Goal: Information Seeking & Learning: Learn about a topic

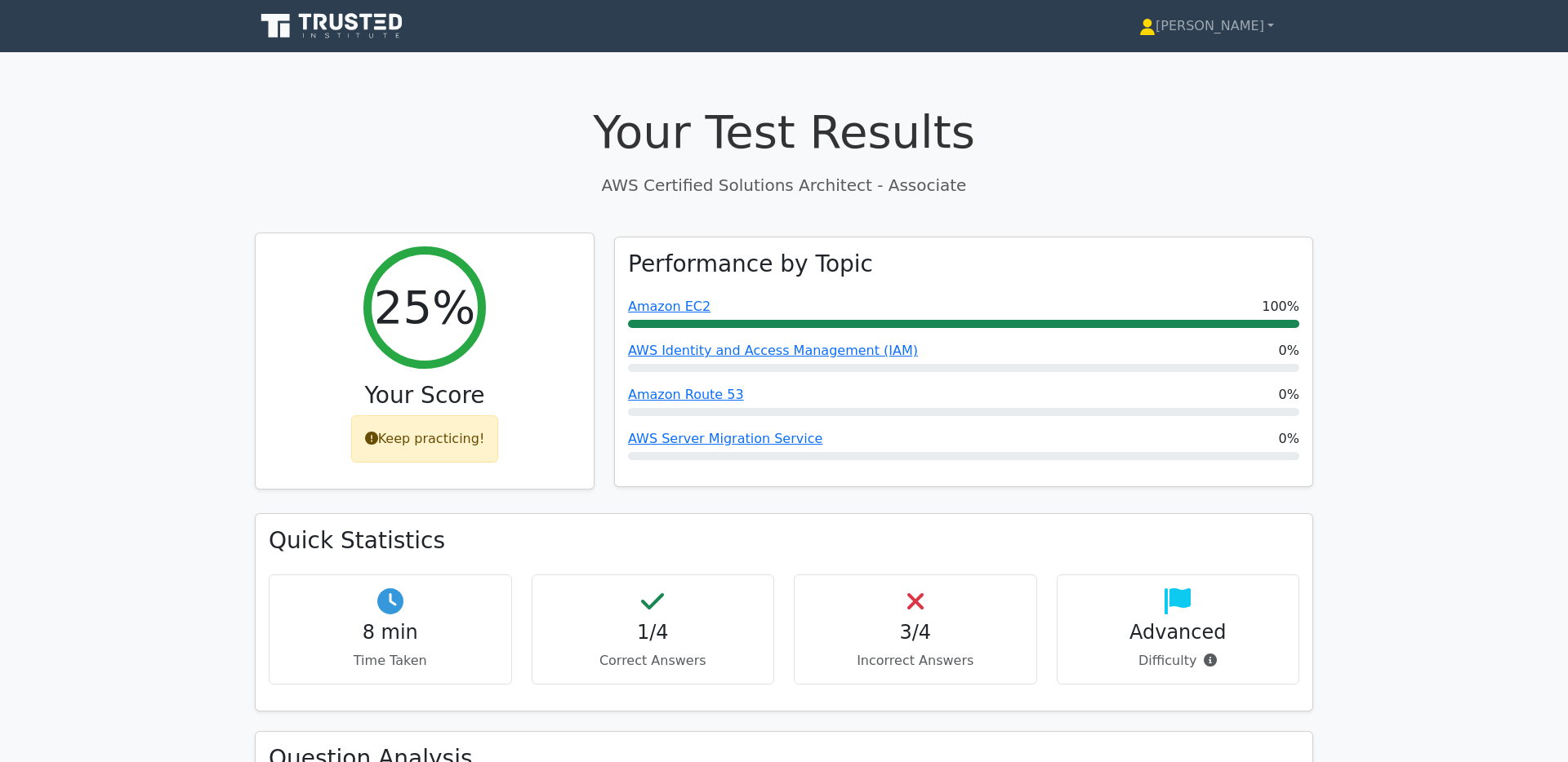
click at [417, 431] on div "Keep practicing!" at bounding box center [425, 439] width 148 height 47
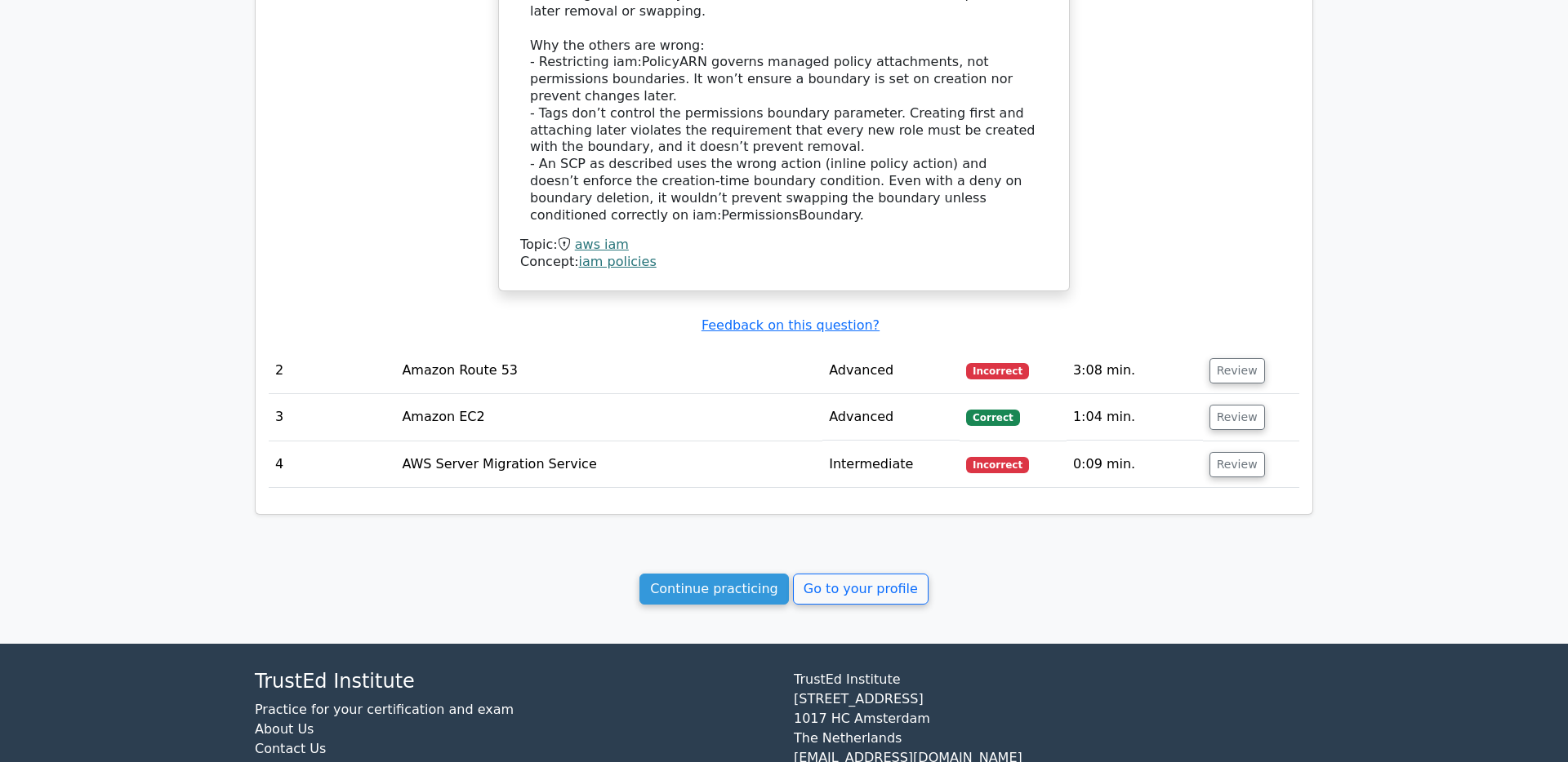
scroll to position [1537, 0]
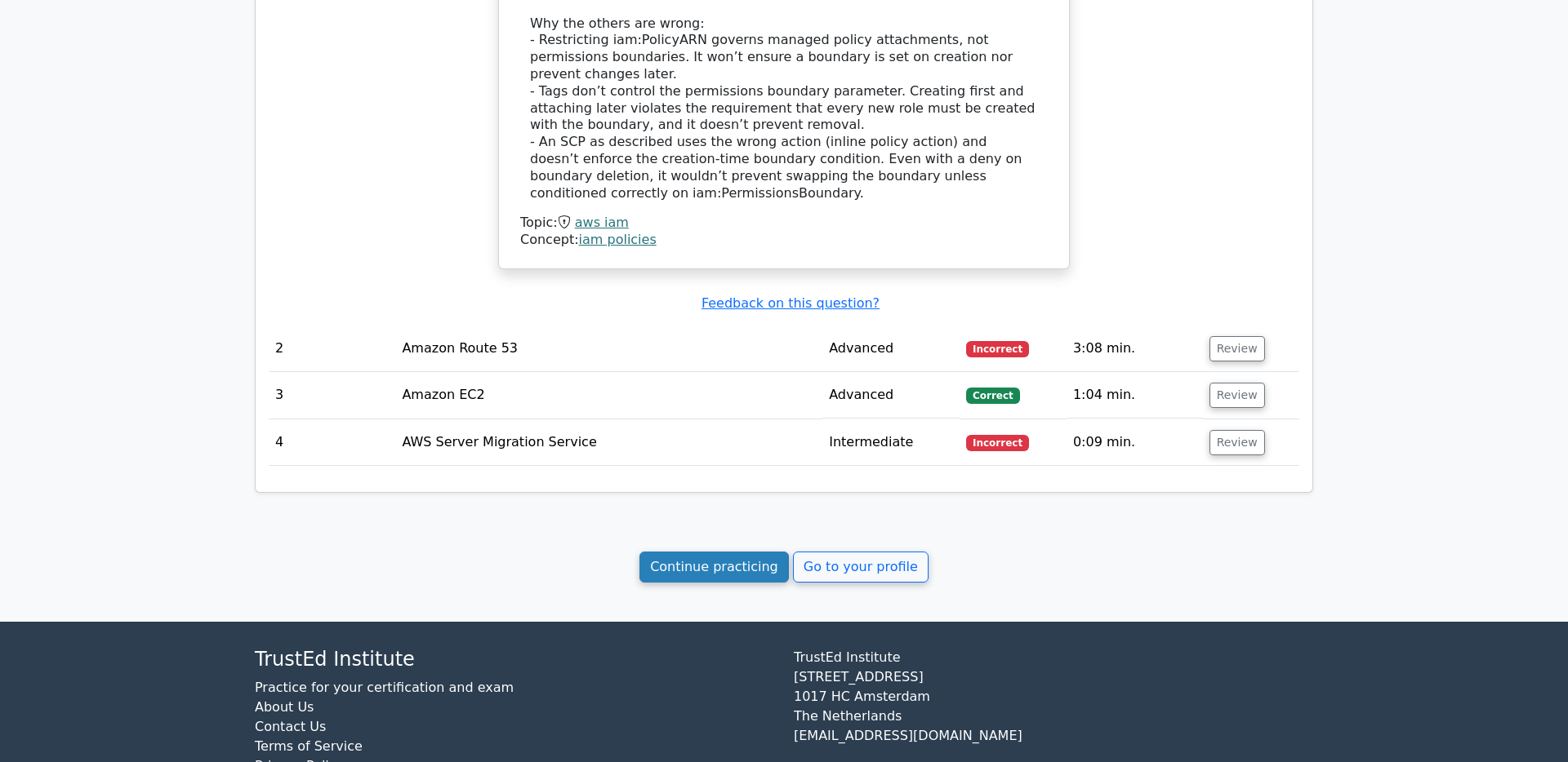
click at [755, 552] on link "Continue practicing" at bounding box center [713, 567] width 150 height 31
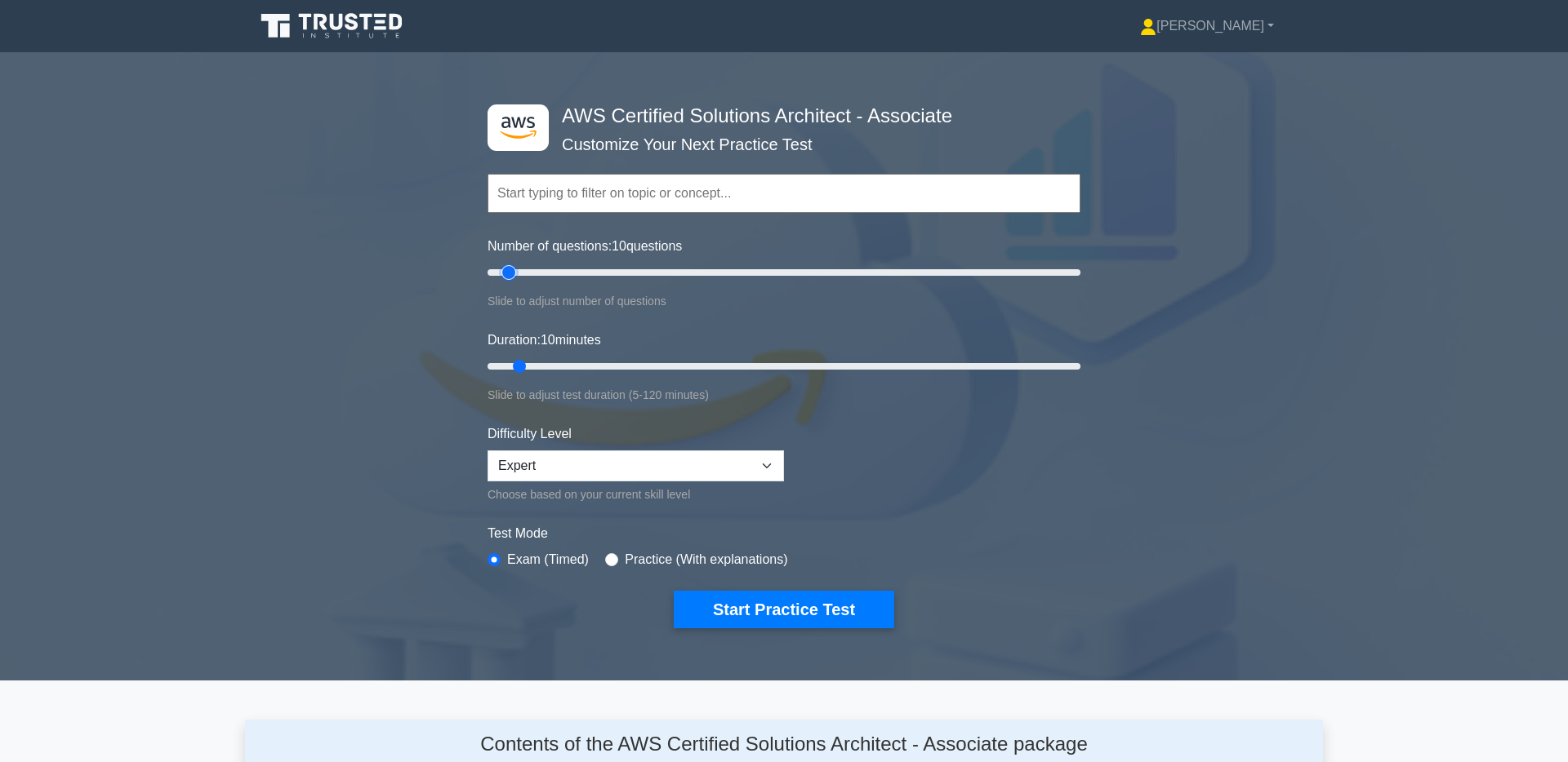
type input "200"
click at [1073, 273] on input "Number of questions: 10 questions" at bounding box center [783, 272] width 593 height 20
type input "120"
click at [1075, 366] on input "Duration: 10 minutes" at bounding box center [783, 366] width 593 height 20
click at [674, 558] on label "Practice (With explanations)" at bounding box center [706, 559] width 162 height 20
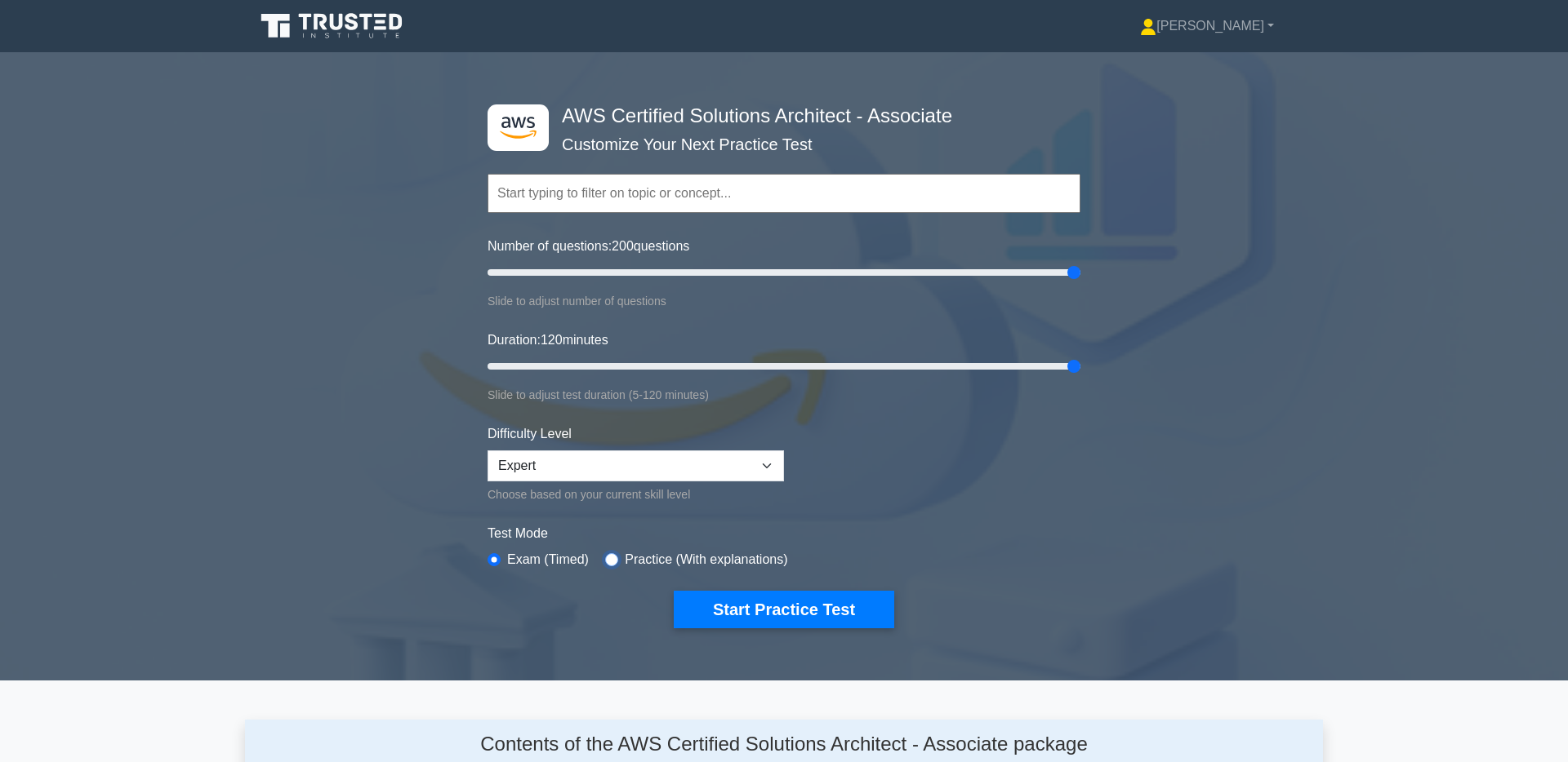
click at [611, 559] on input "radio" at bounding box center [612, 559] width 13 height 13
radio input "true"
click at [749, 610] on button "Start Practice Test" at bounding box center [784, 609] width 220 height 38
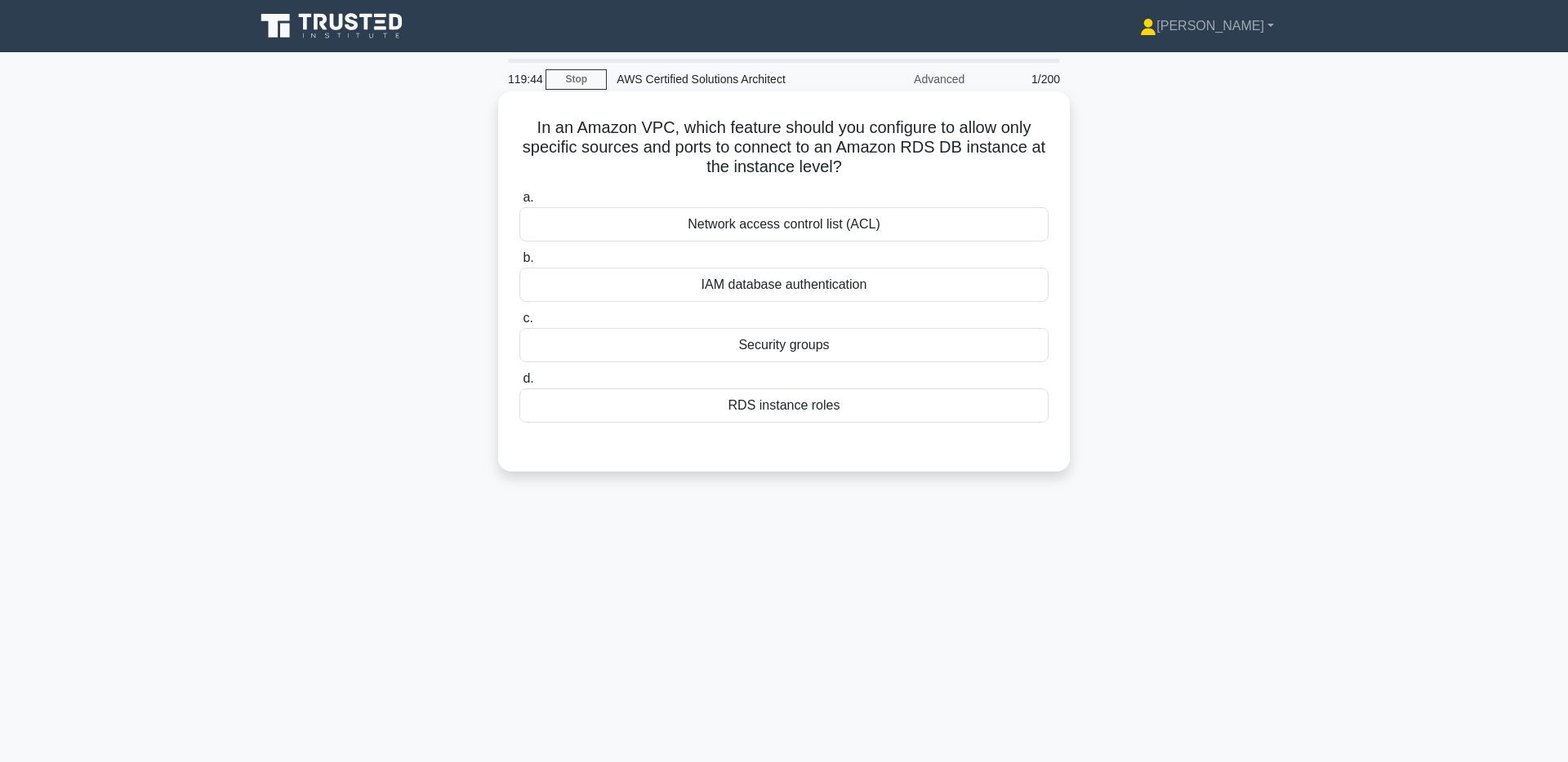
click at [834, 348] on div "Security groups" at bounding box center [783, 345] width 529 height 34
click at [519, 324] on input "c. Security groups" at bounding box center [519, 318] width 0 height 10
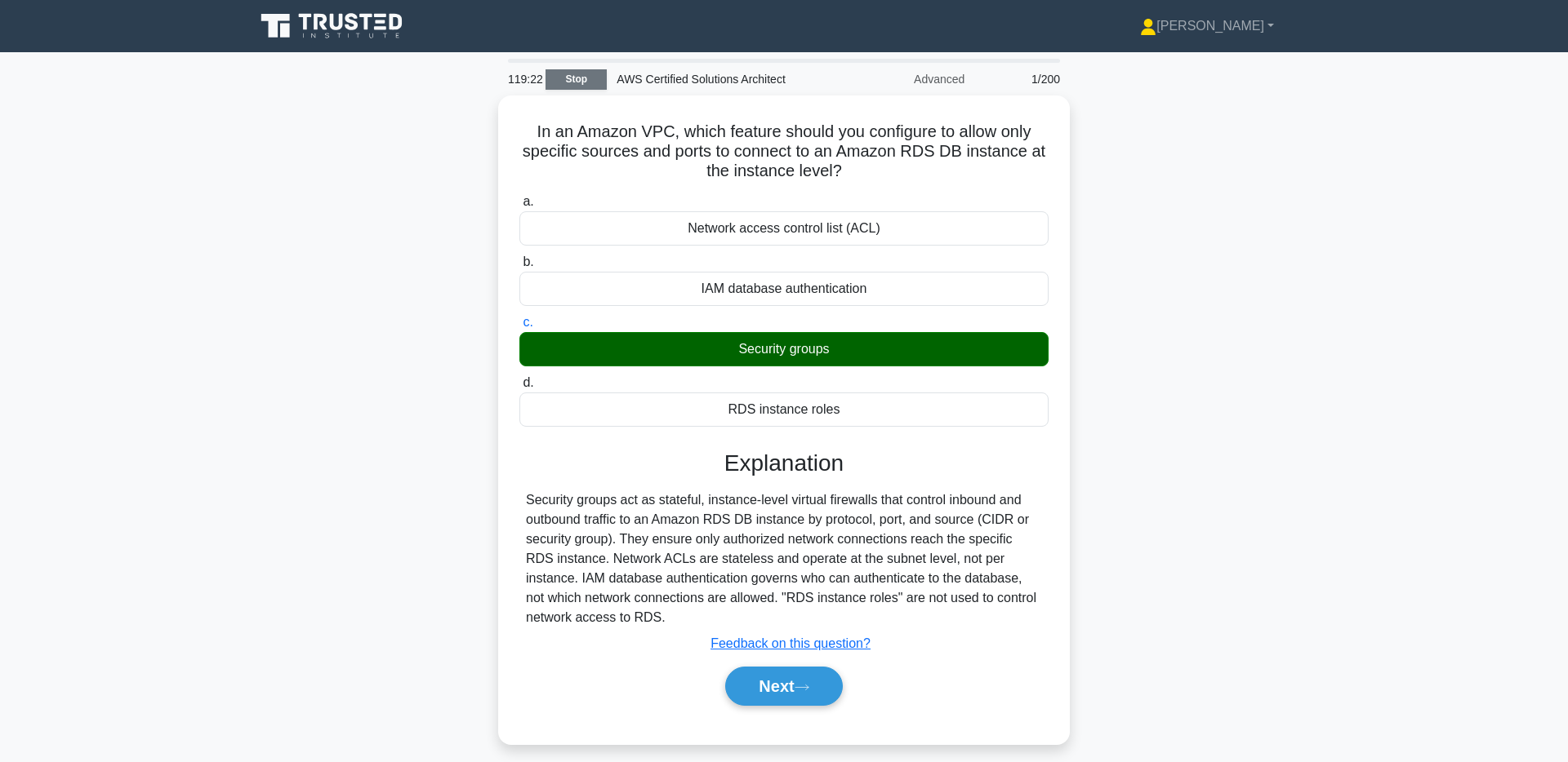
click at [576, 89] on link "Stop" at bounding box center [576, 80] width 61 height 21
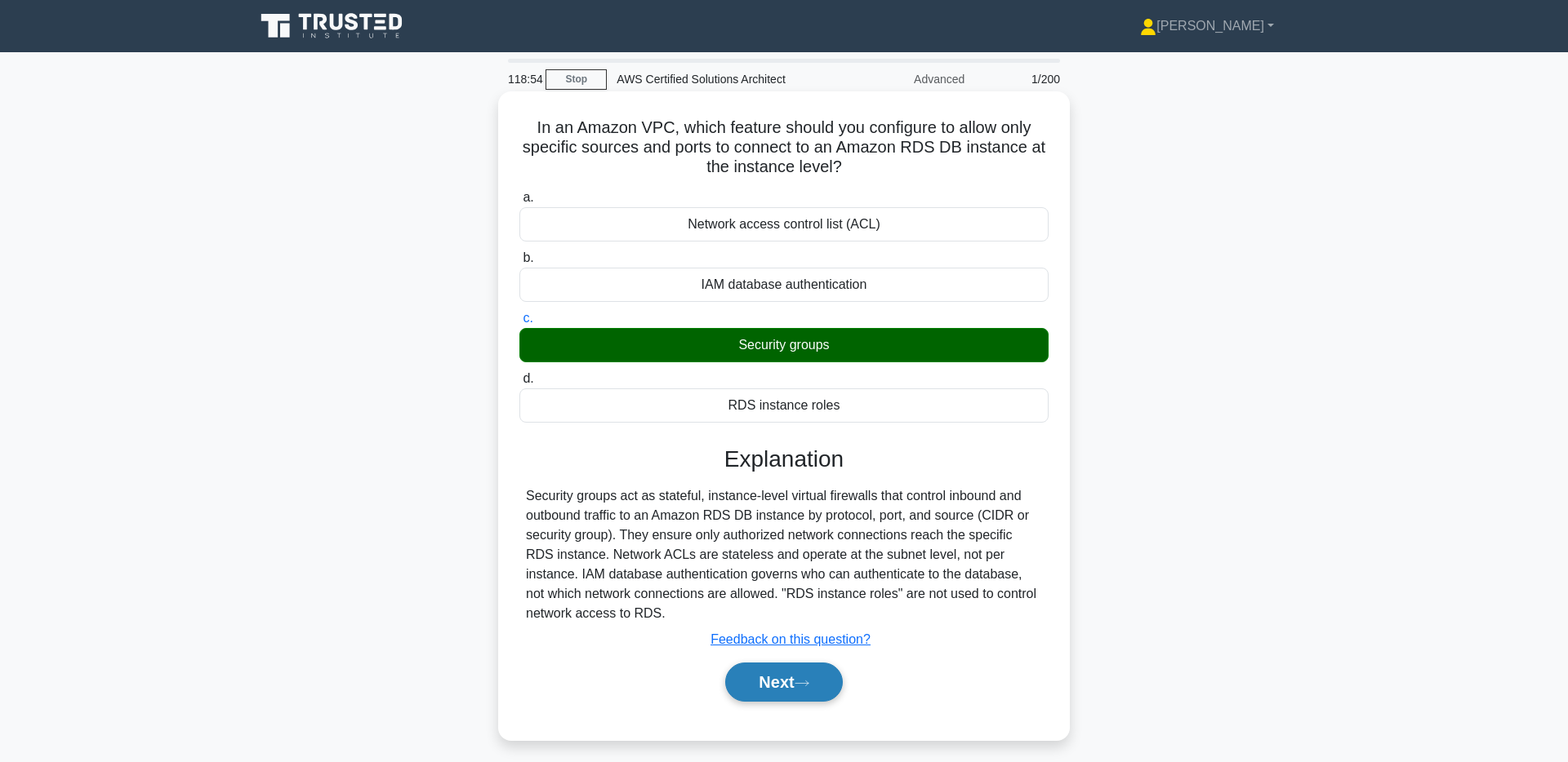
click at [788, 681] on button "Next" at bounding box center [783, 683] width 117 height 40
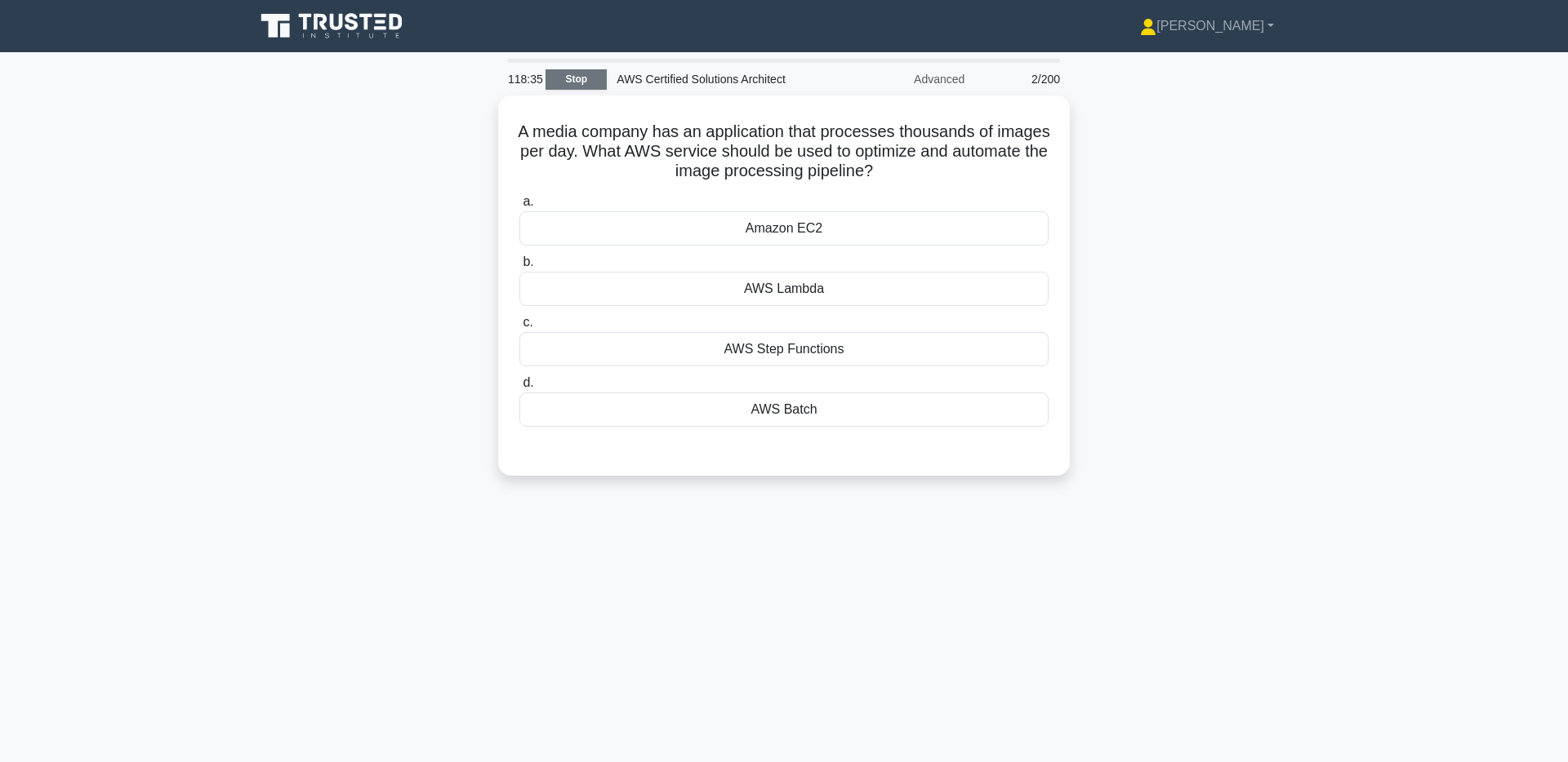
click at [579, 84] on link "Stop" at bounding box center [576, 80] width 61 height 21
click at [850, 346] on div "AWS Step Functions" at bounding box center [783, 345] width 529 height 34
click at [519, 324] on input "c. AWS Step Functions" at bounding box center [519, 318] width 0 height 10
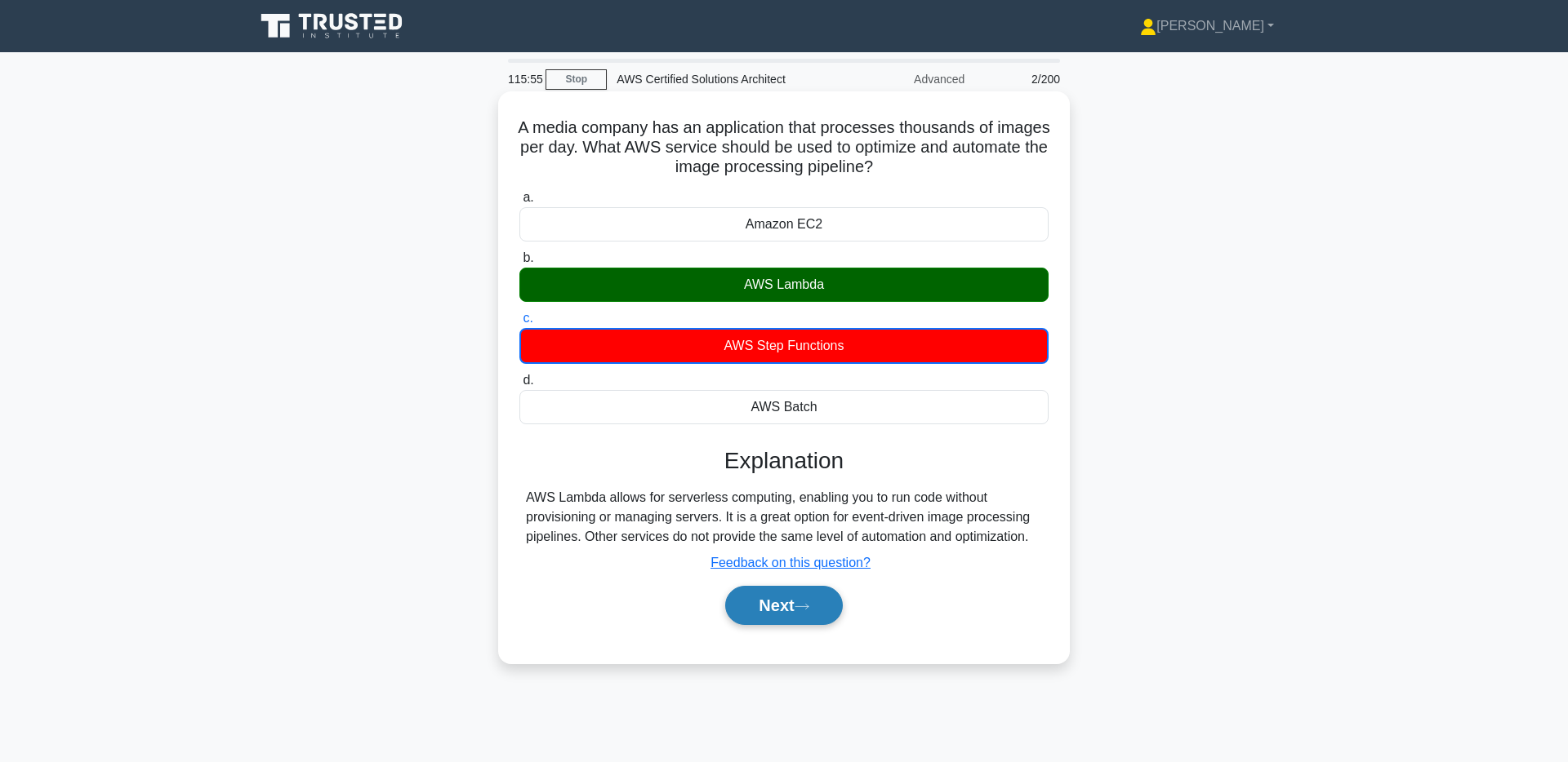
click at [783, 620] on button "Next" at bounding box center [783, 606] width 117 height 40
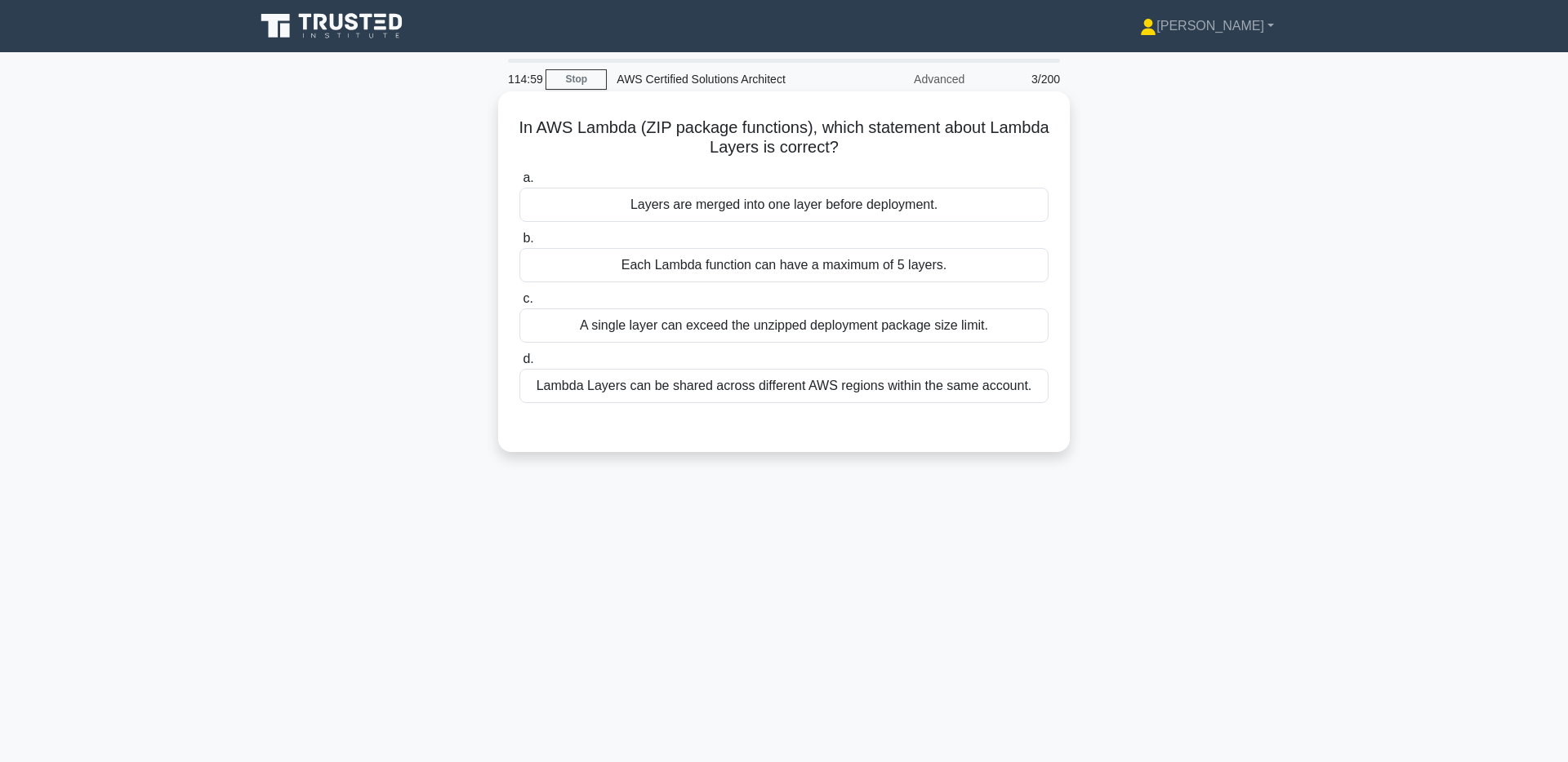
click at [825, 264] on div "Each Lambda function can have a maximum of 5 layers." at bounding box center [783, 265] width 529 height 34
click at [519, 244] on input "b. Each Lambda function can have a maximum of 5 layers." at bounding box center [519, 238] width 0 height 10
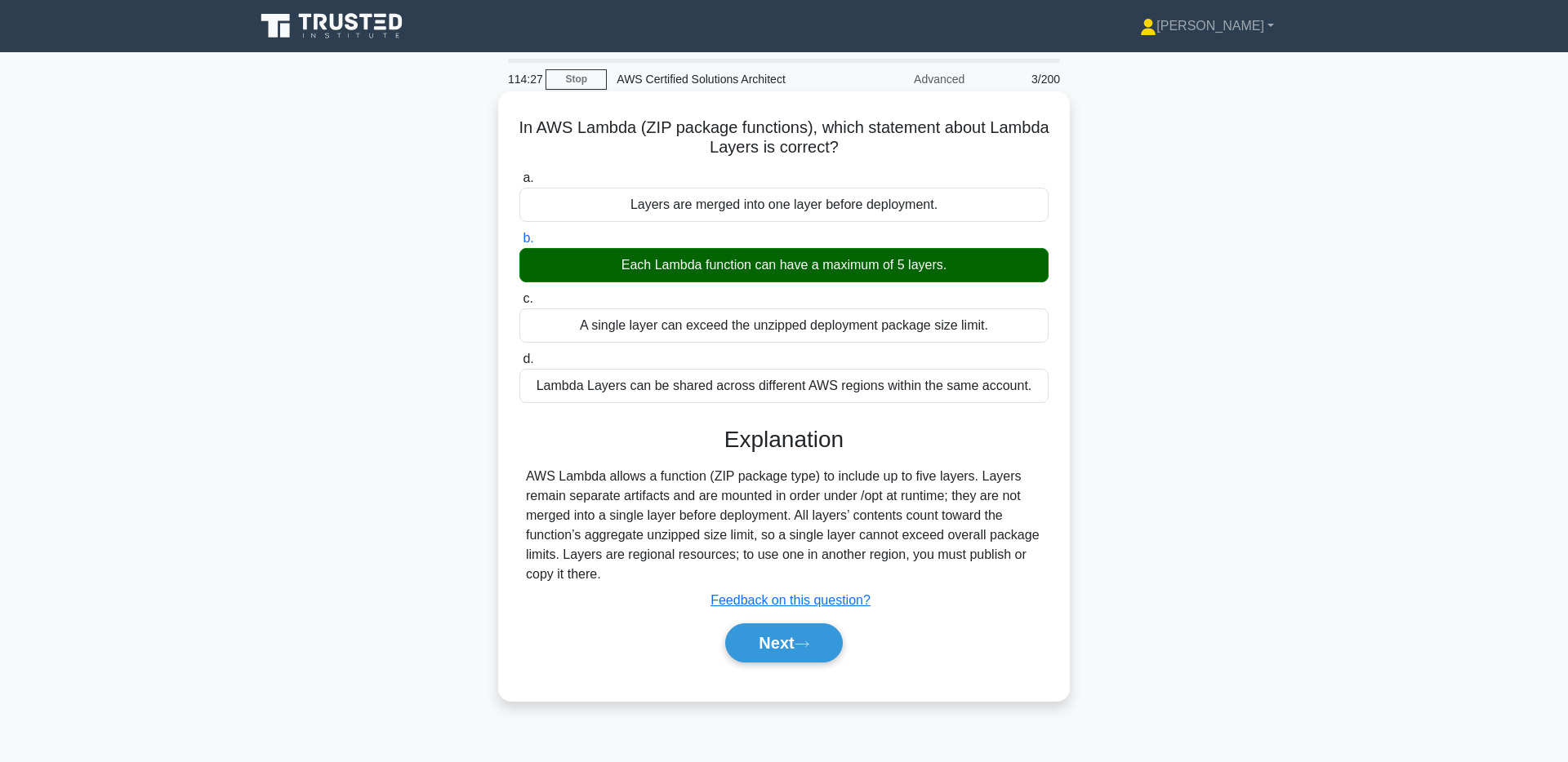
drag, startPoint x: 629, startPoint y: 579, endPoint x: 510, endPoint y: 478, distance: 156.1
click at [510, 478] on div "In AWS Lambda (ZIP package functions), which statement about Lambda Layers is c…" at bounding box center [783, 396] width 559 height 596
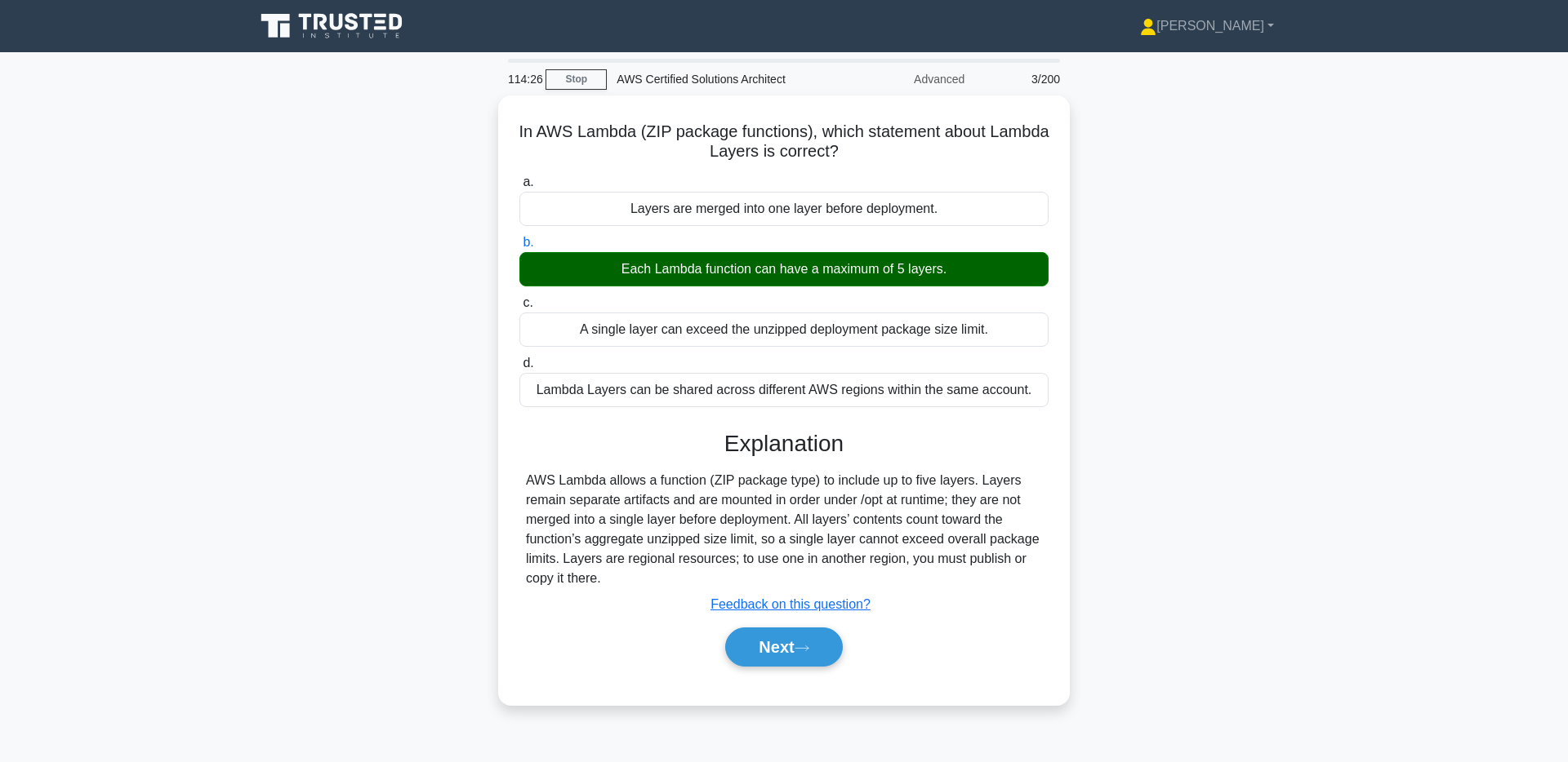
copy div "AWS Lambda allows a function (ZIP package type) to include up to five layers. L…"
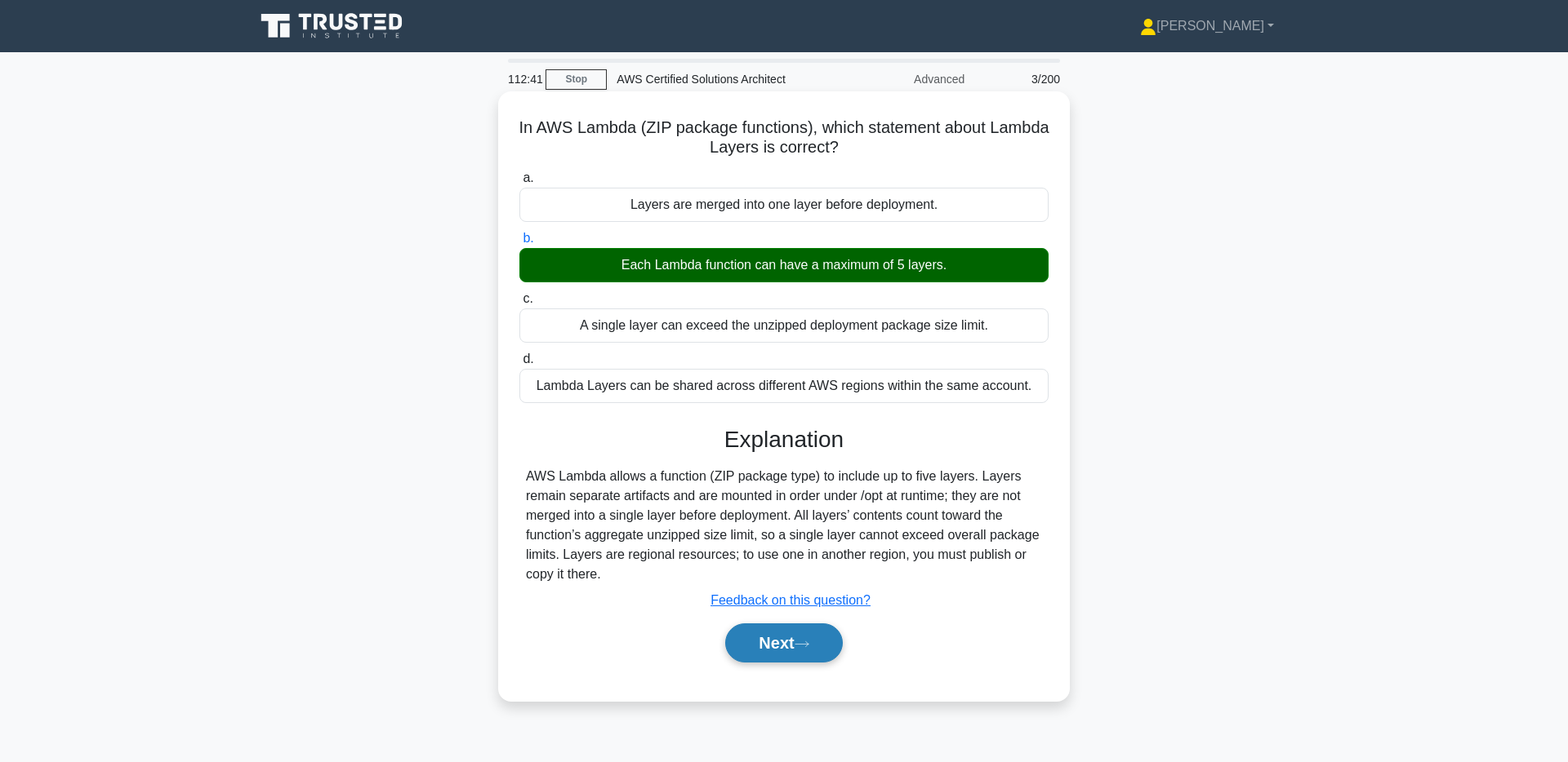
click at [798, 657] on button "Next" at bounding box center [783, 643] width 117 height 40
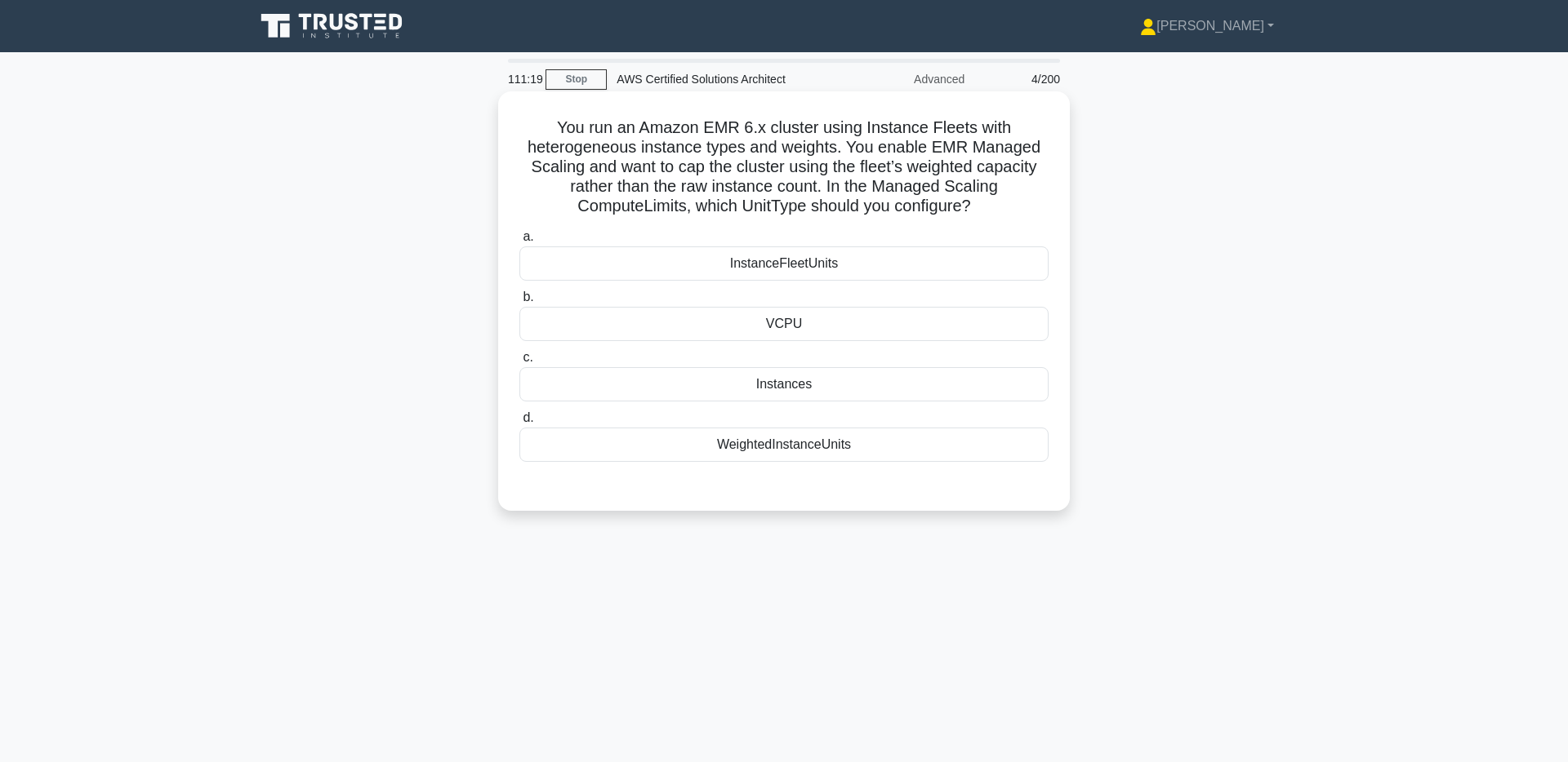
click at [792, 446] on div "WeightedInstanceUnits" at bounding box center [783, 445] width 529 height 34
click at [519, 424] on input "d. WeightedInstanceUnits" at bounding box center [519, 417] width 0 height 10
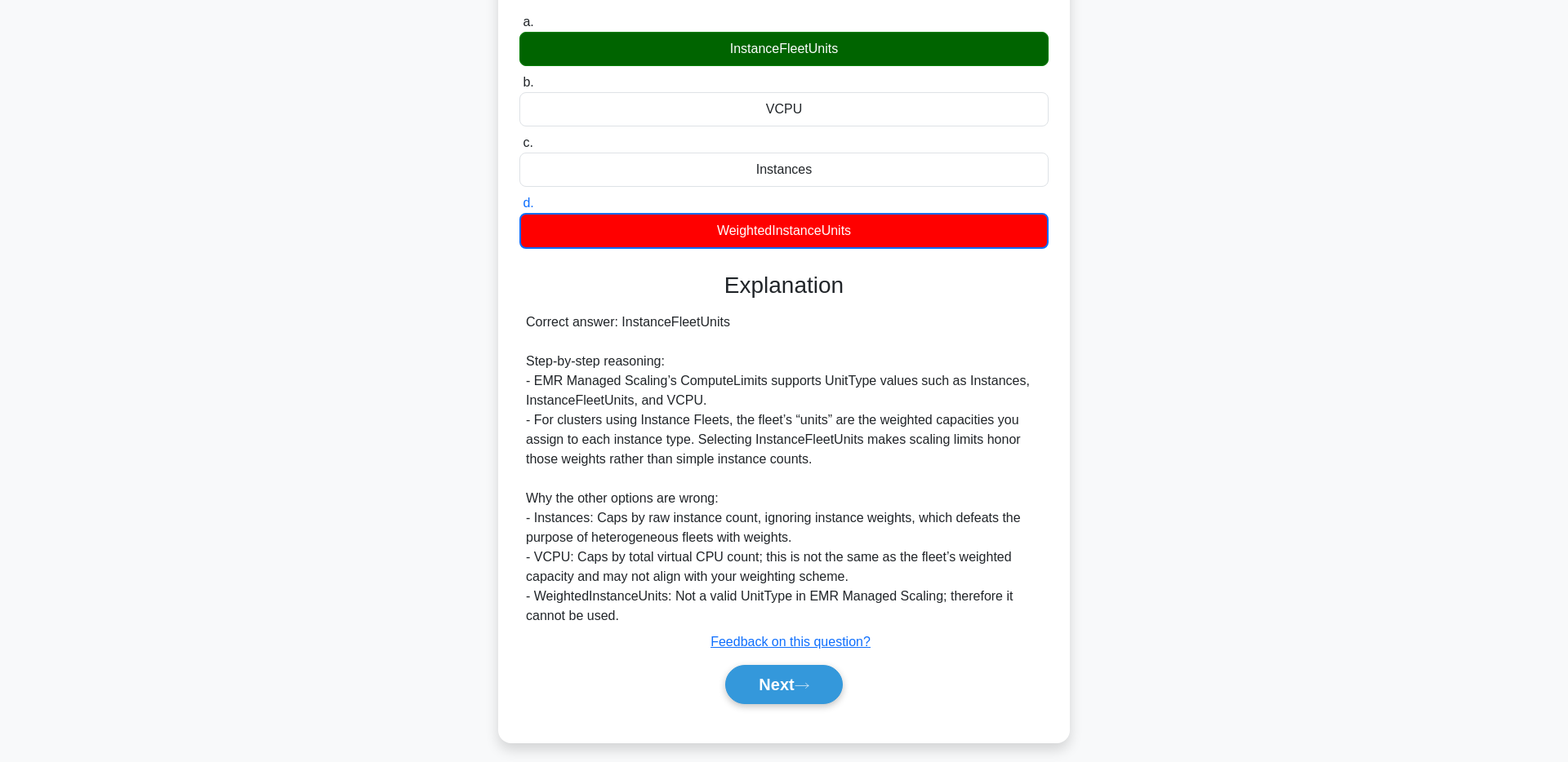
scroll to position [224, 0]
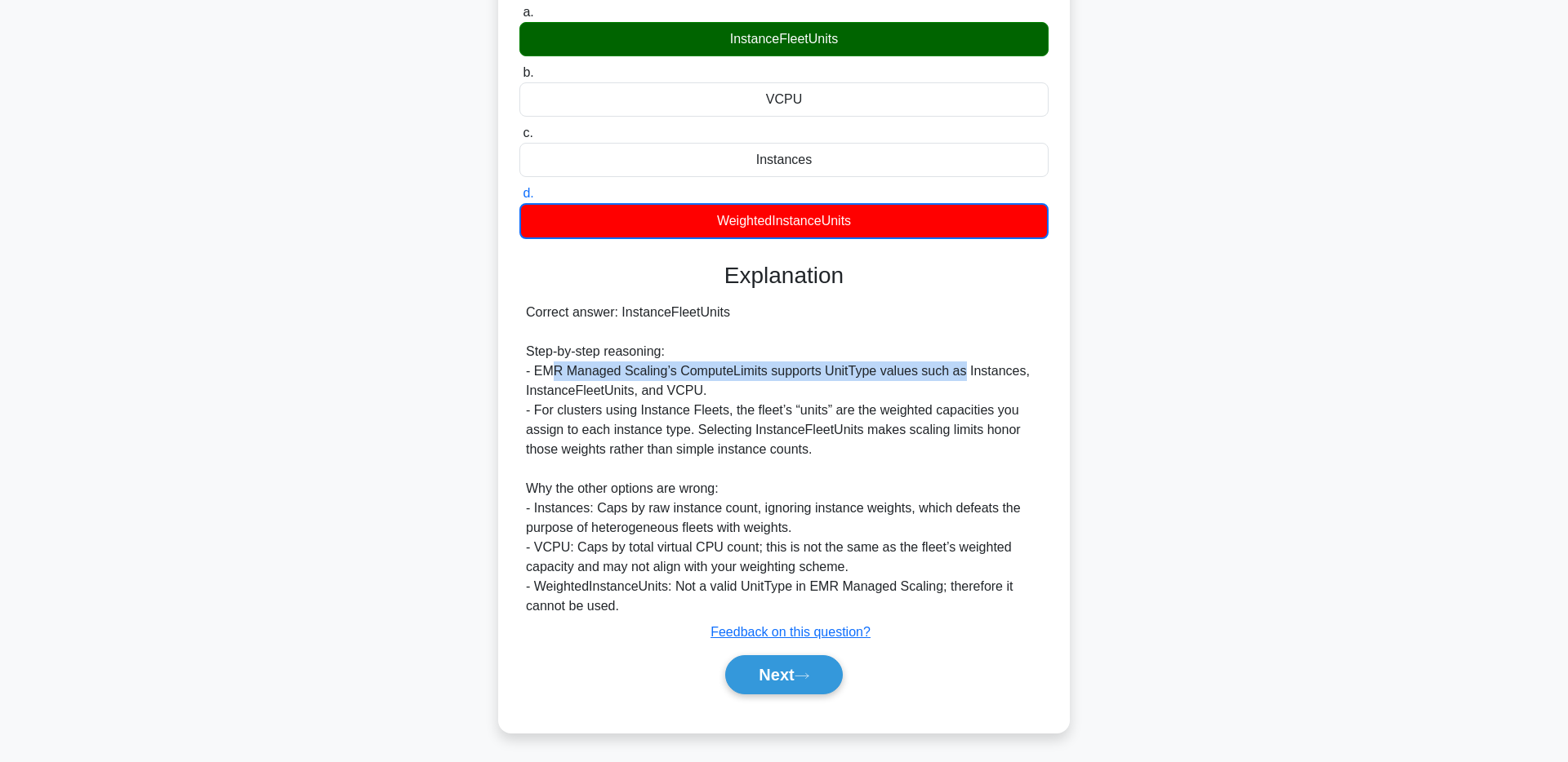
drag, startPoint x: 553, startPoint y: 377, endPoint x: 955, endPoint y: 371, distance: 402.0
click at [955, 371] on div "Correct answer: InstanceFleetUnits Step-by-step reasoning: - EMR Managed Scalin…" at bounding box center [784, 459] width 516 height 314
drag, startPoint x: 597, startPoint y: 415, endPoint x: 865, endPoint y: 413, distance: 268.0
click at [865, 413] on div "Correct answer: InstanceFleetUnits Step-by-step reasoning: - EMR Managed Scalin…" at bounding box center [784, 459] width 516 height 314
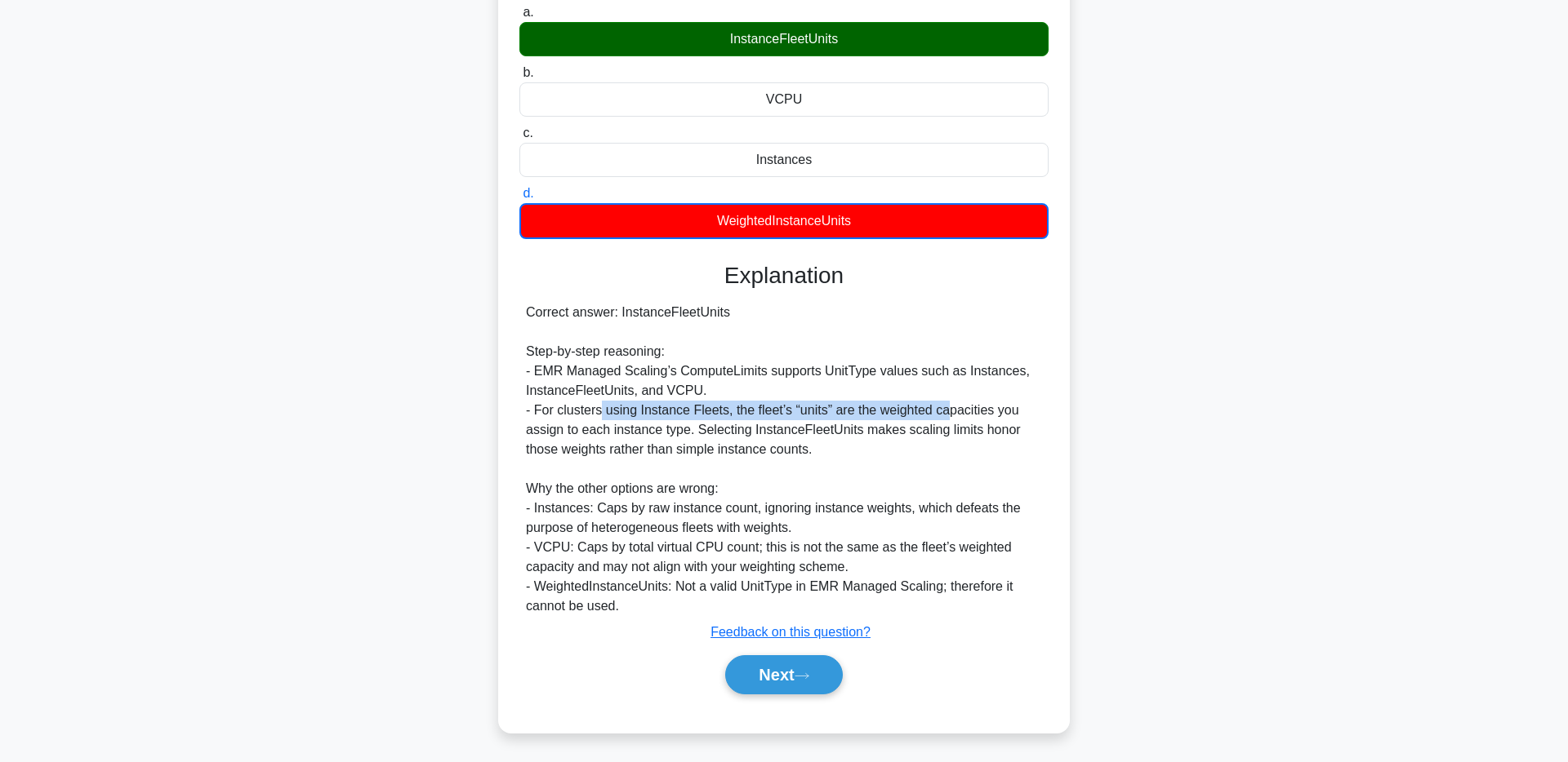
drag, startPoint x: 614, startPoint y: 414, endPoint x: 952, endPoint y: 410, distance: 338.0
click at [952, 410] on div "Correct answer: InstanceFleetUnits Step-by-step reasoning: - EMR Managed Scalin…" at bounding box center [784, 459] width 516 height 314
drag, startPoint x: 561, startPoint y: 433, endPoint x: 702, endPoint y: 413, distance: 142.4
click at [702, 413] on div "Correct answer: InstanceFleetUnits Step-by-step reasoning: - EMR Managed Scalin…" at bounding box center [784, 459] width 516 height 314
drag, startPoint x: 711, startPoint y: 425, endPoint x: 897, endPoint y: 431, distance: 186.1
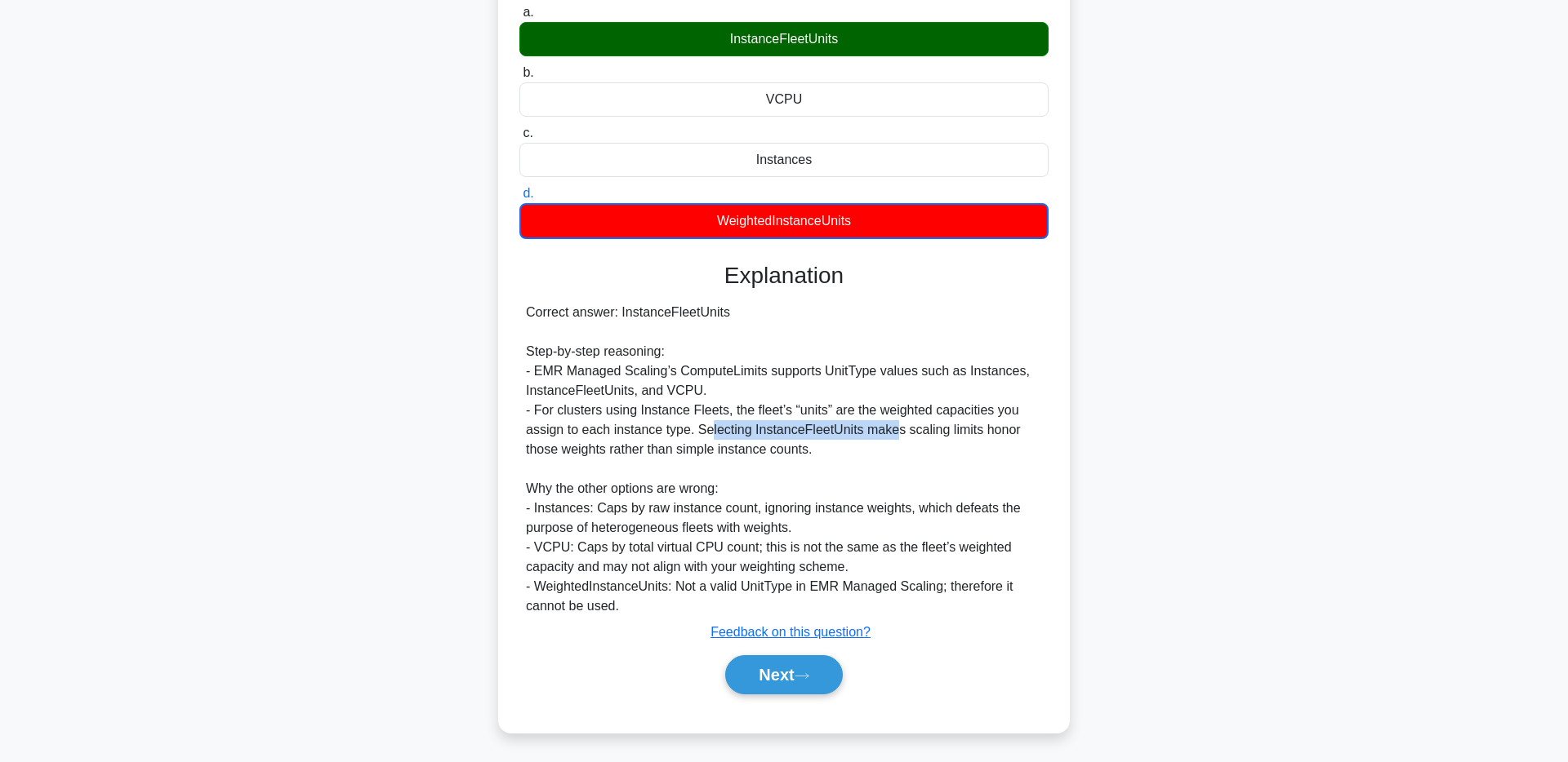
click at [897, 431] on div "Correct answer: InstanceFleetUnits Step-by-step reasoning: - EMR Managed Scalin…" at bounding box center [784, 459] width 516 height 314
drag, startPoint x: 602, startPoint y: 456, endPoint x: 701, endPoint y: 456, distance: 99.0
click at [701, 456] on div "Correct answer: InstanceFleetUnits Step-by-step reasoning: - EMR Managed Scalin…" at bounding box center [784, 459] width 516 height 314
drag, startPoint x: 560, startPoint y: 508, endPoint x: 658, endPoint y: 510, distance: 98.0
click at [658, 510] on div "Correct answer: InstanceFleetUnits Step-by-step reasoning: - EMR Managed Scalin…" at bounding box center [784, 459] width 516 height 314
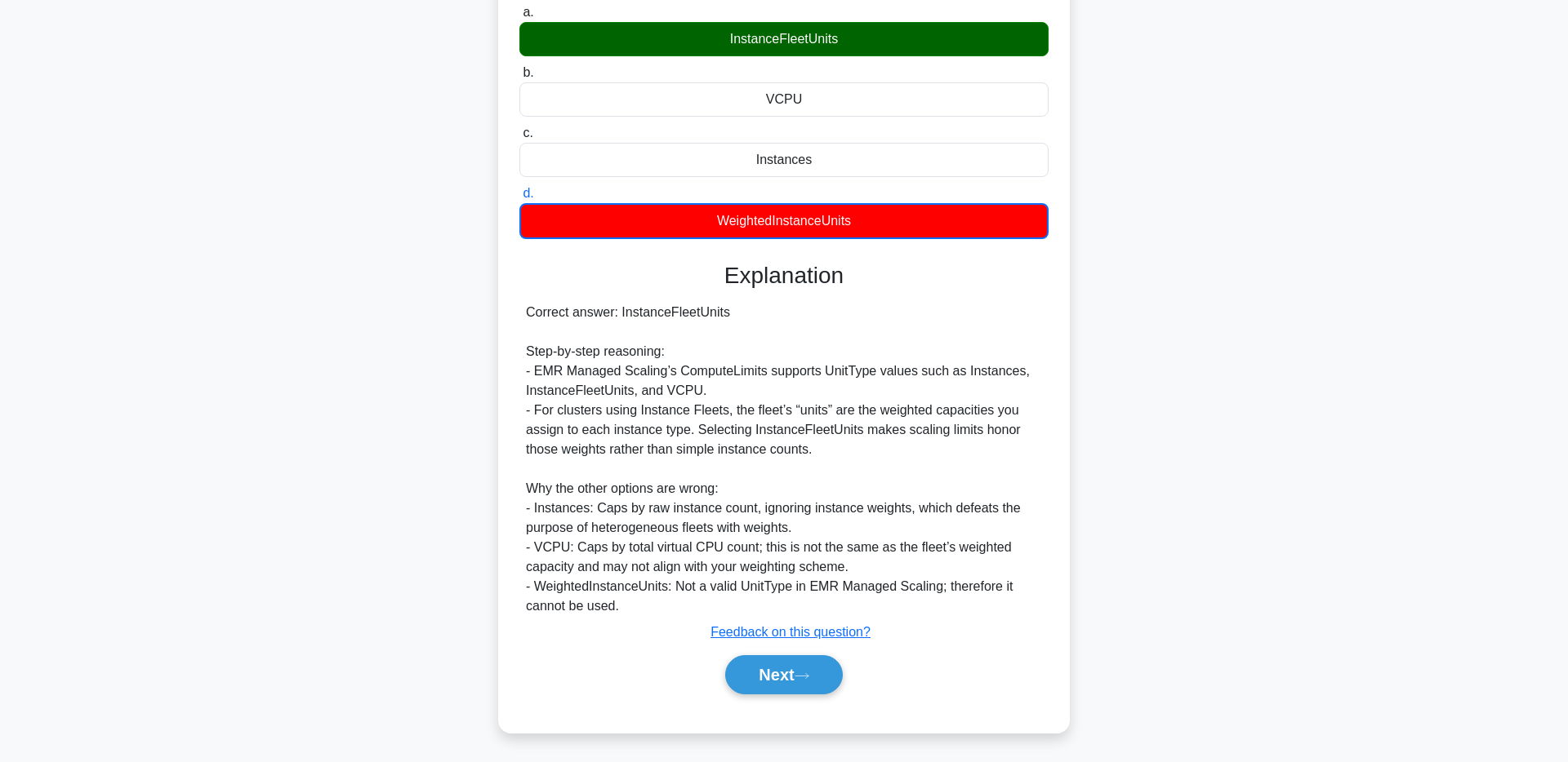
drag, startPoint x: 623, startPoint y: 511, endPoint x: 741, endPoint y: 516, distance: 118.1
click at [741, 516] on div "Correct answer: InstanceFleetUnits Step-by-step reasoning: - EMR Managed Scalin…" at bounding box center [784, 459] width 516 height 314
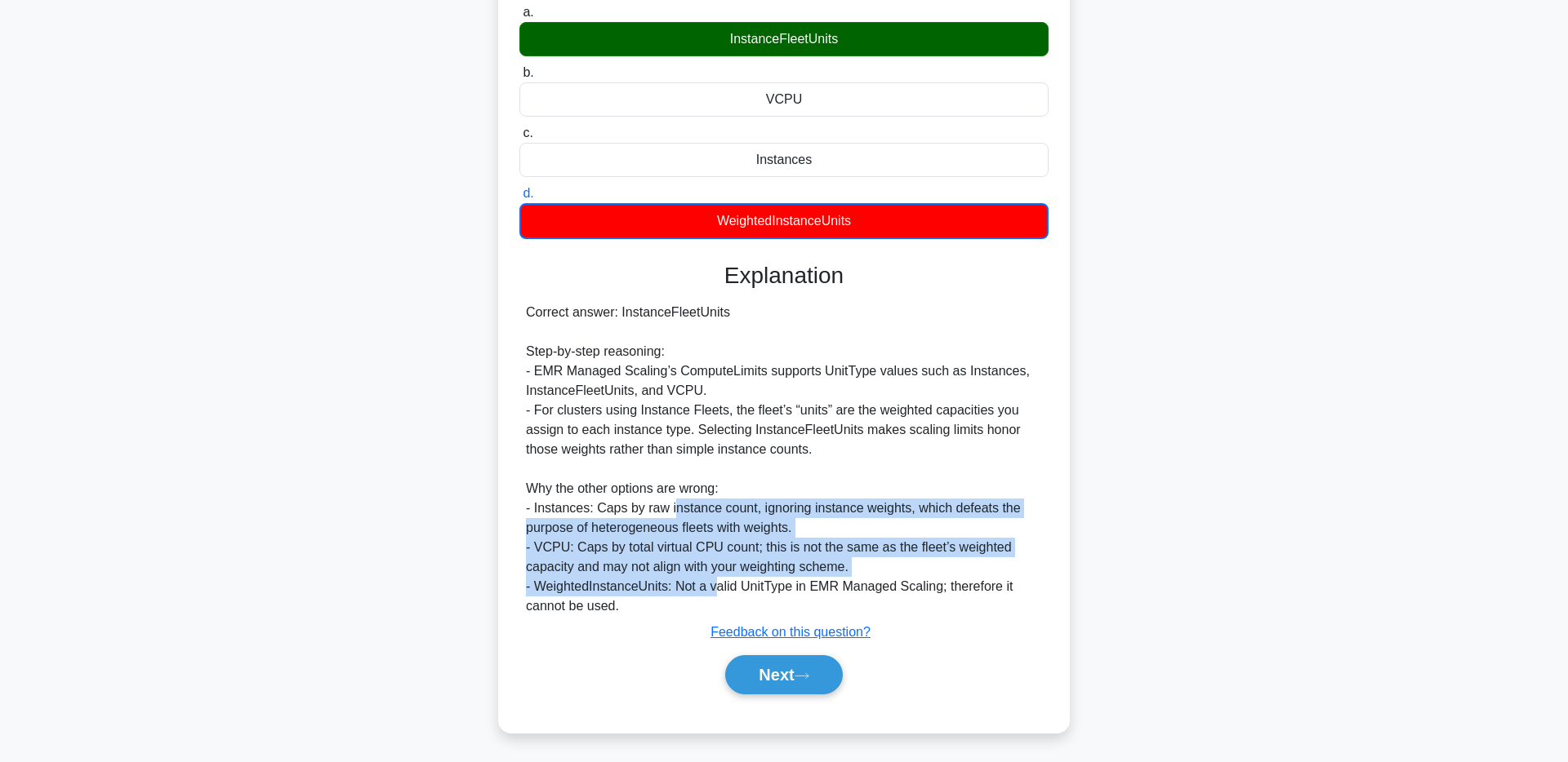
drag, startPoint x: 678, startPoint y: 517, endPoint x: 714, endPoint y: 578, distance: 70.8
click at [714, 578] on div "Correct answer: InstanceFleetUnits Step-by-step reasoning: - EMR Managed Scalin…" at bounding box center [784, 459] width 516 height 314
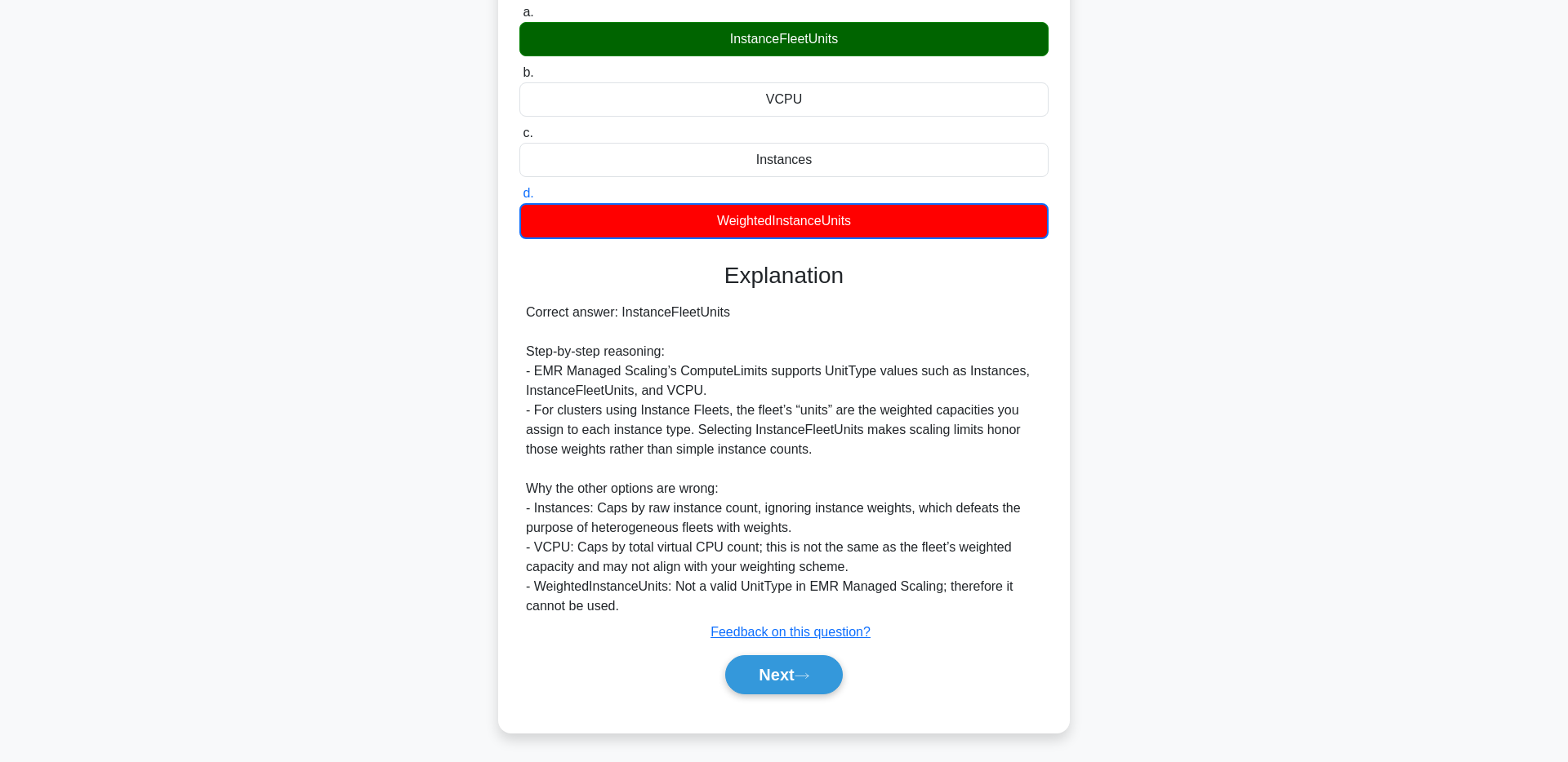
click at [632, 573] on div "Correct answer: InstanceFleetUnits Step-by-step reasoning: - EMR Managed Scalin…" at bounding box center [784, 459] width 516 height 314
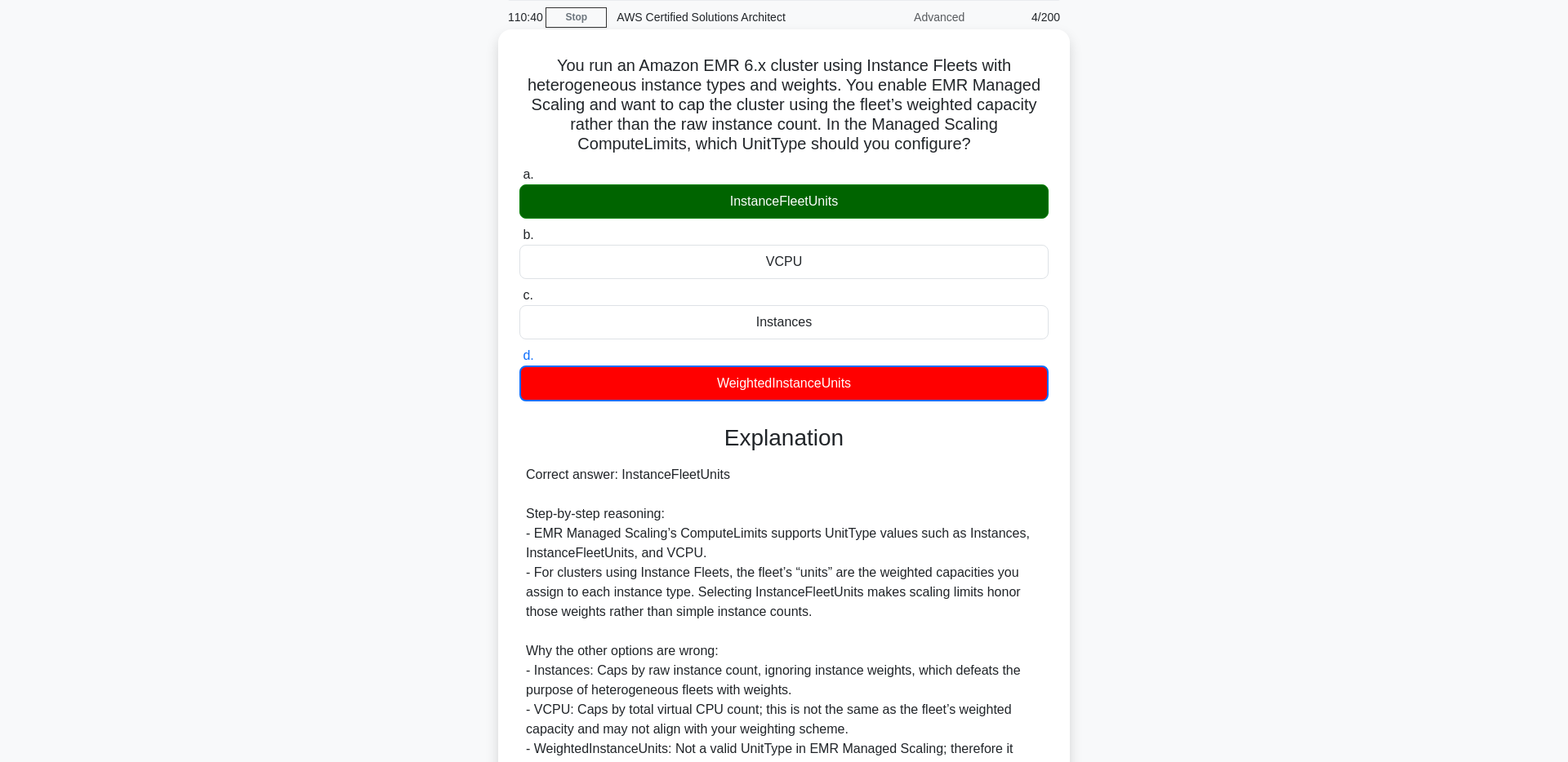
scroll to position [58, 0]
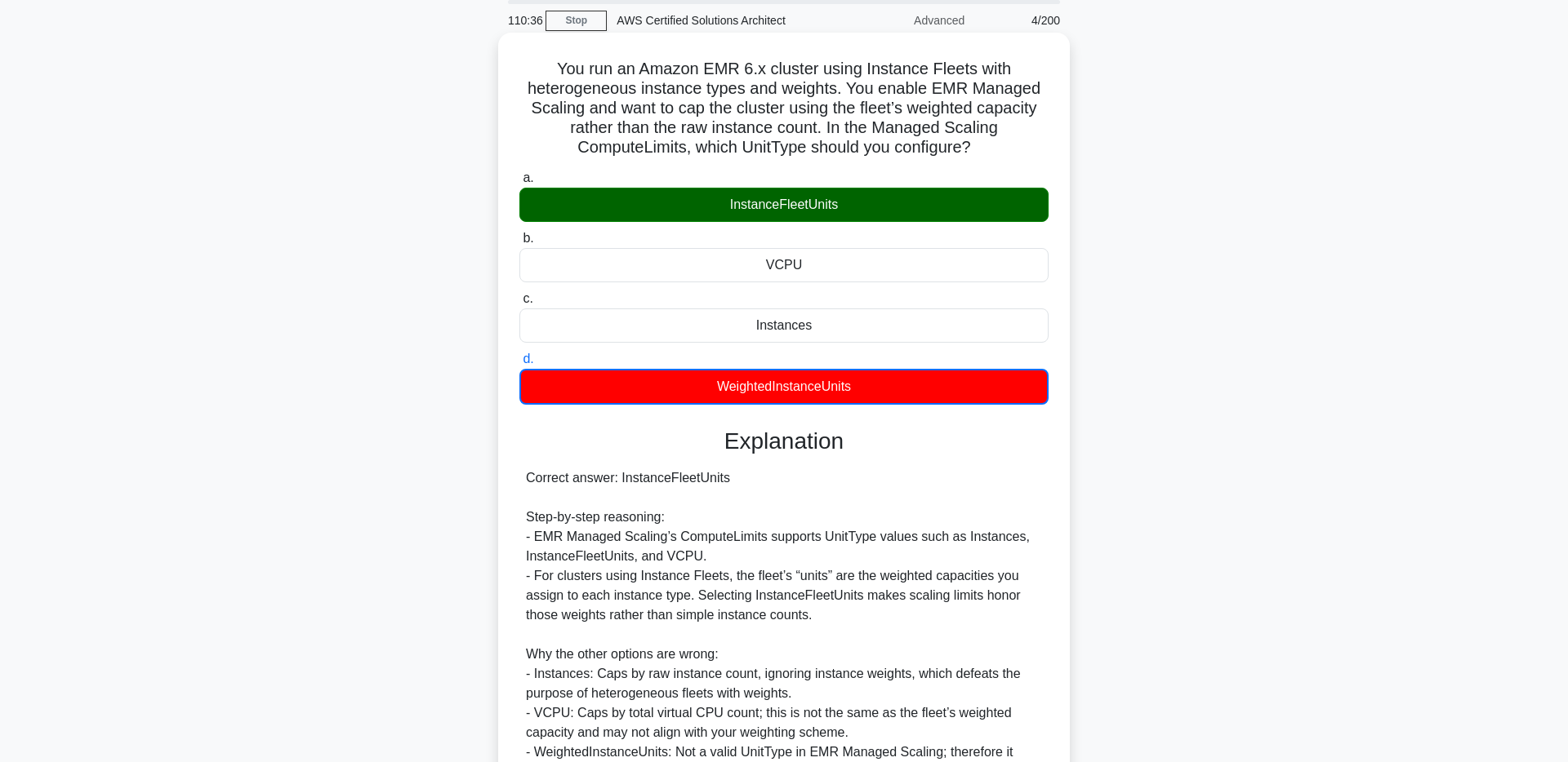
drag, startPoint x: 988, startPoint y: 150, endPoint x: 525, endPoint y: 60, distance: 471.7
click at [525, 60] on h5 "You run an Amazon EMR 6.x cluster using Instance Fleets with heterogeneous inst…" at bounding box center [783, 108] width 532 height 100
copy h5 "You run an Amazon EMR 6.x cluster using Instance Fleets with heterogeneous inst…"
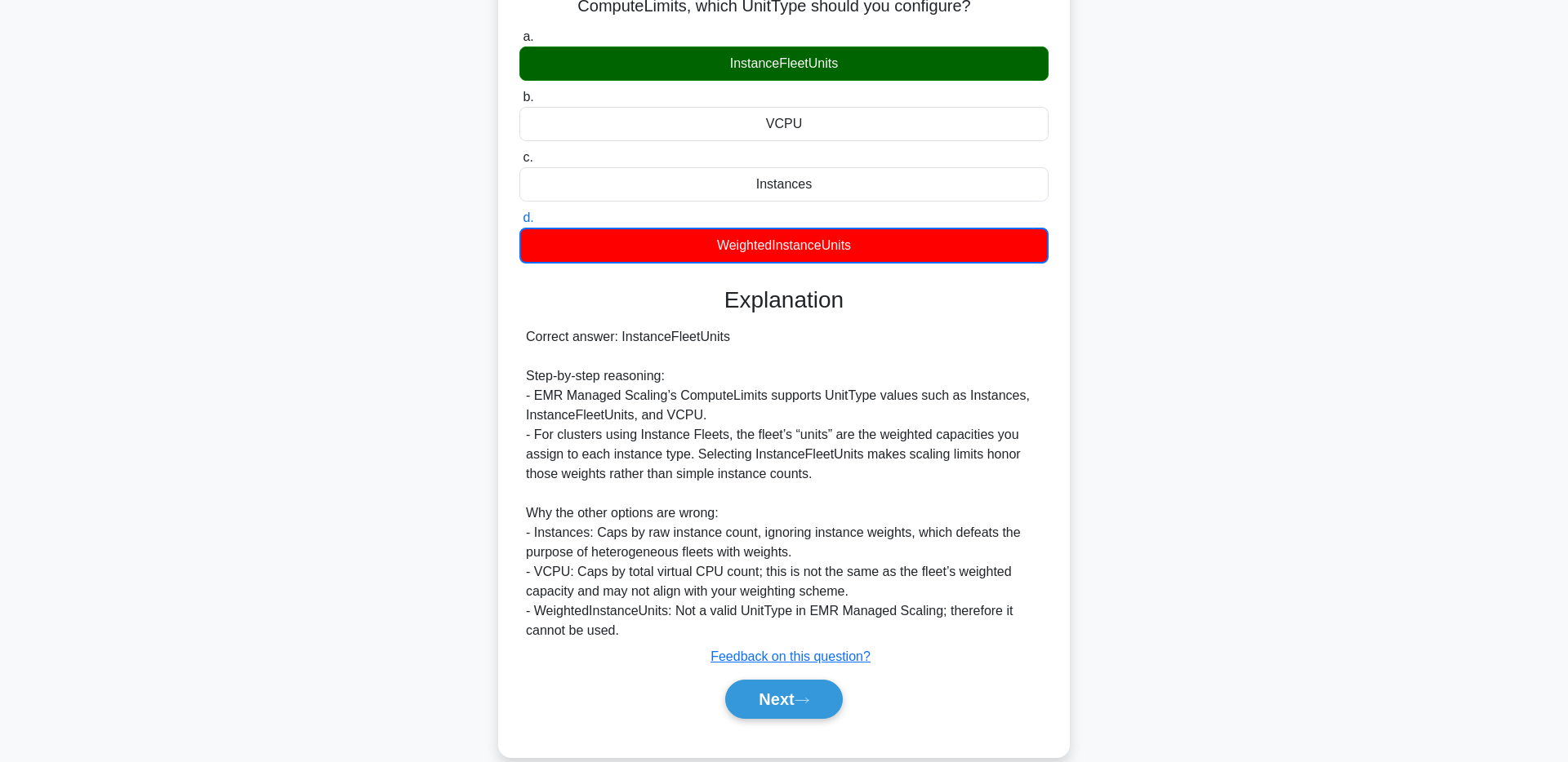
scroll to position [227, 0]
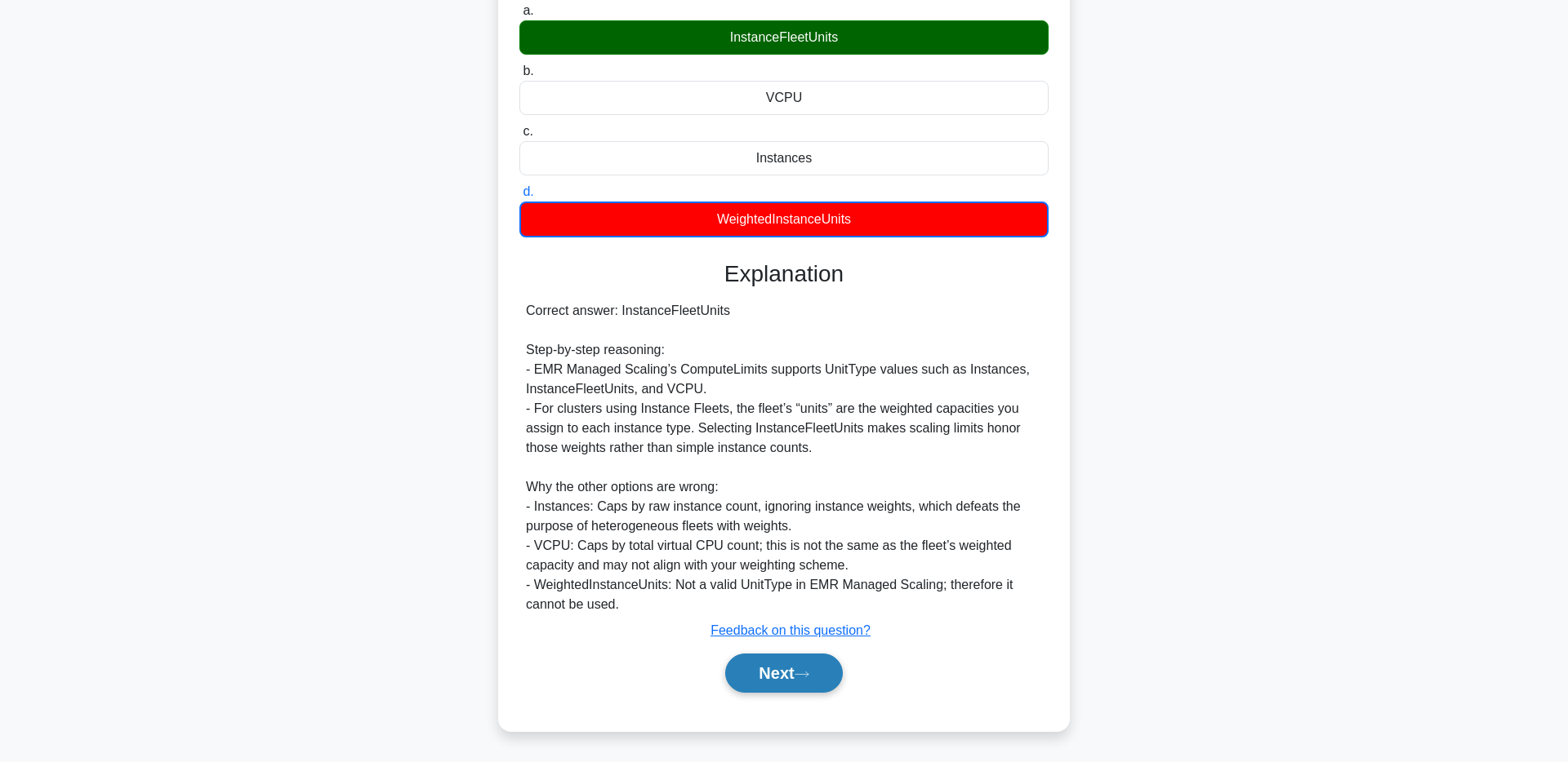
click at [778, 670] on button "Next" at bounding box center [783, 673] width 117 height 40
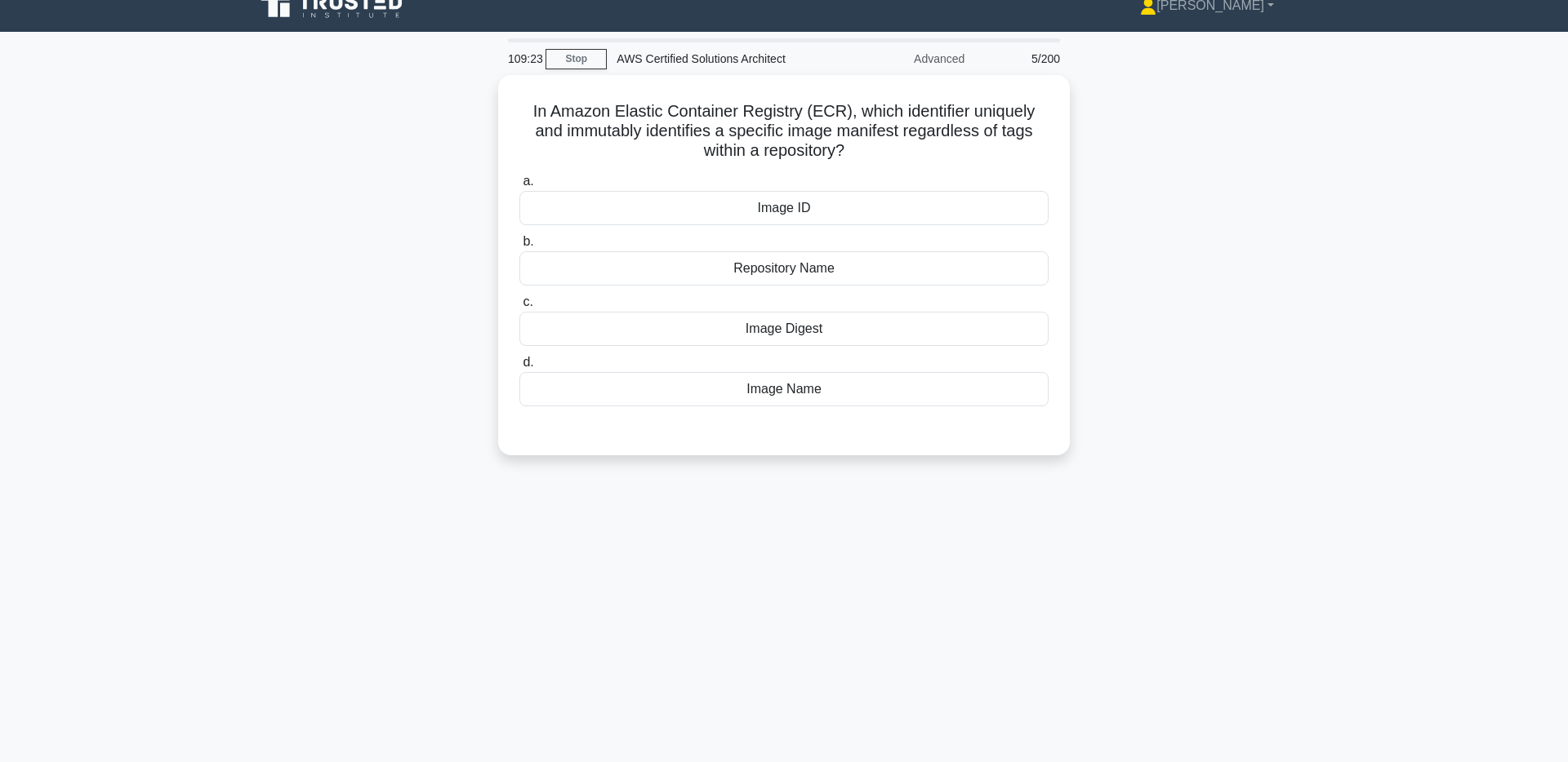
scroll to position [20, 0]
click at [808, 325] on div "Image Digest" at bounding box center [783, 326] width 529 height 34
click at [519, 304] on input "c. Image Digest" at bounding box center [519, 299] width 0 height 10
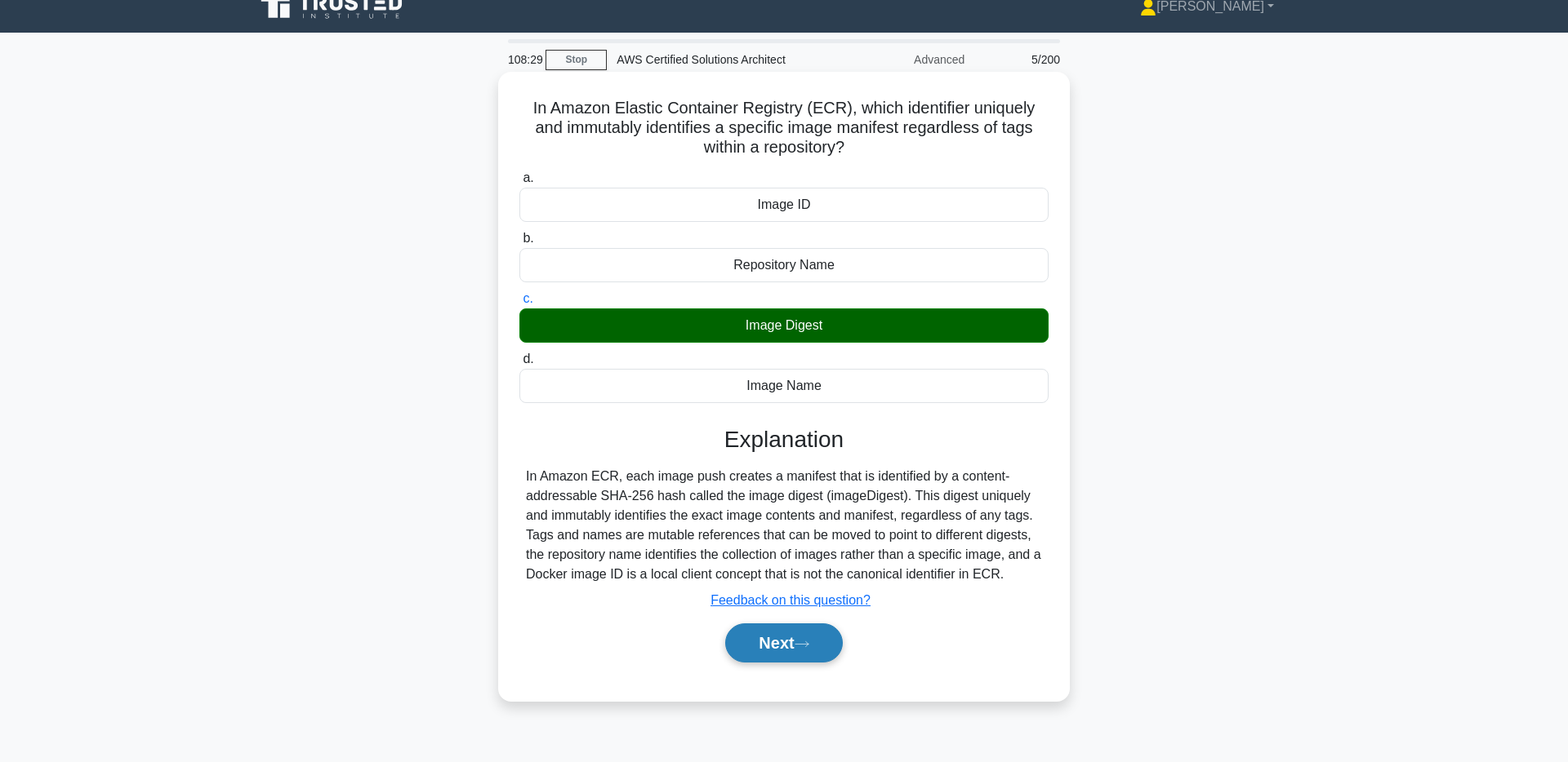
click at [804, 648] on icon at bounding box center [802, 644] width 15 height 9
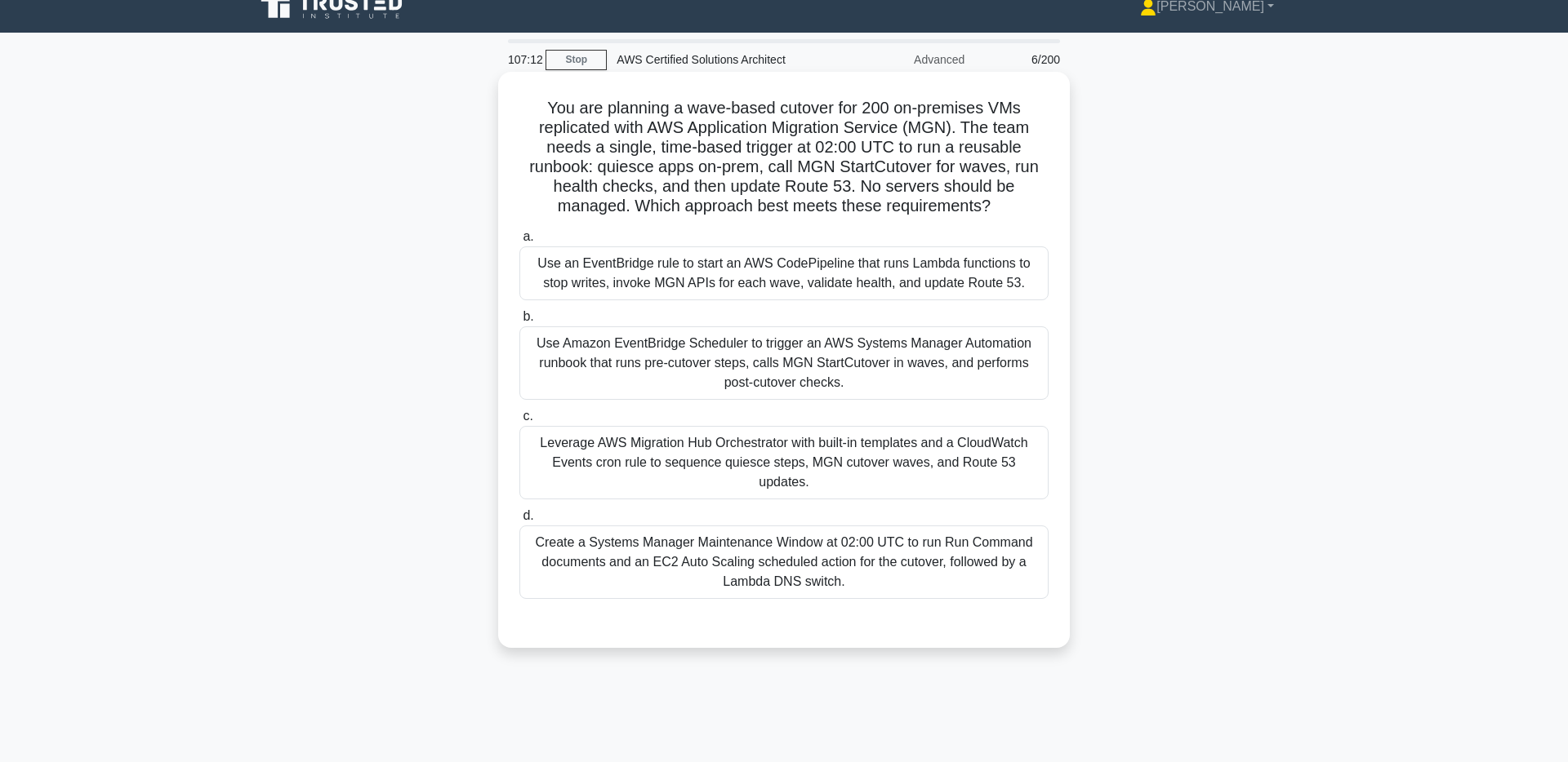
click at [901, 439] on div "Leverage AWS Migration Hub Orchestrator with built-in templates and a CloudWatc…" at bounding box center [783, 462] width 529 height 73
click at [519, 422] on input "c. Leverage AWS Migration Hub Orchestrator with built-in templates and a CloudW…" at bounding box center [519, 416] width 0 height 10
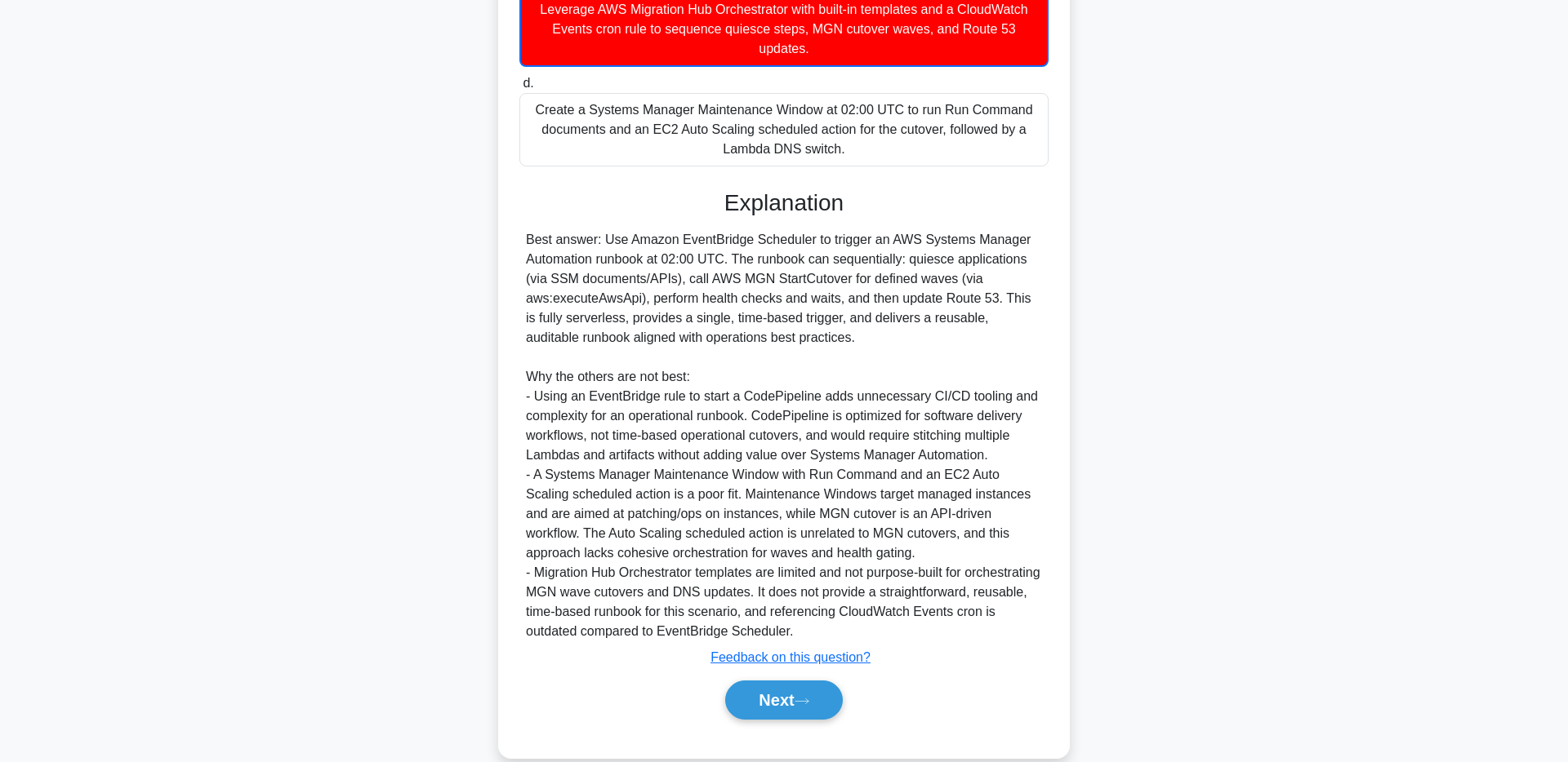
scroll to position [462, 0]
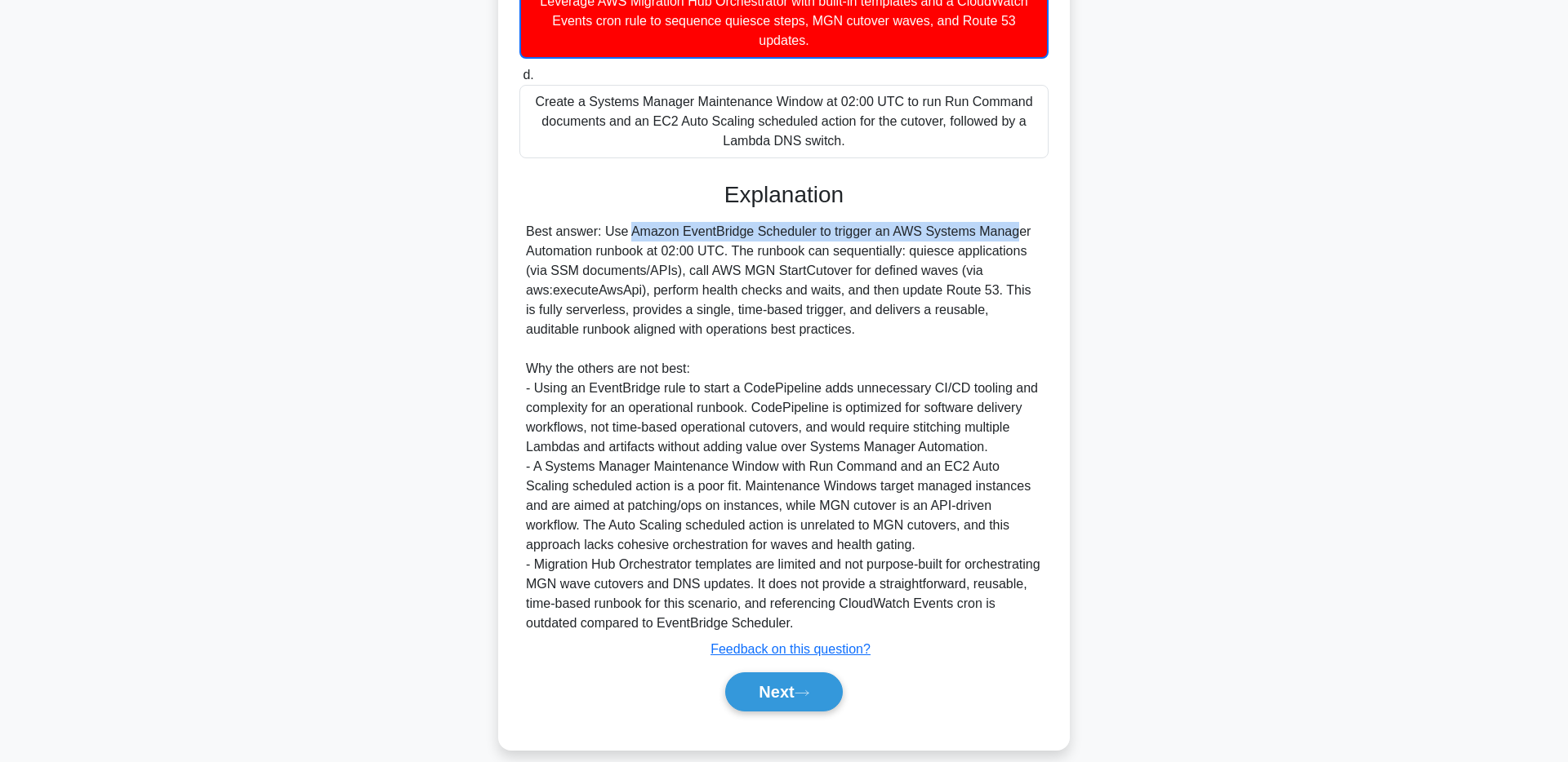
drag, startPoint x: 648, startPoint y: 198, endPoint x: 892, endPoint y: 210, distance: 244.3
click at [892, 210] on div "Explanation Best answer: Use Amazon EventBridge Scheduler to trigger an AWS Sys…" at bounding box center [783, 449] width 529 height 537
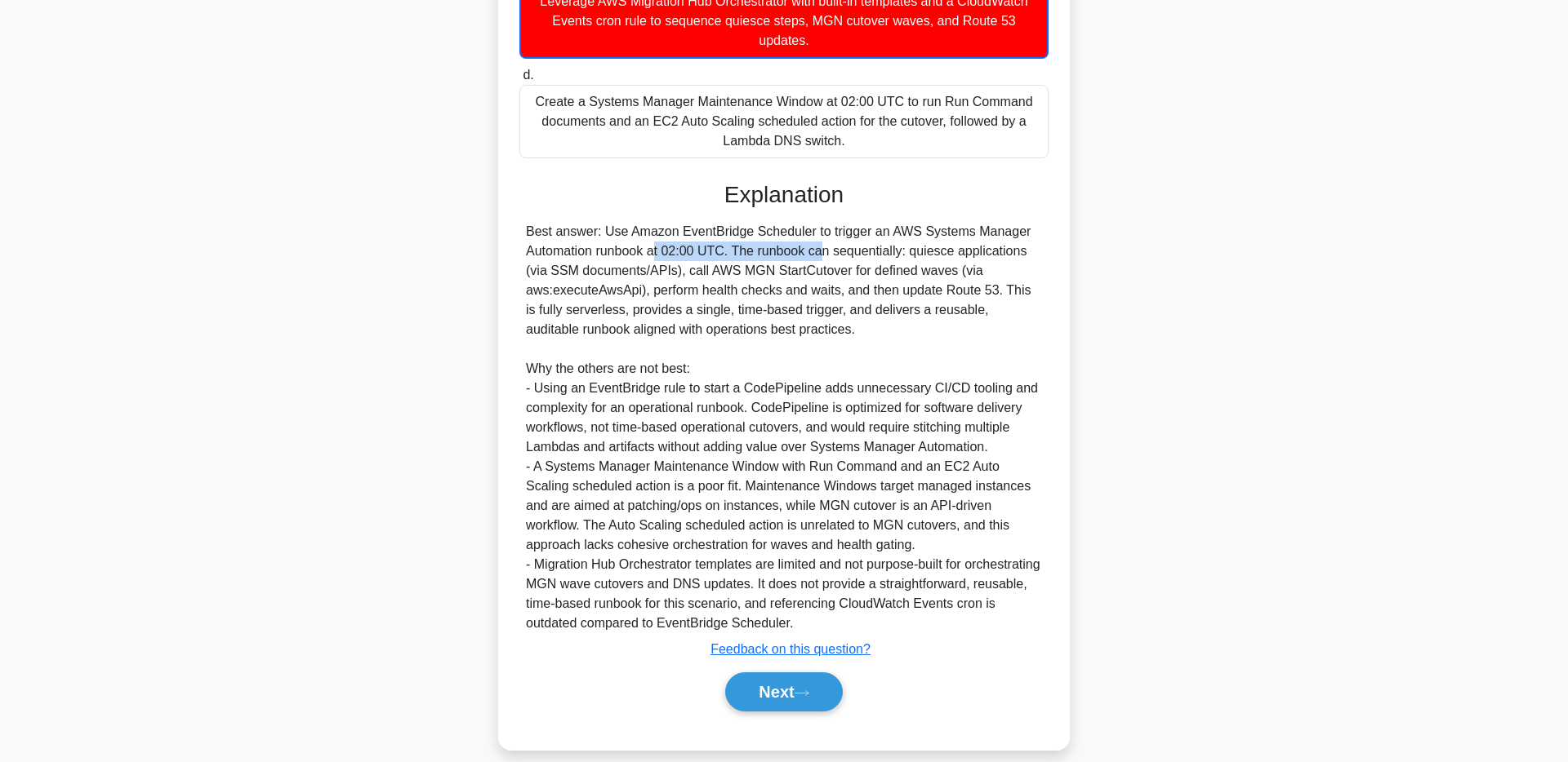
drag, startPoint x: 570, startPoint y: 239, endPoint x: 712, endPoint y: 238, distance: 142.0
click at [712, 238] on div "Best answer: Use Amazon EventBridge Scheduler to trigger an AWS Systems Manager…" at bounding box center [784, 428] width 516 height 412
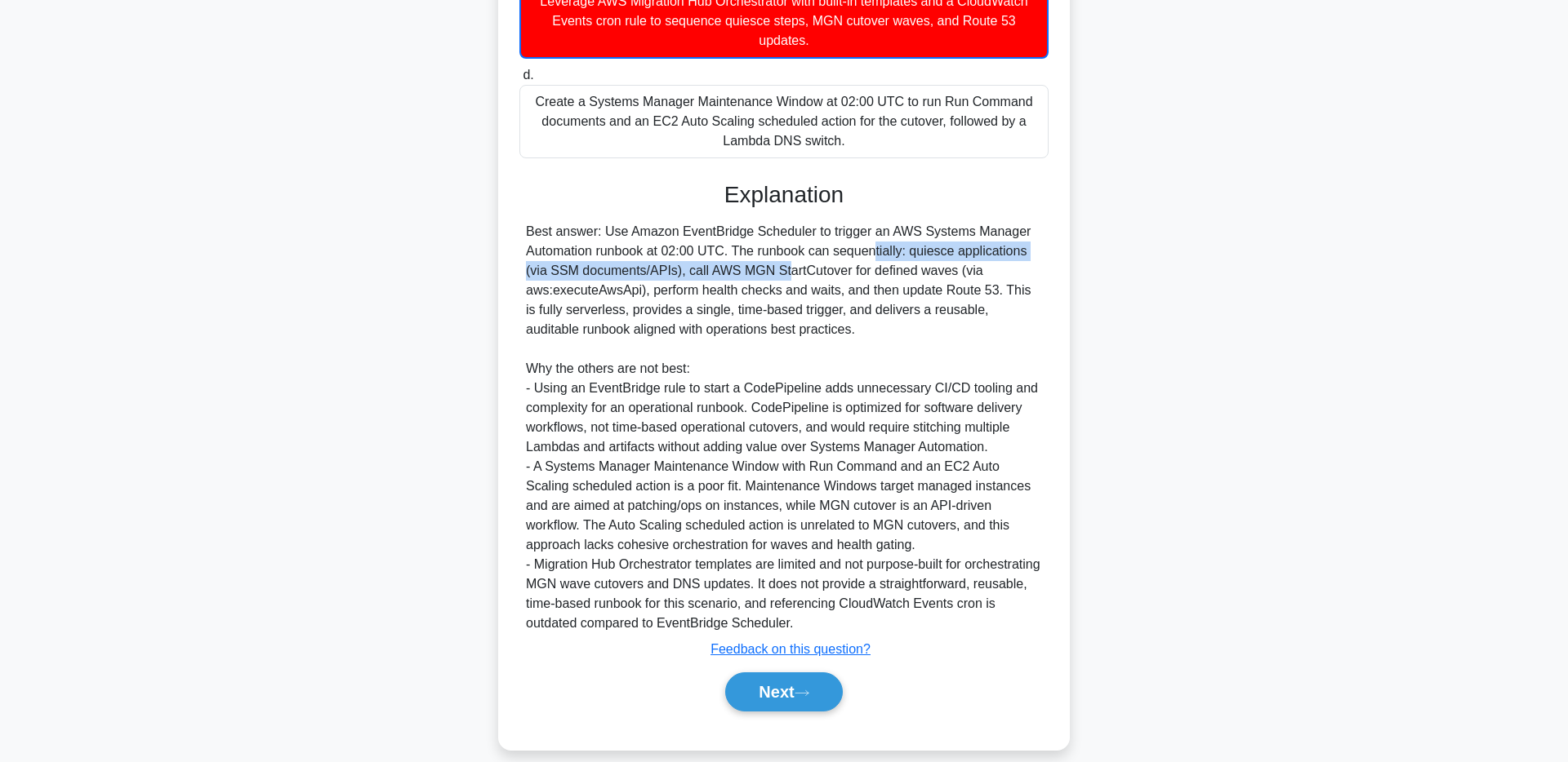
drag, startPoint x: 770, startPoint y: 235, endPoint x: 678, endPoint y: 254, distance: 93.9
click at [678, 254] on div "Best answer: Use Amazon EventBridge Scheduler to trigger an AWS Systems Manager…" at bounding box center [784, 428] width 516 height 412
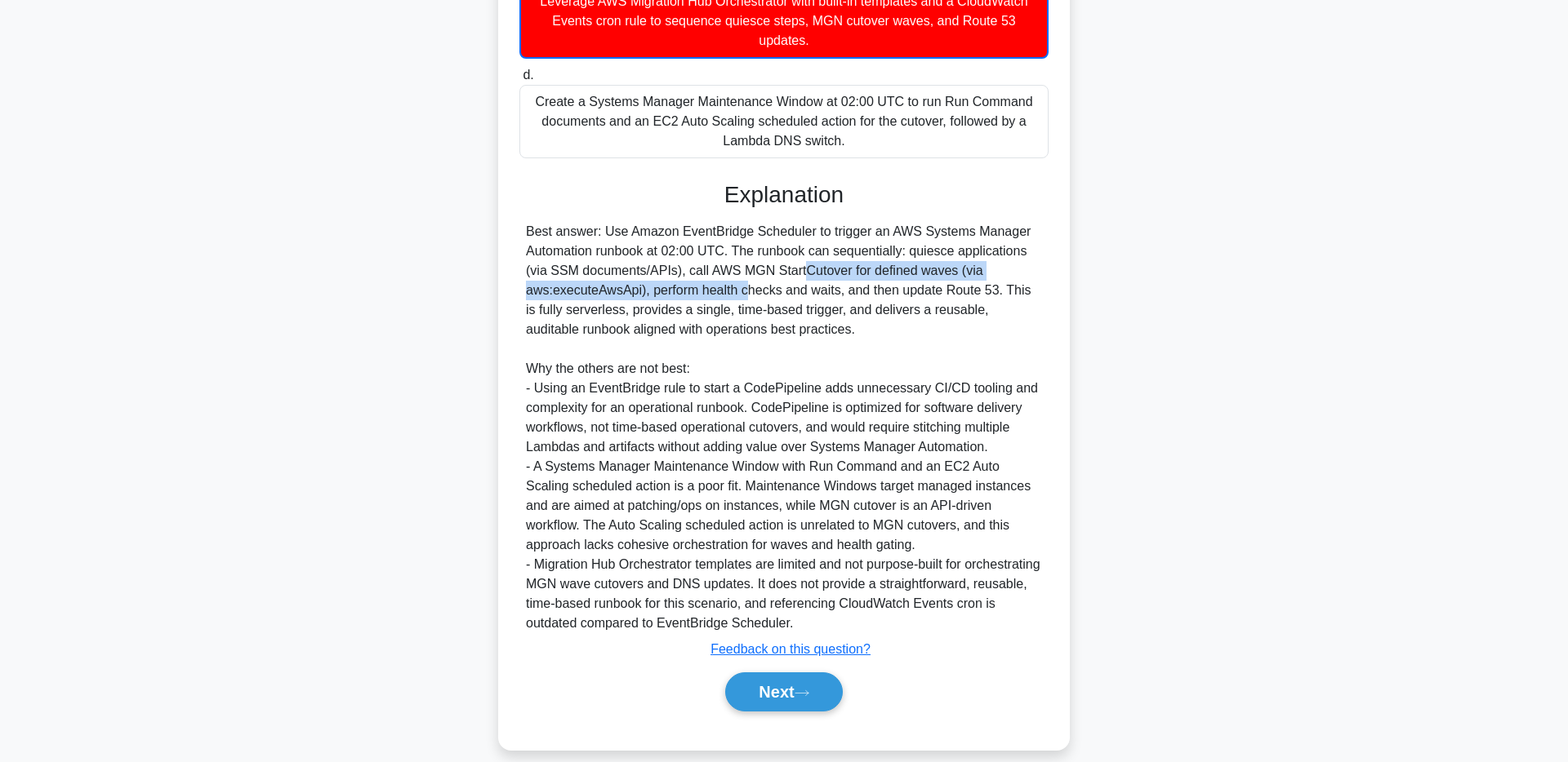
drag, startPoint x: 690, startPoint y: 258, endPoint x: 649, endPoint y: 274, distance: 44.0
click at [649, 274] on div "Best answer: Use Amazon EventBridge Scheduler to trigger an AWS Systems Manager…" at bounding box center [784, 428] width 516 height 412
drag, startPoint x: 657, startPoint y: 273, endPoint x: 855, endPoint y: 274, distance: 198.0
click at [855, 274] on div "Best answer: Use Amazon EventBridge Scheduler to trigger an AWS Systems Manager…" at bounding box center [784, 428] width 516 height 412
drag, startPoint x: 872, startPoint y: 274, endPoint x: 922, endPoint y: 282, distance: 50.6
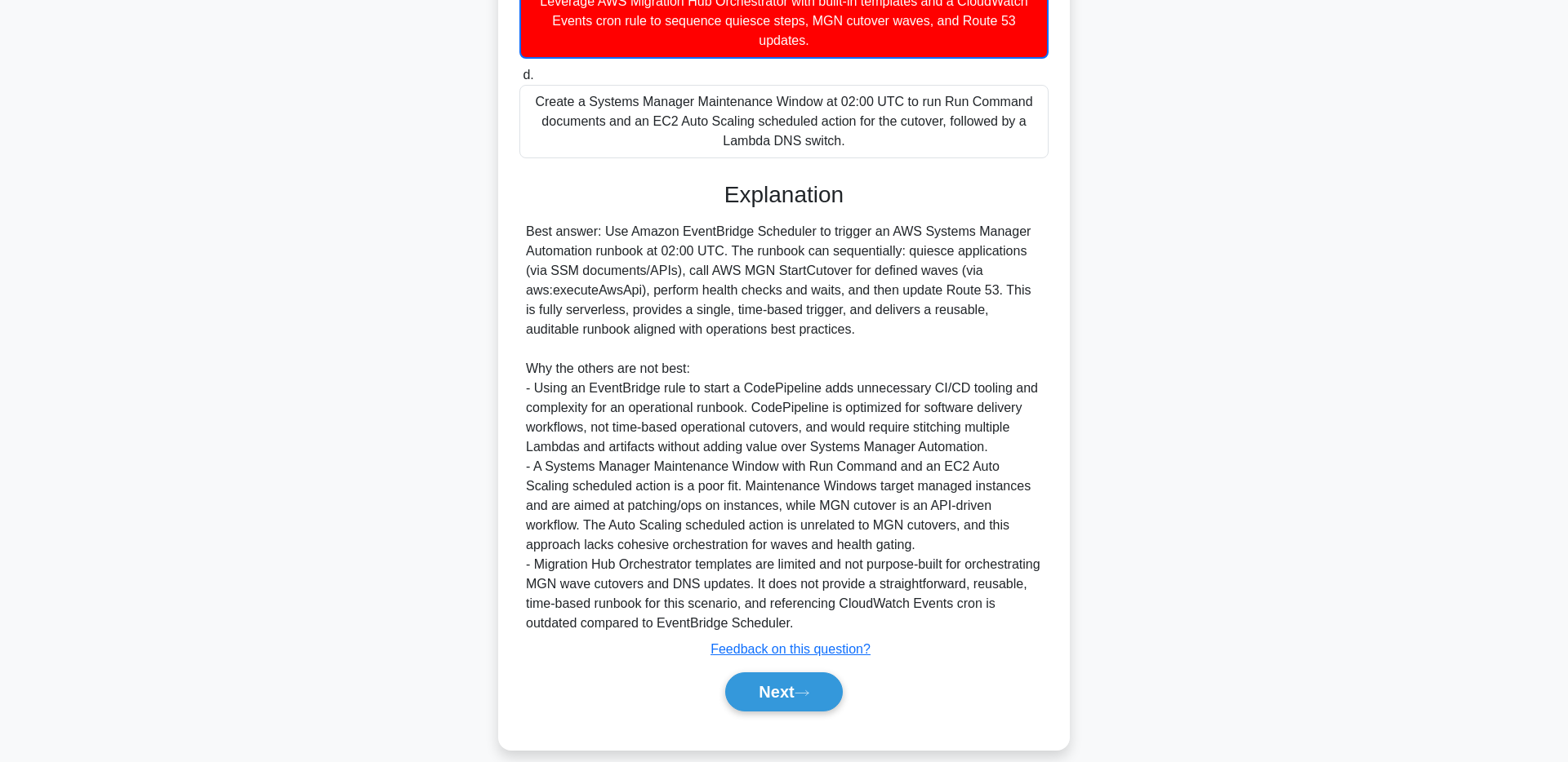
click at [922, 282] on div "Best answer: Use Amazon EventBridge Scheduler to trigger an AWS Systems Manager…" at bounding box center [784, 428] width 516 height 412
drag, startPoint x: 579, startPoint y: 288, endPoint x: 924, endPoint y: 287, distance: 345.0
click at [924, 287] on div "Best answer: Use Amazon EventBridge Scheduler to trigger an AWS Systems Manager…" at bounding box center [784, 428] width 516 height 412
drag, startPoint x: 602, startPoint y: 316, endPoint x: 778, endPoint y: 308, distance: 176.2
click at [778, 308] on div "Best answer: Use Amazon EventBridge Scheduler to trigger an AWS Systems Manager…" at bounding box center [784, 428] width 516 height 412
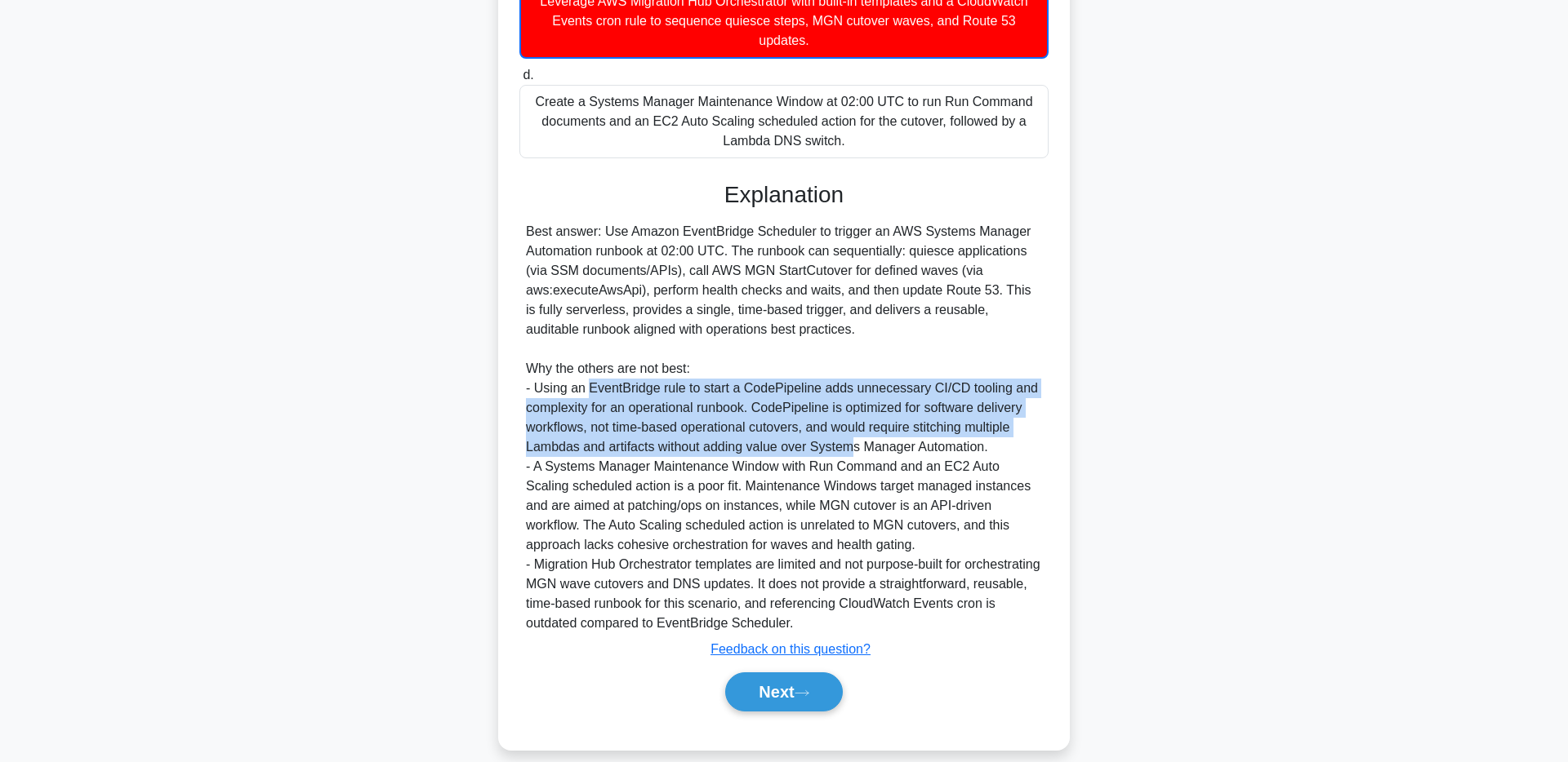
drag, startPoint x: 589, startPoint y: 375, endPoint x: 853, endPoint y: 420, distance: 267.8
click at [853, 420] on div "Best answer: Use Amazon EventBridge Scheduler to trigger an AWS Systems Manager…" at bounding box center [784, 428] width 516 height 412
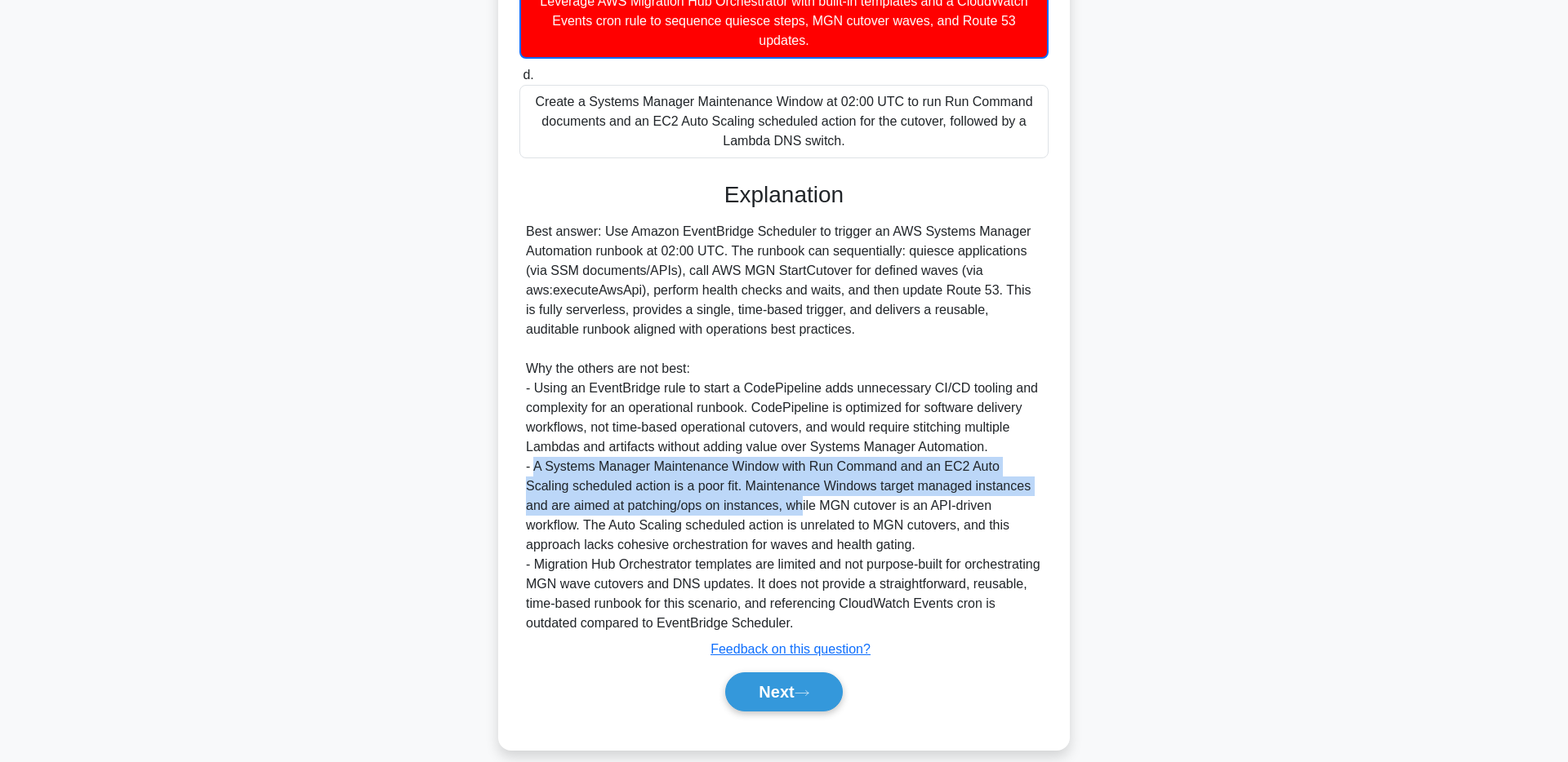
drag, startPoint x: 533, startPoint y: 455, endPoint x: 756, endPoint y: 494, distance: 226.4
click at [756, 494] on div "Best answer: Use Amazon EventBridge Scheduler to trigger an AWS Systems Manager…" at bounding box center [784, 428] width 516 height 412
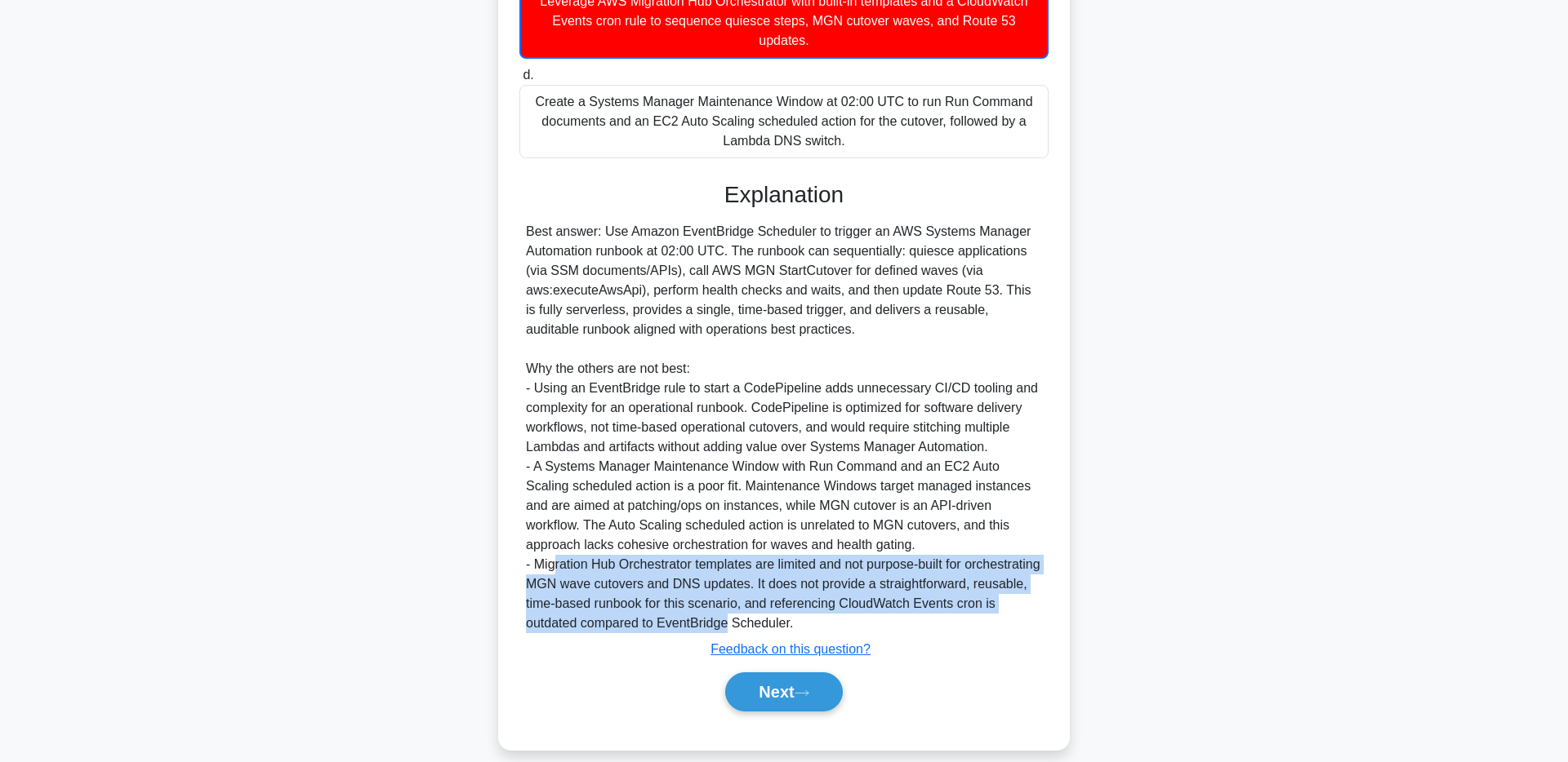
drag, startPoint x: 565, startPoint y: 553, endPoint x: 884, endPoint y: 601, distance: 322.6
click at [884, 601] on div "Best answer: Use Amazon EventBridge Scheduler to trigger an AWS Systems Manager…" at bounding box center [784, 428] width 516 height 412
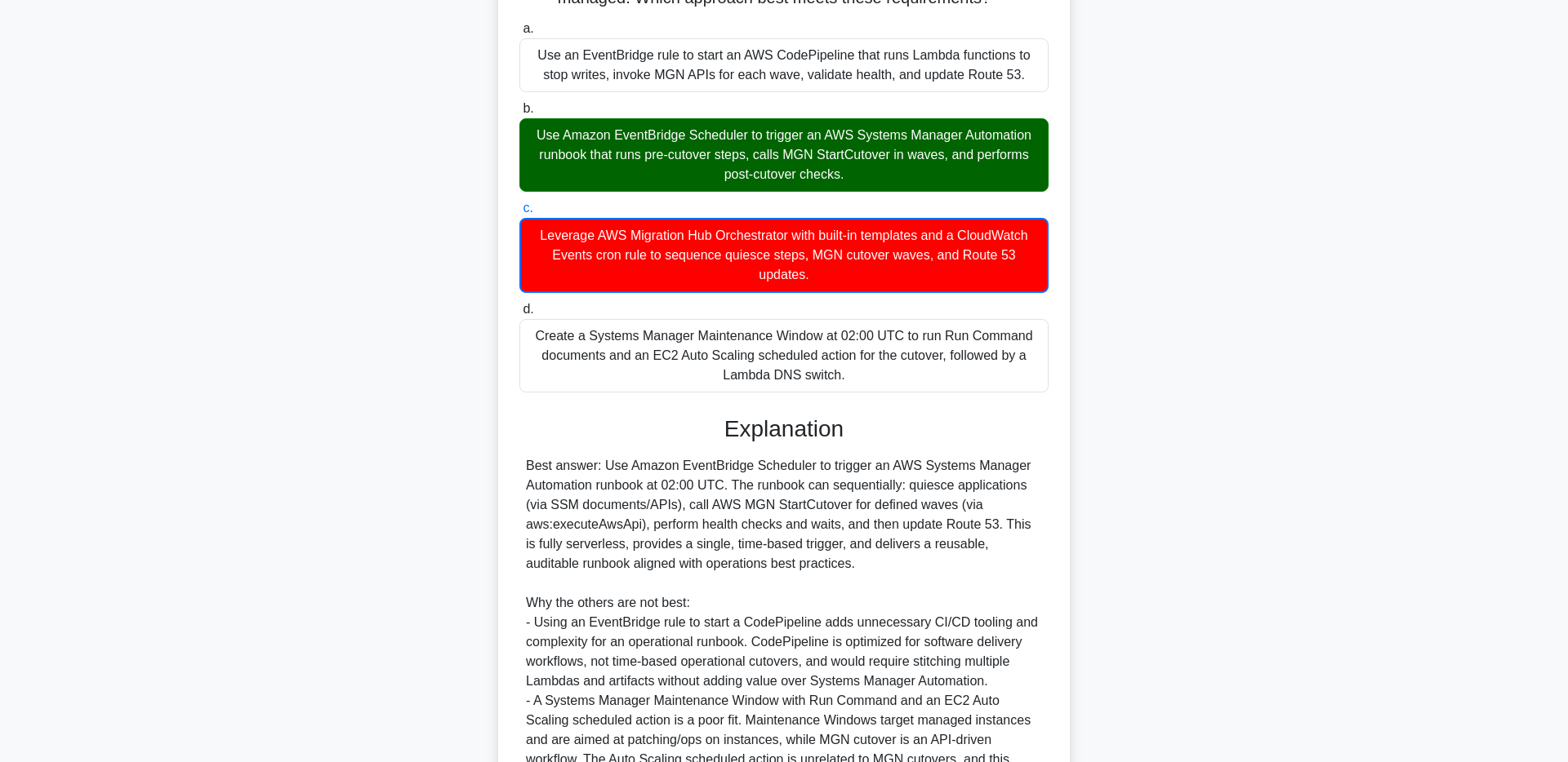
scroll to position [222, 0]
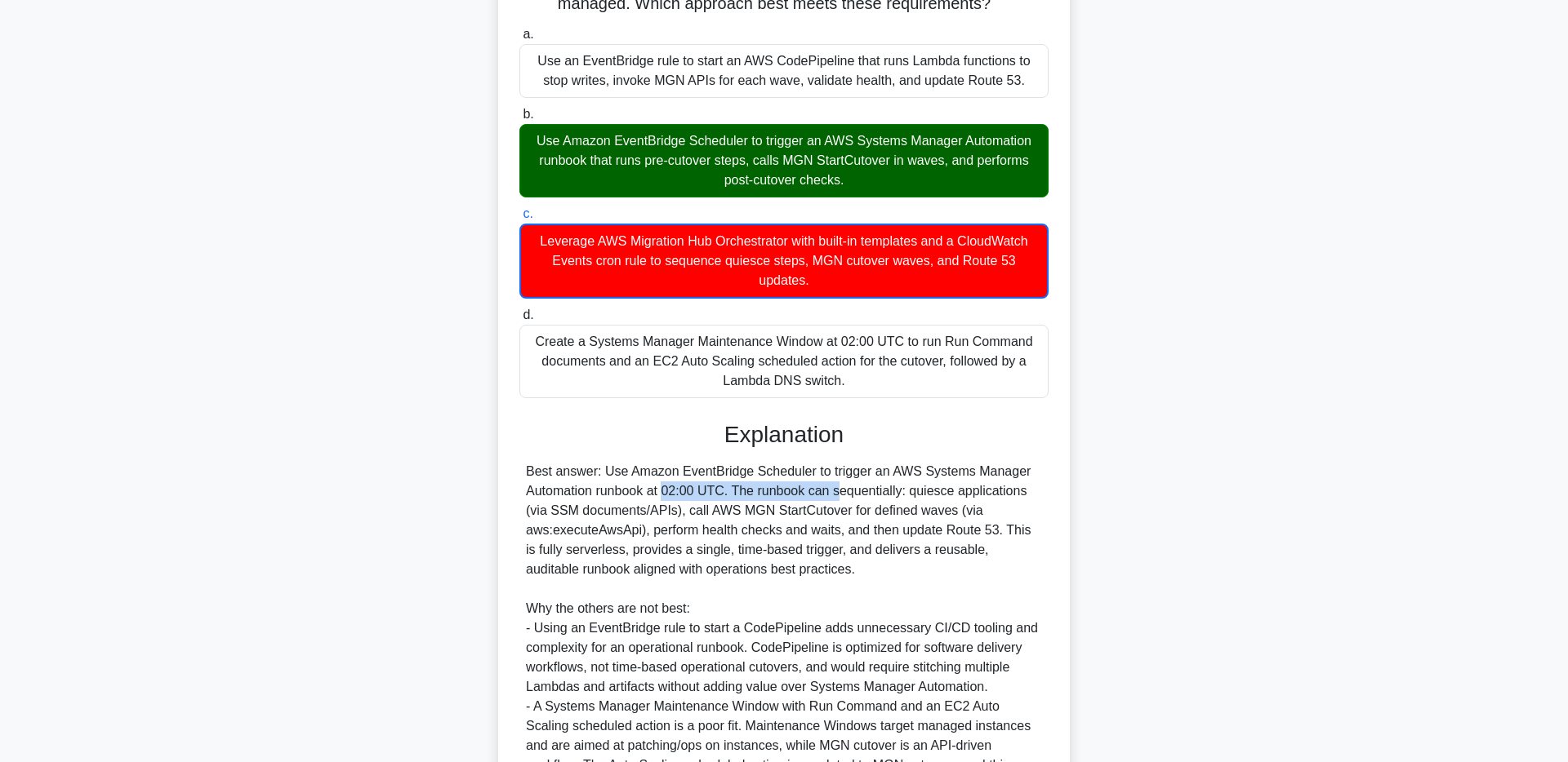
drag, startPoint x: 565, startPoint y: 469, endPoint x: 735, endPoint y: 468, distance: 170.0
click at [735, 468] on div "Best answer: Use Amazon EventBridge Scheduler to trigger an AWS Systems Manager…" at bounding box center [784, 667] width 516 height 412
drag, startPoint x: 769, startPoint y: 471, endPoint x: 874, endPoint y: 478, distance: 105.2
click at [874, 478] on div "Best answer: Use Amazon EventBridge Scheduler to trigger an AWS Systems Manager…" at bounding box center [784, 667] width 516 height 412
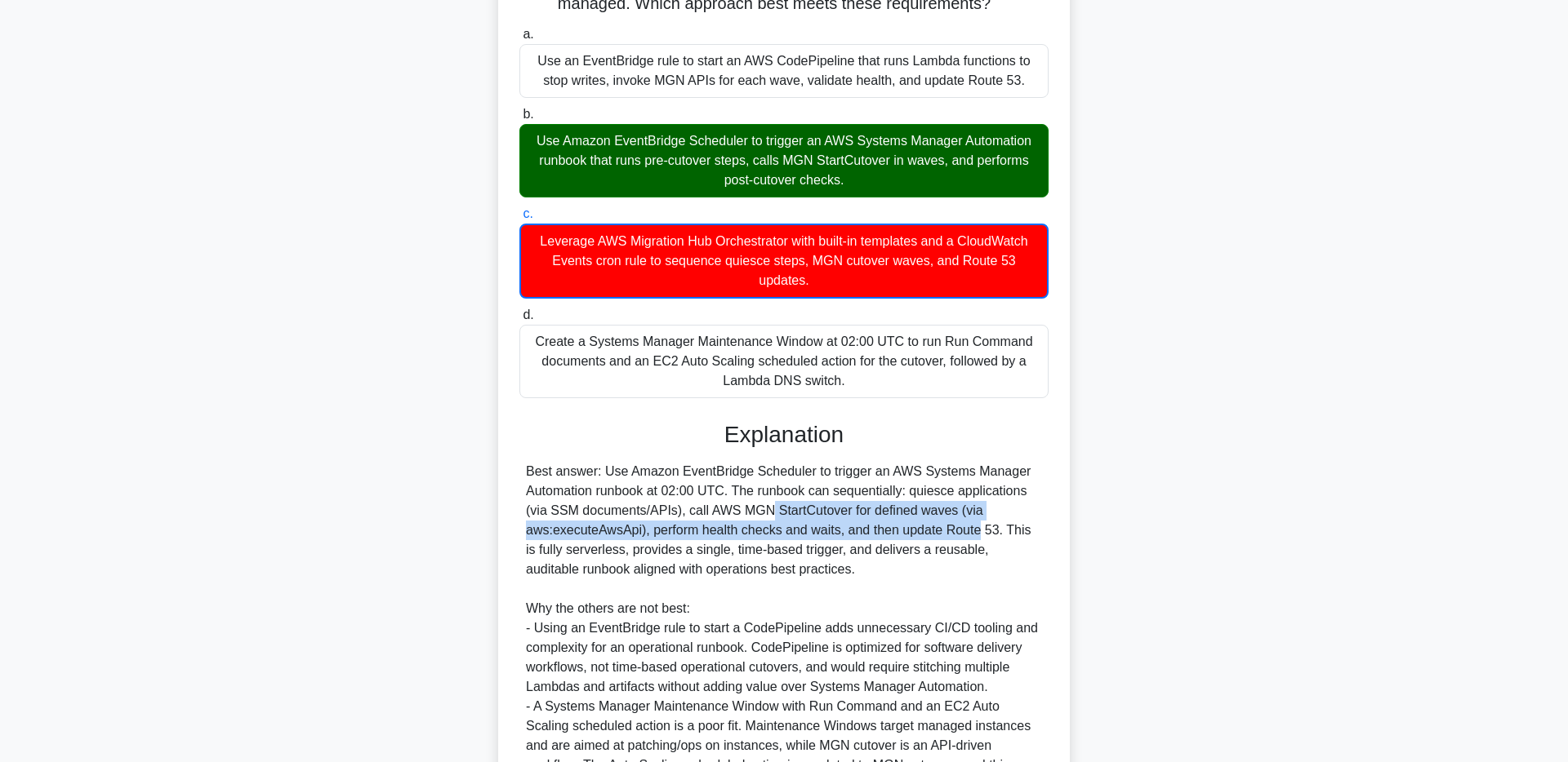
drag, startPoint x: 660, startPoint y: 491, endPoint x: 872, endPoint y: 517, distance: 213.6
click at [872, 517] on div "Best answer: Use Amazon EventBridge Scheduler to trigger an AWS Systems Manager…" at bounding box center [784, 667] width 516 height 412
drag, startPoint x: 875, startPoint y: 547, endPoint x: 608, endPoint y: 456, distance: 282.1
click at [608, 462] on div "Best answer: Use Amazon EventBridge Scheduler to trigger an AWS Systems Manager…" at bounding box center [784, 667] width 516 height 412
copy div "Use Amazon EventBridge Scheduler to trigger an AWS Systems Manager Automation r…"
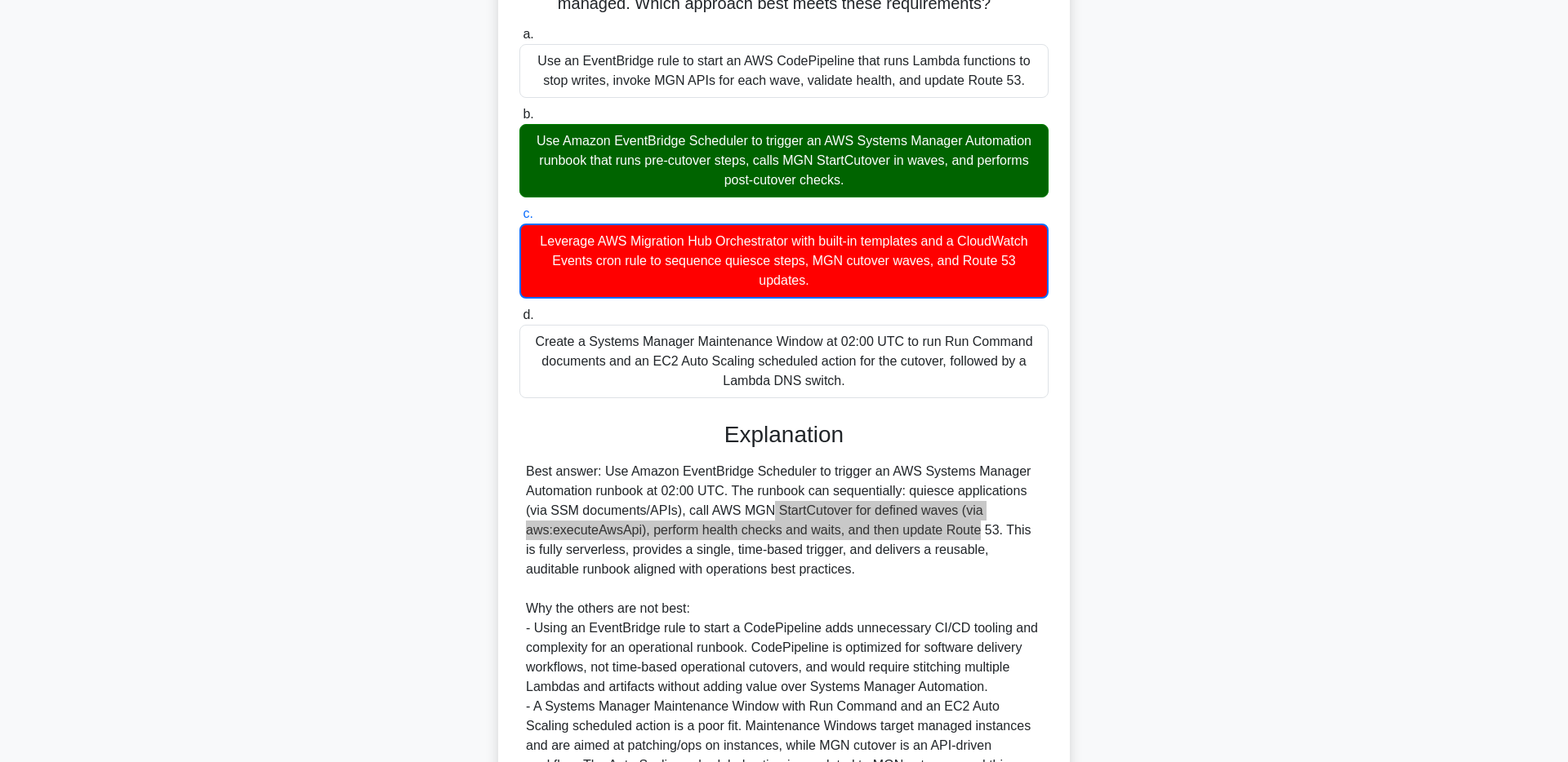
scroll to position [0, 0]
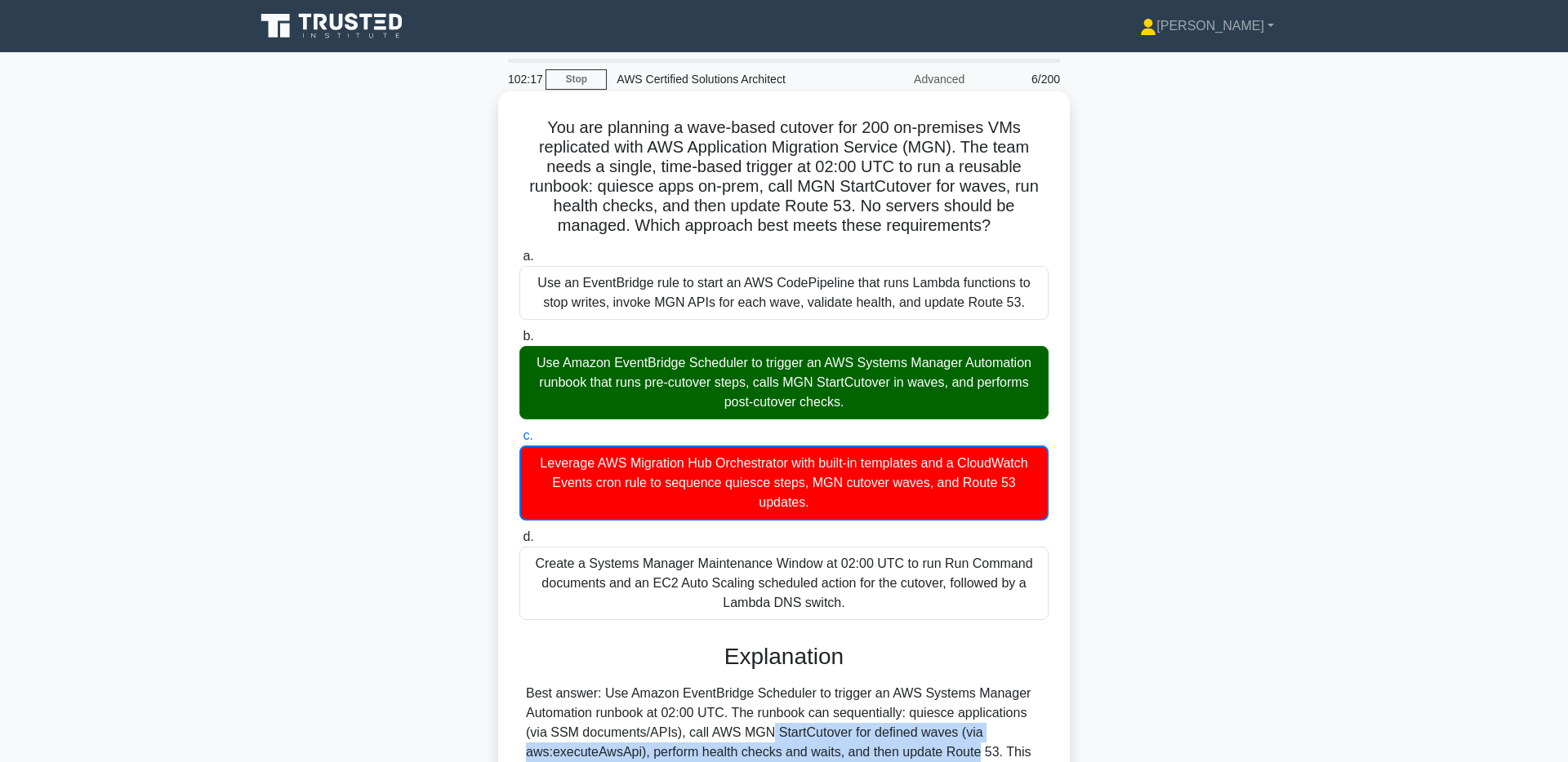
drag, startPoint x: 541, startPoint y: 134, endPoint x: 1008, endPoint y: 227, distance: 476.2
click at [1008, 227] on h5 "You are planning a wave-based cutover for 200 on-premises VMs replicated with A…" at bounding box center [783, 177] width 532 height 120
copy h5 "You are planning a wave-based cutover for 200 on-premises VMs replicated with A…"
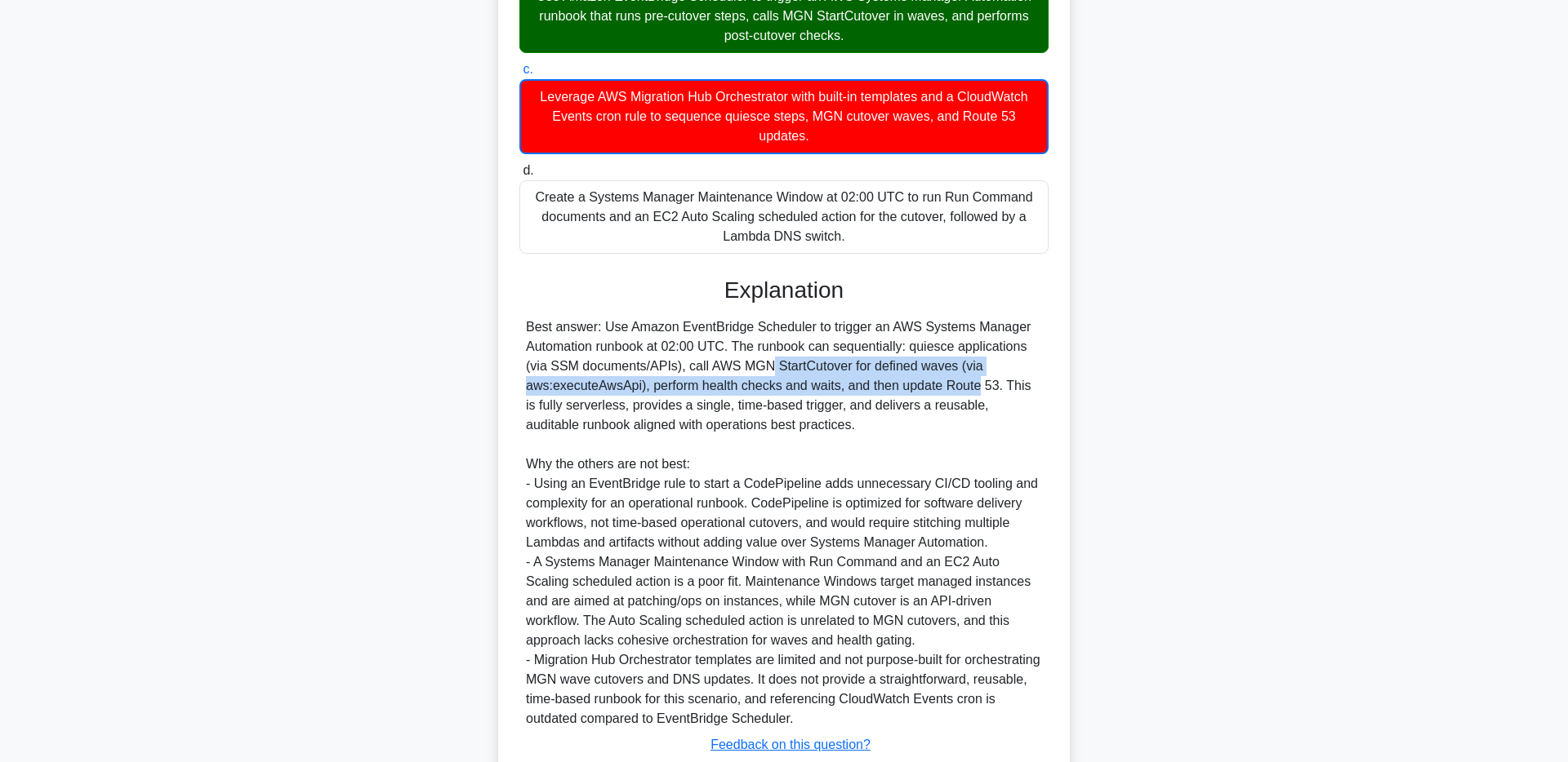
scroll to position [462, 0]
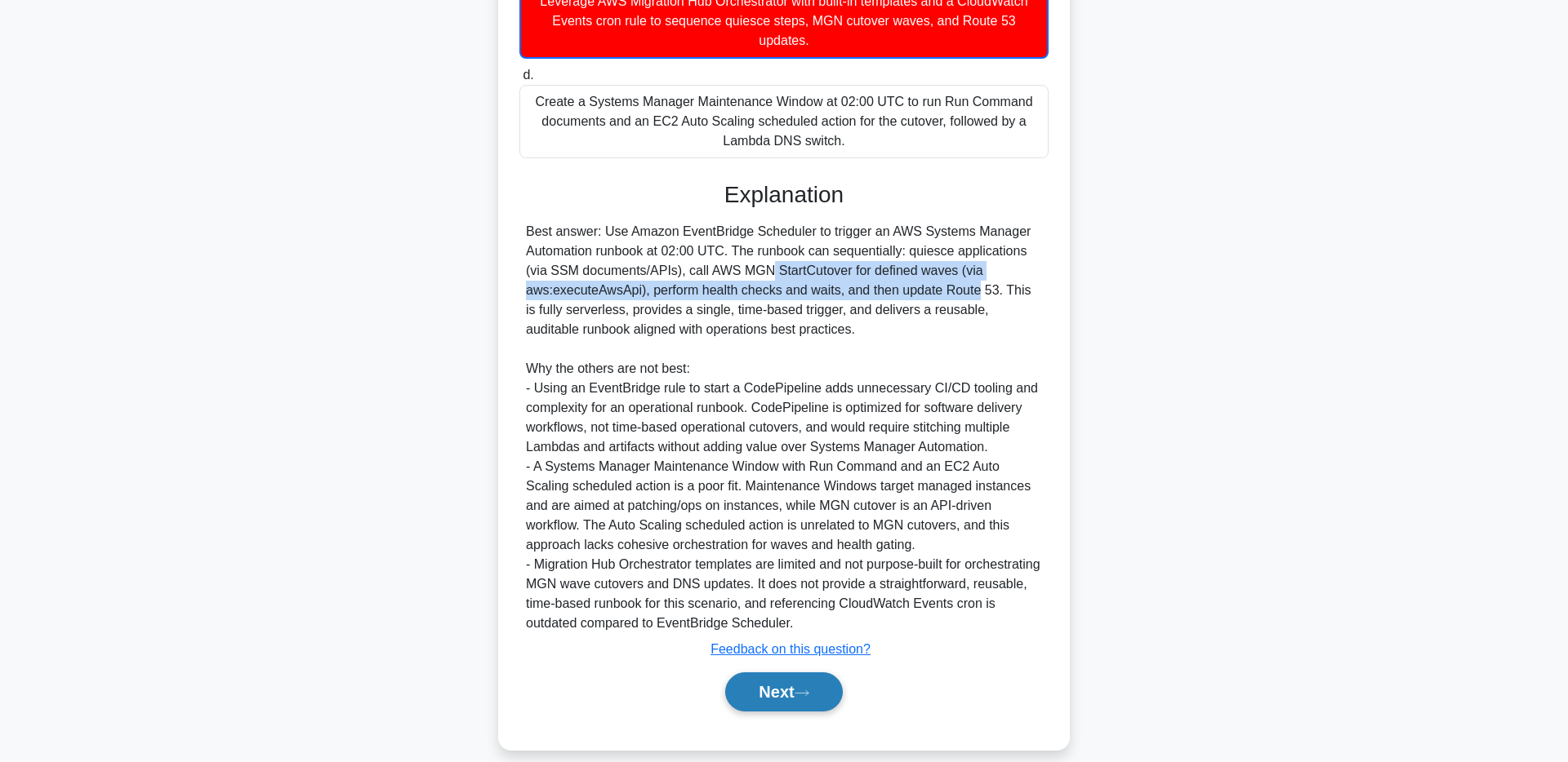
click at [790, 673] on button "Next" at bounding box center [783, 692] width 117 height 40
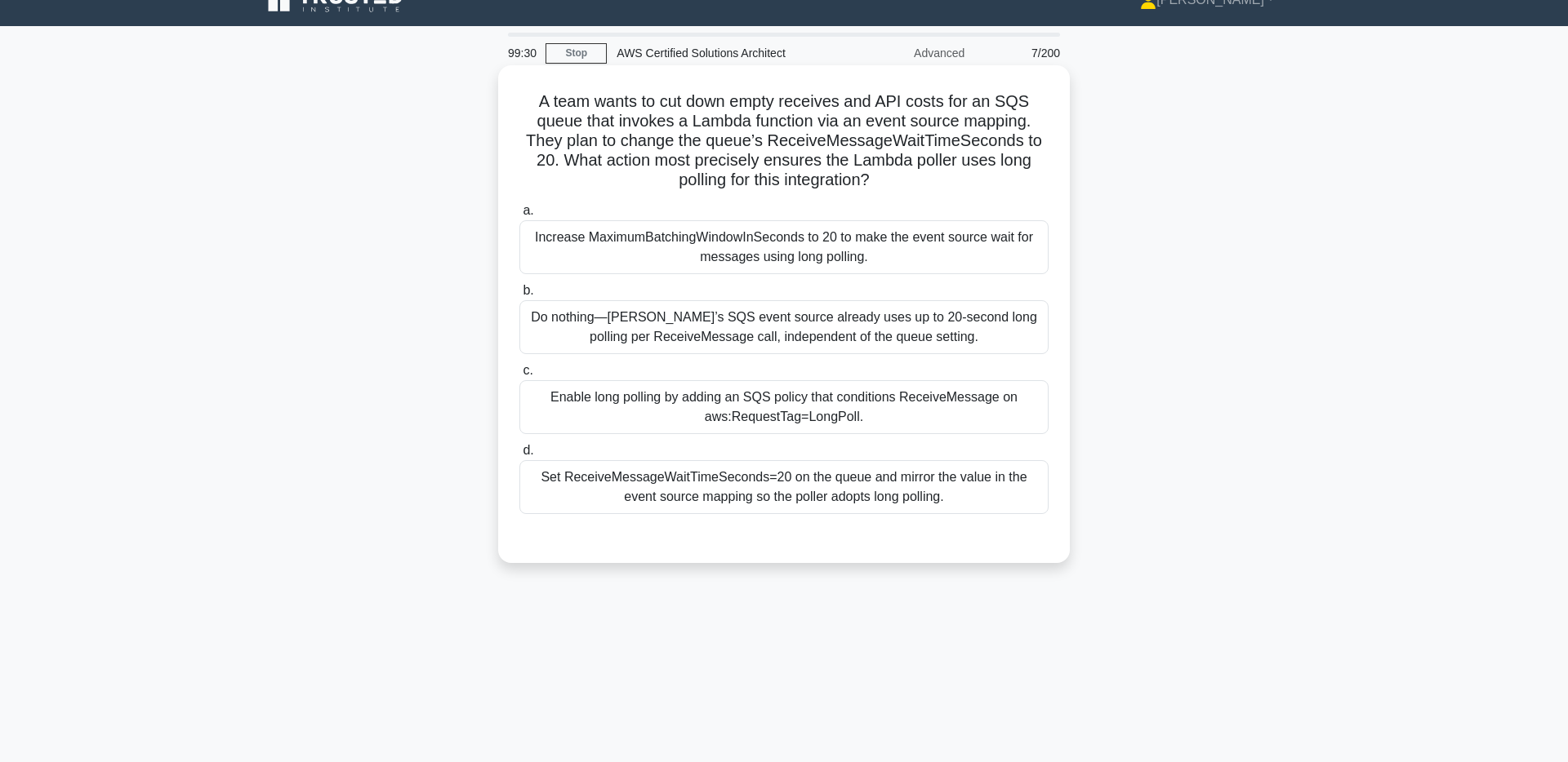
scroll to position [0, 0]
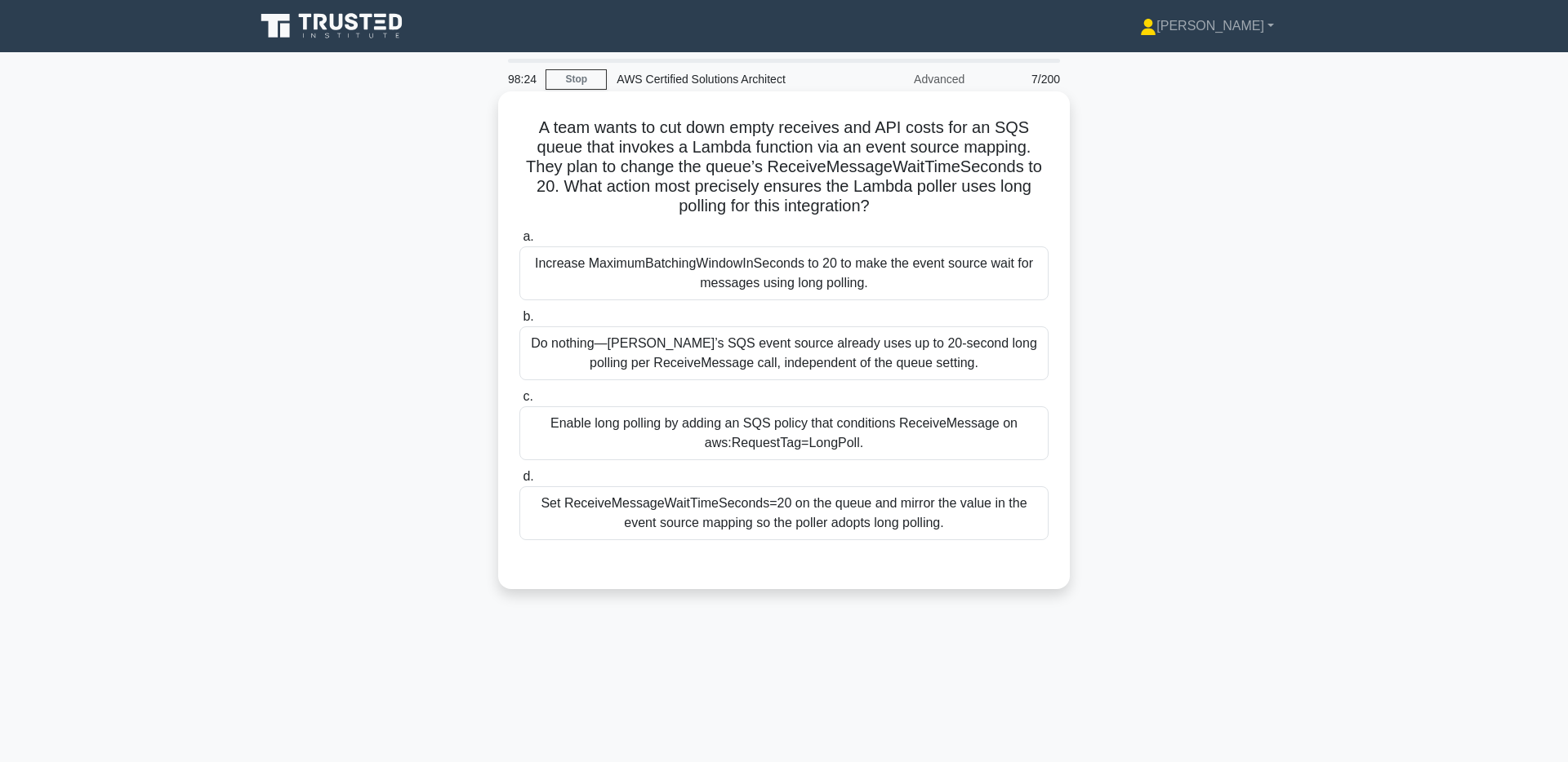
click at [764, 523] on div "Set ReceiveMessageWaitTimeSeconds=20 on the queue and mirror the value in the e…" at bounding box center [783, 512] width 529 height 54
click at [519, 482] on input "d. Set ReceiveMessageWaitTimeSeconds=20 on the queue and mirror the value in th…" at bounding box center [519, 477] width 0 height 10
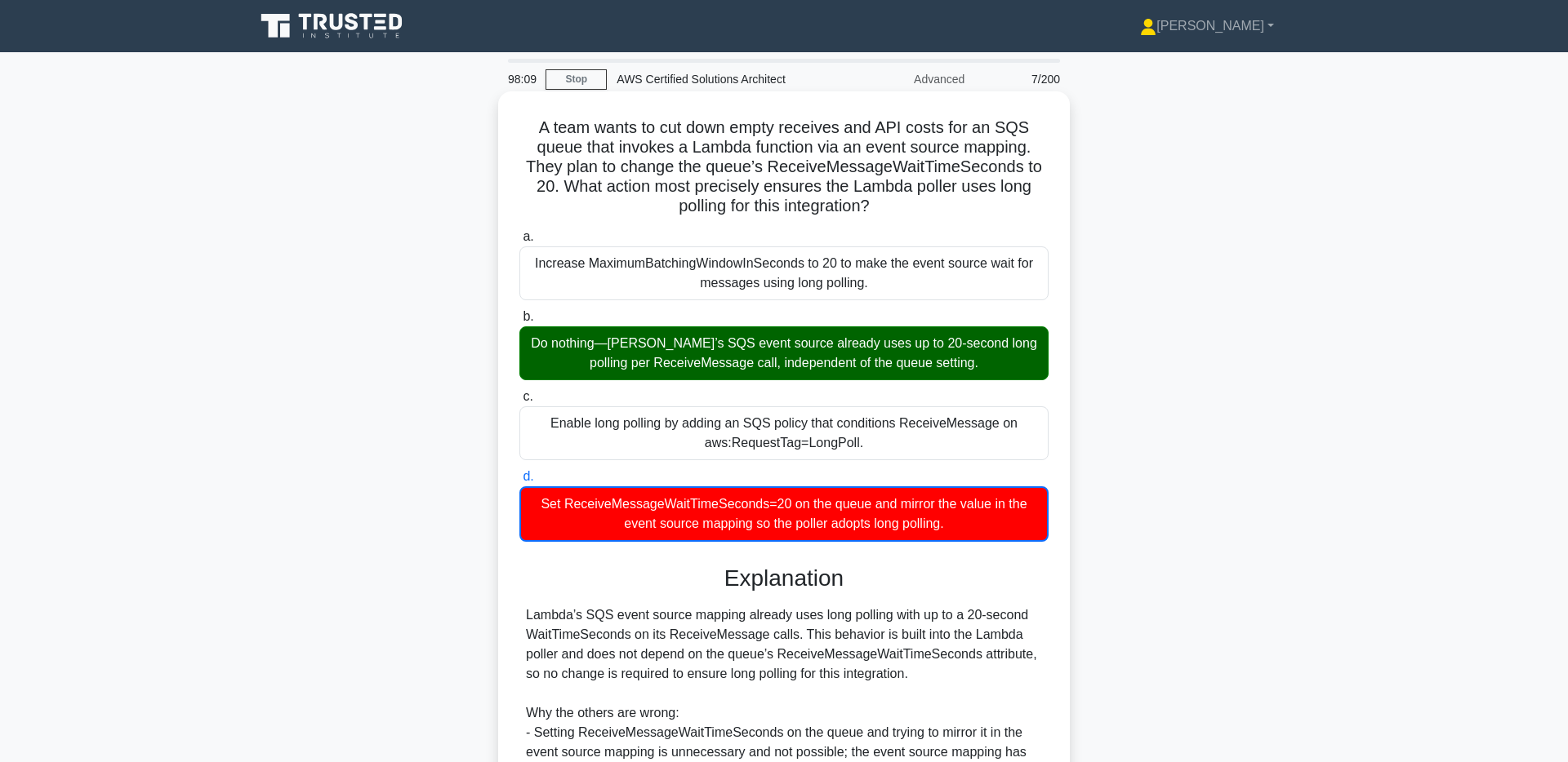
click at [859, 218] on div "A team wants to cut down empty receives and API costs for an SQS queue that inv…" at bounding box center [783, 554] width 559 height 912
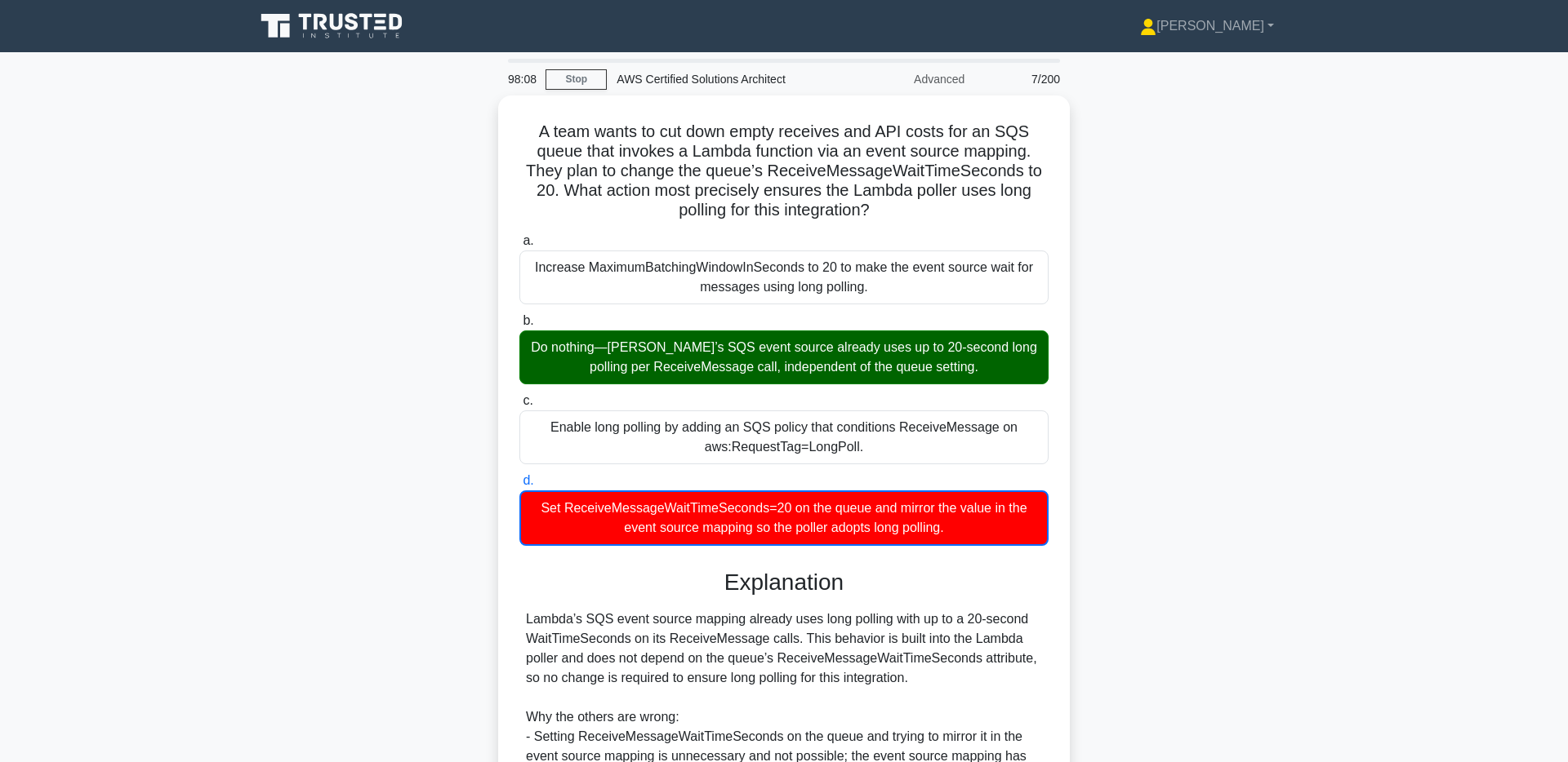
drag, startPoint x: 859, startPoint y: 216, endPoint x: 492, endPoint y: 124, distance: 378.4
click at [492, 124] on div "A team wants to cut down empty receives and API costs for an SQS queue that inv…" at bounding box center [784, 567] width 1078 height 945
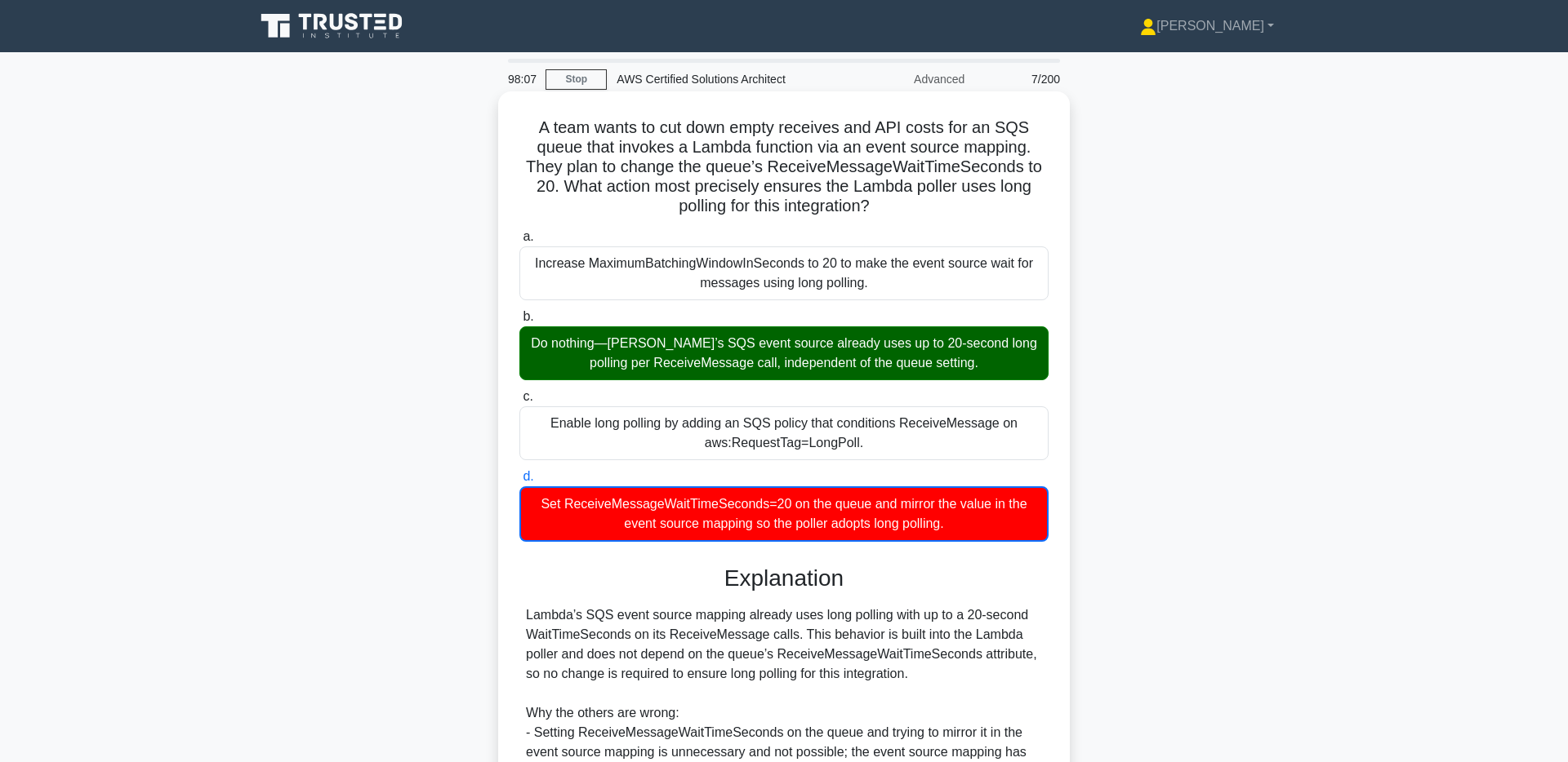
copy h5 "A team wants to cut down empty receives and API costs for an SQS queue that inv…"
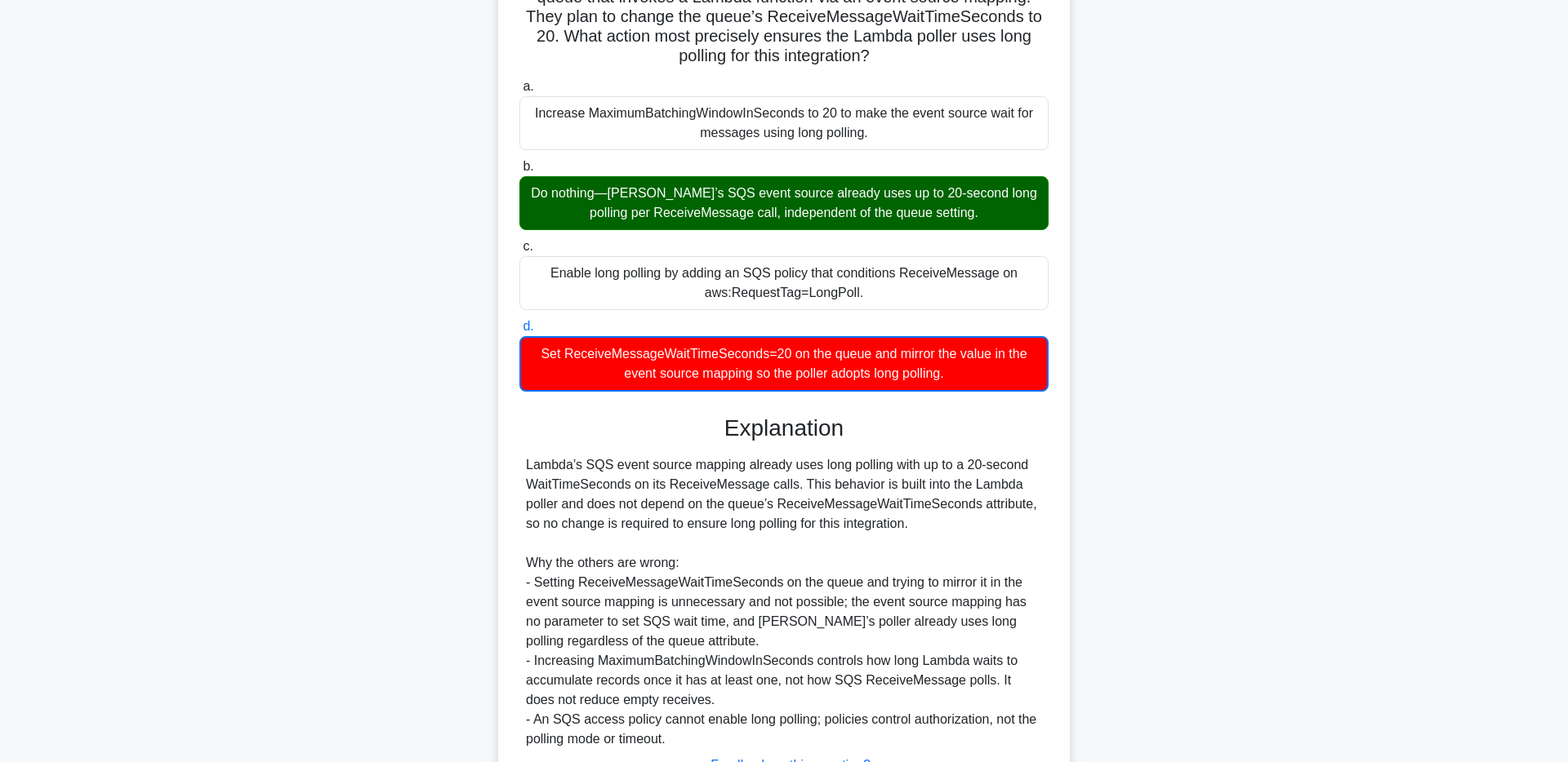
scroll to position [285, 0]
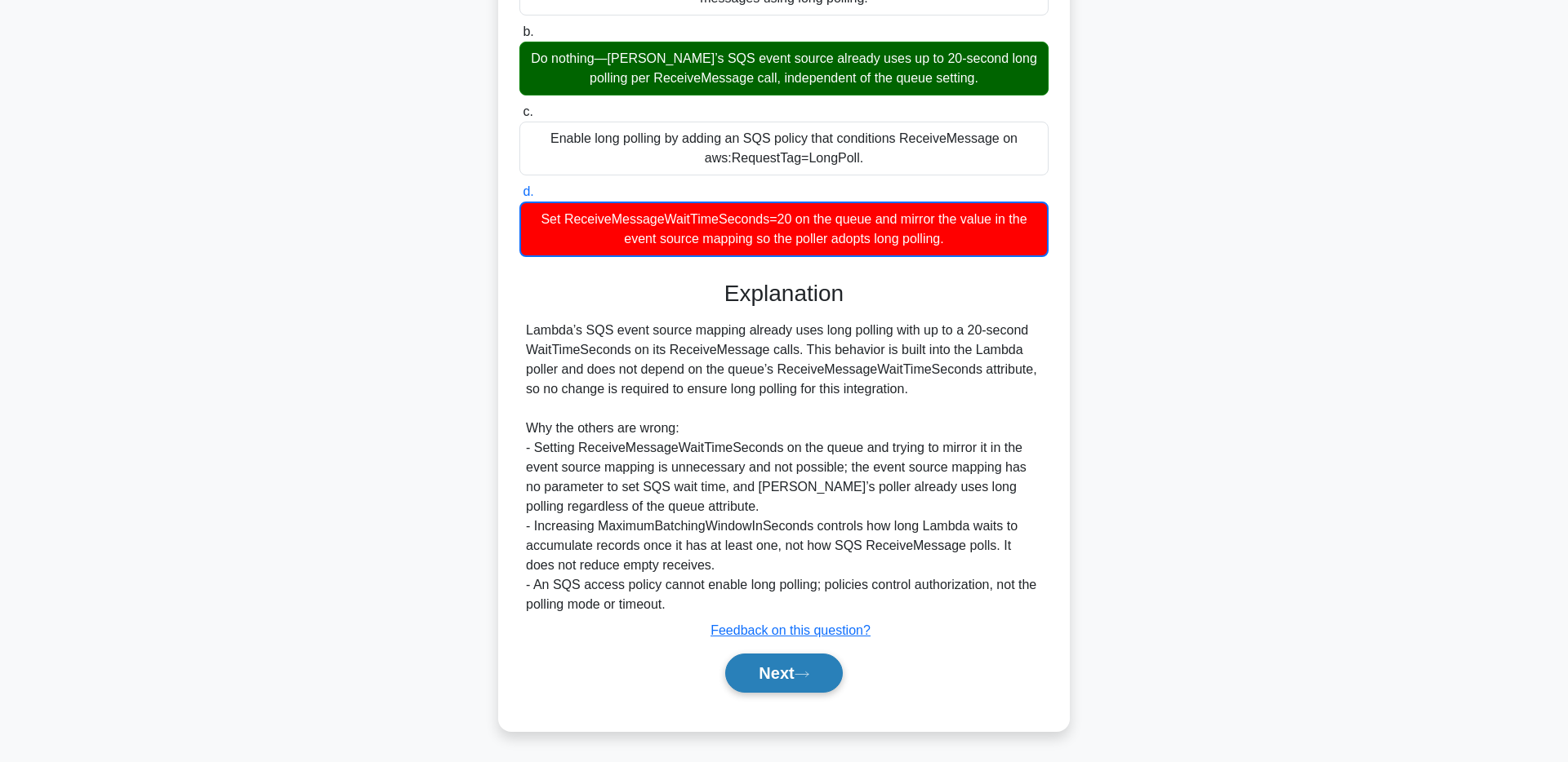
click at [763, 665] on button "Next" at bounding box center [783, 673] width 117 height 40
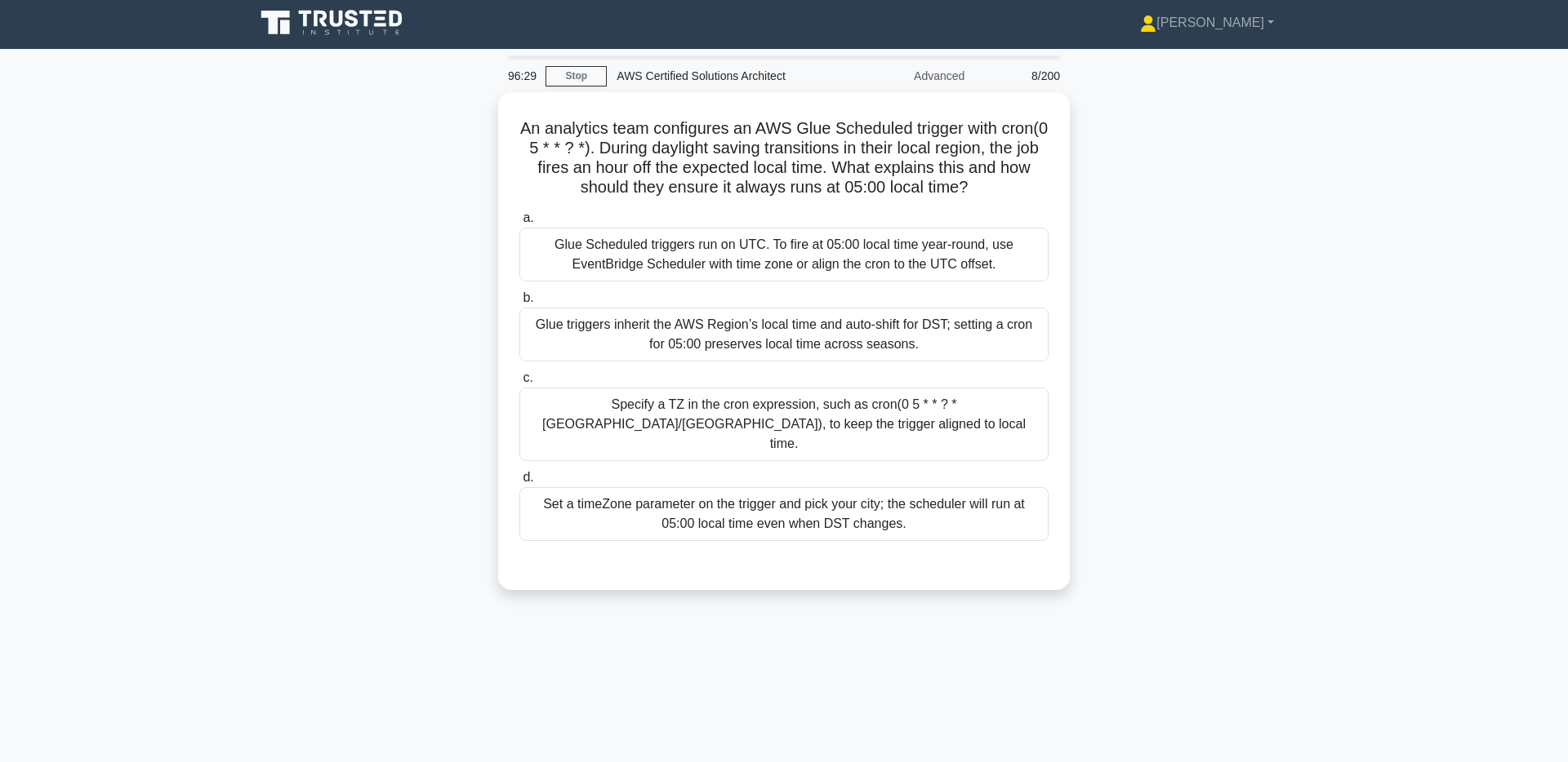
scroll to position [0, 0]
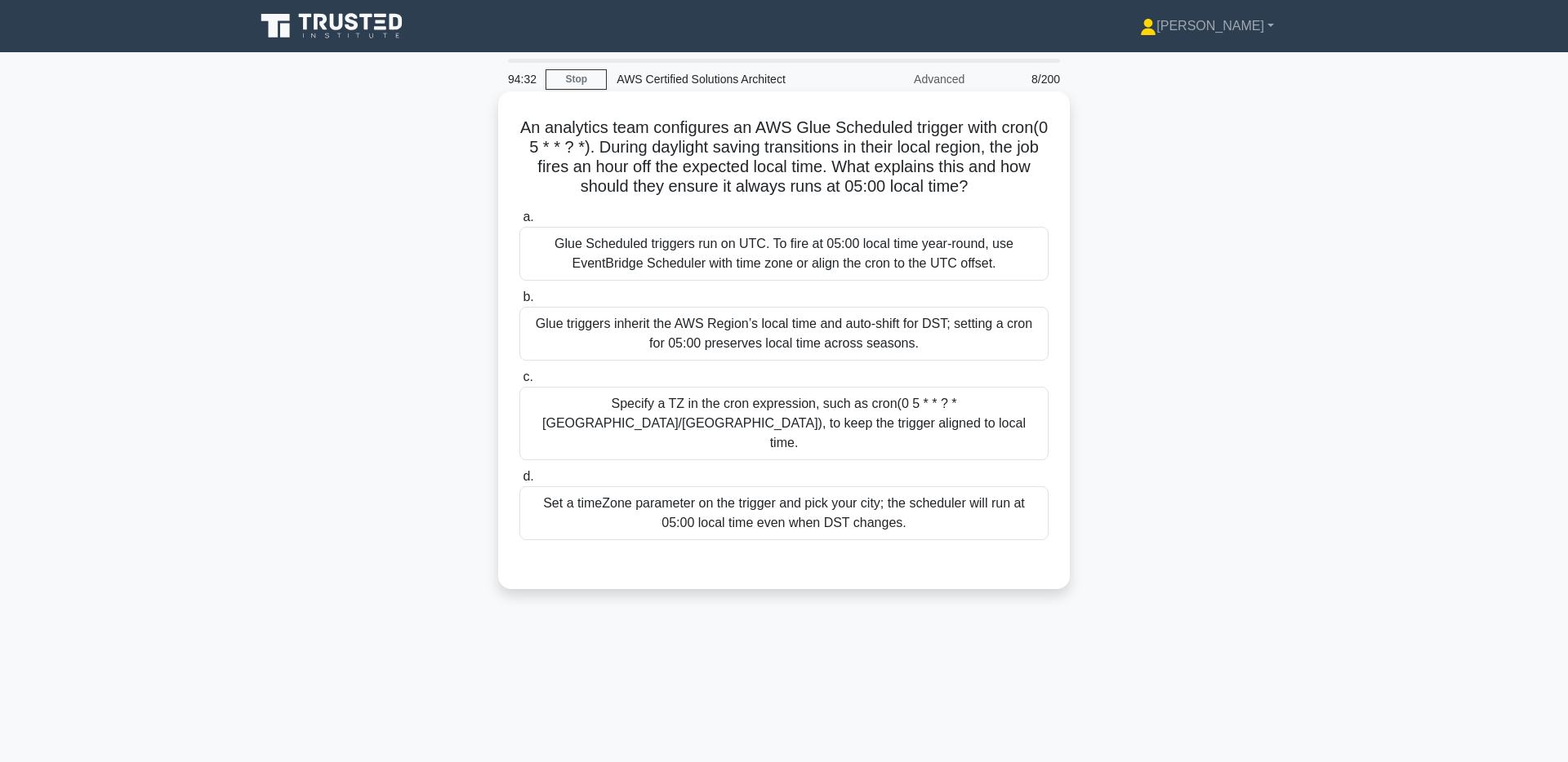
click at [853, 248] on div "Glue Scheduled triggers run on UTC. To fire at 05:00 local time year‑round, use…" at bounding box center [783, 253] width 529 height 54
click at [519, 223] on input "a. Glue Scheduled triggers run on UTC. To fire at 05:00 local time year‑round, …" at bounding box center [519, 217] width 0 height 10
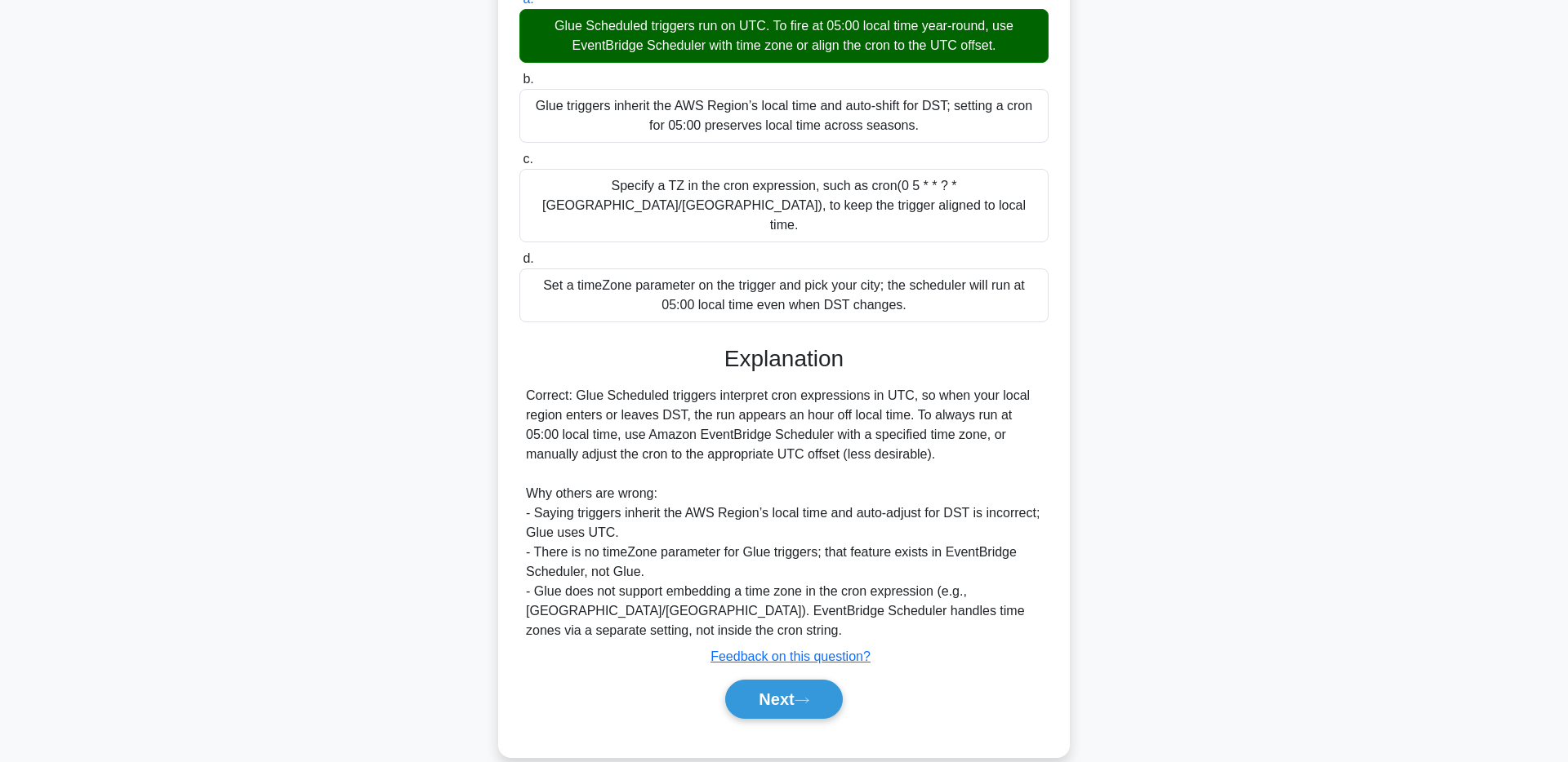
scroll to position [225, 0]
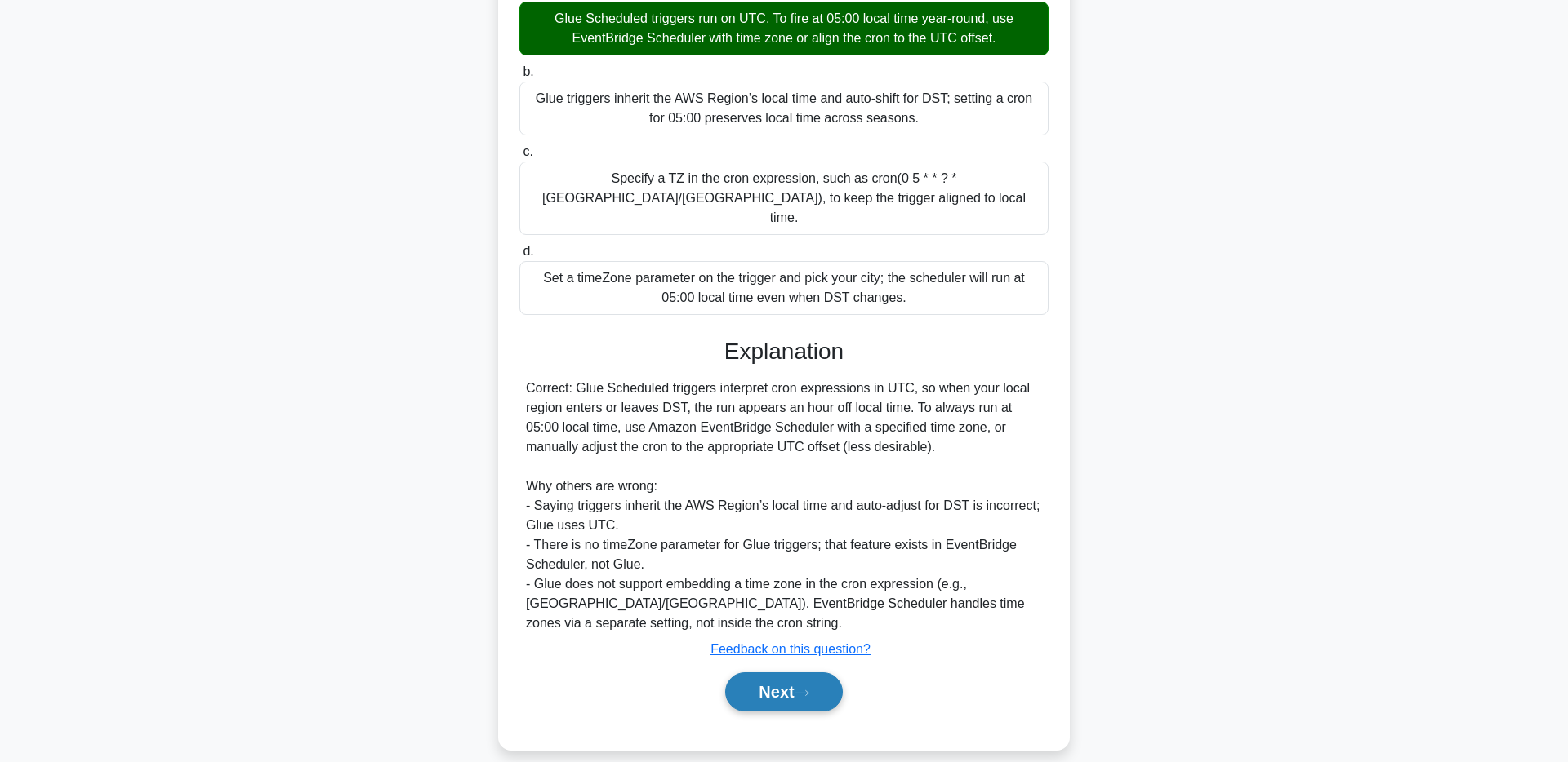
click at [778, 680] on button "Next" at bounding box center [783, 692] width 117 height 40
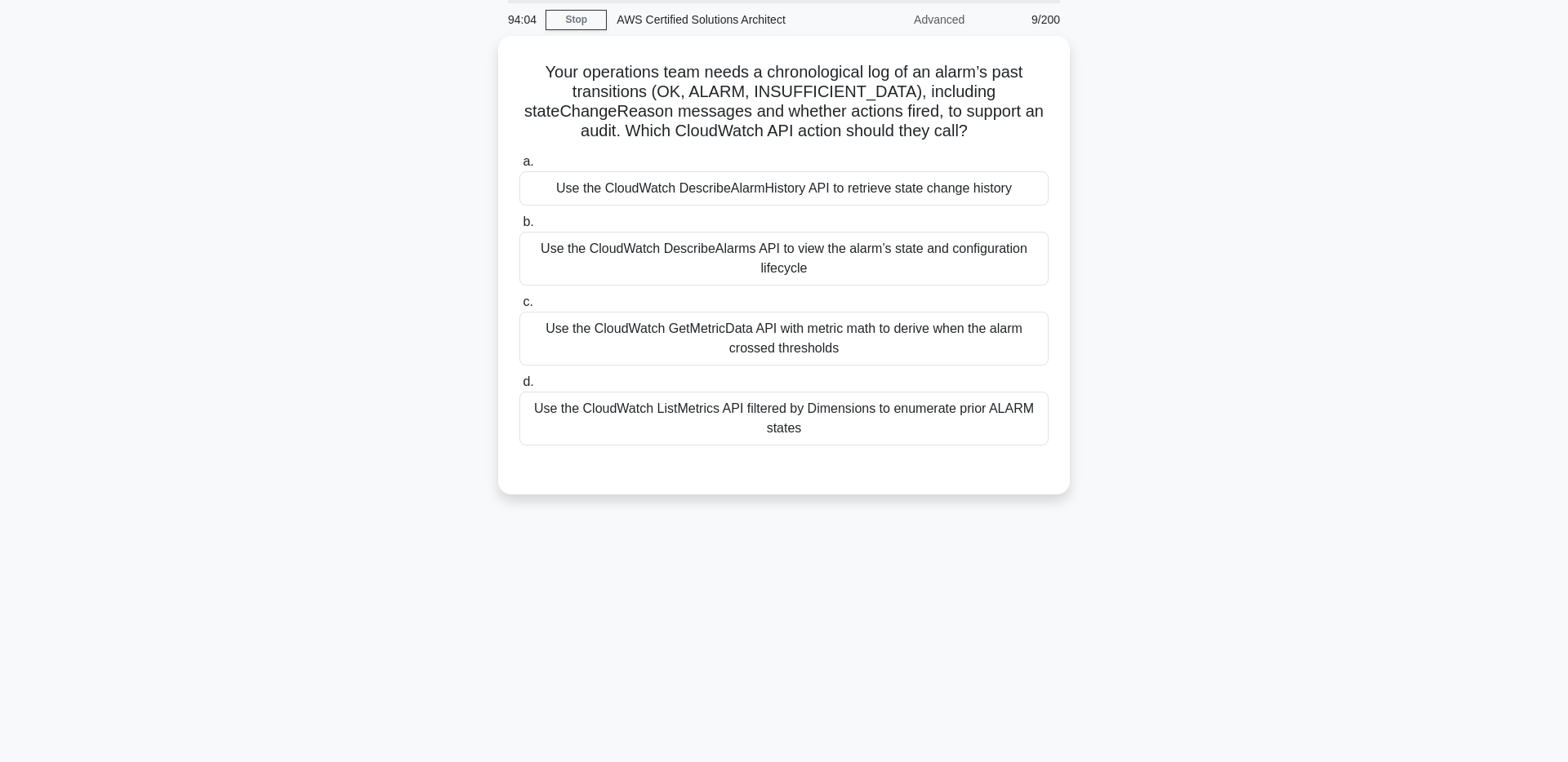
scroll to position [2, 0]
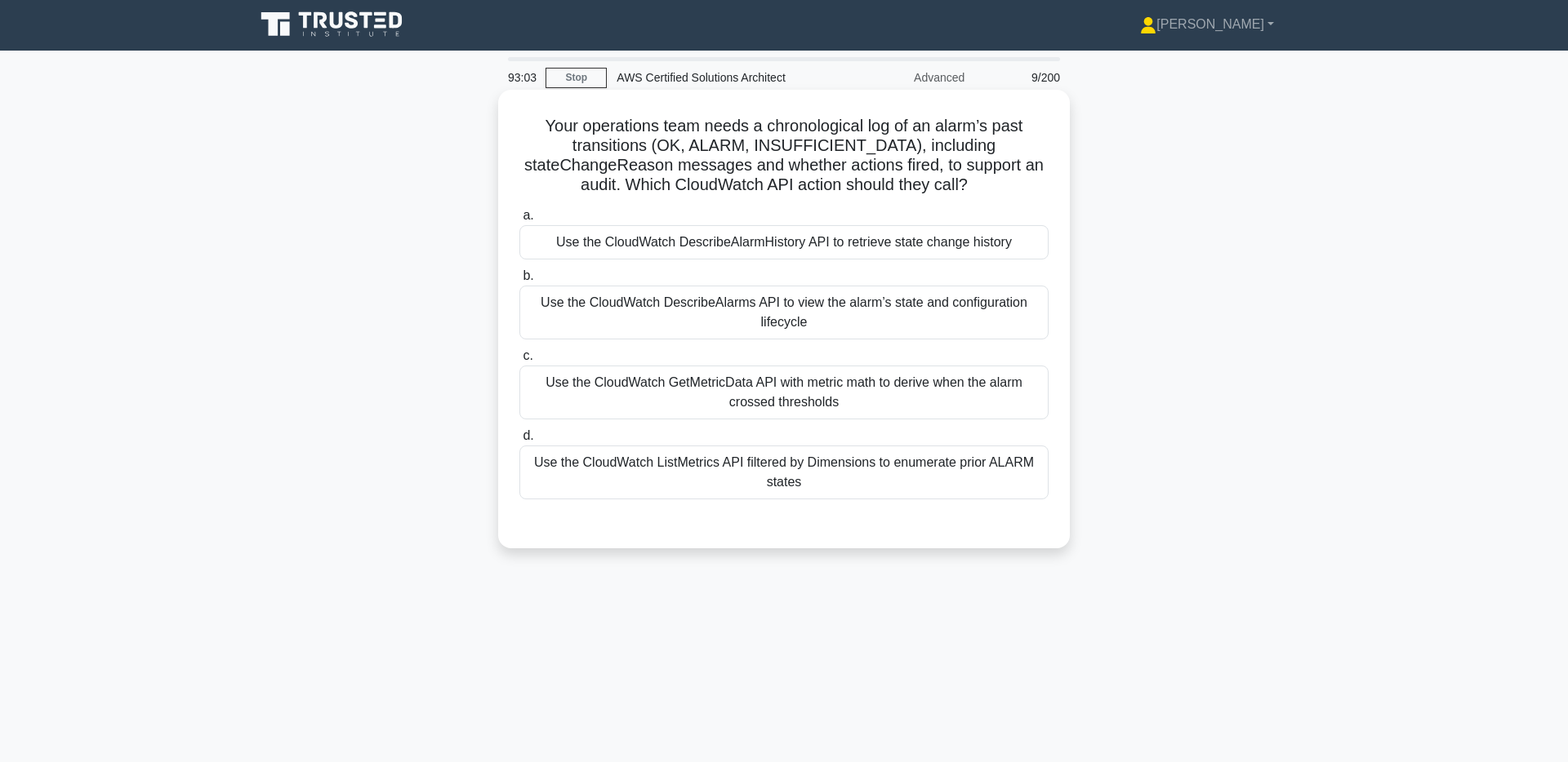
click at [728, 242] on div "Use the CloudWatch DescribeAlarmHistory API to retrieve state change history" at bounding box center [783, 242] width 529 height 34
click at [519, 221] on input "a. Use the CloudWatch DescribeAlarmHistory API to retrieve state change history" at bounding box center [519, 216] width 0 height 10
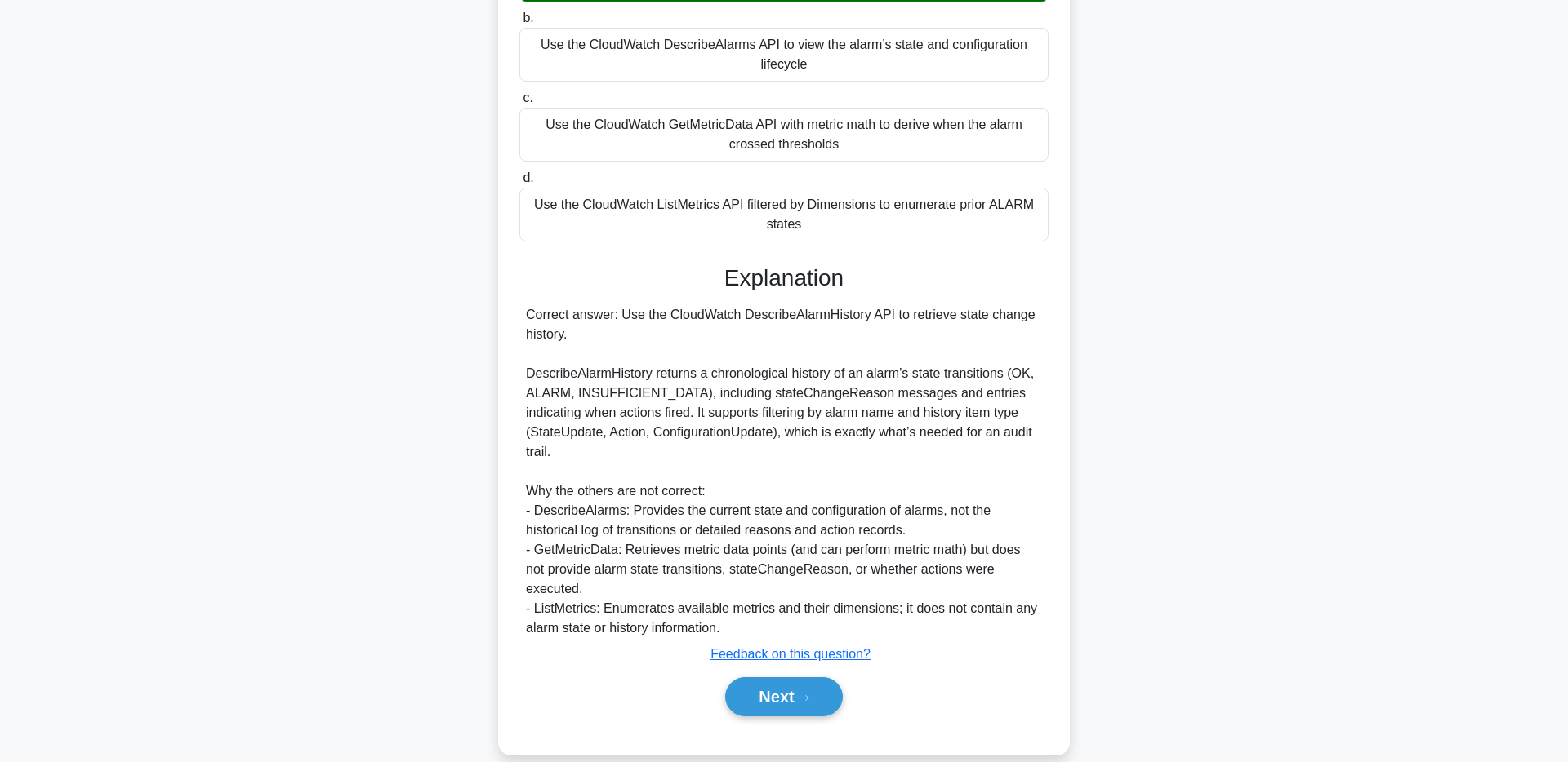
scroll to position [284, 0]
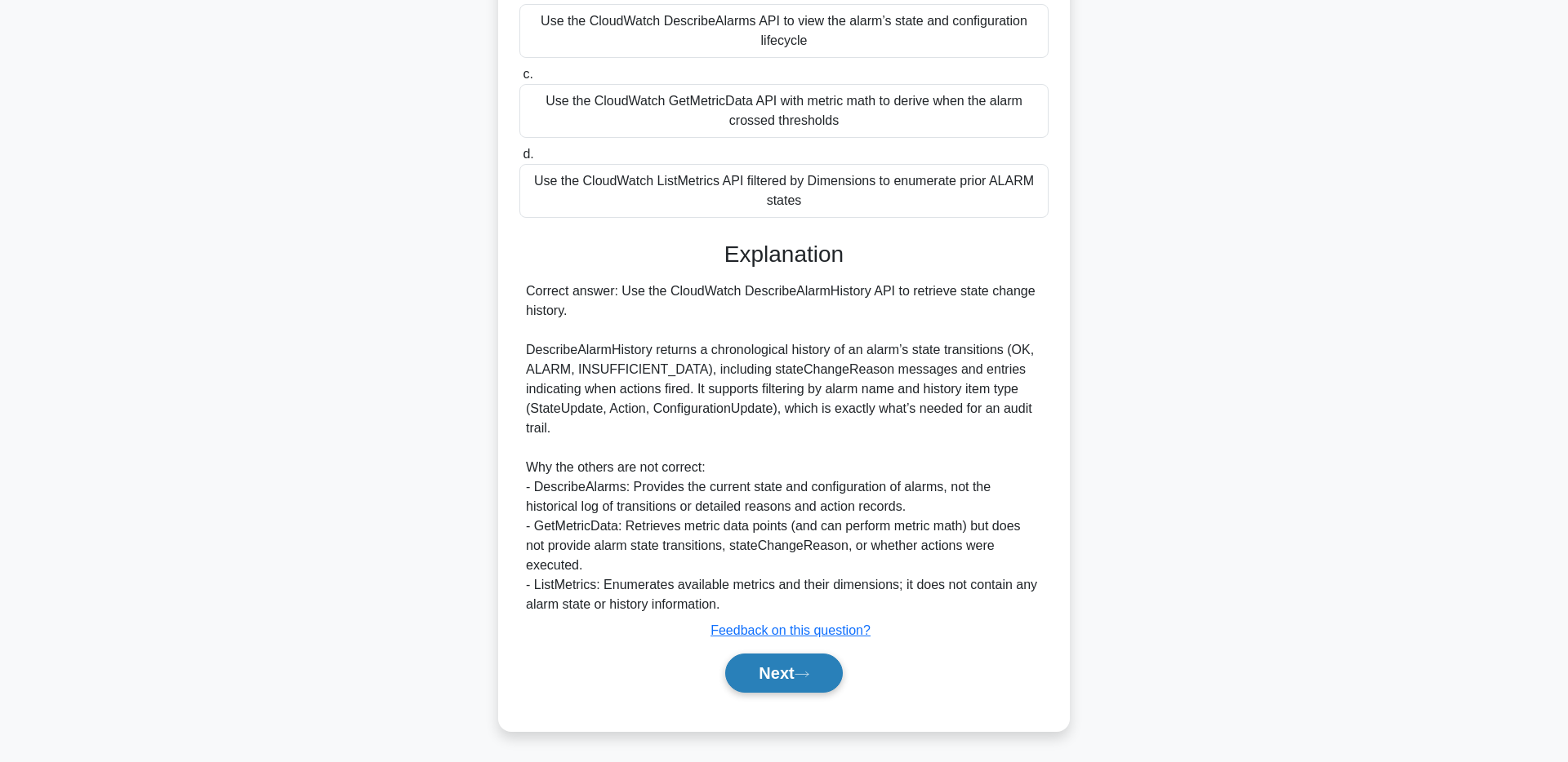
click at [781, 677] on button "Next" at bounding box center [783, 673] width 117 height 40
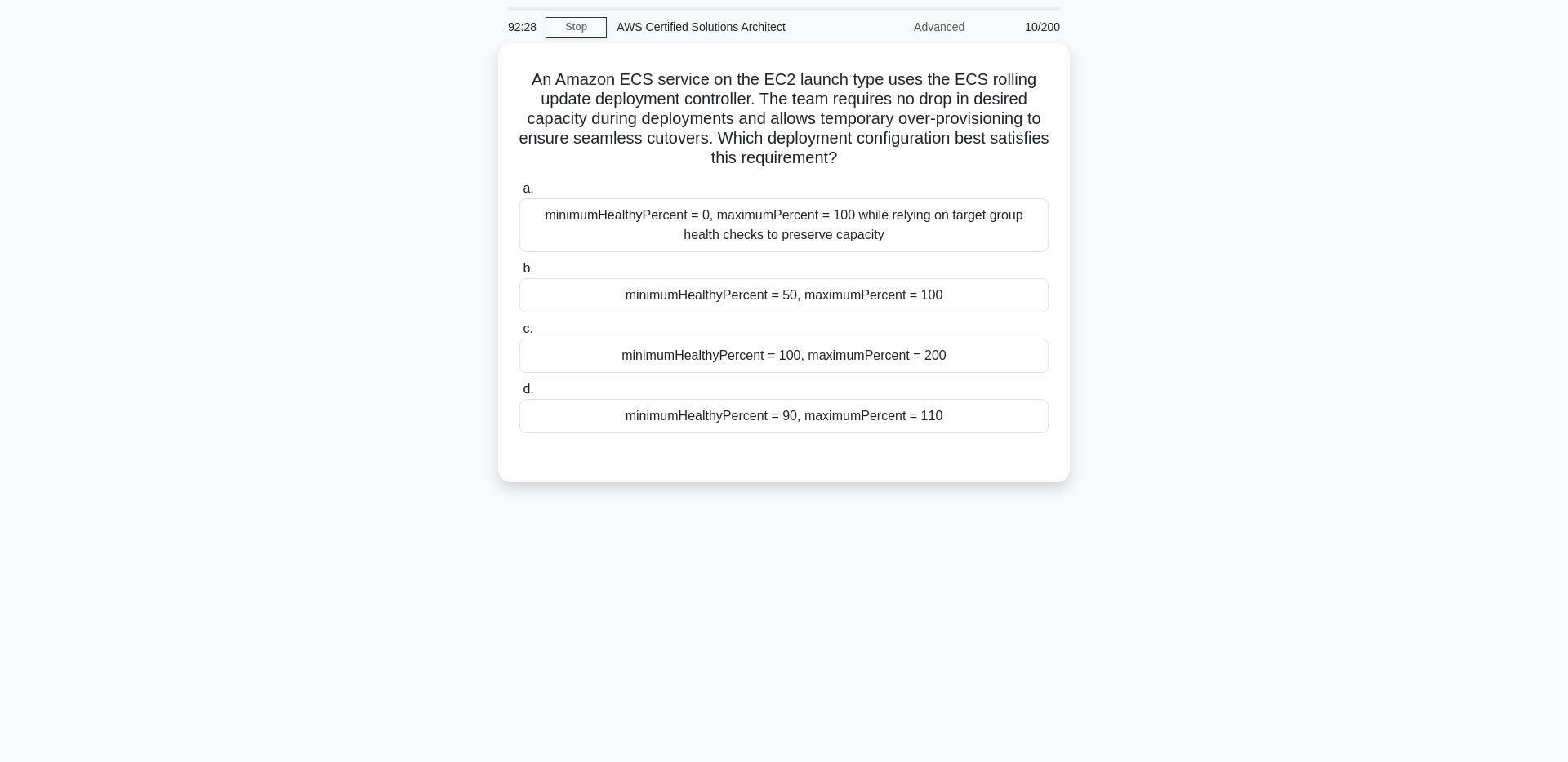
scroll to position [27, 0]
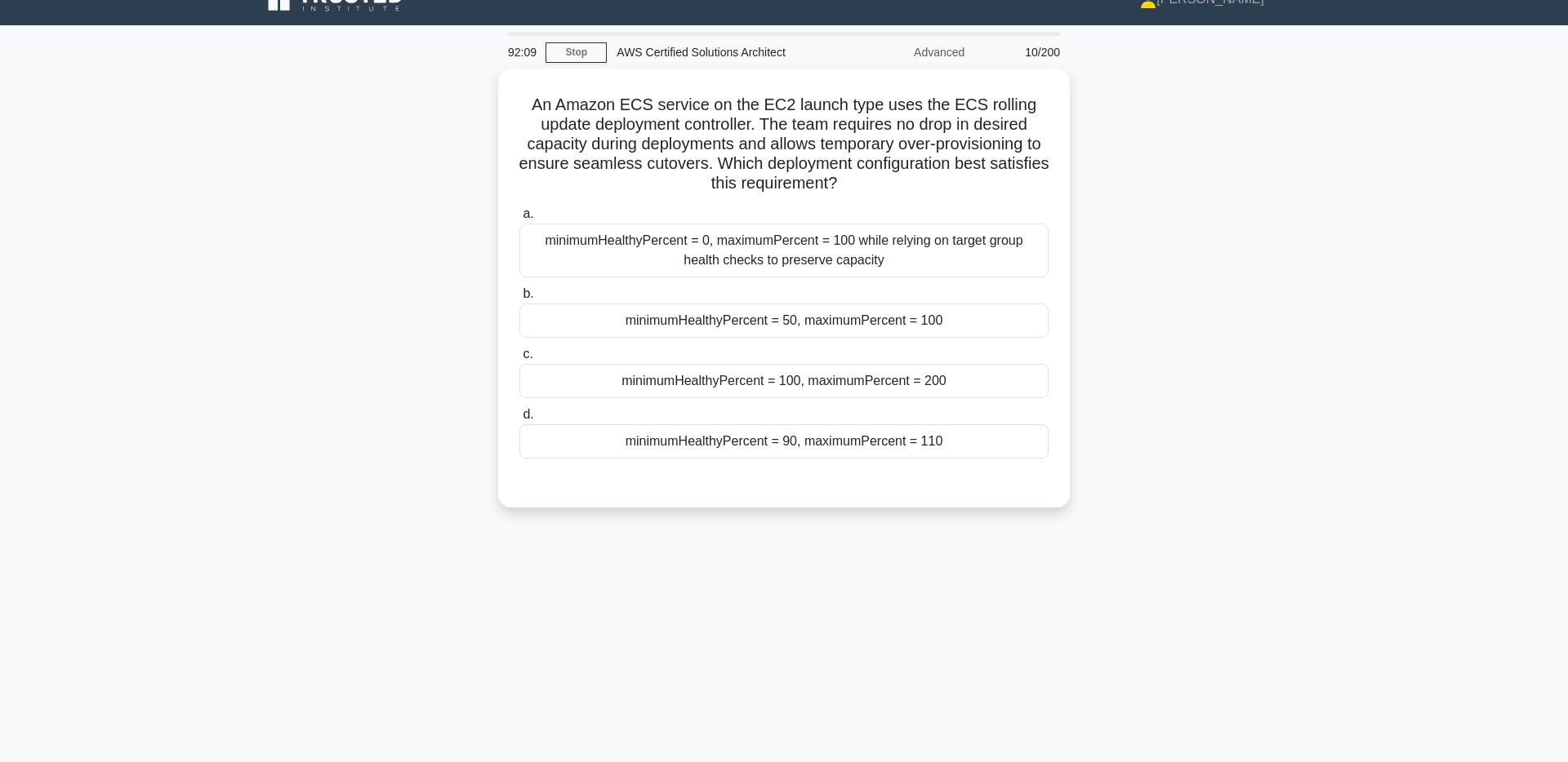
click at [1327, 294] on main "92:09 Stop AWS Certified Solutions Architect Advanced 10/200 An Amazon ECS serv…" at bounding box center [784, 440] width 1568 height 829
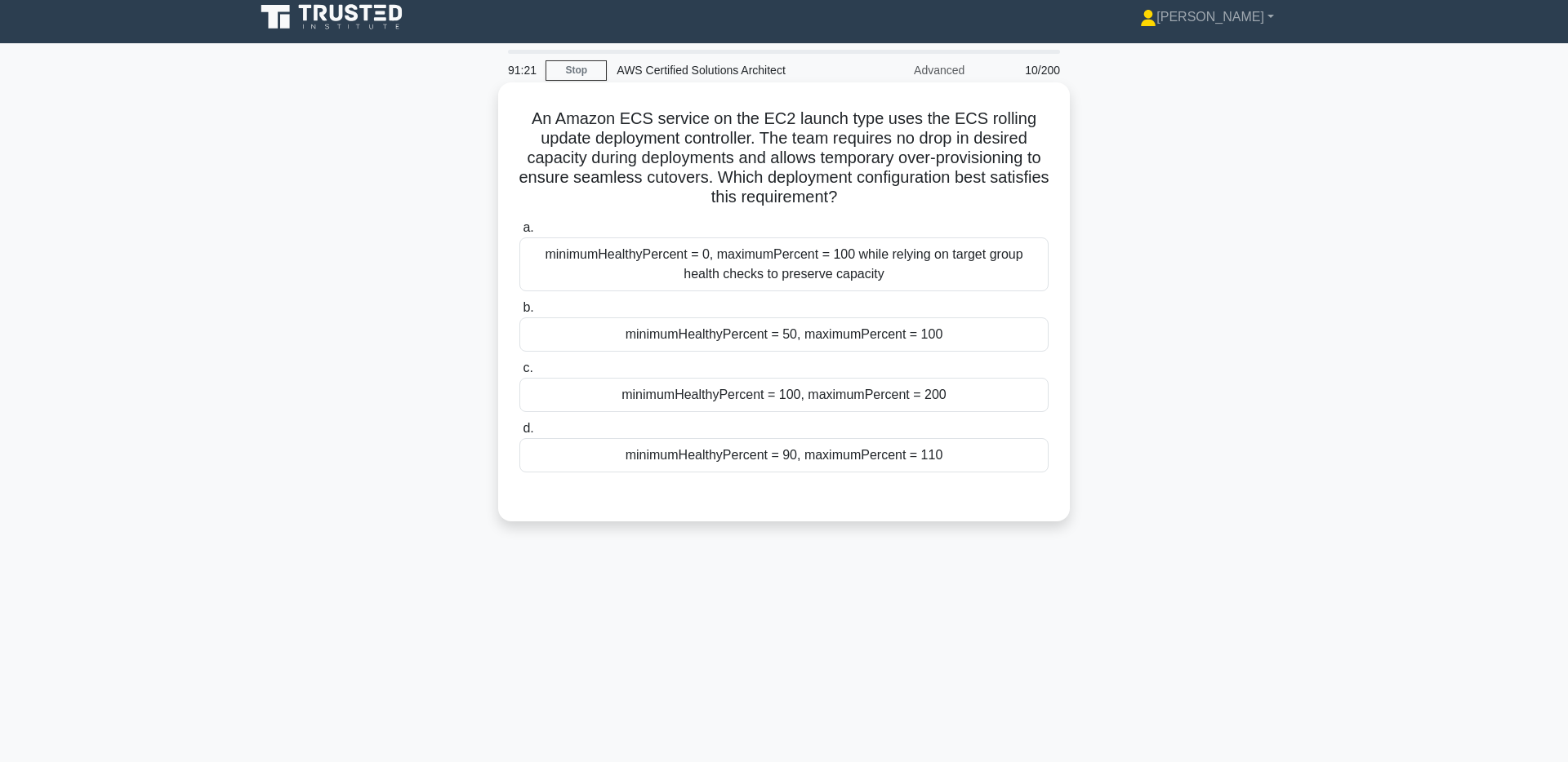
scroll to position [0, 0]
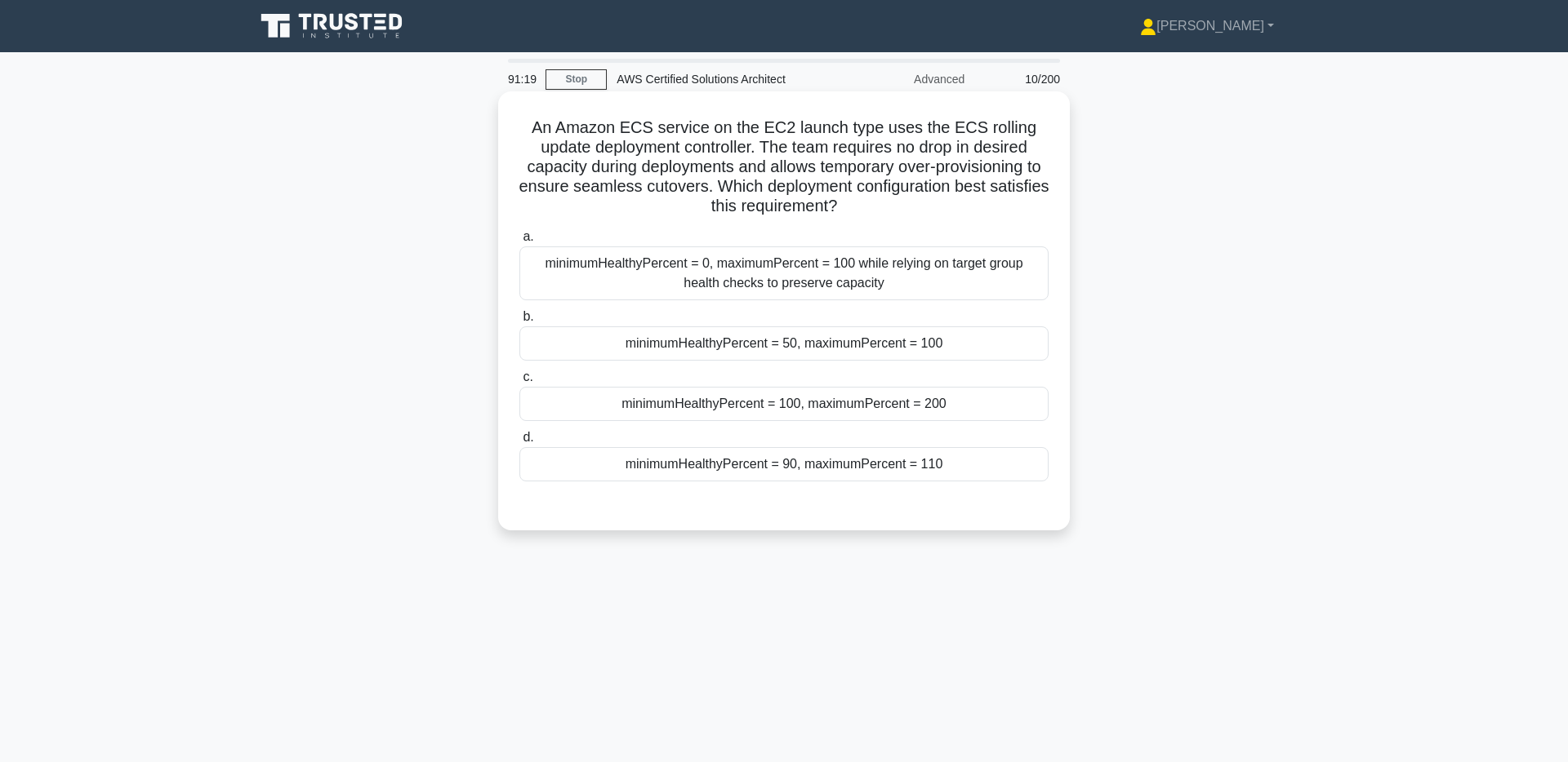
drag, startPoint x: 543, startPoint y: 119, endPoint x: 915, endPoint y: 207, distance: 382.3
click at [915, 207] on h5 "An Amazon ECS service on the EC2 launch type uses the ECS rolling update deploy…" at bounding box center [783, 168] width 532 height 100
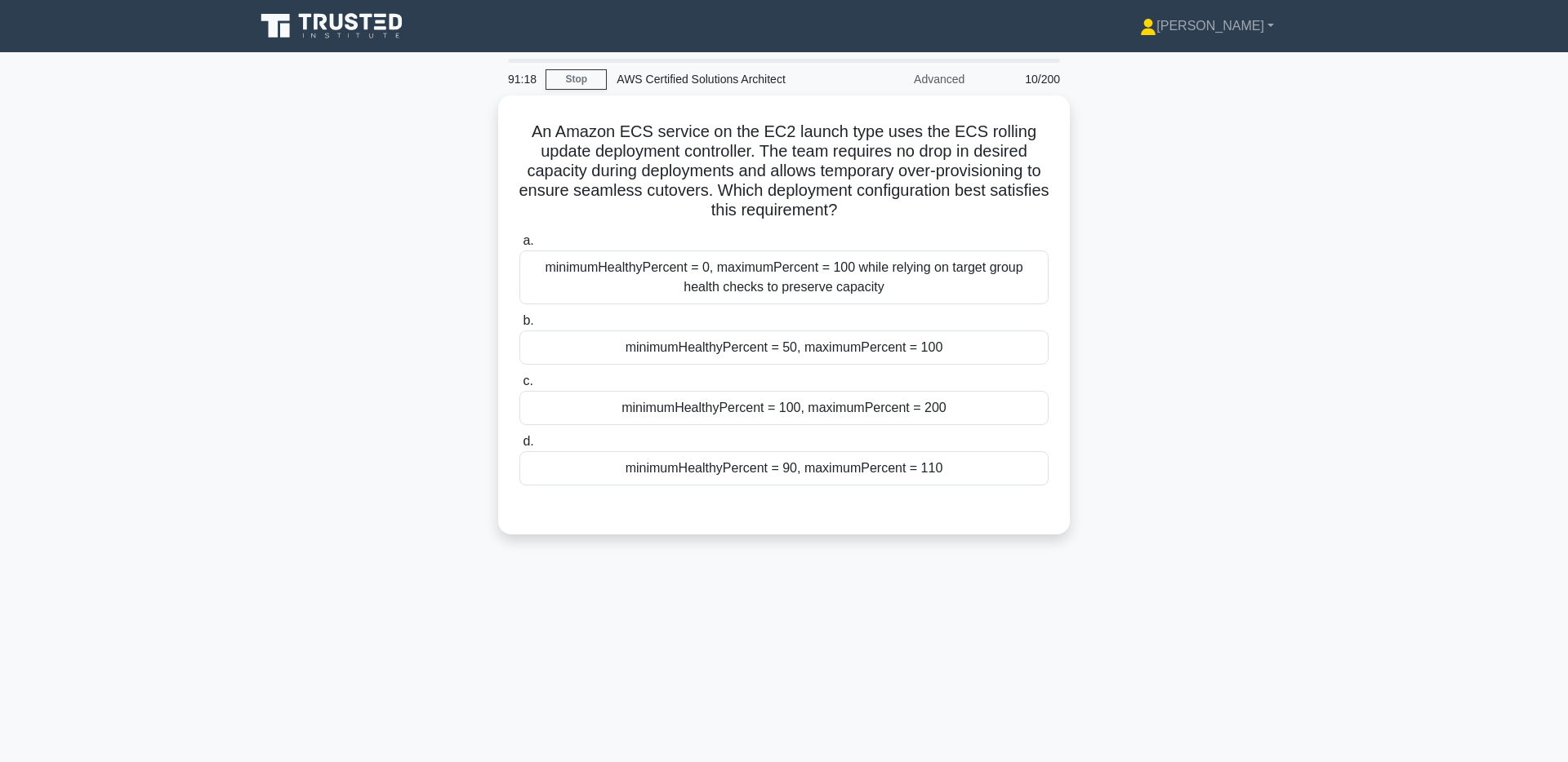
click at [1431, 274] on main "91:18 Stop AWS Certified Solutions Architect Advanced 10/200 An Amazon ECS serv…" at bounding box center [784, 466] width 1568 height 829
click at [1292, 161] on div "An Amazon ECS service on the EC2 launch type uses the ECS rolling update deploy…" at bounding box center [784, 324] width 1078 height 459
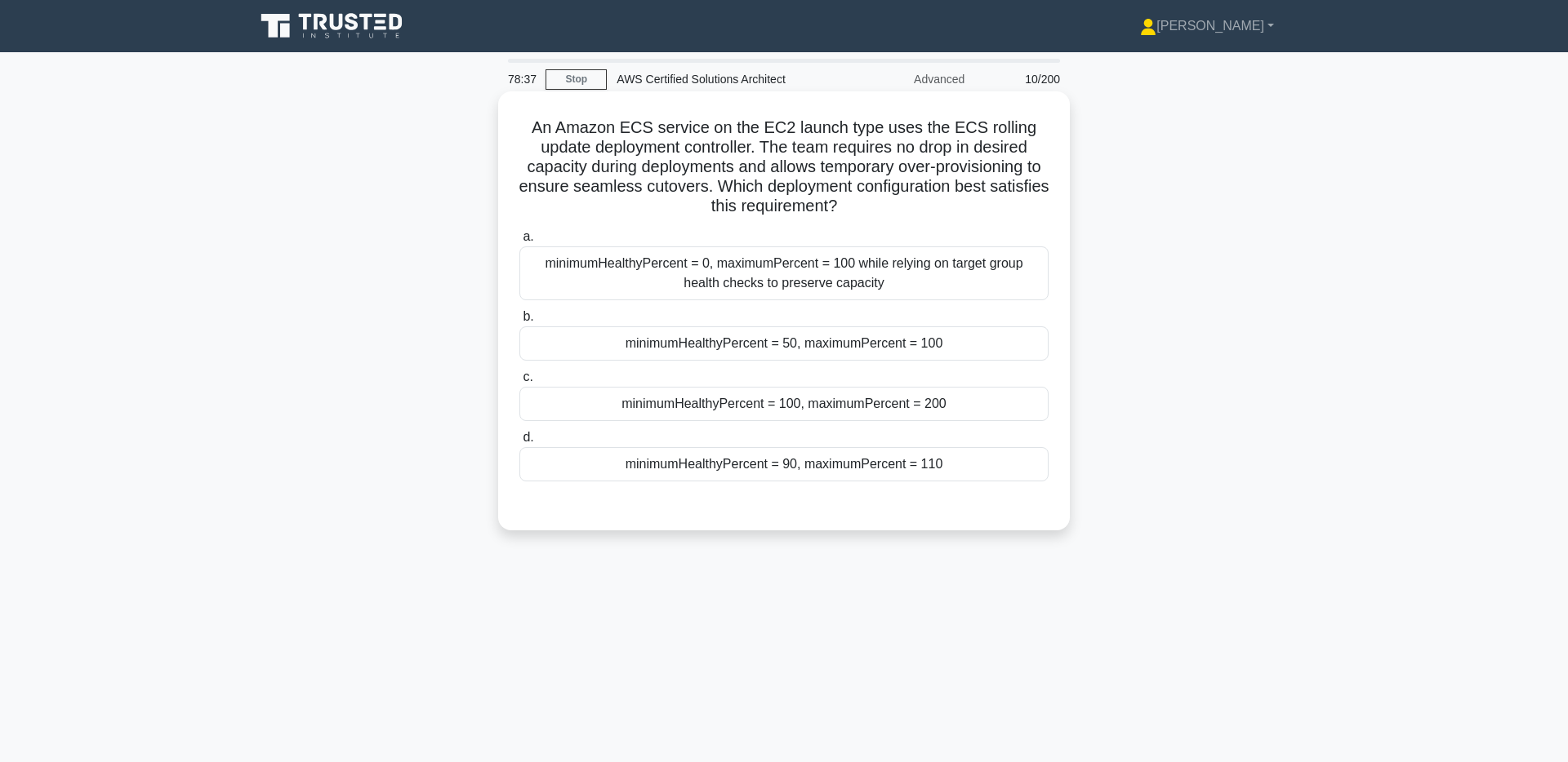
click at [761, 410] on div "minimumHealthyPercent = 100, maximumPercent = 200" at bounding box center [783, 404] width 529 height 34
click at [519, 382] on input "c. minimumHealthyPercent = 100, maximumPercent = 200" at bounding box center [519, 377] width 0 height 10
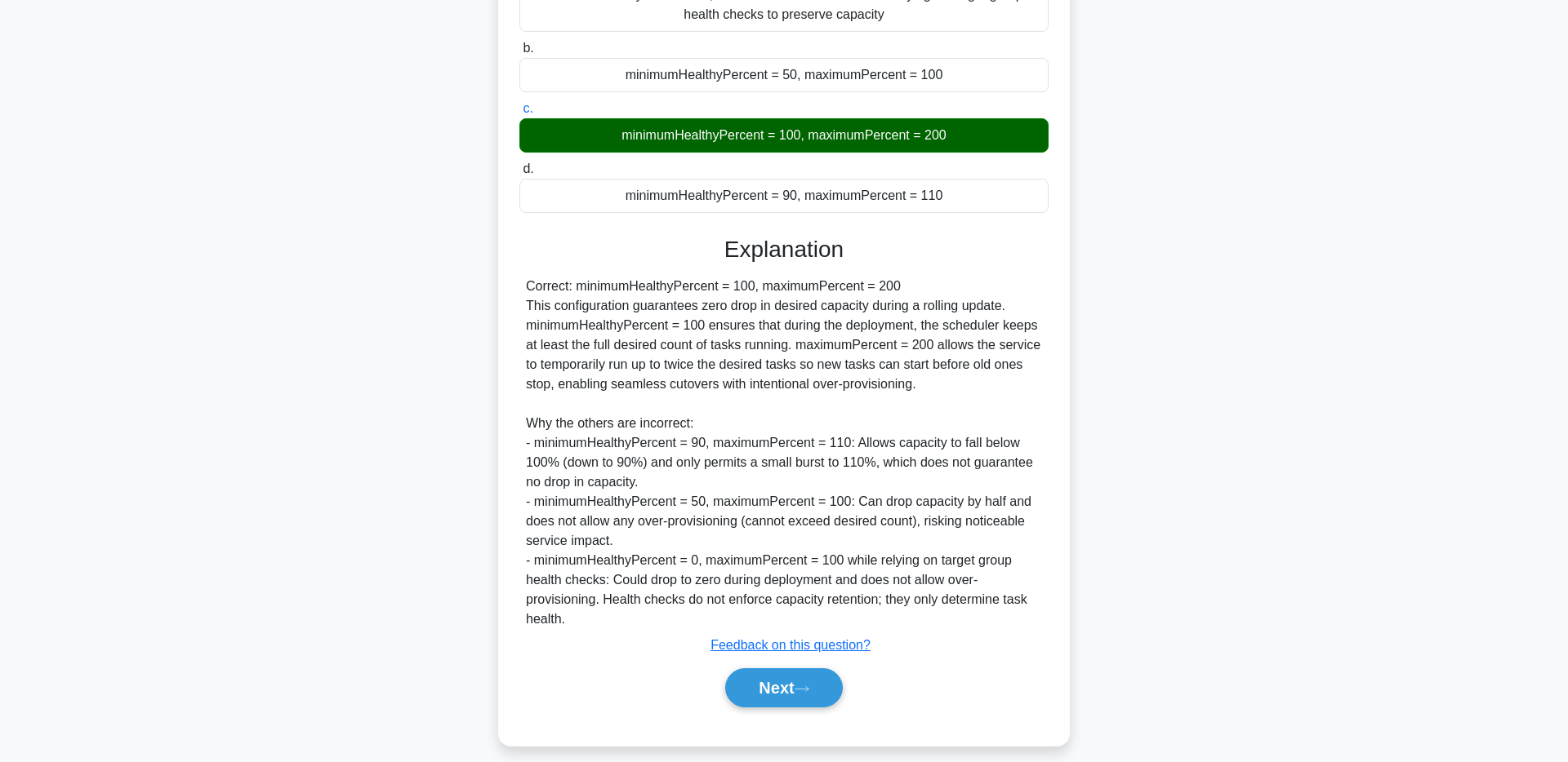
scroll to position [271, 0]
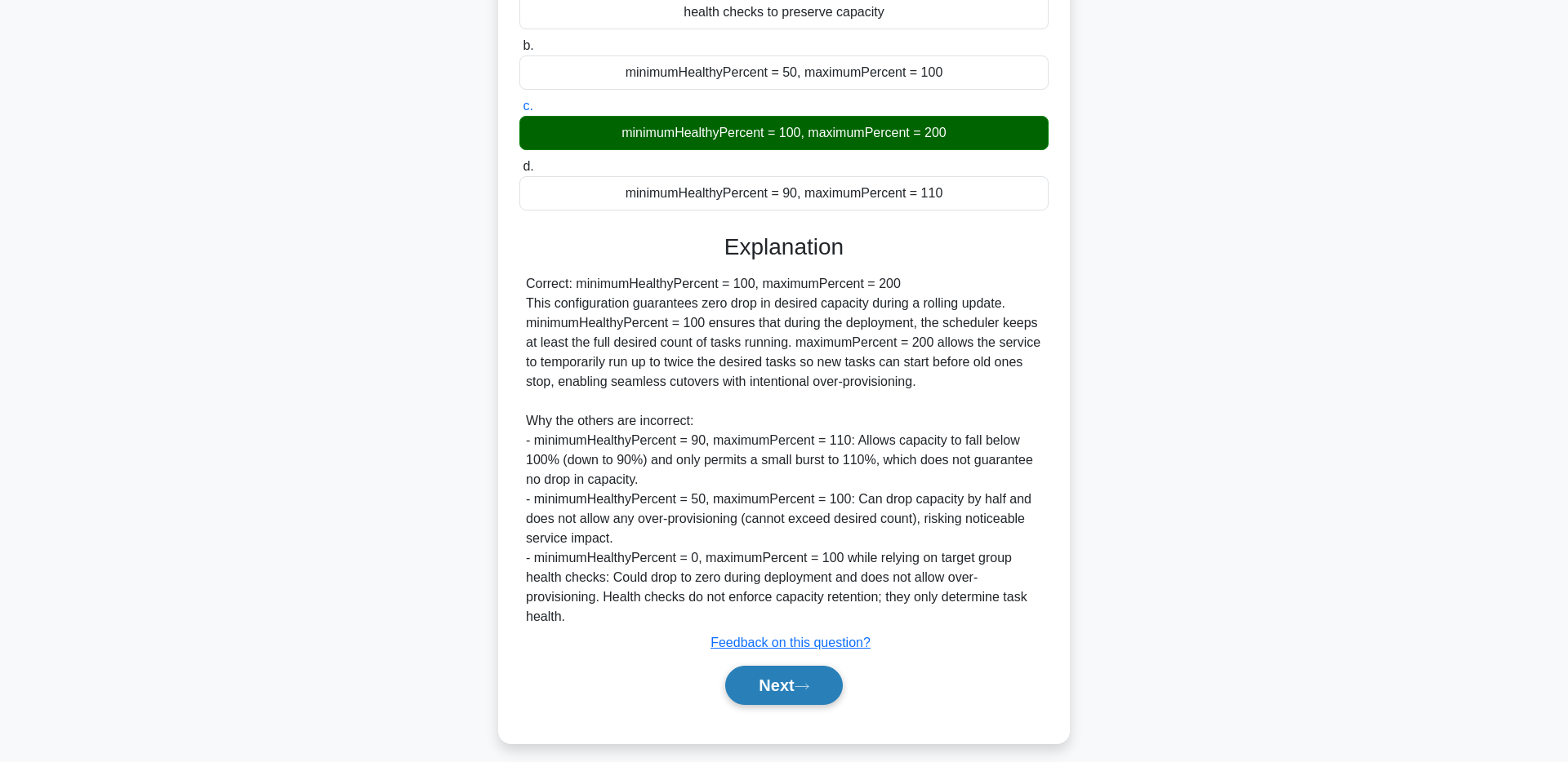
click at [763, 680] on button "Next" at bounding box center [783, 686] width 117 height 40
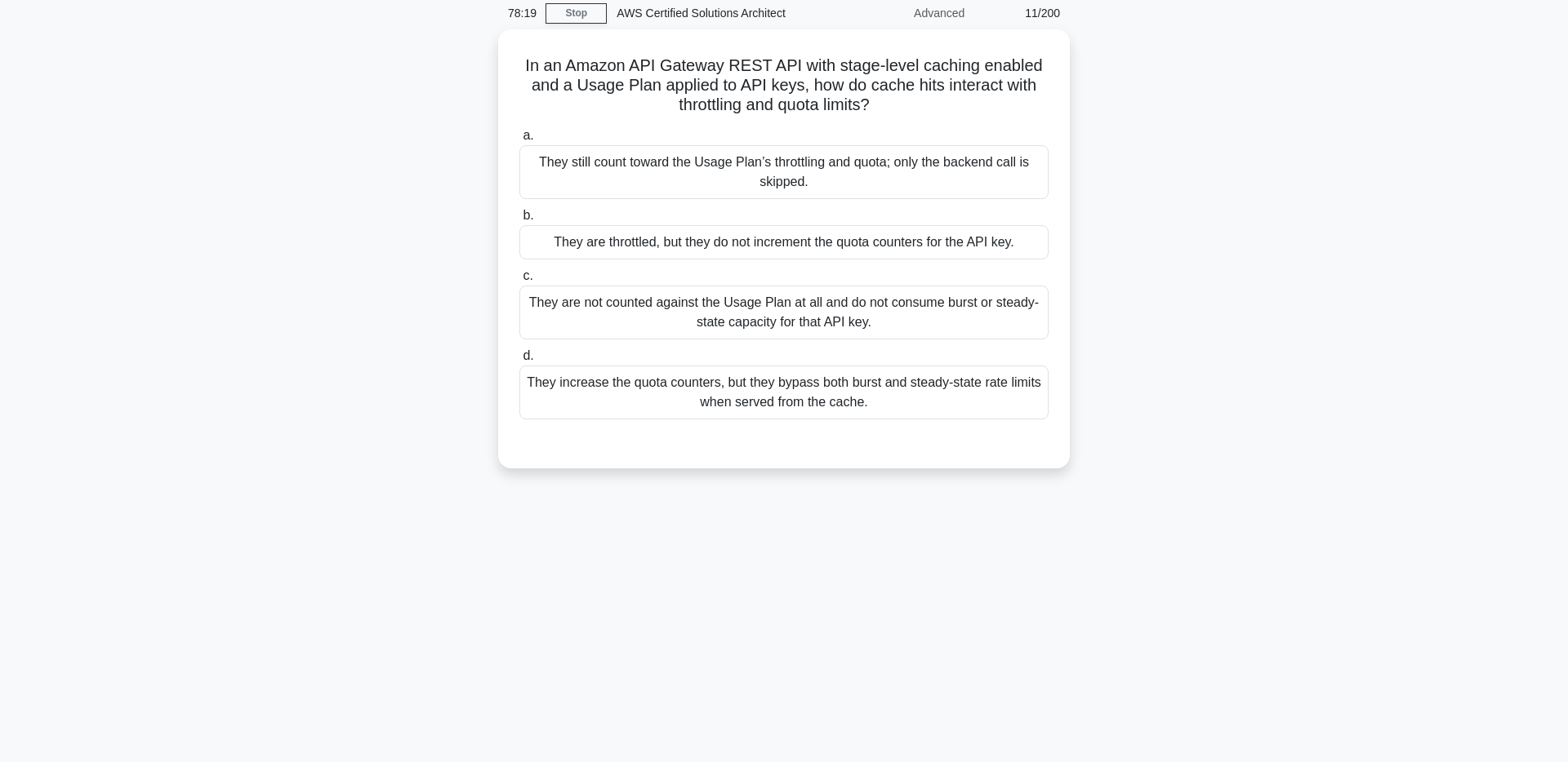
scroll to position [58, 0]
click at [780, 251] on div "They are throttled, but they do not increment the quota counters for the API ke…" at bounding box center [783, 246] width 529 height 34
click at [519, 224] on input "b. They are throttled, but they do not increment the quota counters for the API…" at bounding box center [519, 219] width 0 height 10
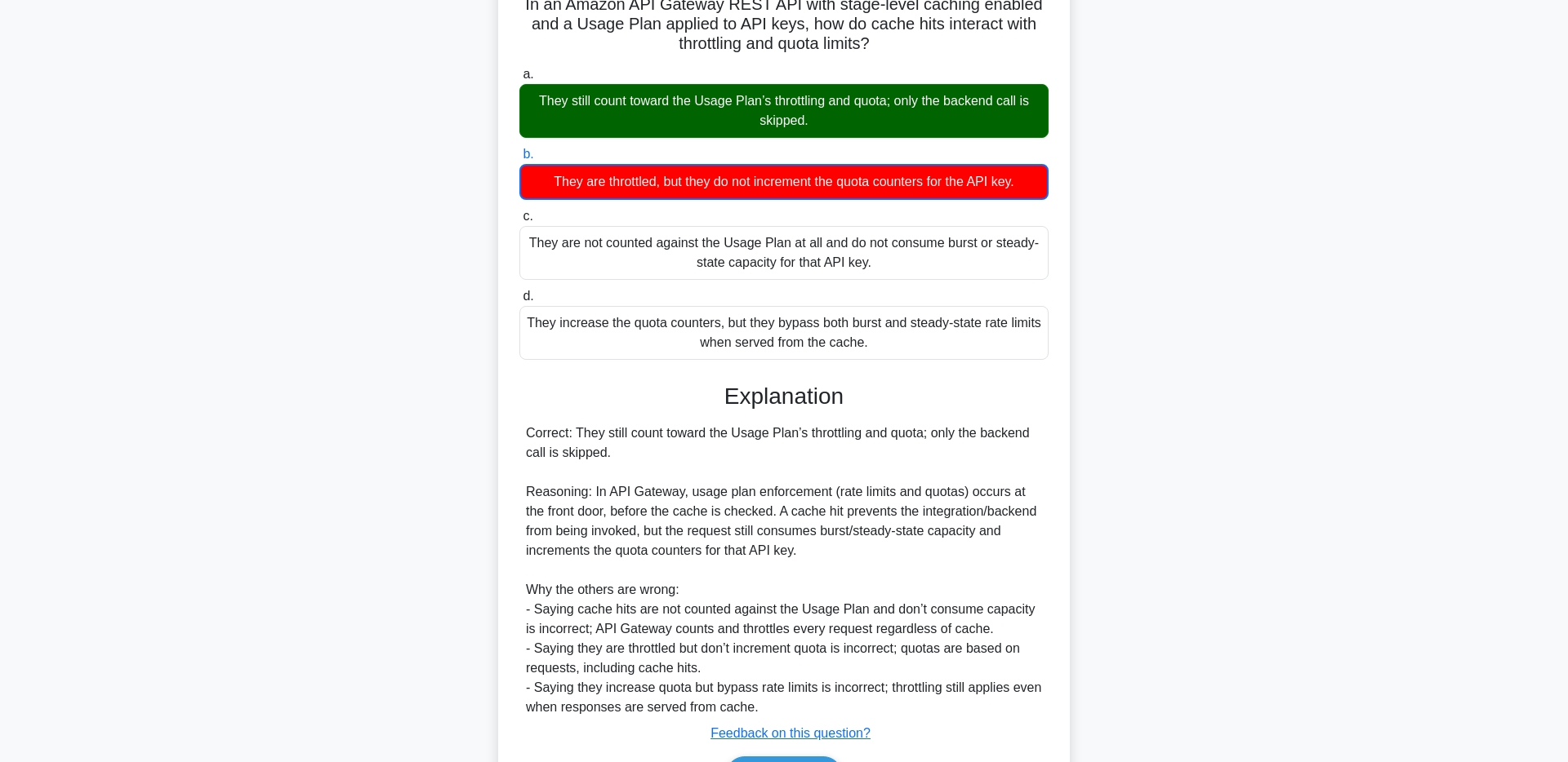
scroll to position [66, 0]
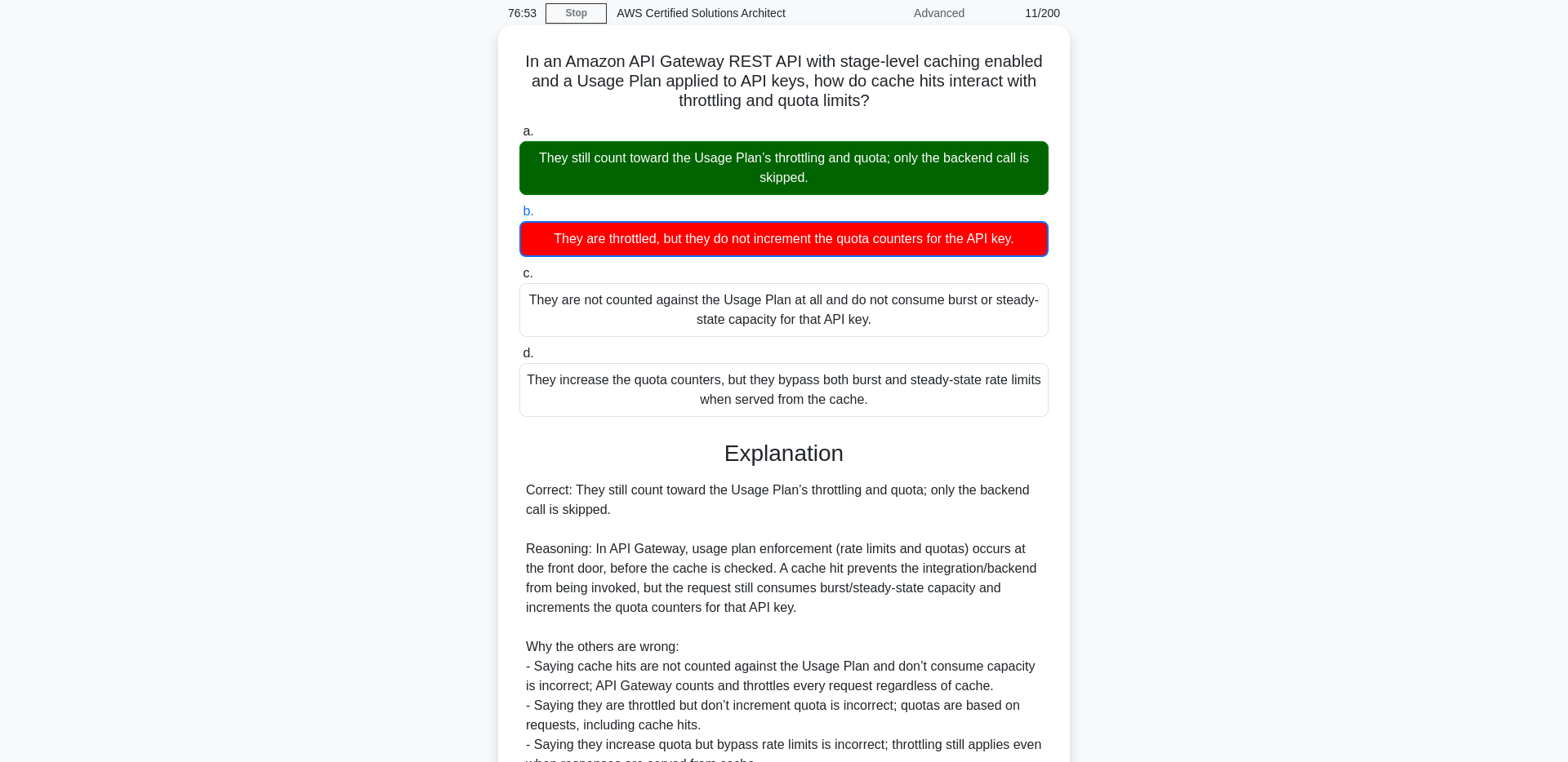
drag, startPoint x: 887, startPoint y: 92, endPoint x: 510, endPoint y: 64, distance: 378.0
click at [510, 64] on div "In an Amazon API Gateway REST API with stage-level caching enabled and a Usage …" at bounding box center [783, 458] width 559 height 852
copy h5 "In an Amazon API Gateway REST API with stage-level caching enabled and a Usage …"
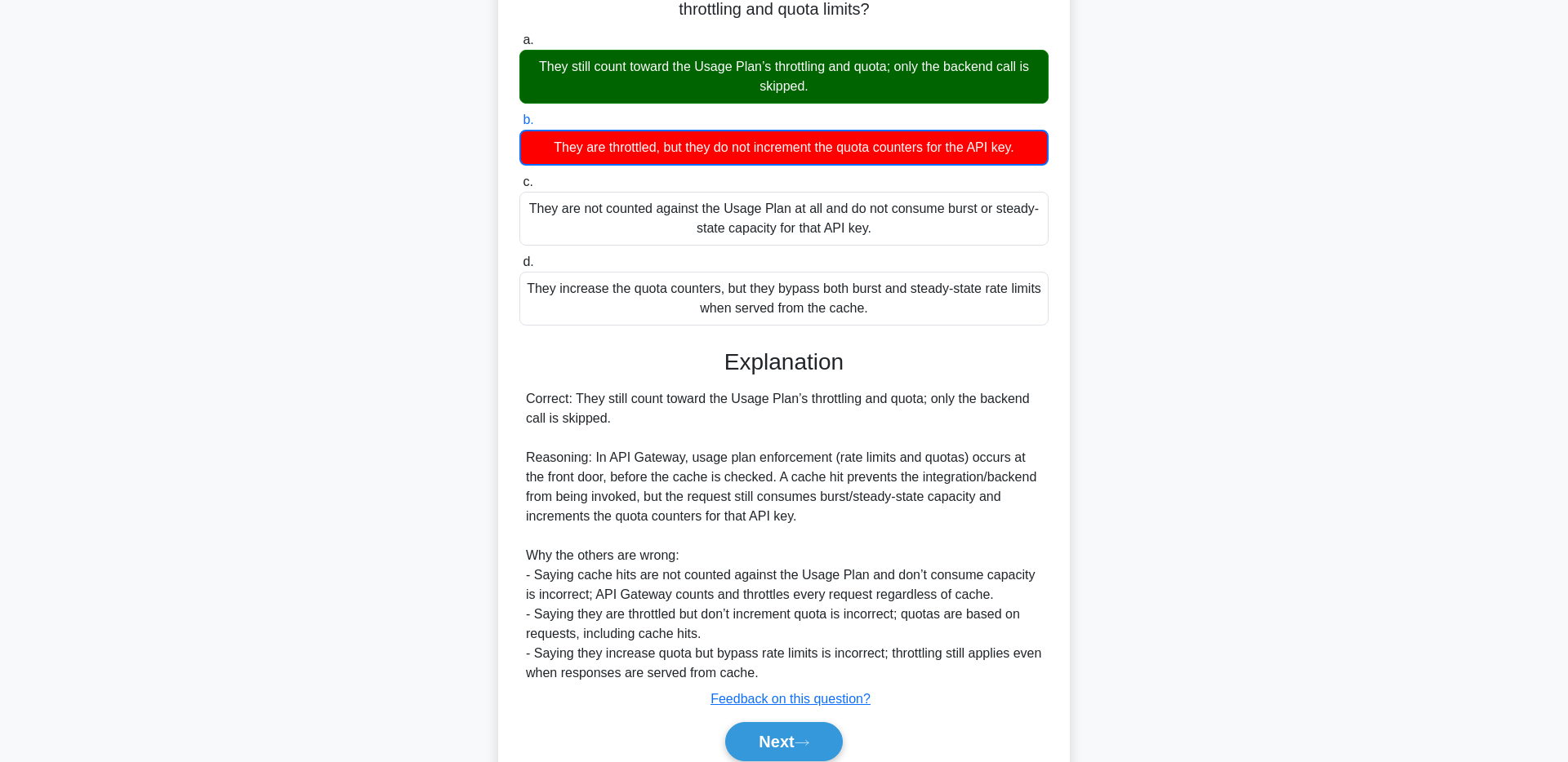
scroll to position [227, 0]
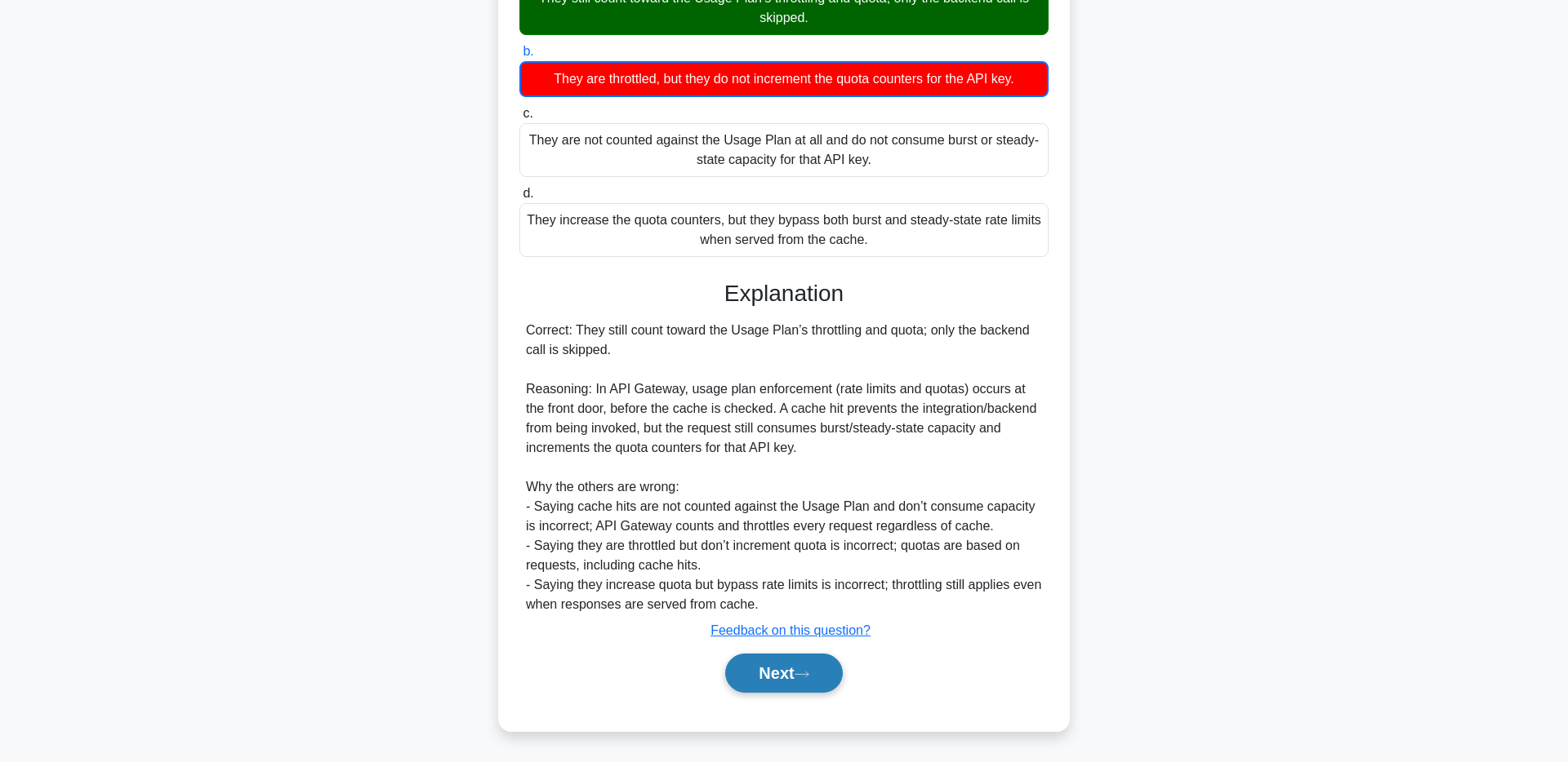
click at [776, 689] on button "Next" at bounding box center [783, 673] width 117 height 40
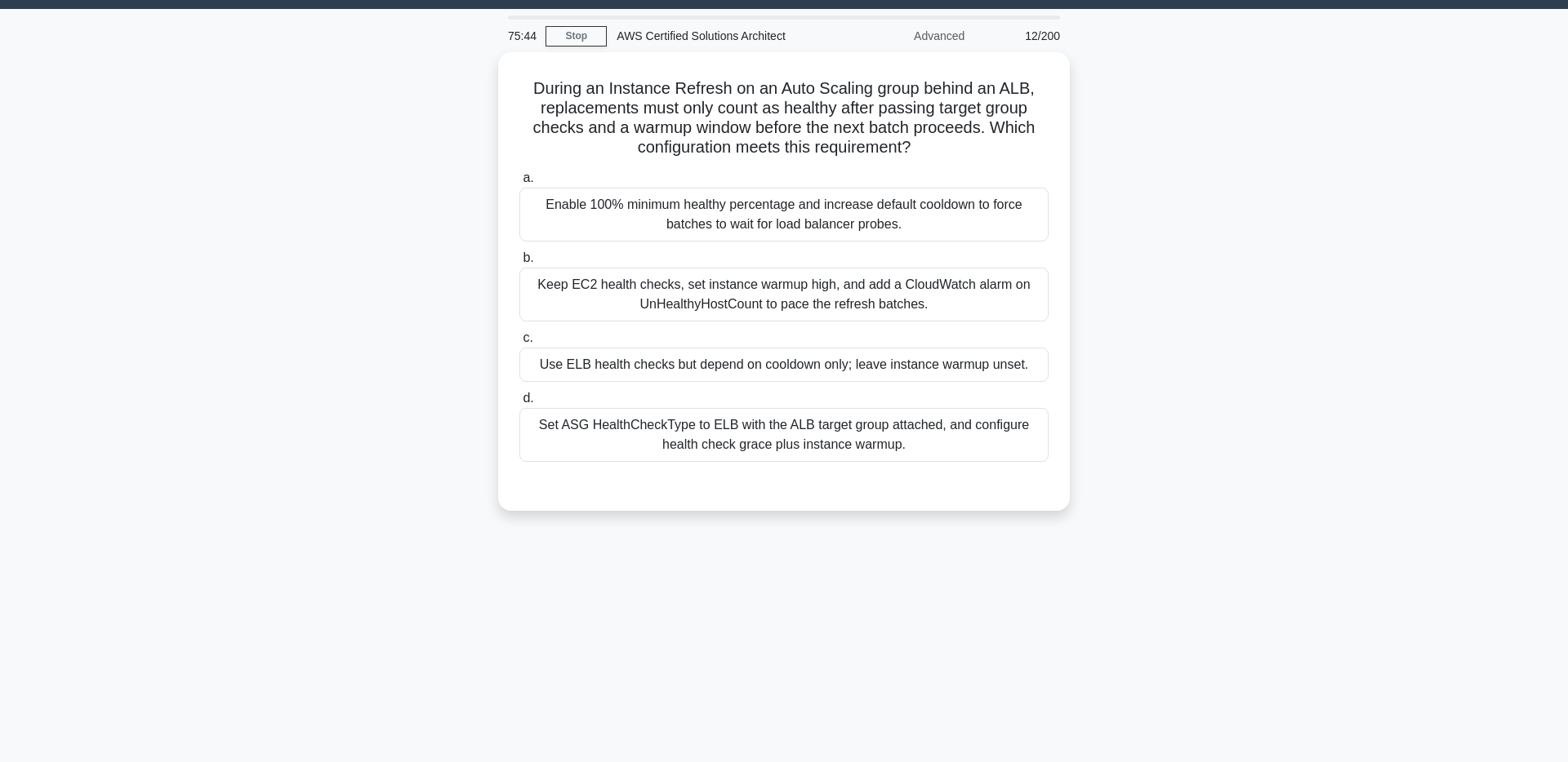
scroll to position [46, 0]
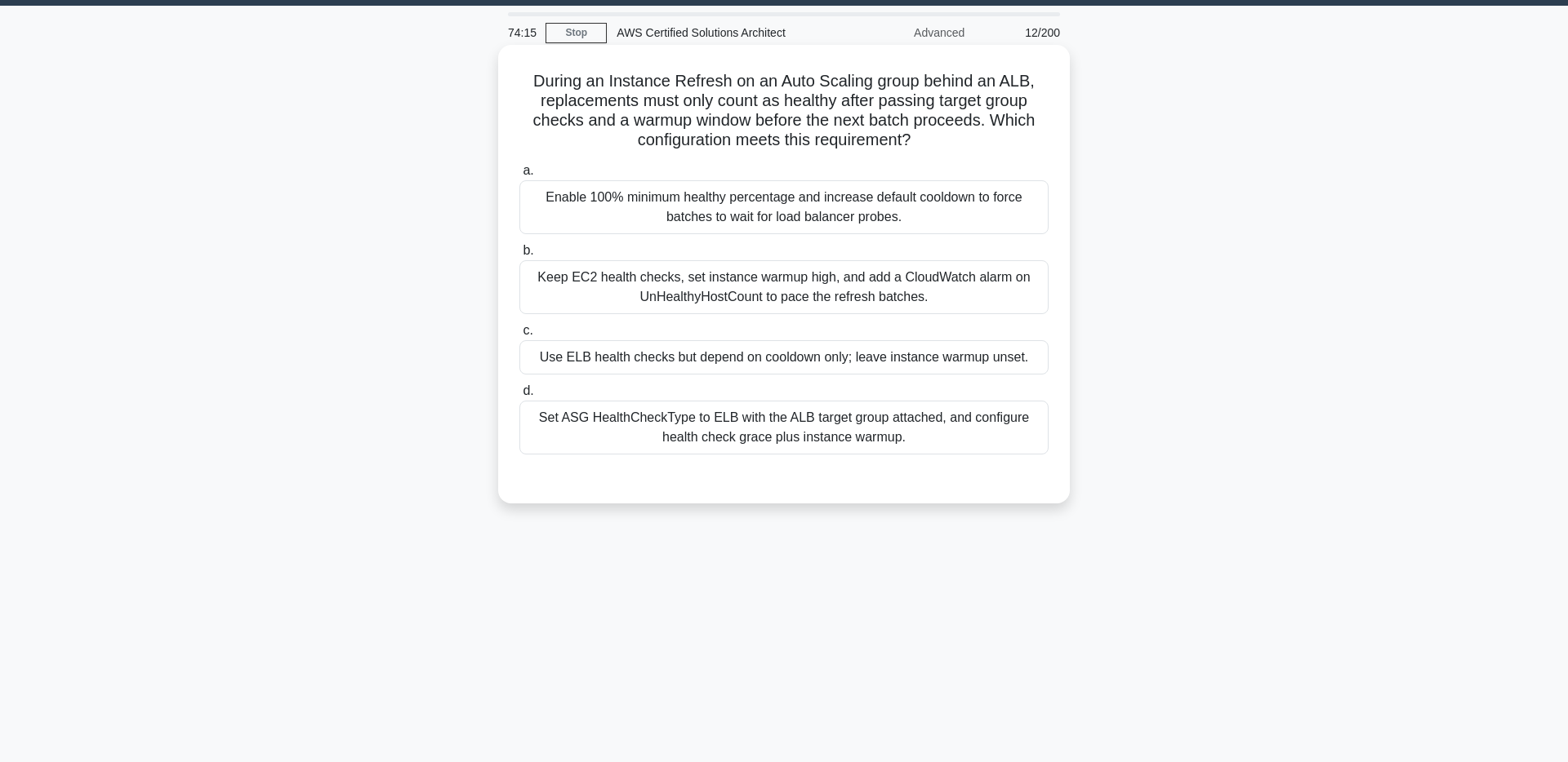
click at [768, 123] on h5 "During an Instance Refresh on an Auto Scaling group behind an ALB, replacements…" at bounding box center [783, 110] width 532 height 80
click at [749, 211] on div "Enable 100% minimum healthy percentage and increase default cooldown to force b…" at bounding box center [783, 206] width 529 height 54
click at [519, 176] on input "a. Enable 100% minimum healthy percentage and increase default cooldown to forc…" at bounding box center [519, 170] width 0 height 10
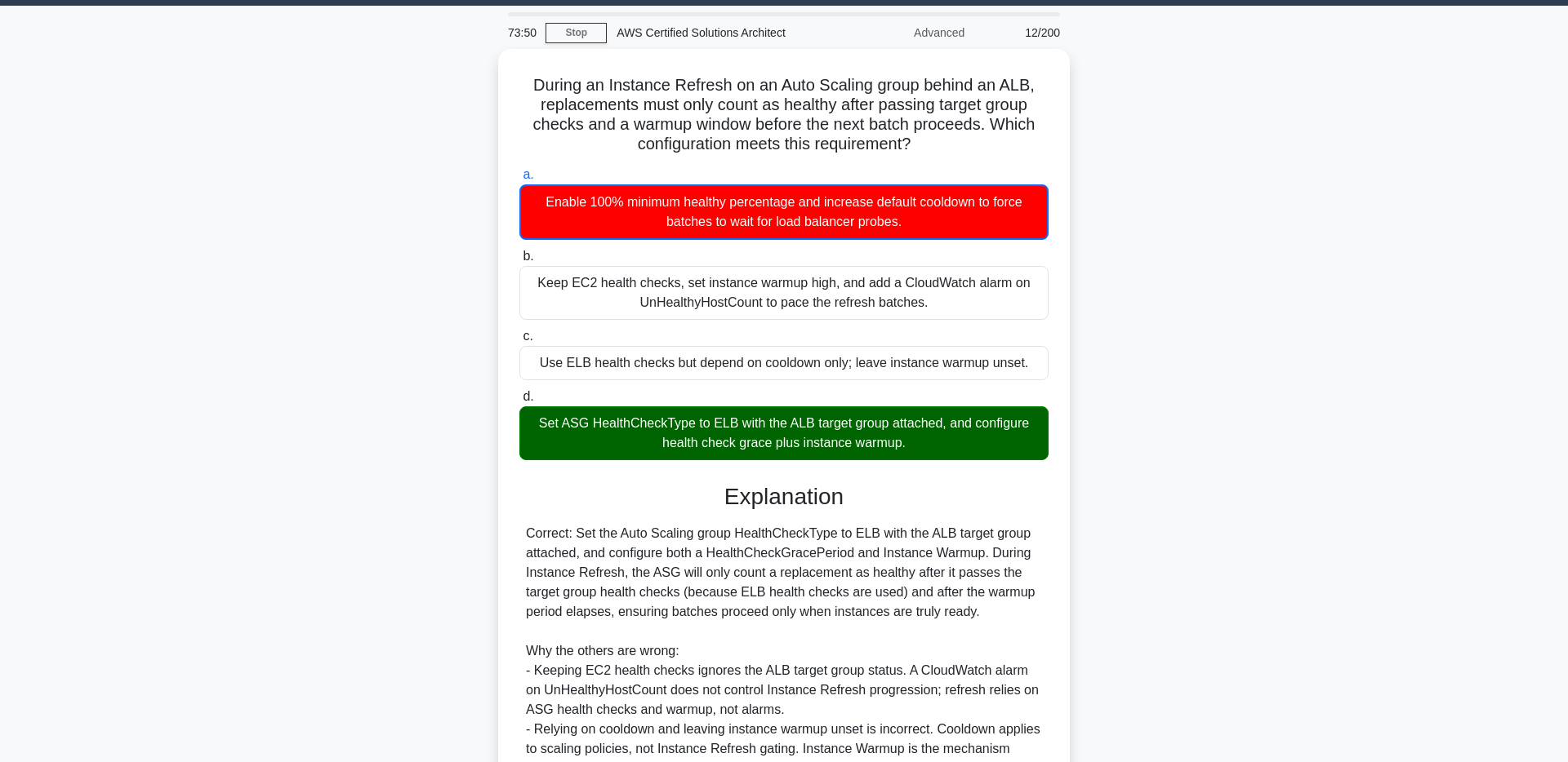
drag, startPoint x: 828, startPoint y: 141, endPoint x: 491, endPoint y: 60, distance: 346.6
click at [491, 60] on div "During an Instance Refresh on an Auto Scaling group behind an ALB, replacements…" at bounding box center [784, 511] width 1078 height 925
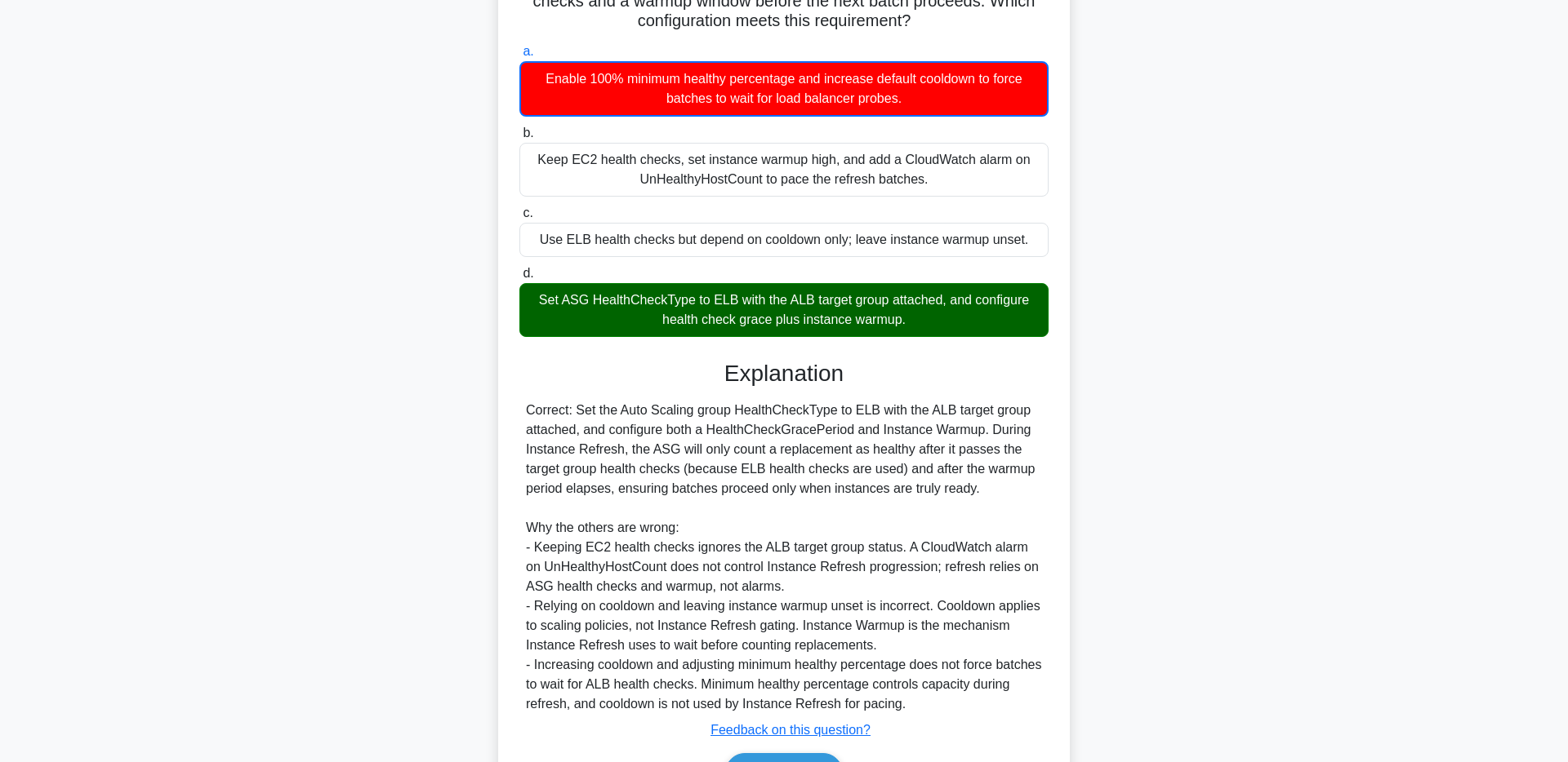
scroll to position [266, 0]
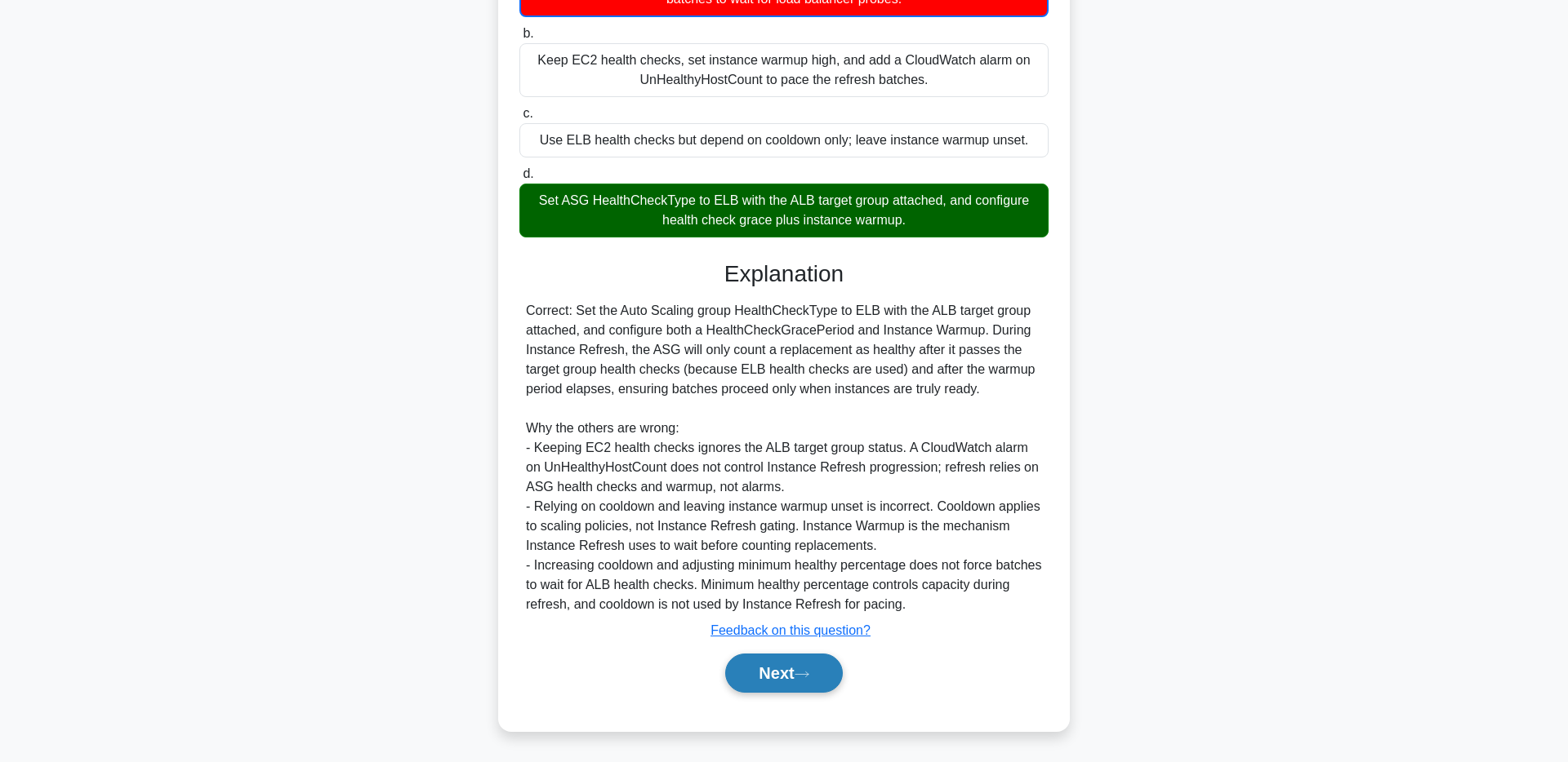
click at [809, 675] on icon at bounding box center [802, 674] width 15 height 9
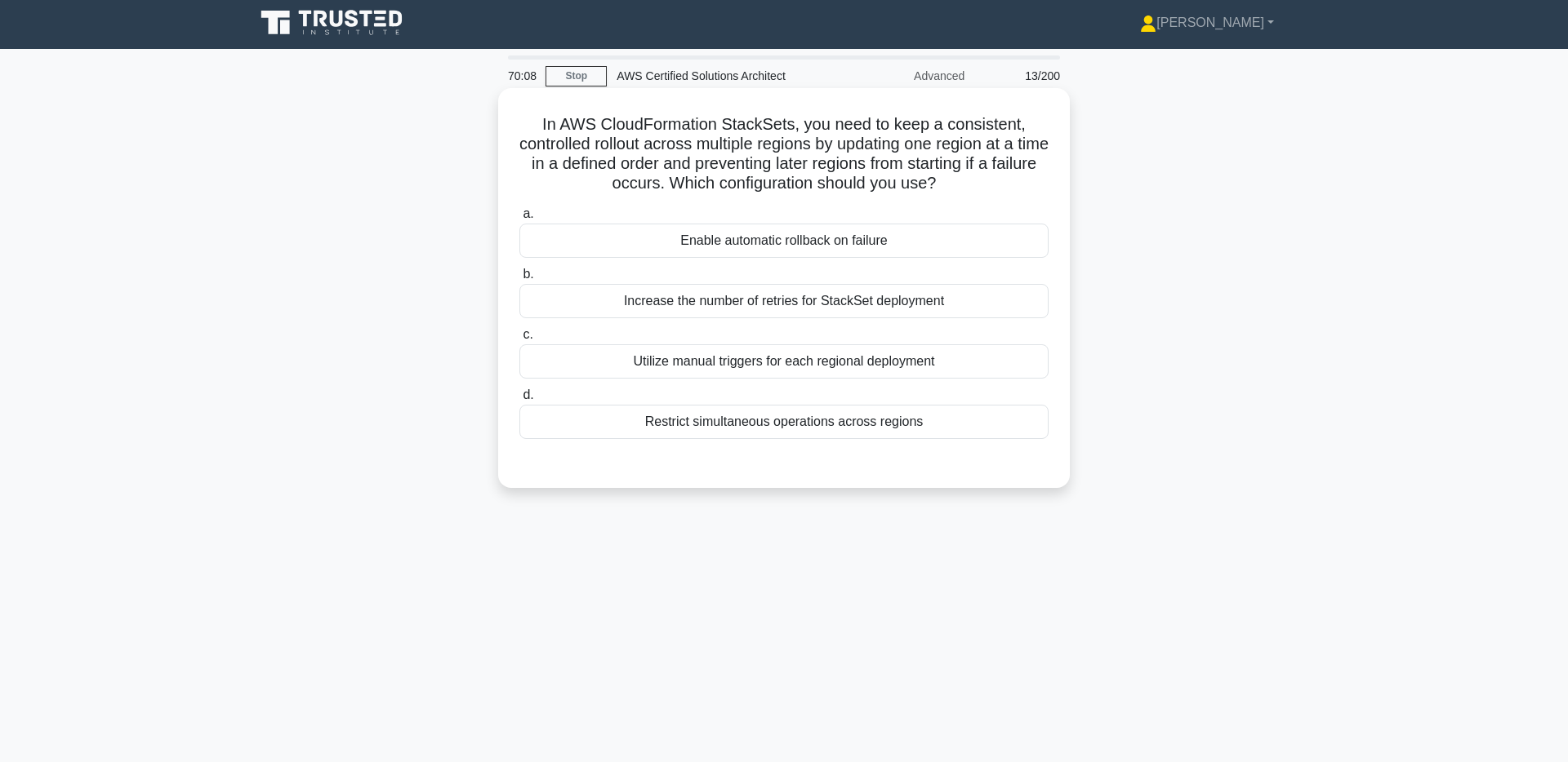
scroll to position [0, 0]
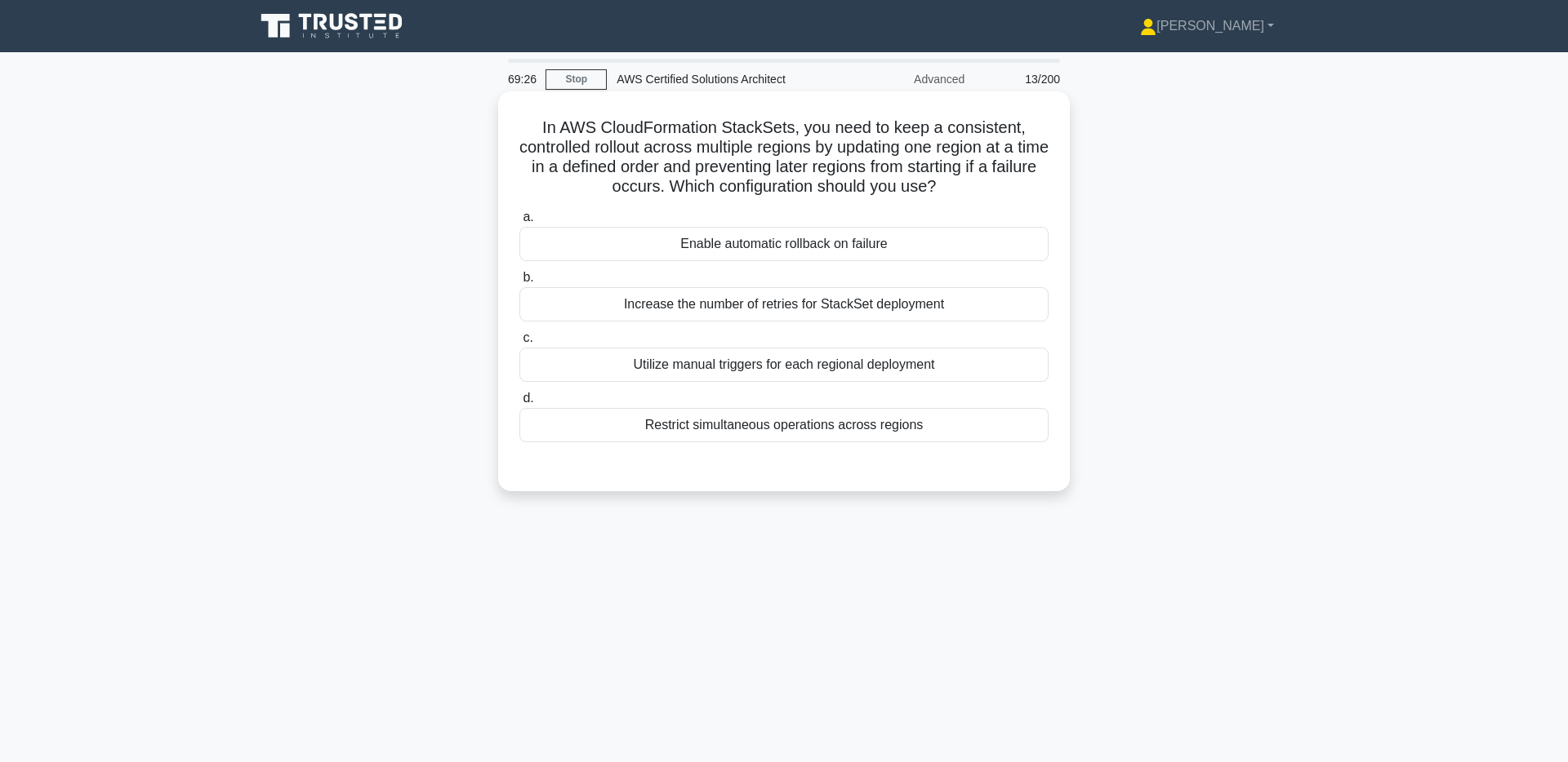
click at [875, 437] on div "Restrict simultaneous operations across regions" at bounding box center [783, 425] width 529 height 34
click at [811, 422] on div "Restrict simultaneous operations across regions" at bounding box center [783, 425] width 529 height 34
click at [519, 404] on input "d. Restrict simultaneous operations across regions" at bounding box center [519, 398] width 0 height 10
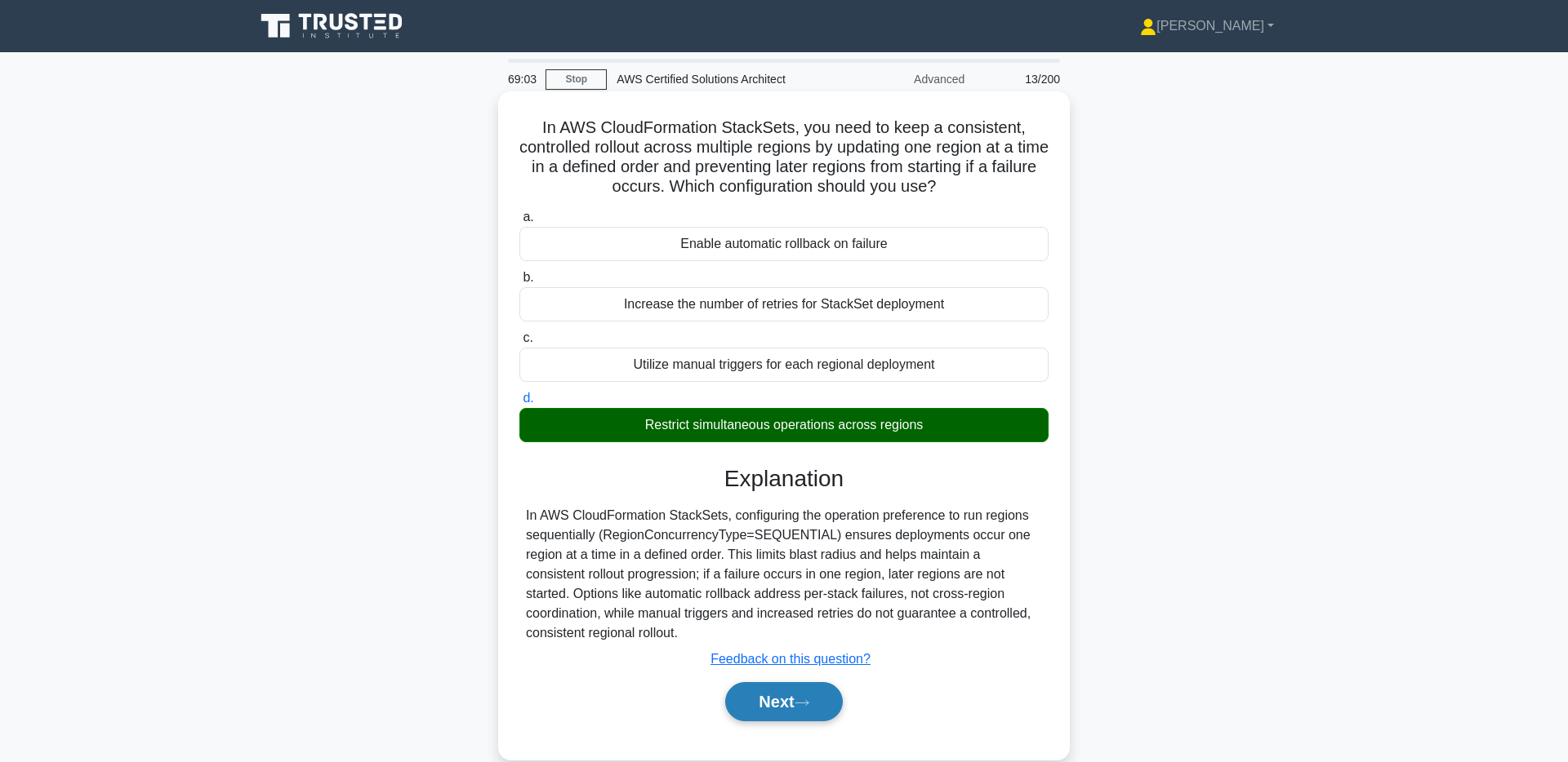
click at [781, 714] on button "Next" at bounding box center [783, 702] width 117 height 40
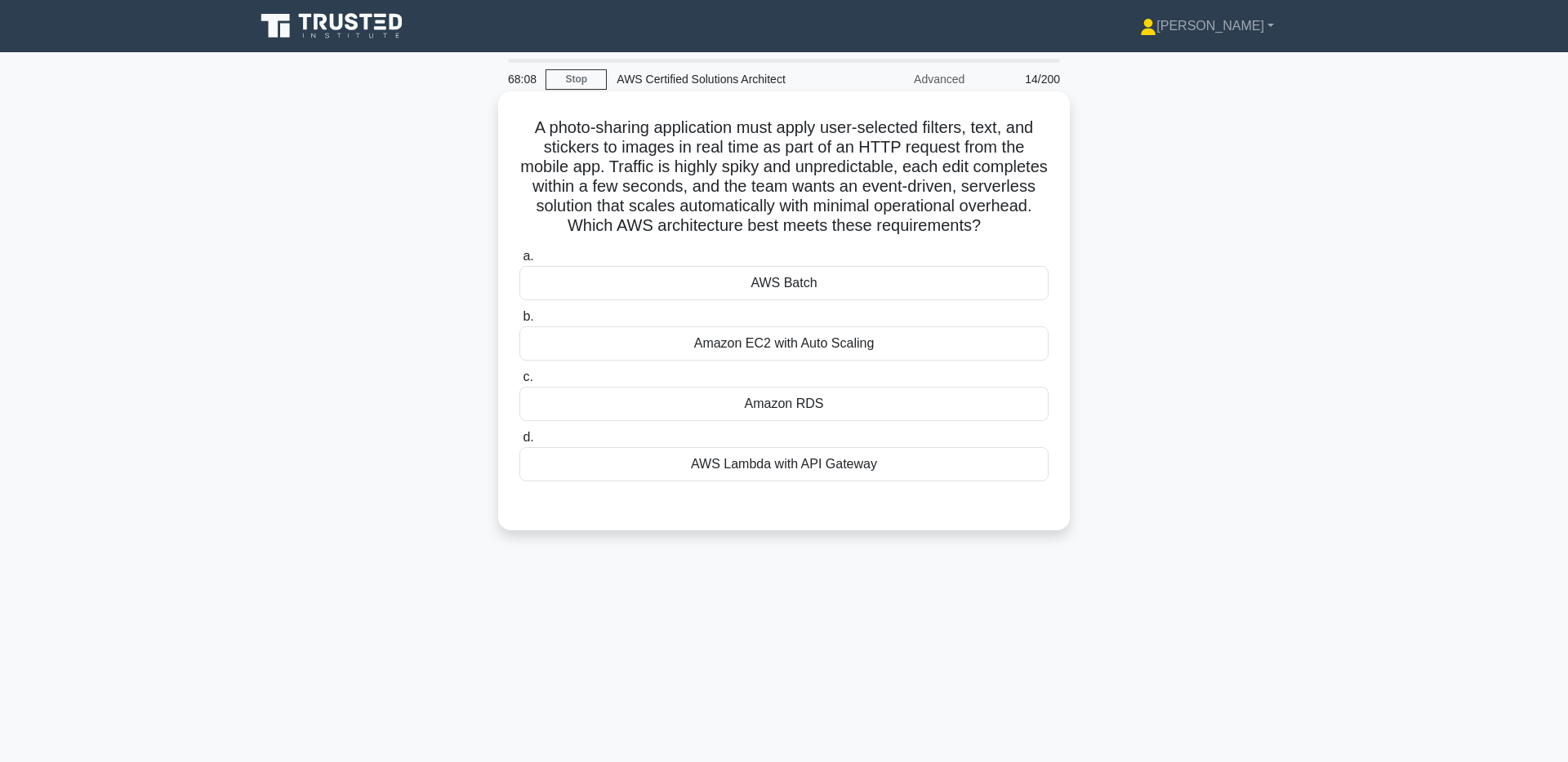
click at [743, 471] on div "AWS Lambda with API Gateway" at bounding box center [783, 464] width 529 height 34
click at [519, 444] on input "d. AWS Lambda with API Gateway" at bounding box center [519, 437] width 0 height 10
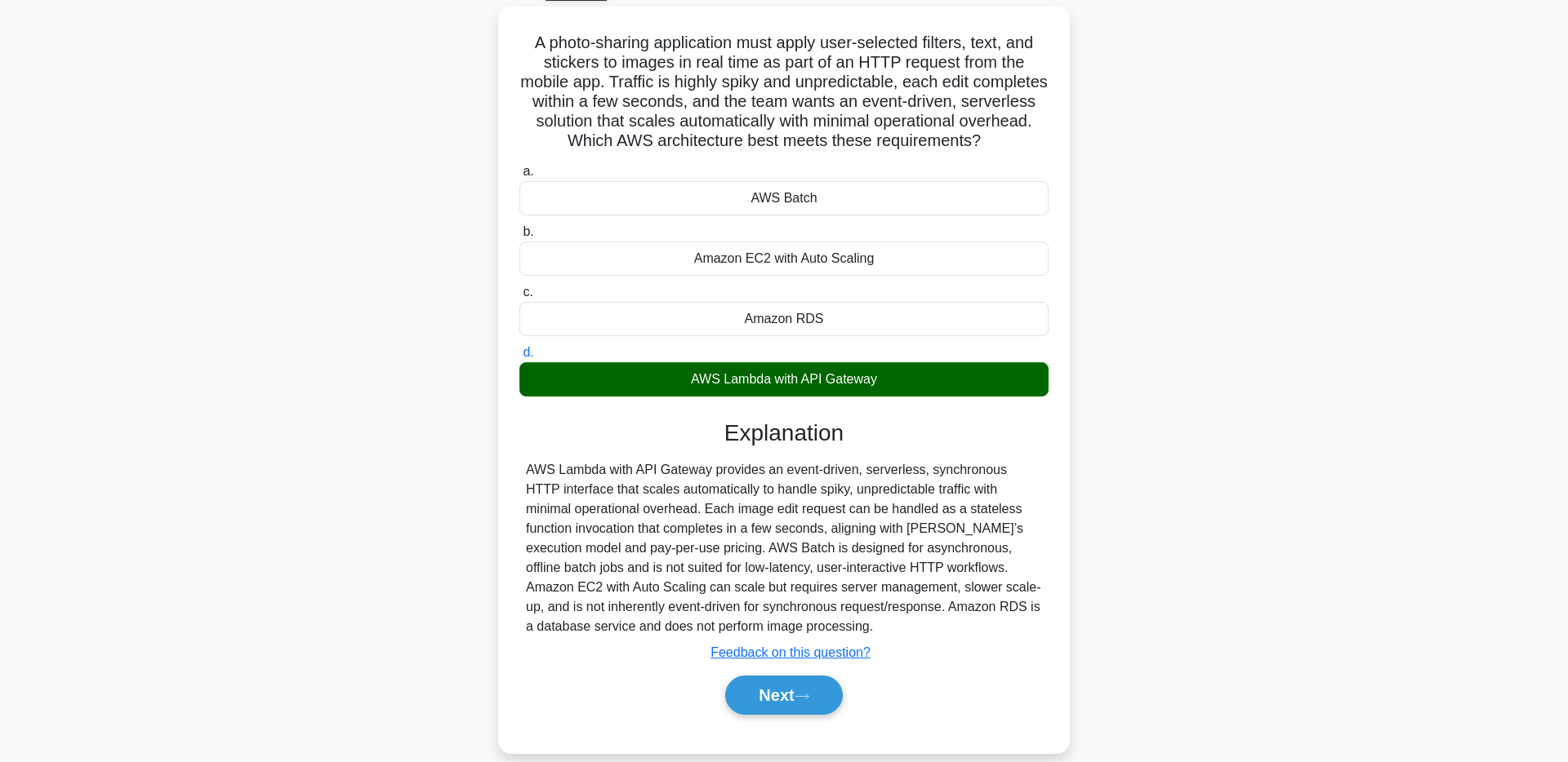
scroll to position [108, 0]
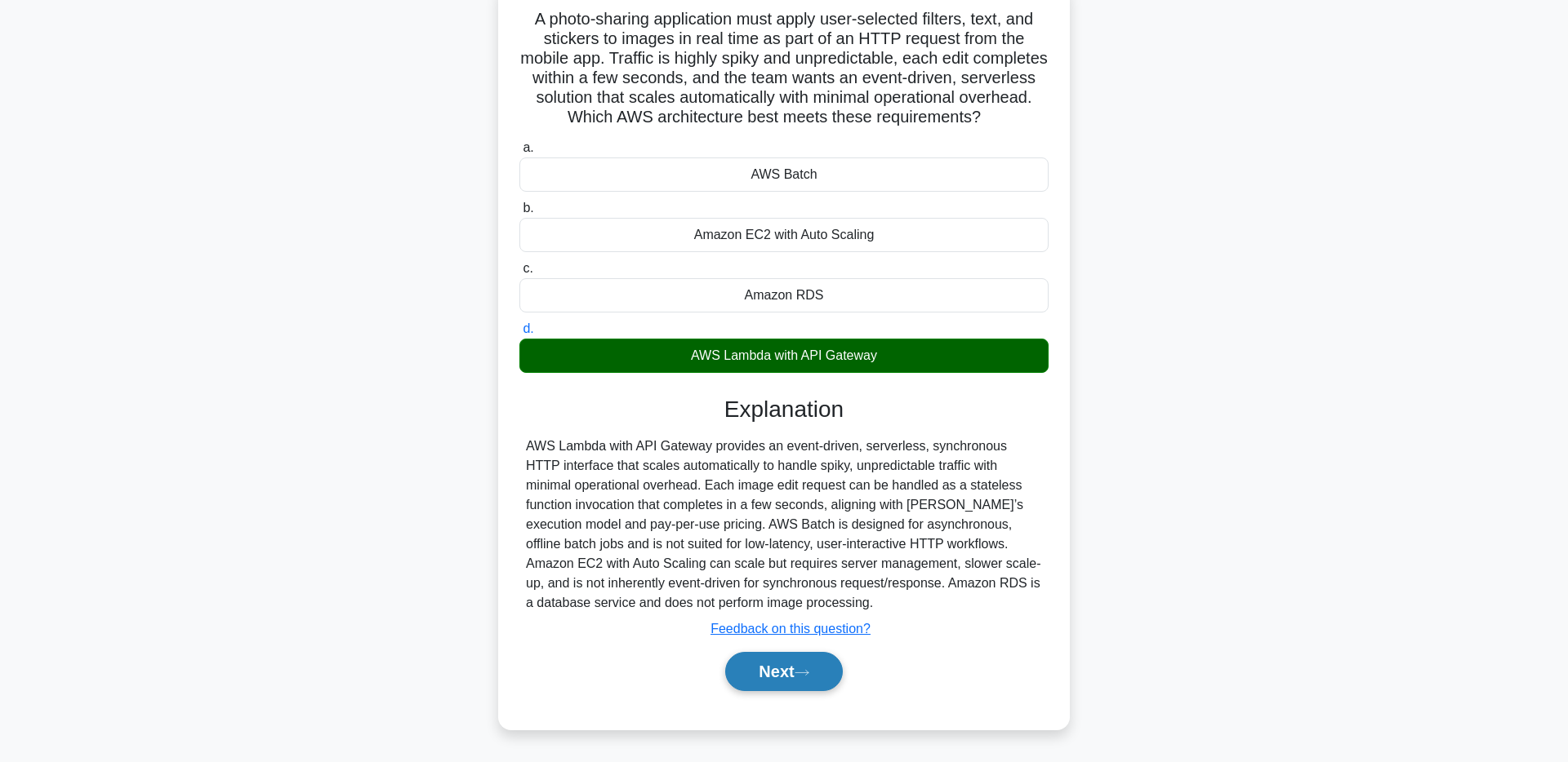
click at [792, 665] on button "Next" at bounding box center [783, 672] width 117 height 40
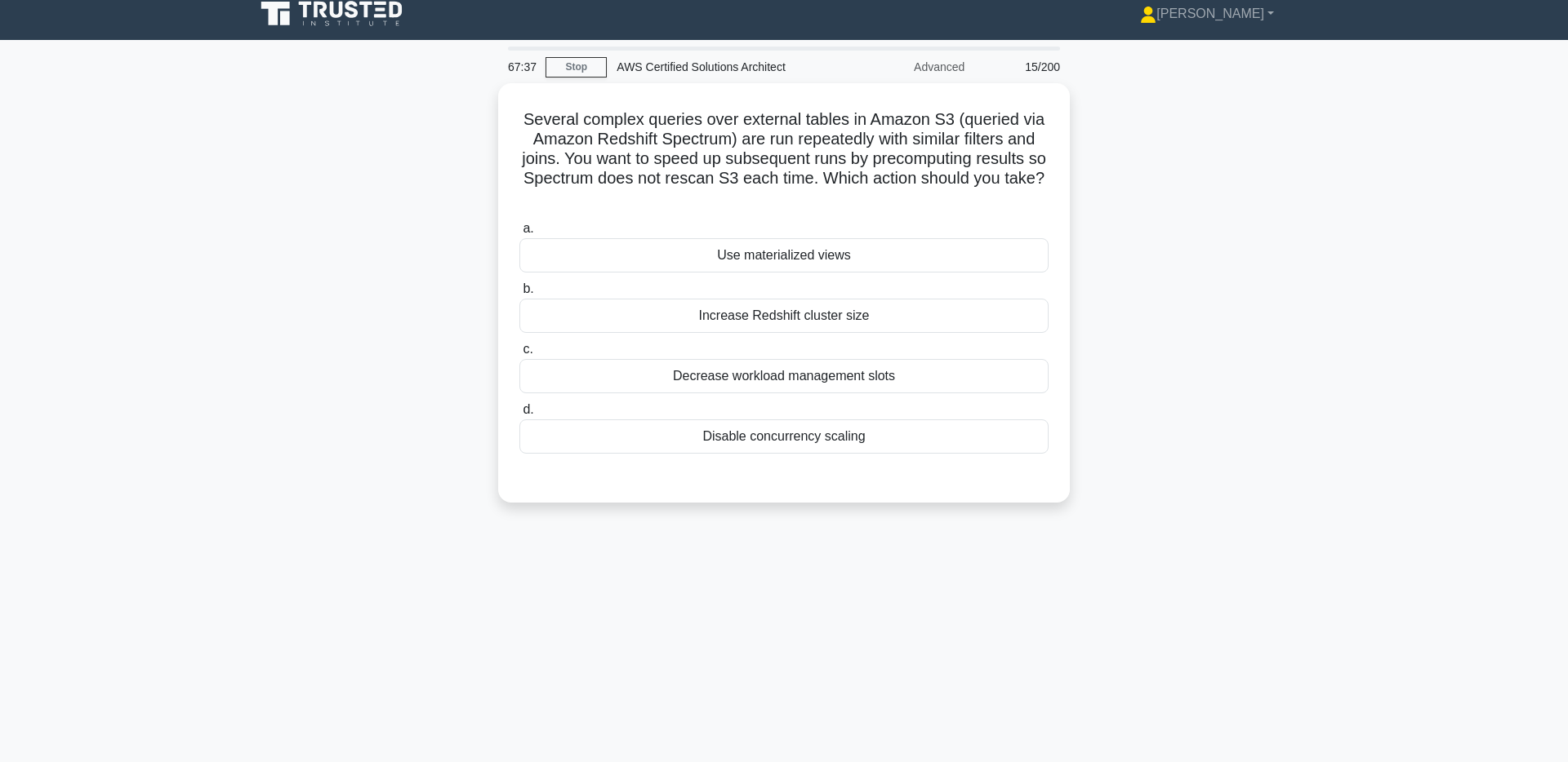
scroll to position [0, 0]
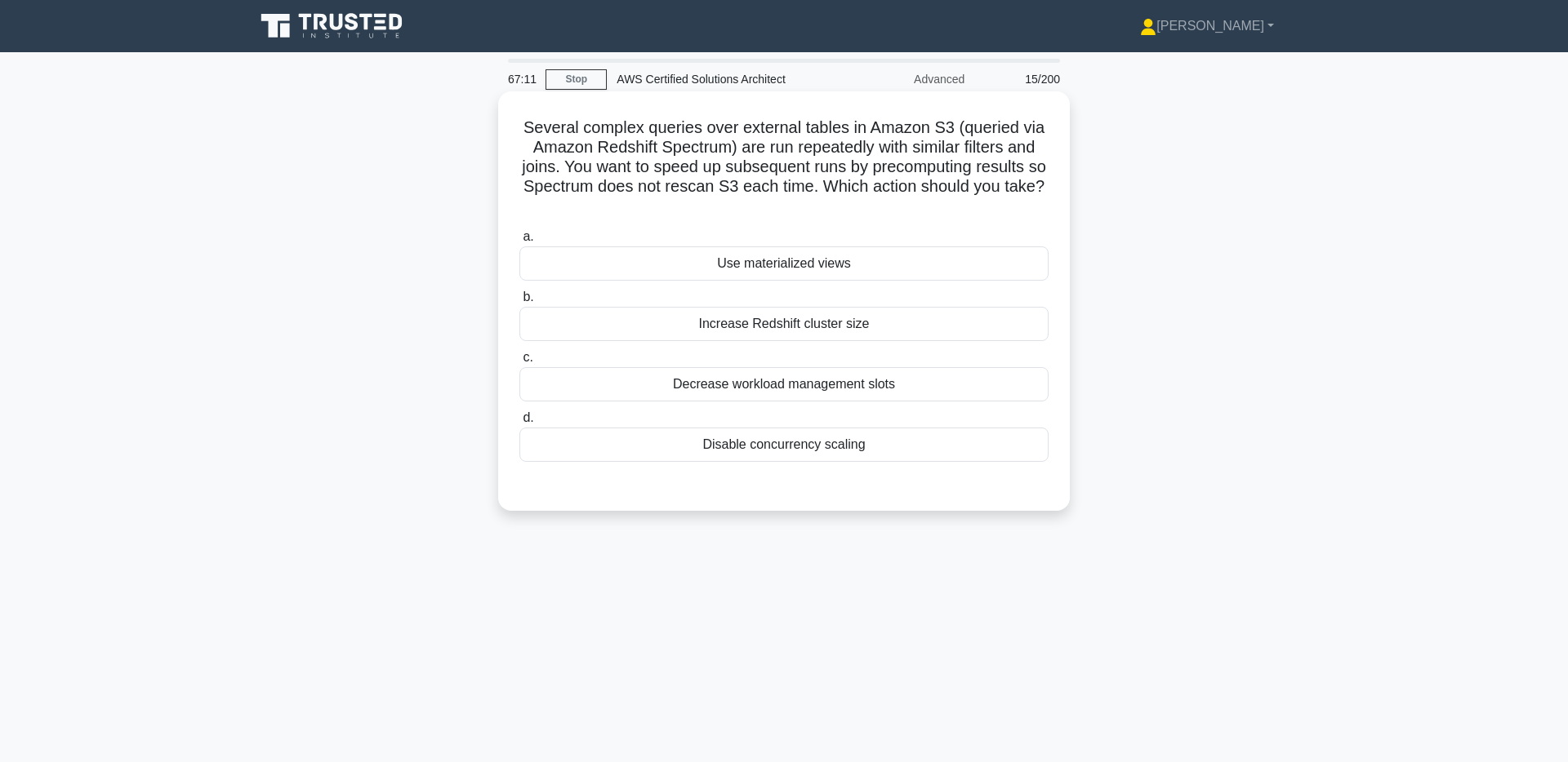
click at [773, 266] on div "Use materialized views" at bounding box center [783, 264] width 529 height 34
click at [519, 242] on input "a. Use materialized views" at bounding box center [519, 236] width 0 height 10
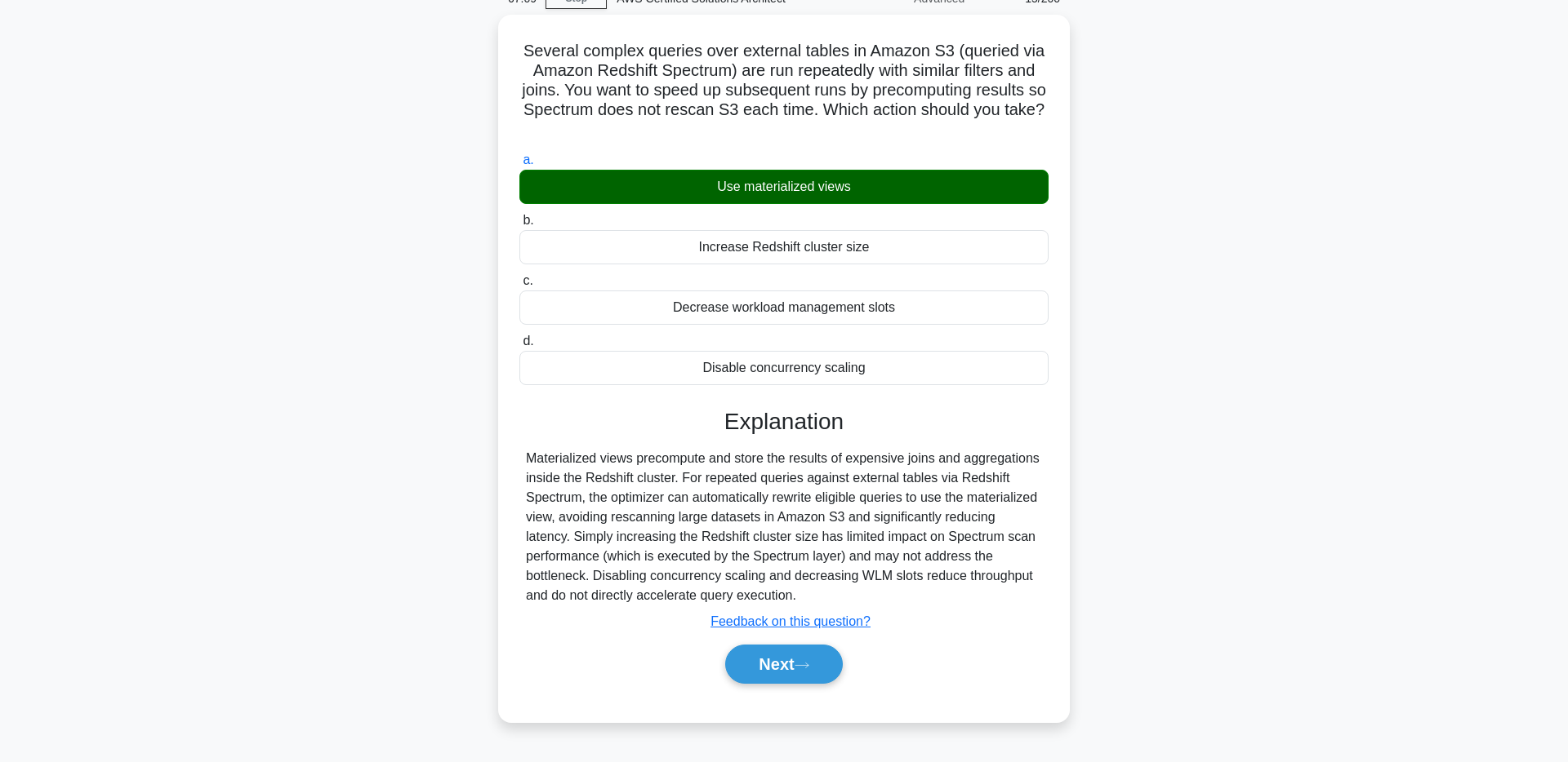
scroll to position [101, 0]
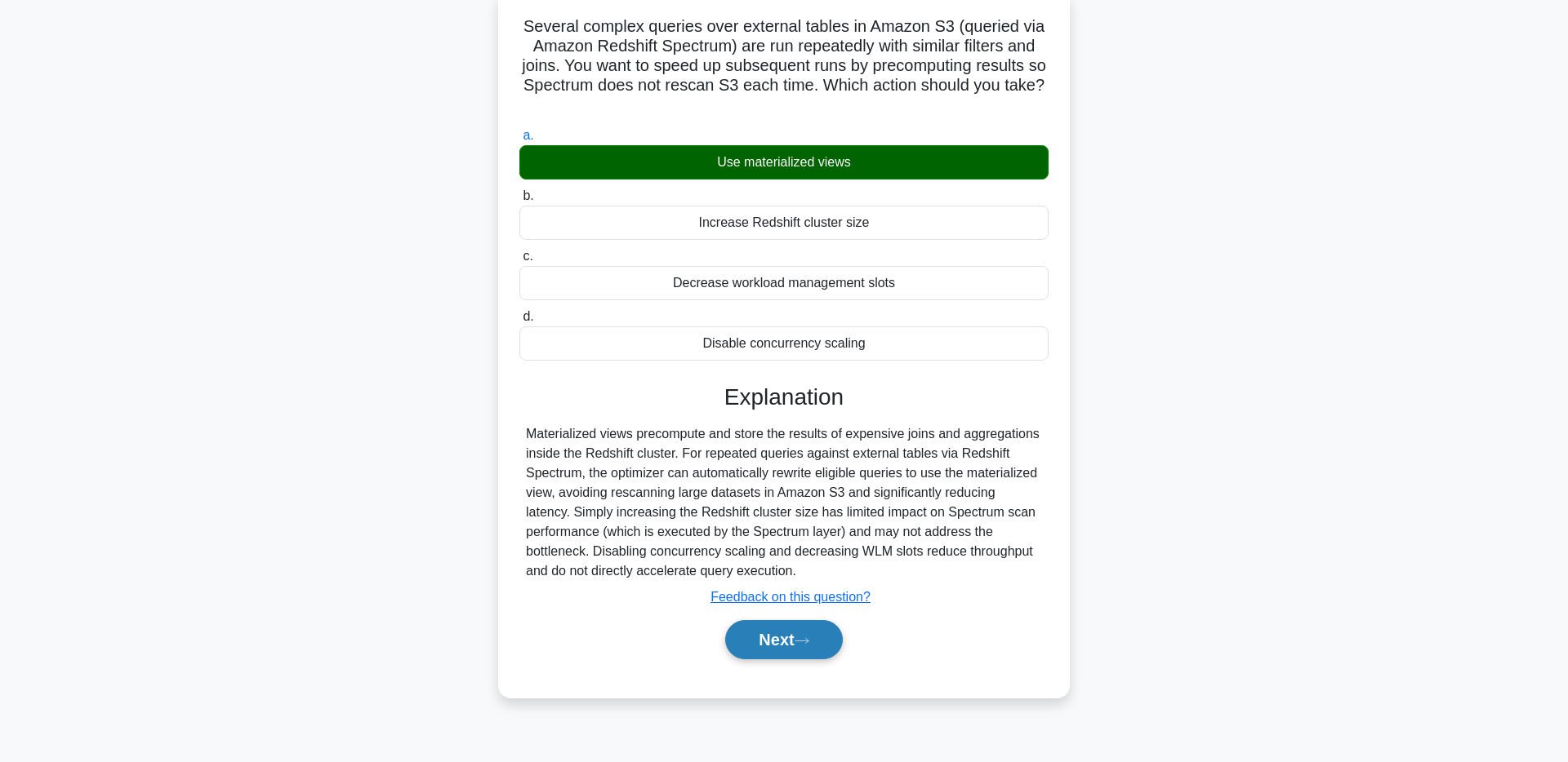
click at [792, 639] on button "Next" at bounding box center [783, 640] width 117 height 40
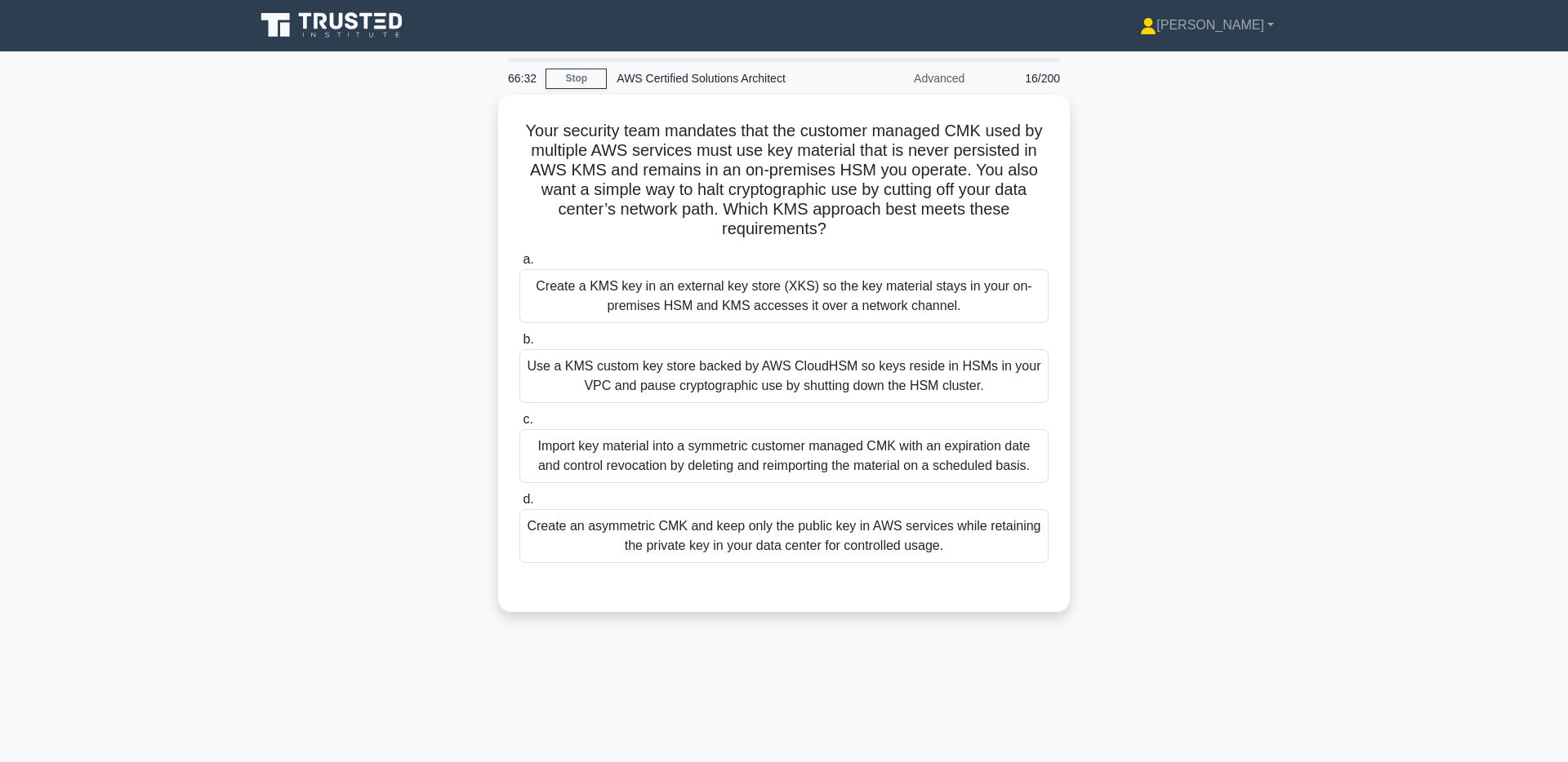
scroll to position [0, 0]
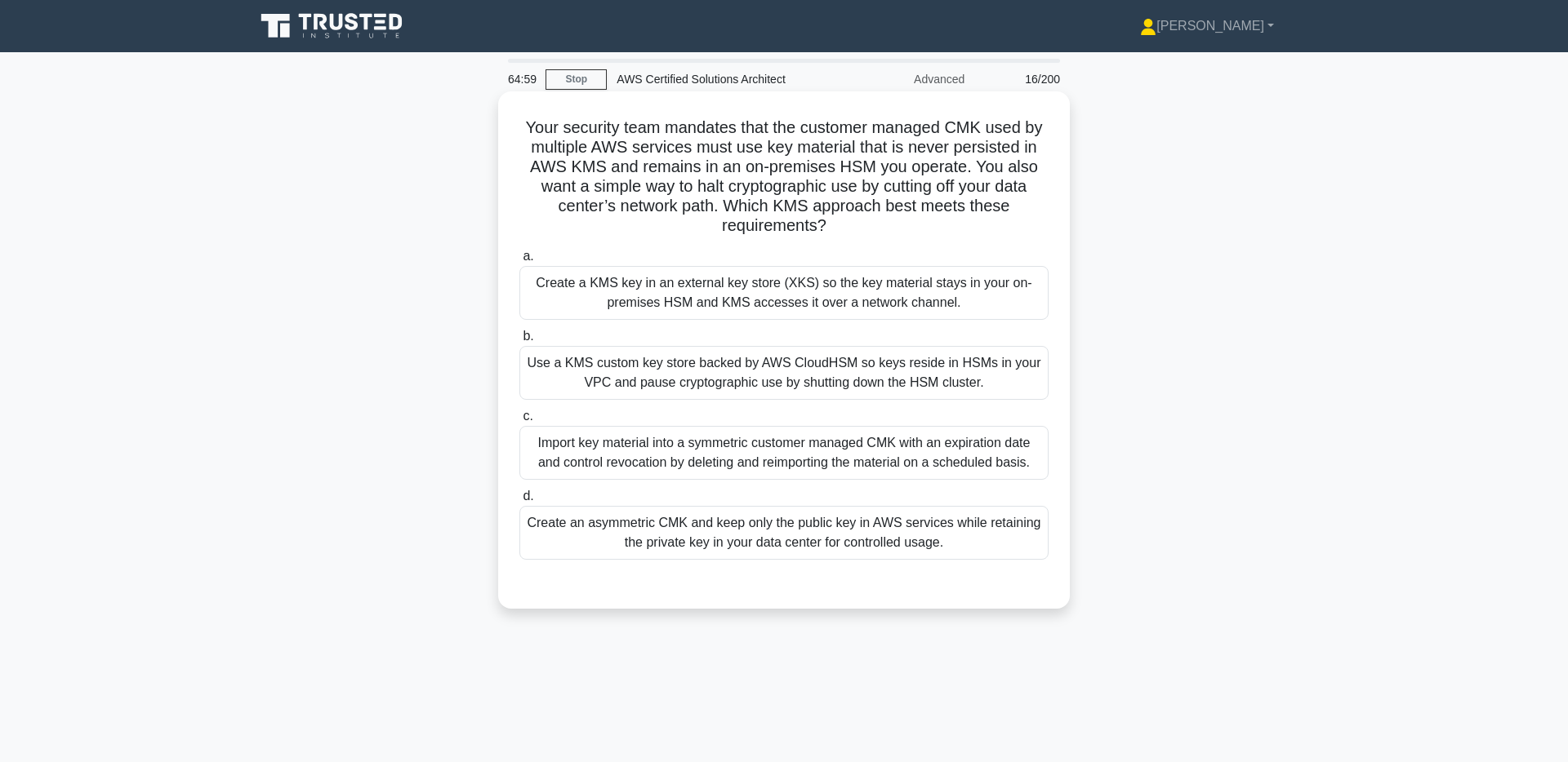
click at [890, 283] on div "Create a KMS key in an external key store (XKS) so the key material stays in yo…" at bounding box center [783, 292] width 529 height 54
click at [519, 262] on input "a. Create a KMS key in an external key store (XKS) so the key material stays in…" at bounding box center [519, 256] width 0 height 10
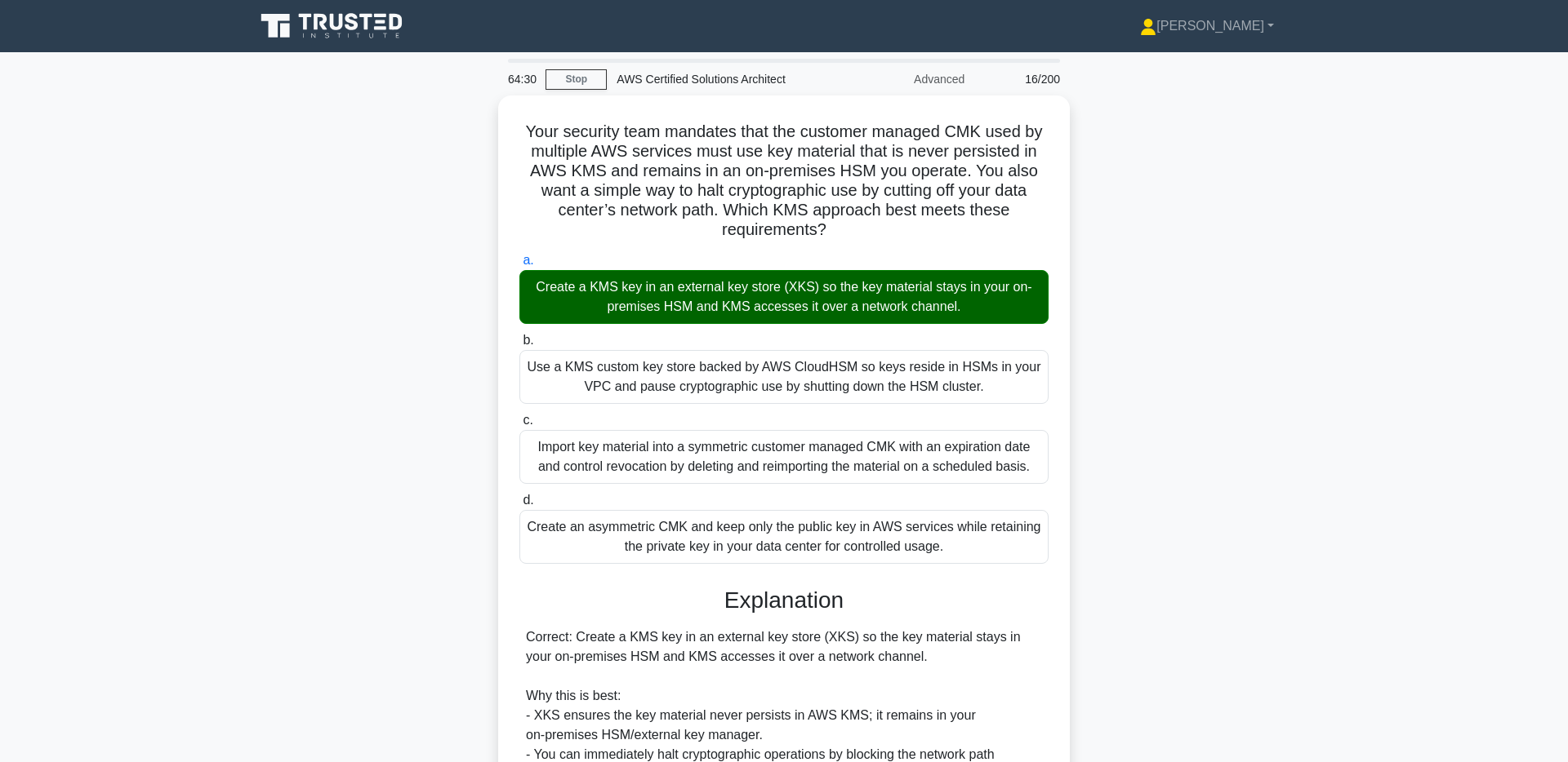
drag, startPoint x: 841, startPoint y: 224, endPoint x: 490, endPoint y: 117, distance: 366.9
click at [490, 117] on div "Your security team mandates that the customer managed CMK used by multiple AWS …" at bounding box center [784, 615] width 1078 height 1041
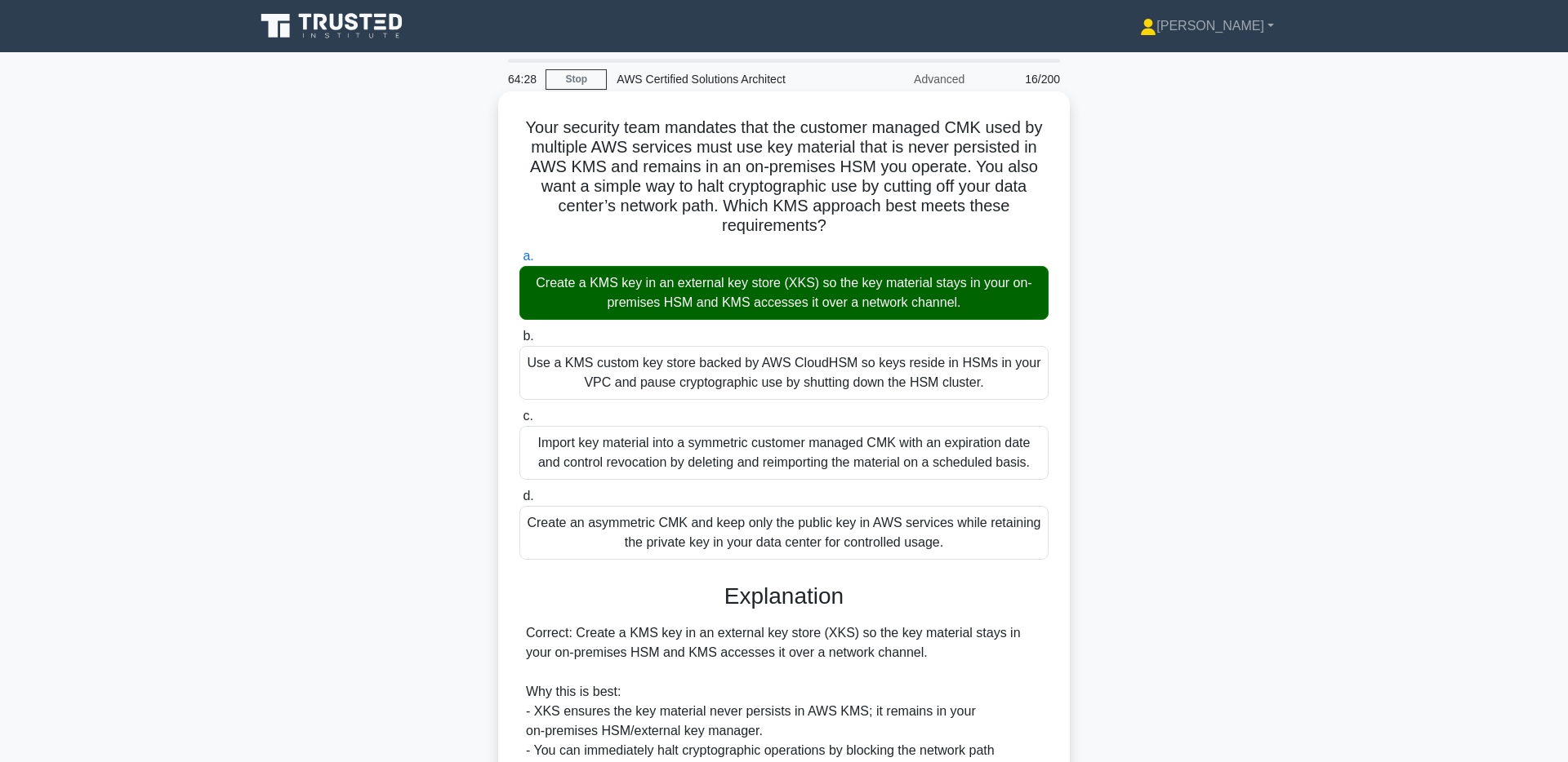
copy h5 "Your security team mandates that the customer managed CMK used by multiple AWS …"
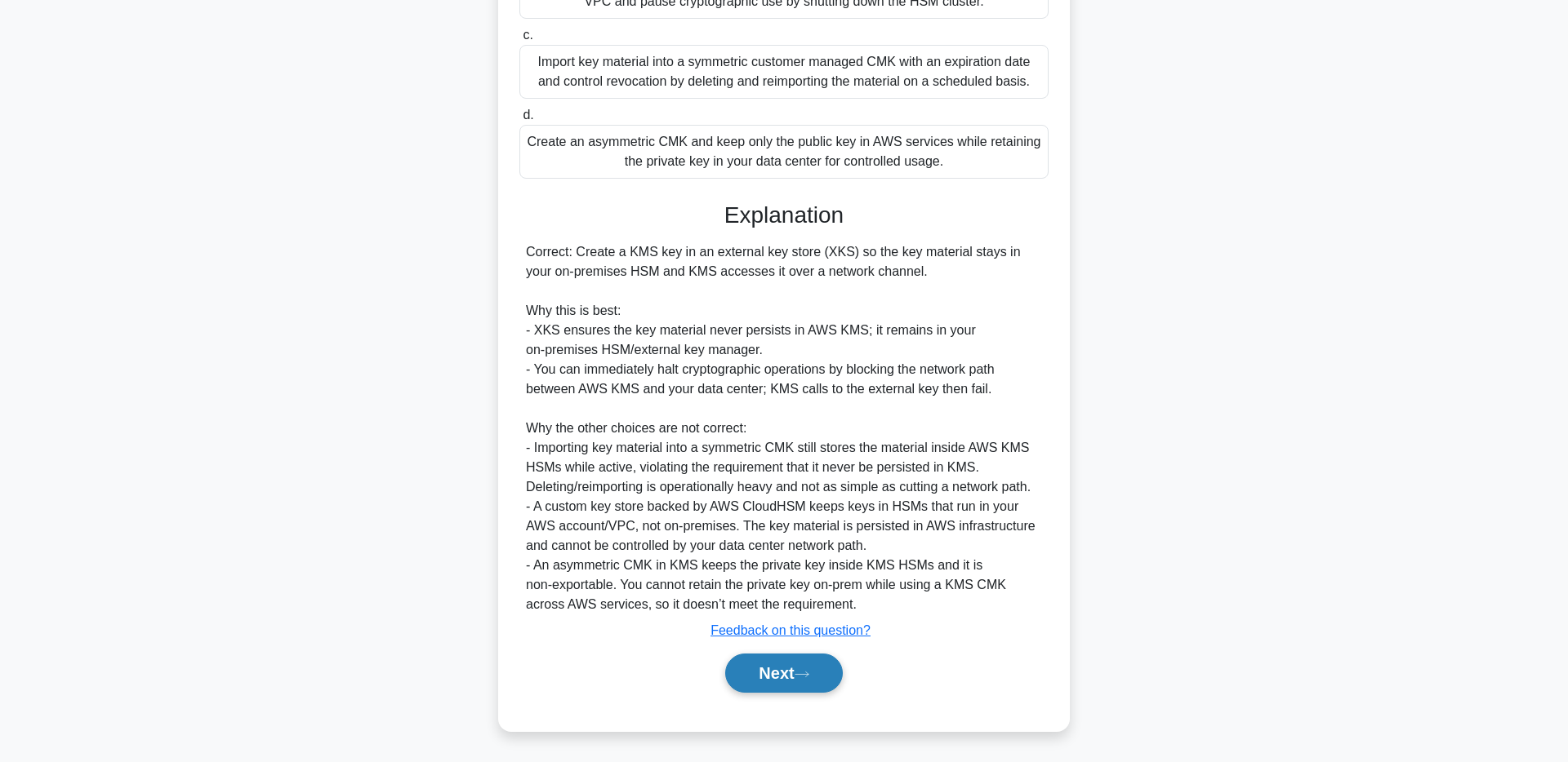
click at [788, 674] on button "Next" at bounding box center [783, 673] width 117 height 40
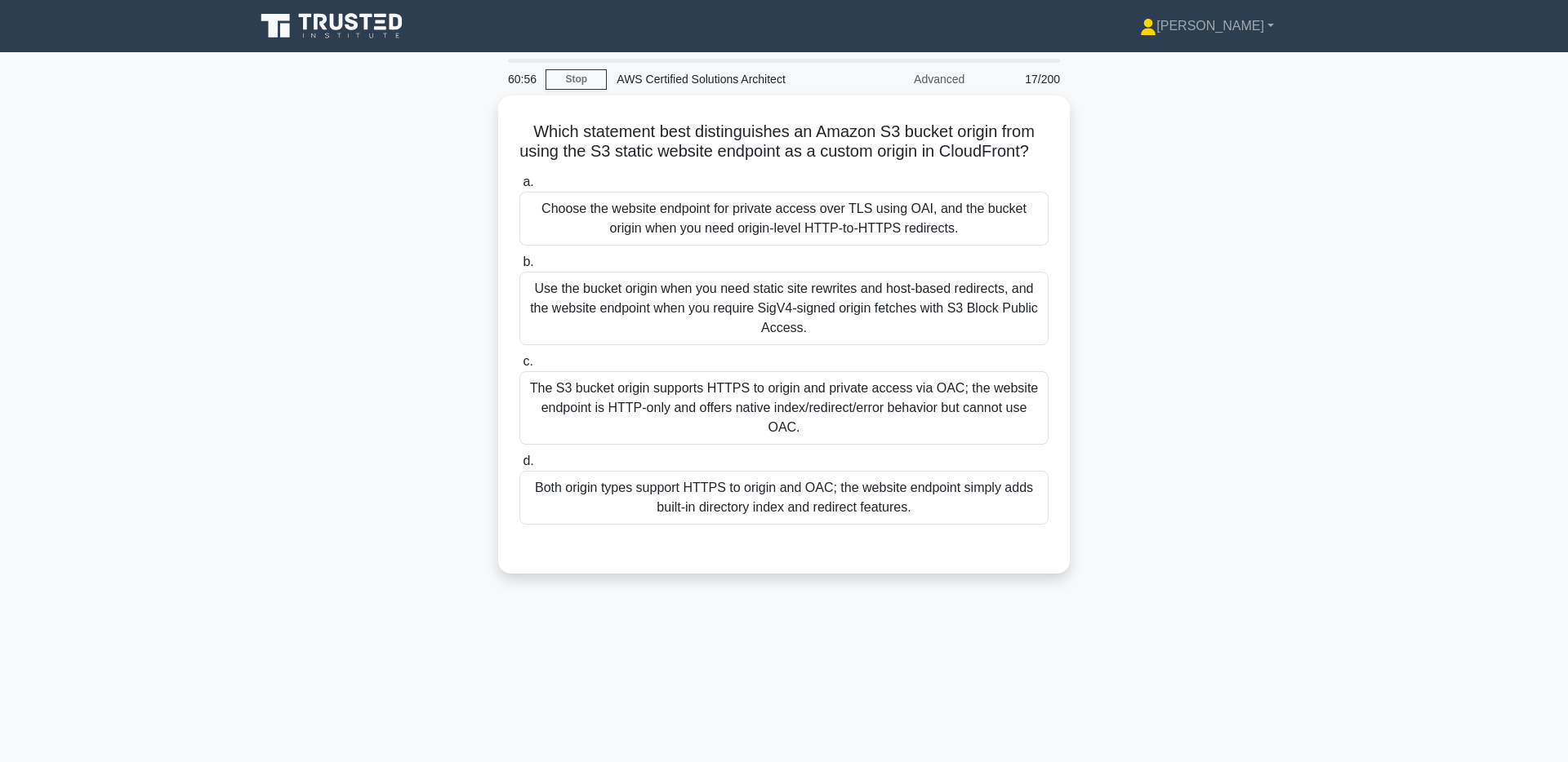
scroll to position [5, 0]
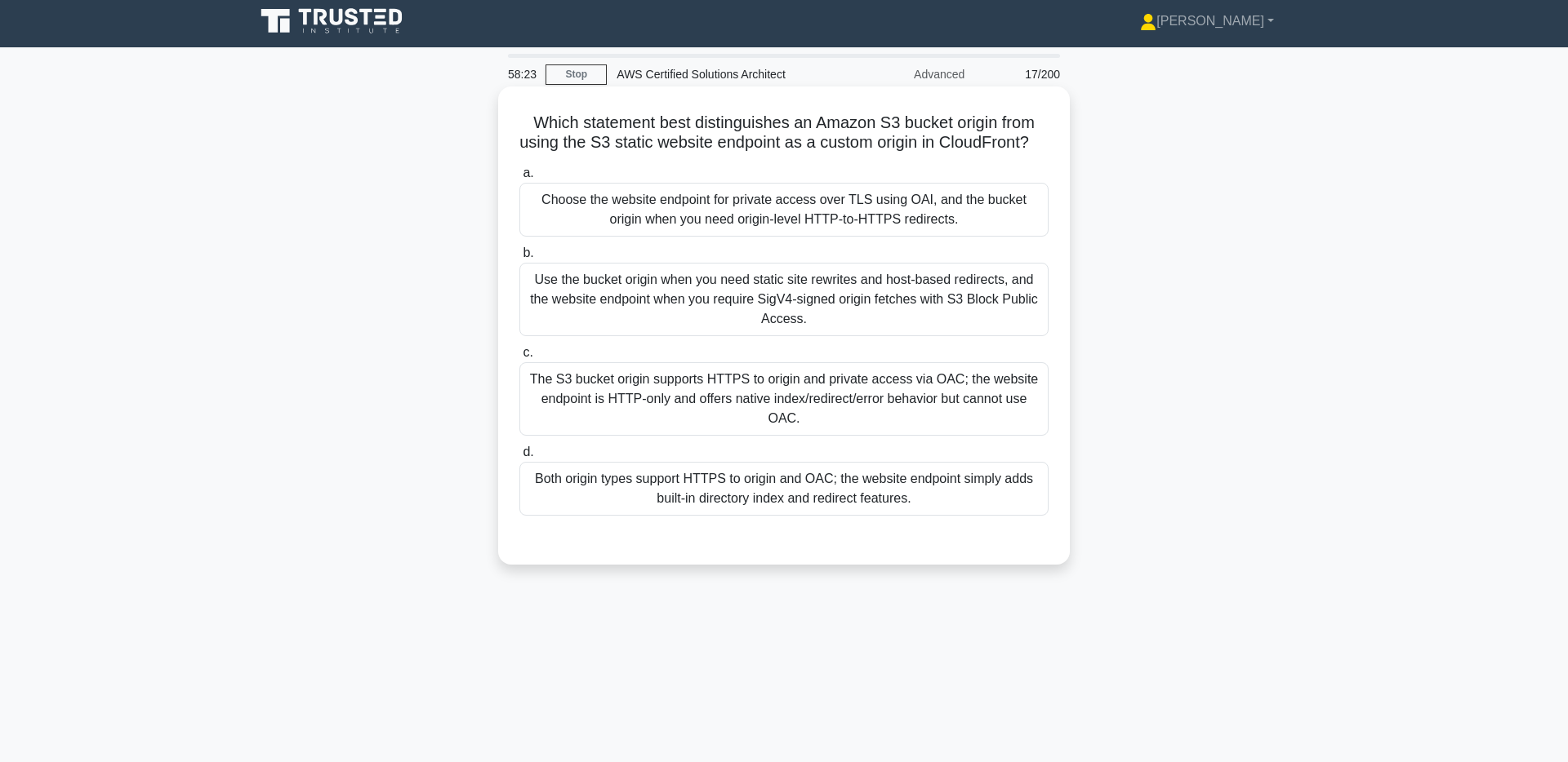
click at [892, 478] on div "Both origin types support HTTPS to origin and OAC; the website endpoint simply …" at bounding box center [783, 488] width 529 height 54
click at [519, 458] on input "d. Both origin types support HTTPS to origin and OAC; the website endpoint simp…" at bounding box center [519, 452] width 0 height 10
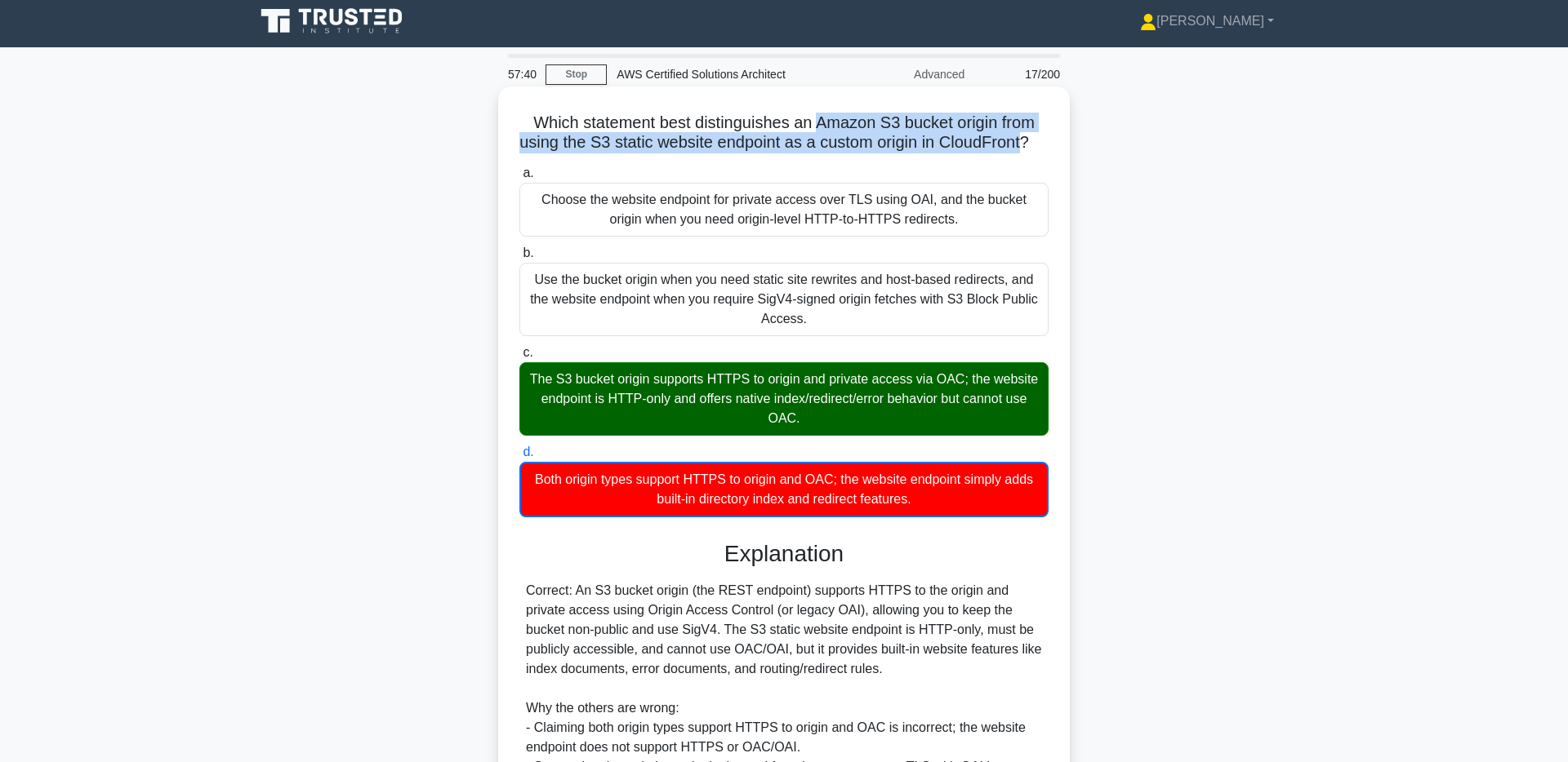
drag, startPoint x: 819, startPoint y: 124, endPoint x: 1019, endPoint y: 148, distance: 201.4
click at [1019, 148] on h5 "Which statement best distinguishes an Amazon S3 bucket origin from using the S3…" at bounding box center [783, 133] width 532 height 41
copy h5 "Amazon S3 bucket origin from using the S3 static website endpoint as a custom o…"
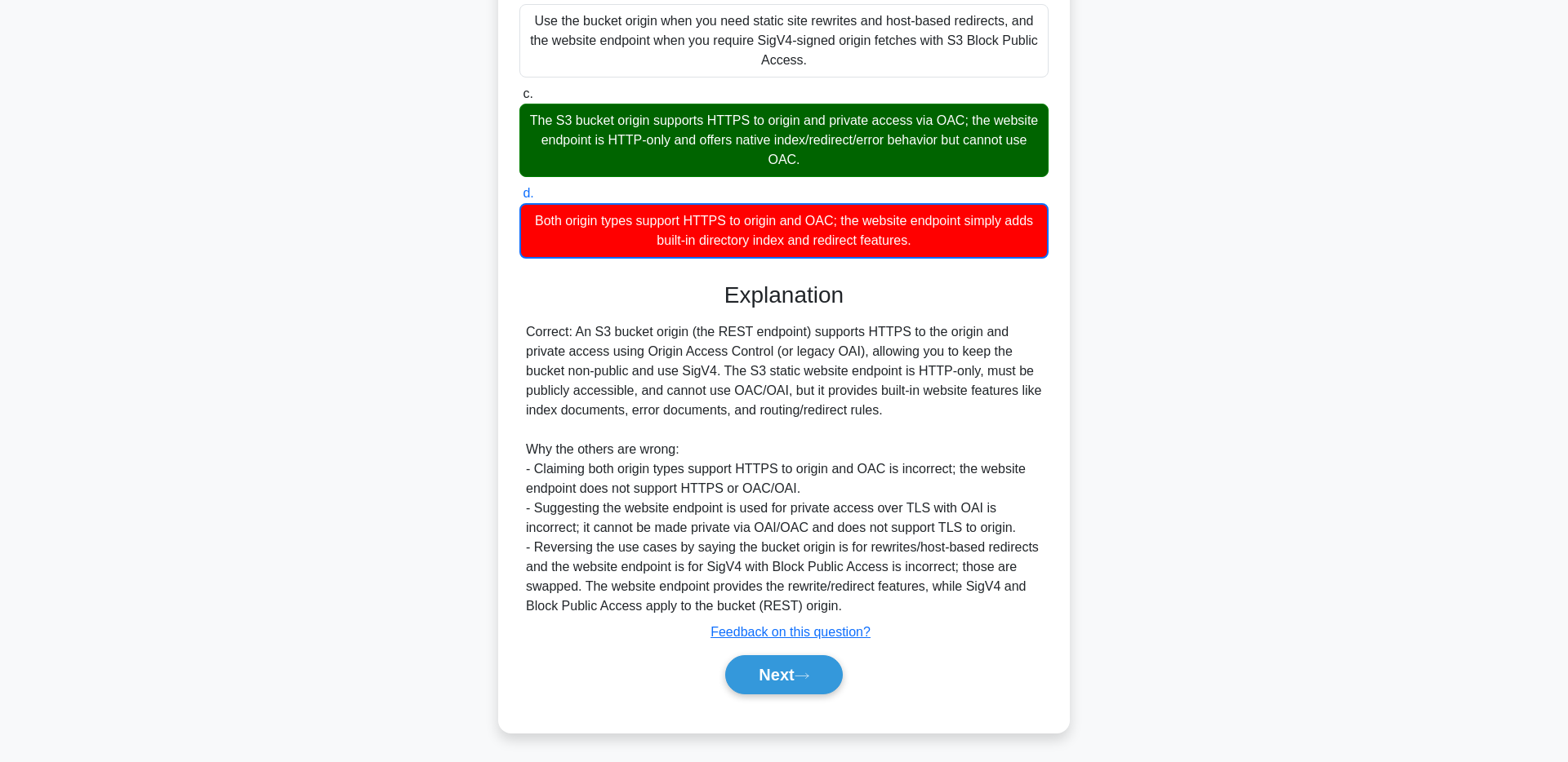
scroll to position [266, 0]
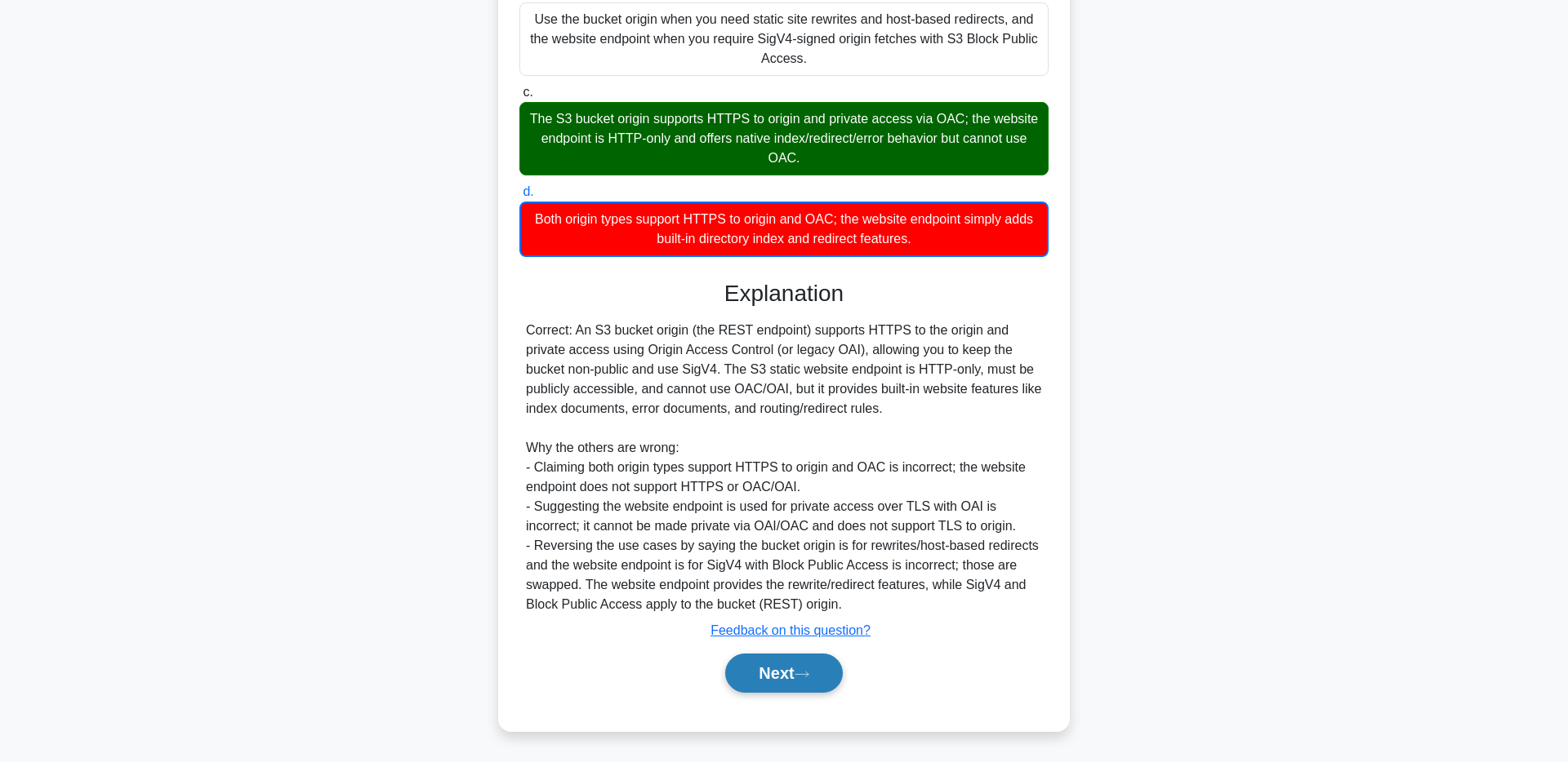
click at [789, 674] on button "Next" at bounding box center [783, 673] width 117 height 40
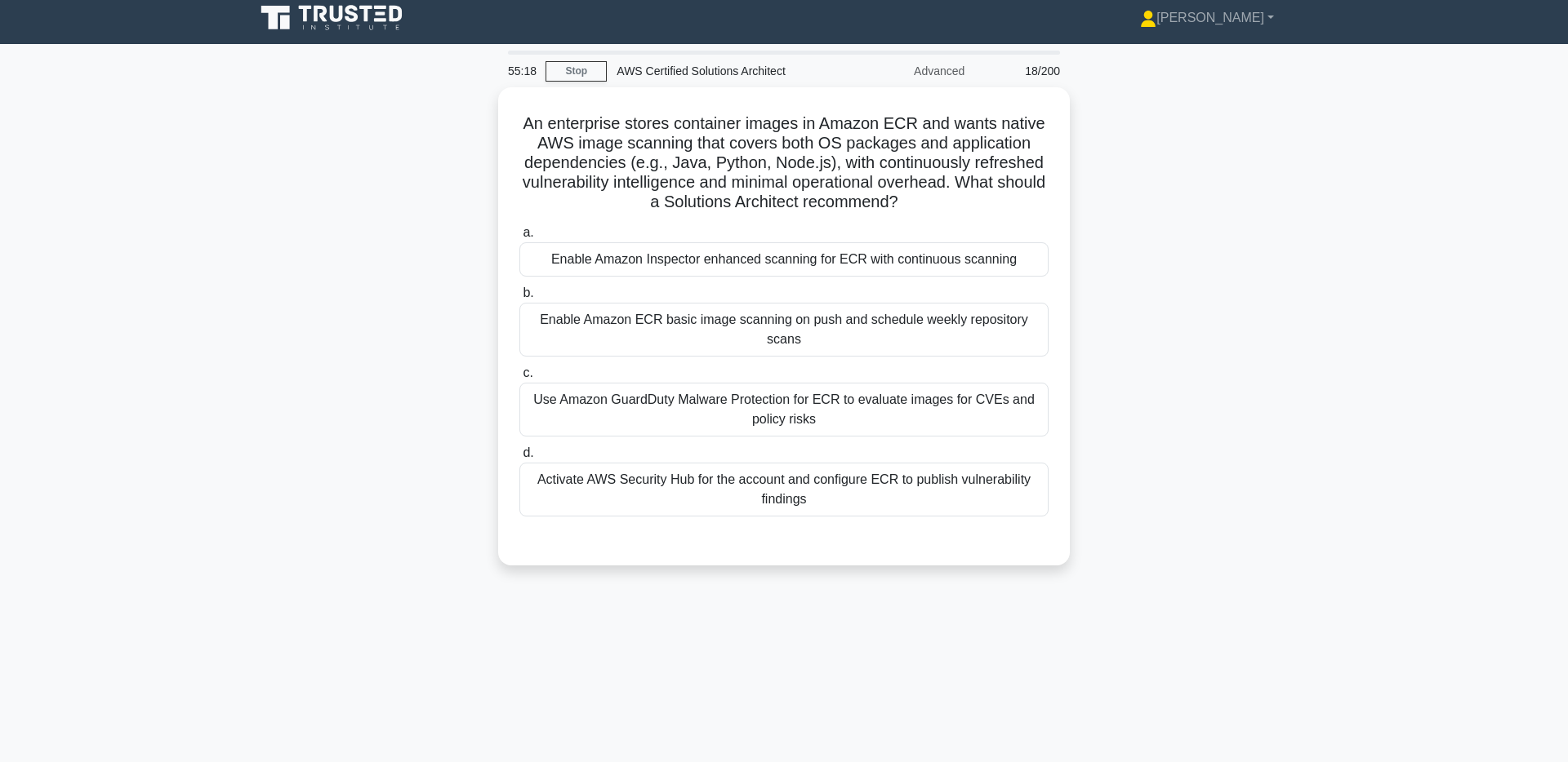
scroll to position [0, 0]
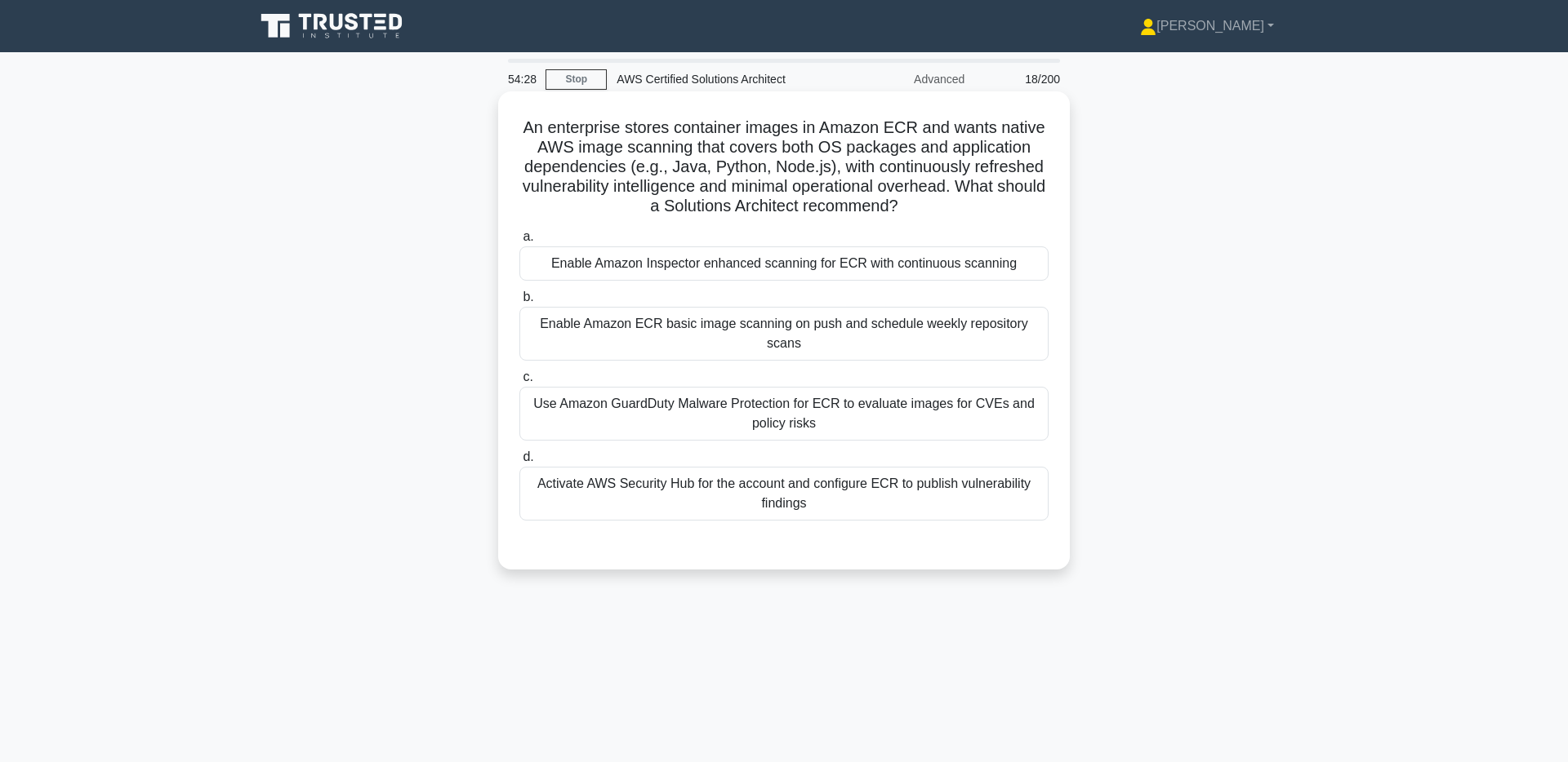
click at [775, 263] on div "Enable Amazon Inspector enhanced scanning for ECR with continuous scanning" at bounding box center [783, 264] width 529 height 34
click at [519, 242] on input "a. Enable Amazon Inspector enhanced scanning for ECR with continuous scanning" at bounding box center [519, 236] width 0 height 10
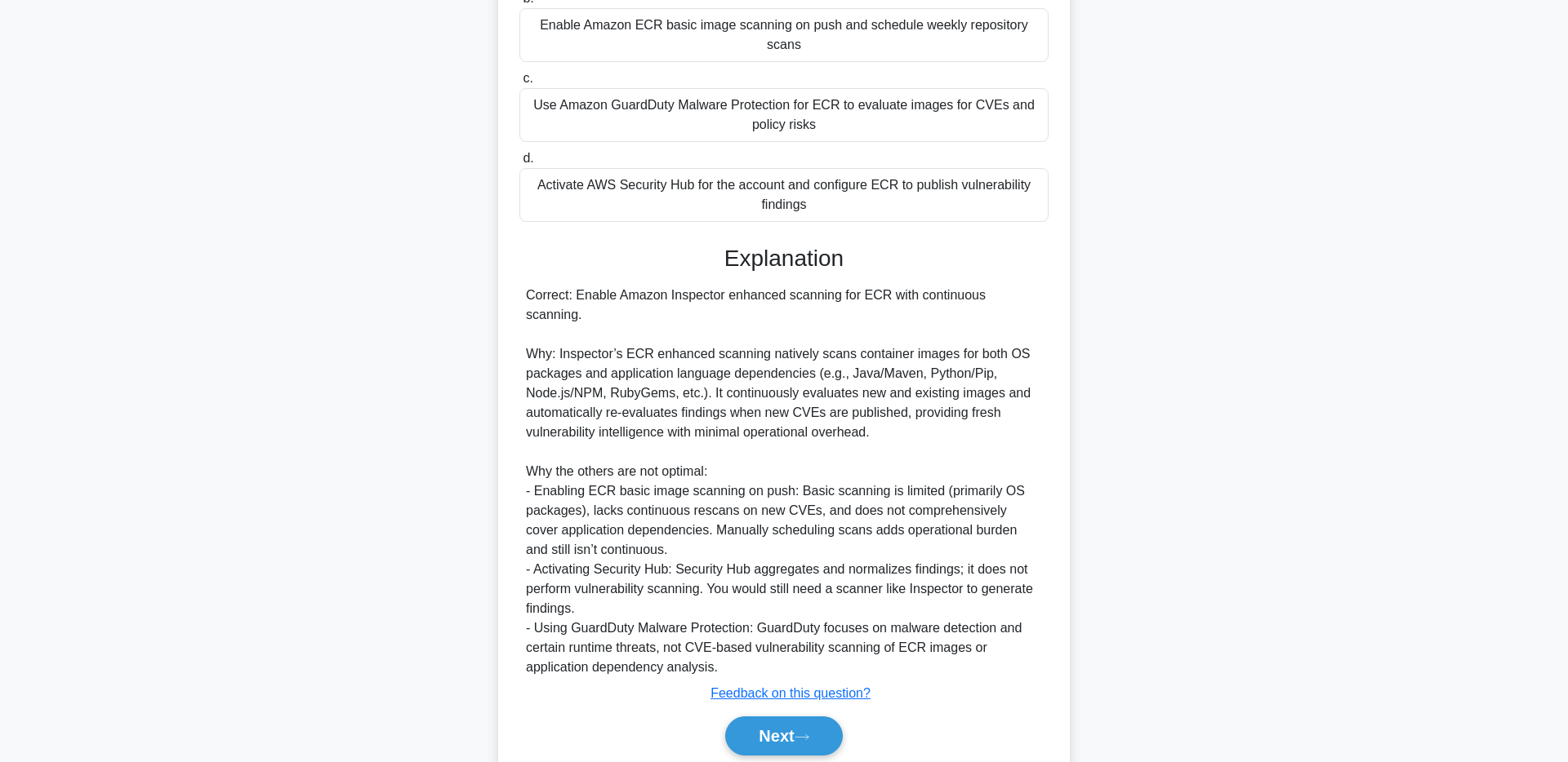
scroll to position [323, 0]
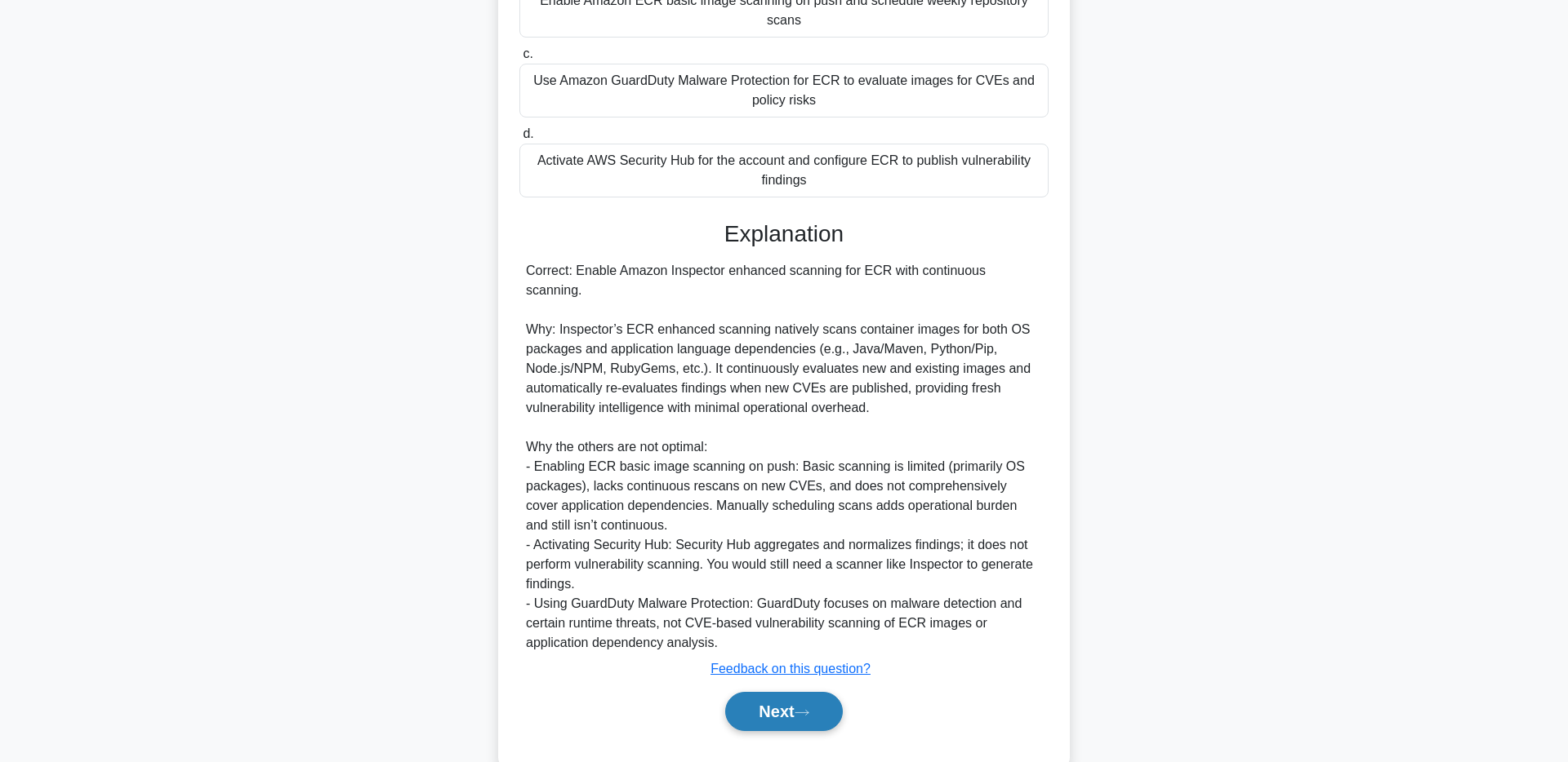
click at [795, 692] on button "Next" at bounding box center [783, 712] width 117 height 40
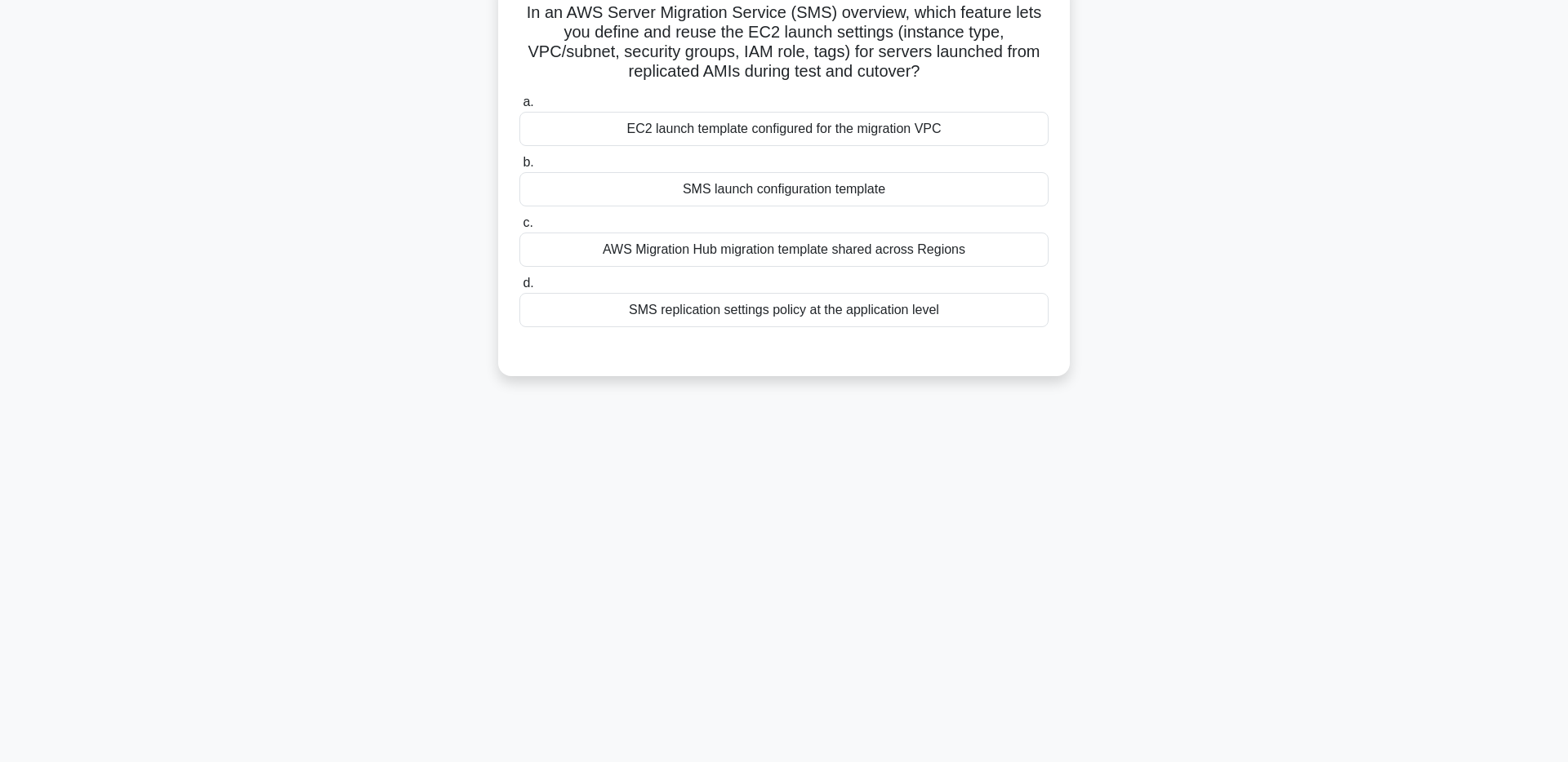
scroll to position [76, 0]
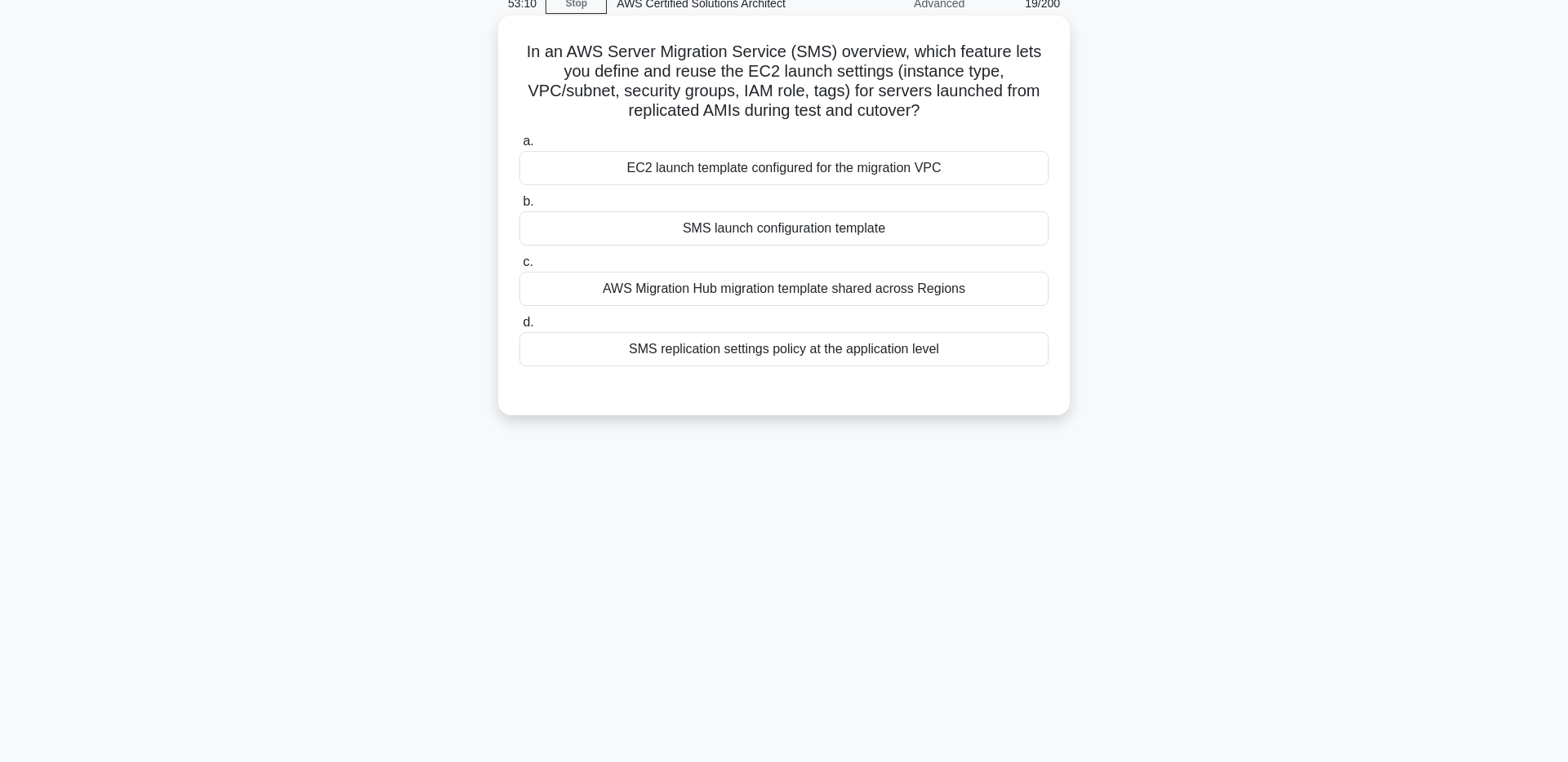
click at [772, 228] on div "SMS launch configuration template" at bounding box center [783, 228] width 529 height 34
click at [519, 207] on input "b. SMS launch configuration template" at bounding box center [519, 202] width 0 height 10
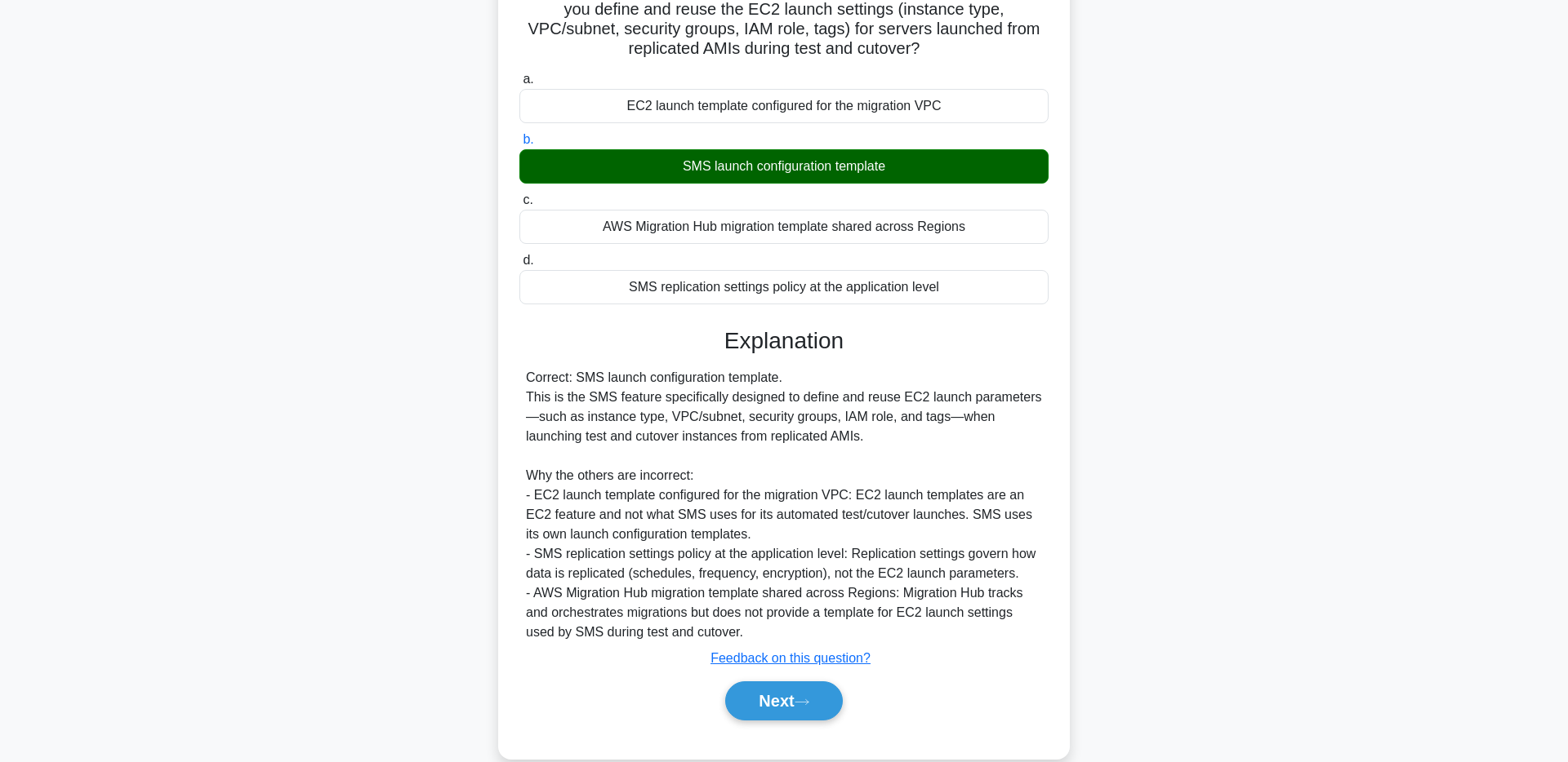
scroll to position [167, 0]
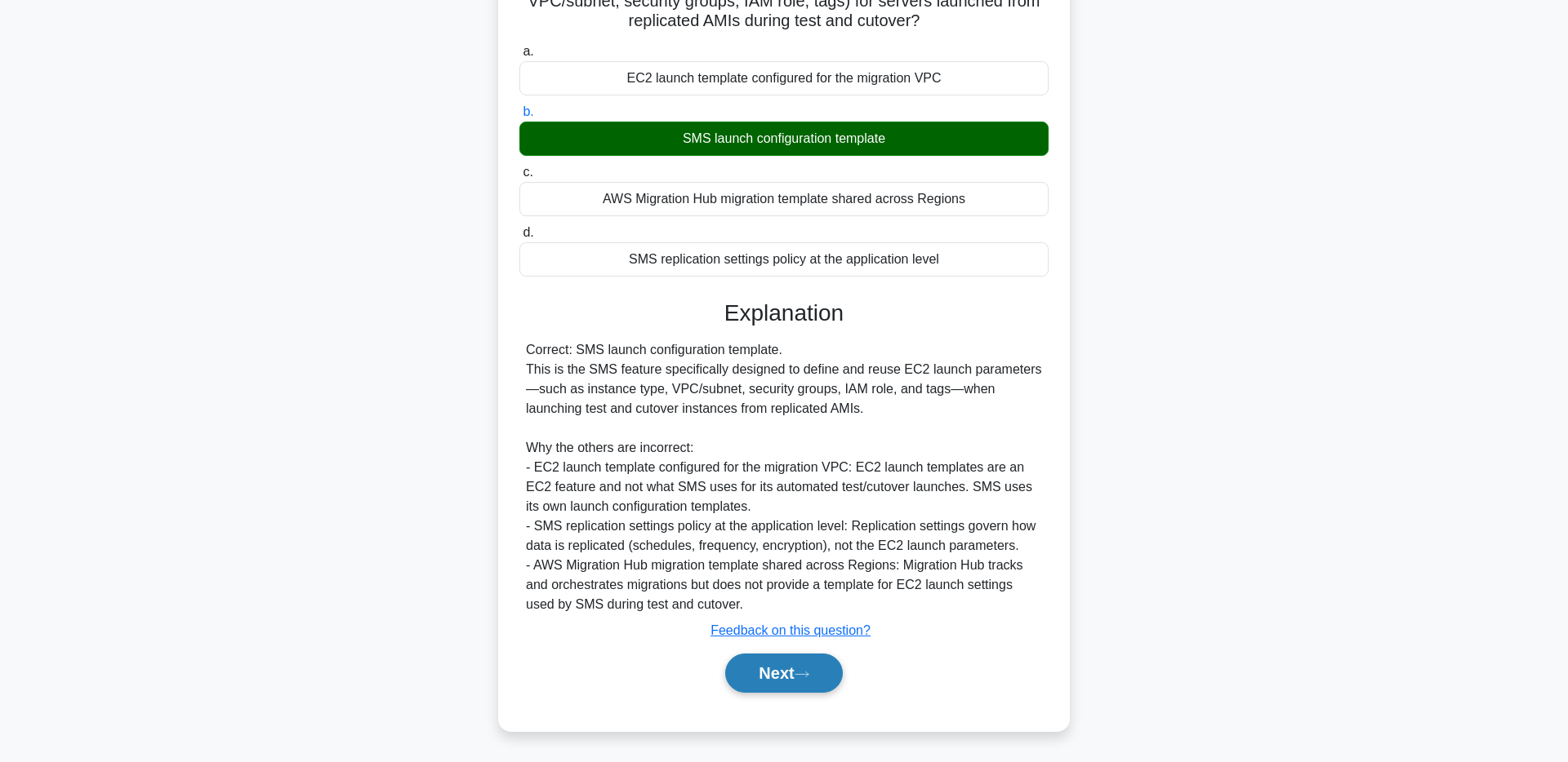
click at [756, 679] on button "Next" at bounding box center [783, 673] width 117 height 40
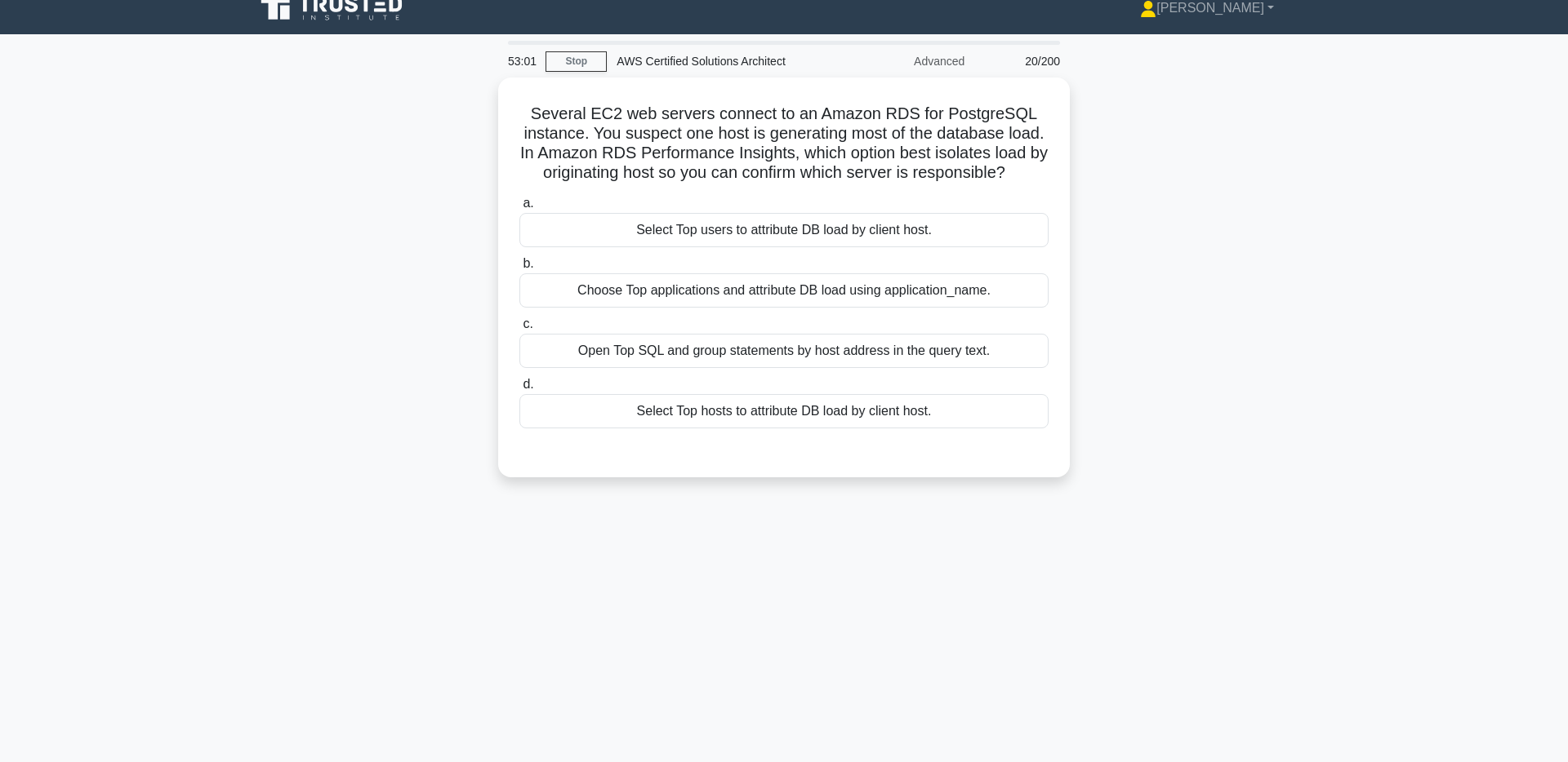
scroll to position [0, 0]
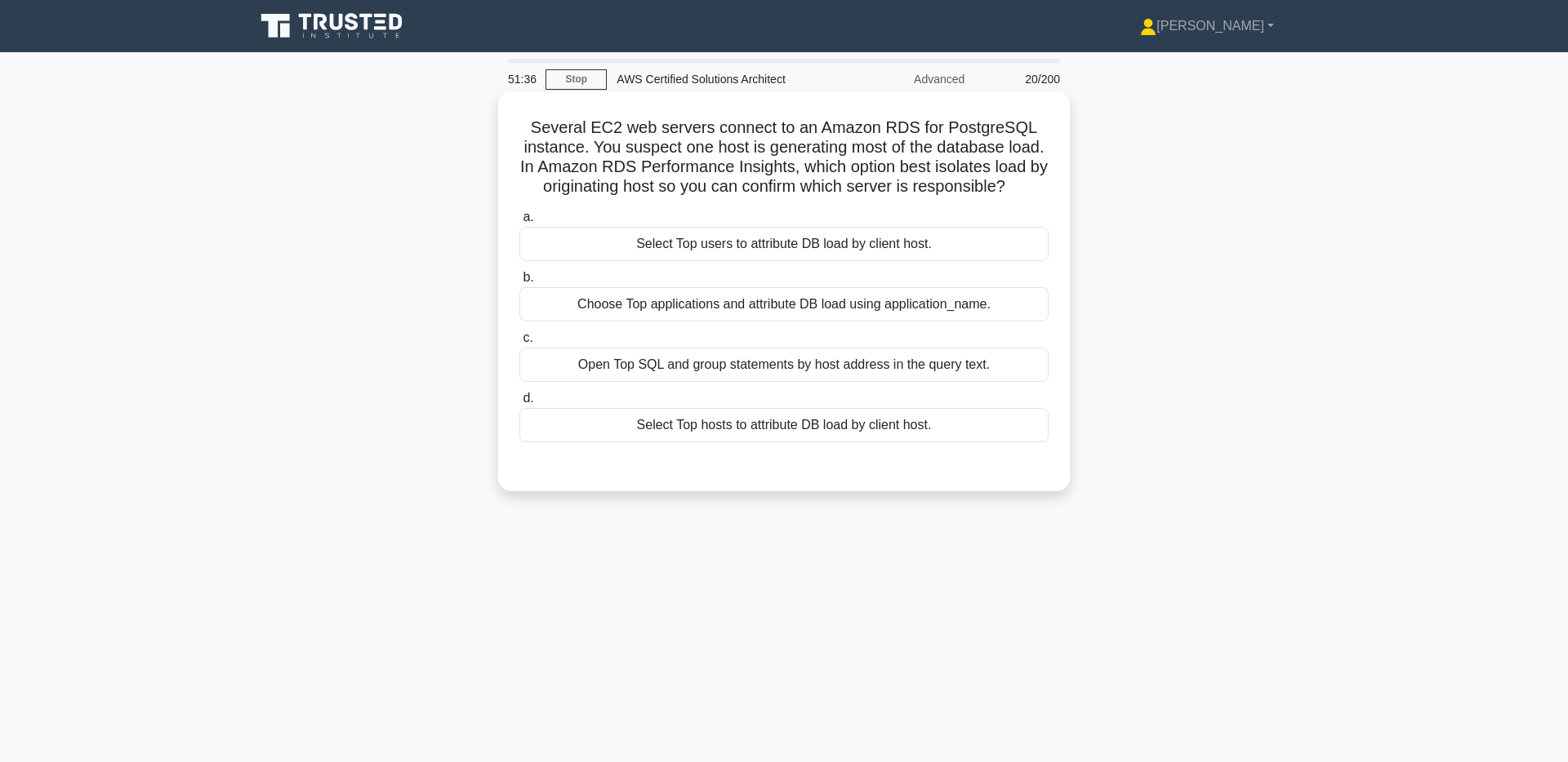
click at [908, 364] on div "Open Top SQL and group statements by host address in the query text." at bounding box center [783, 365] width 529 height 34
click at [519, 344] on input "c. Open Top SQL and group statements by host address in the query text." at bounding box center [519, 338] width 0 height 10
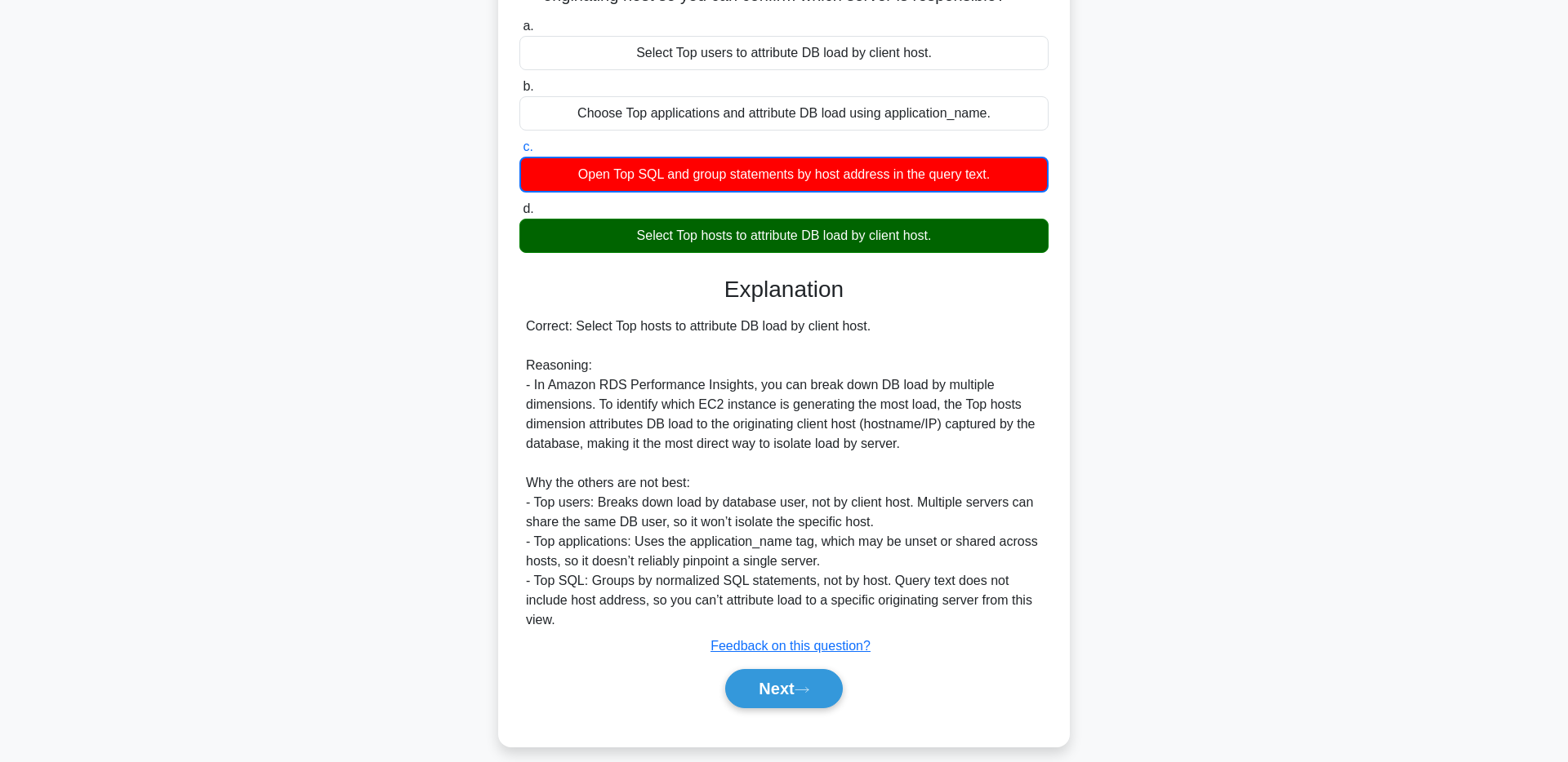
scroll to position [207, 0]
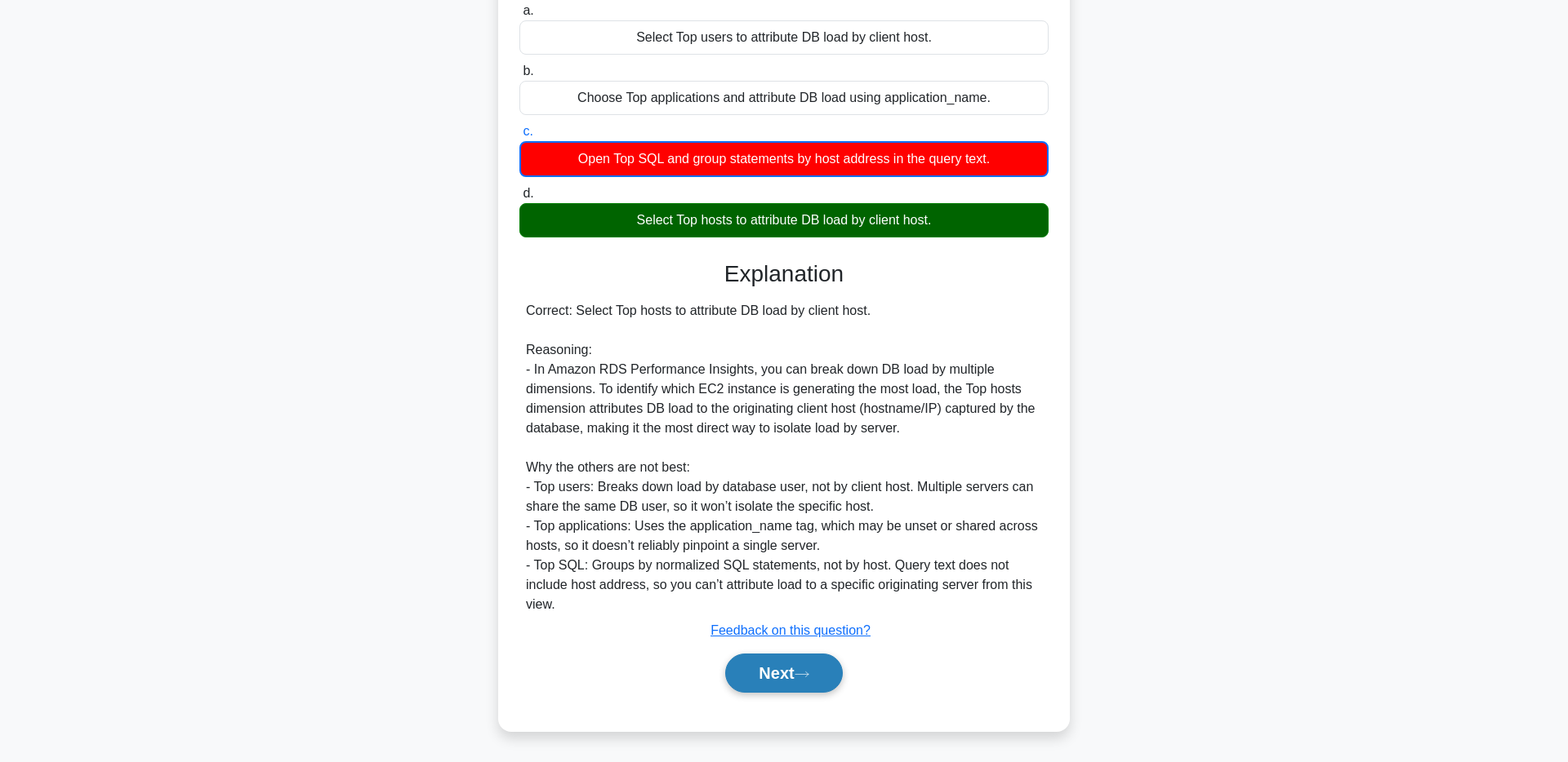
click at [794, 679] on button "Next" at bounding box center [783, 673] width 117 height 40
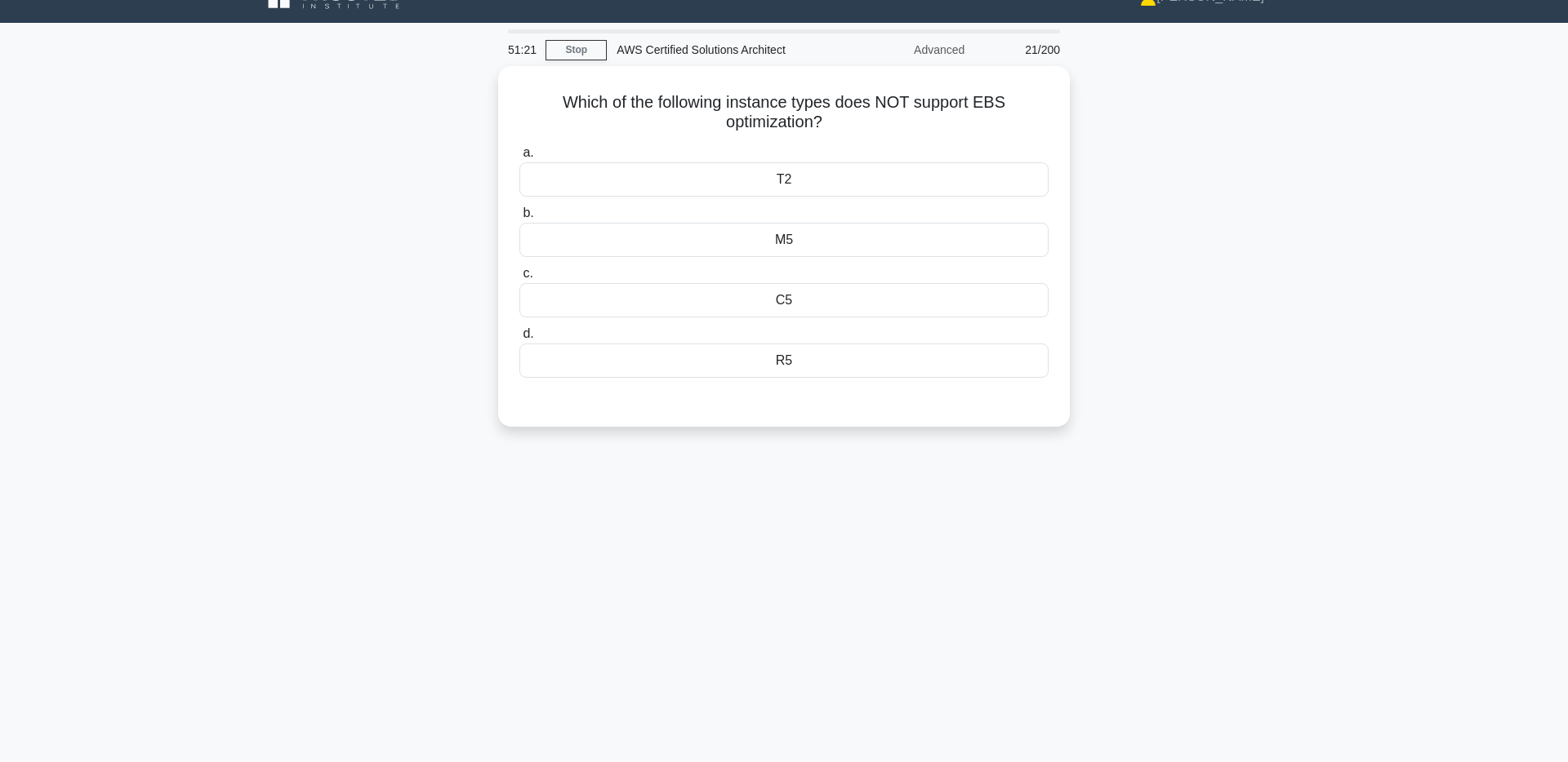
scroll to position [26, 0]
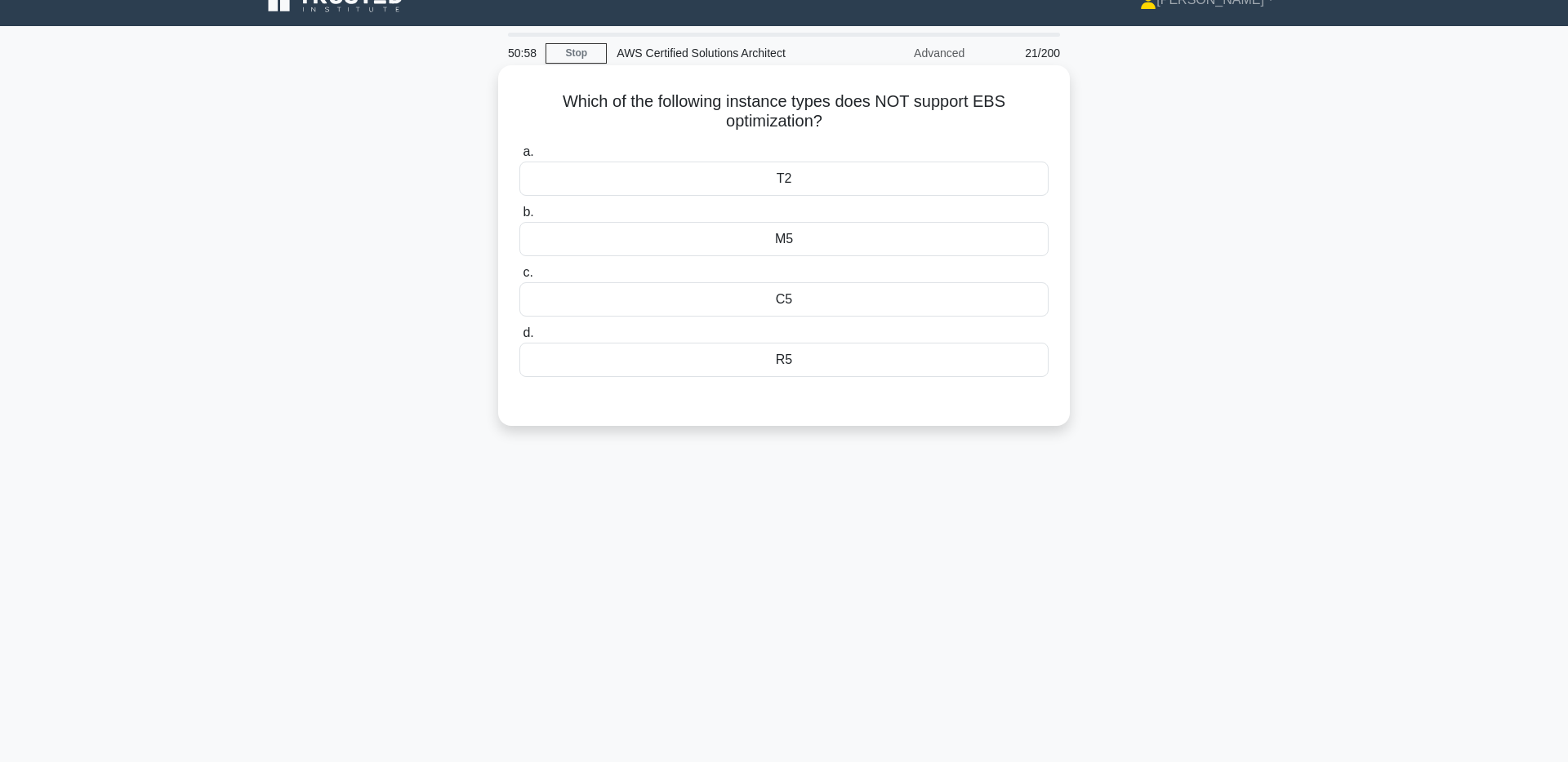
click at [843, 301] on div "C5" at bounding box center [783, 300] width 529 height 34
click at [519, 278] on input "c. C5" at bounding box center [519, 272] width 0 height 10
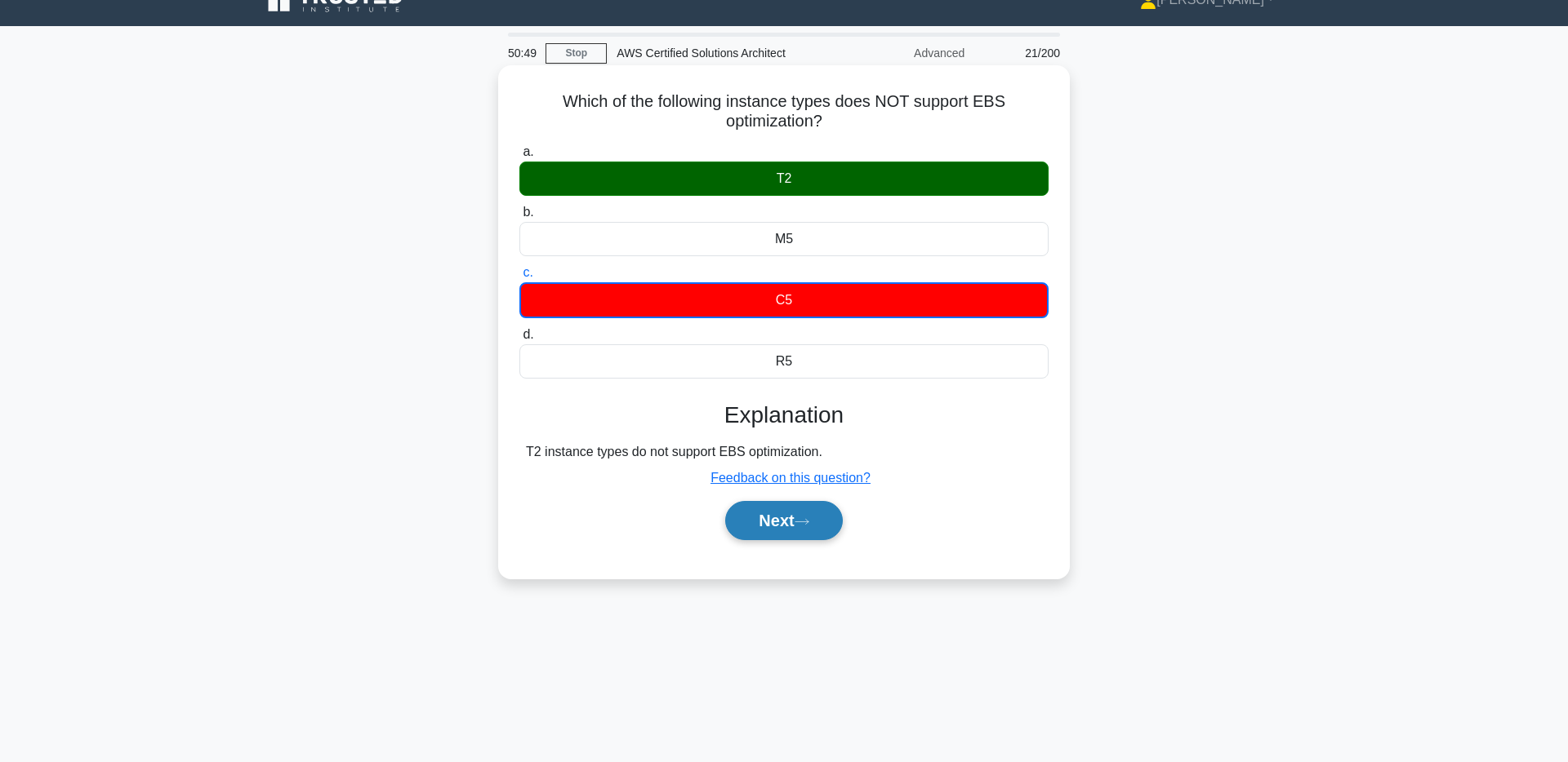
click at [795, 518] on button "Next" at bounding box center [783, 521] width 117 height 40
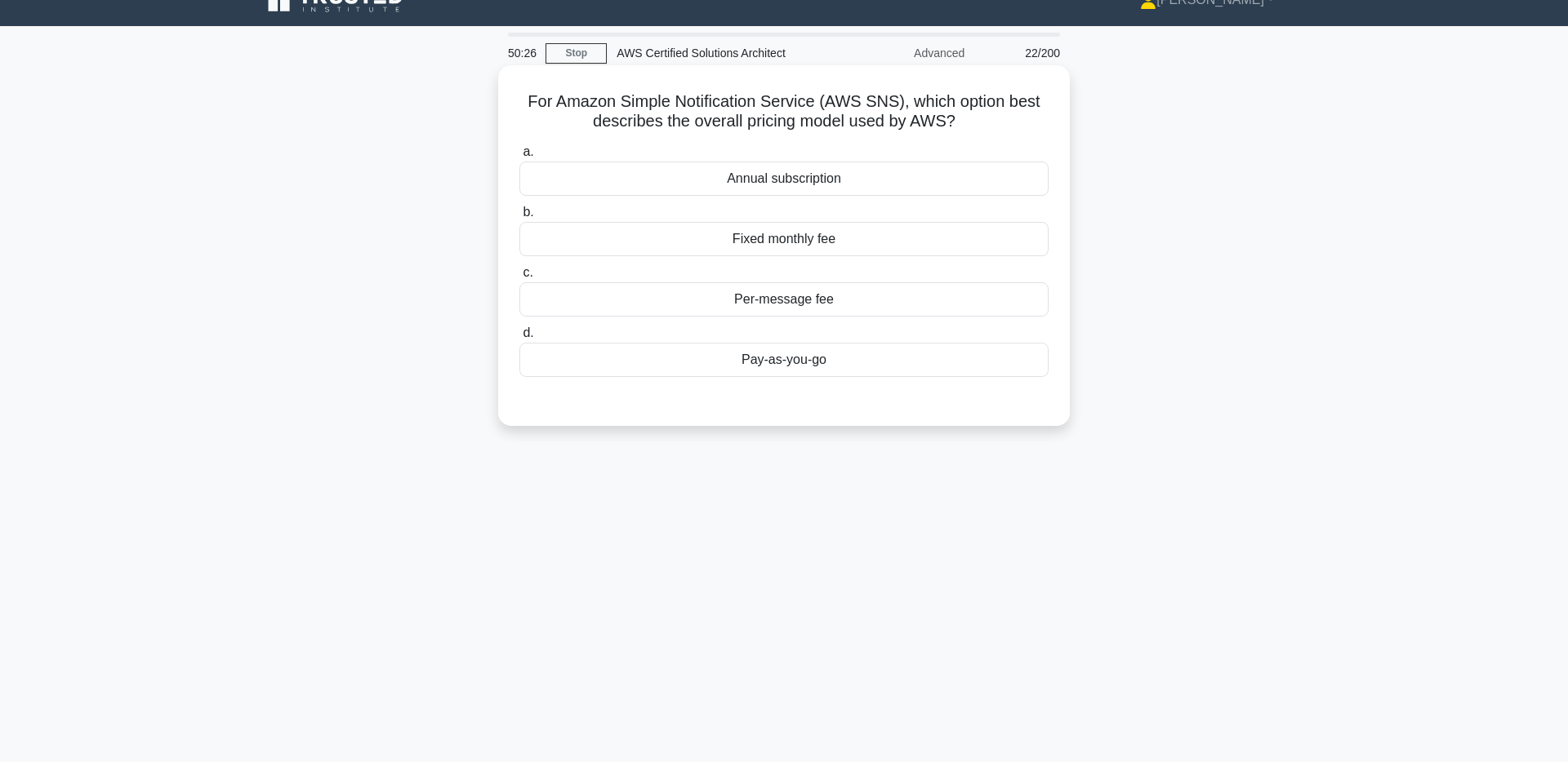
click at [847, 365] on div "Pay-as-you-go" at bounding box center [783, 360] width 529 height 34
click at [519, 339] on input "d. Pay-as-you-go" at bounding box center [519, 332] width 0 height 10
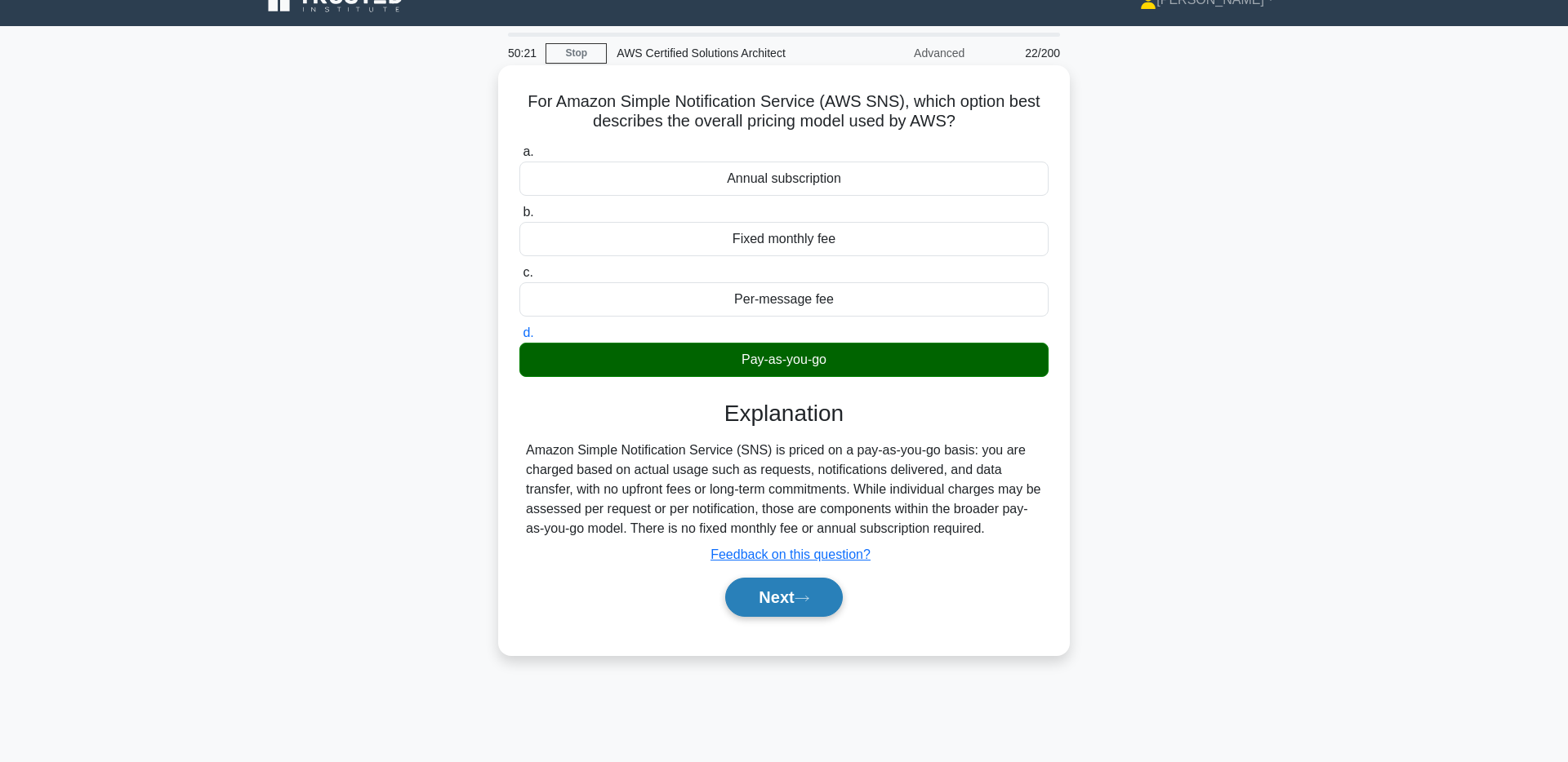
click at [780, 600] on button "Next" at bounding box center [783, 597] width 117 height 40
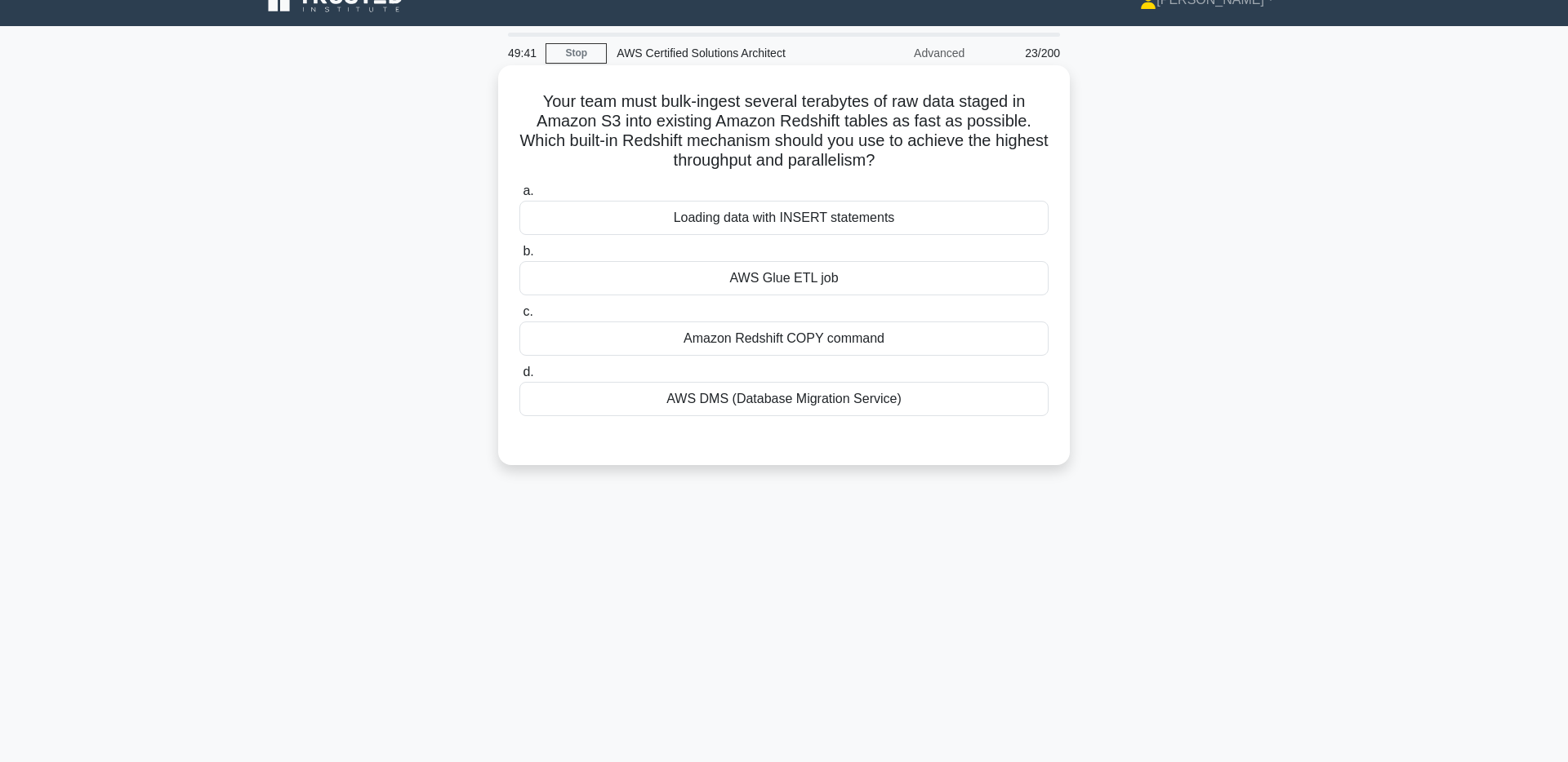
click at [825, 340] on div "Amazon Redshift COPY command" at bounding box center [783, 338] width 529 height 34
click at [519, 317] on input "c. Amazon Redshift COPY command" at bounding box center [519, 312] width 0 height 10
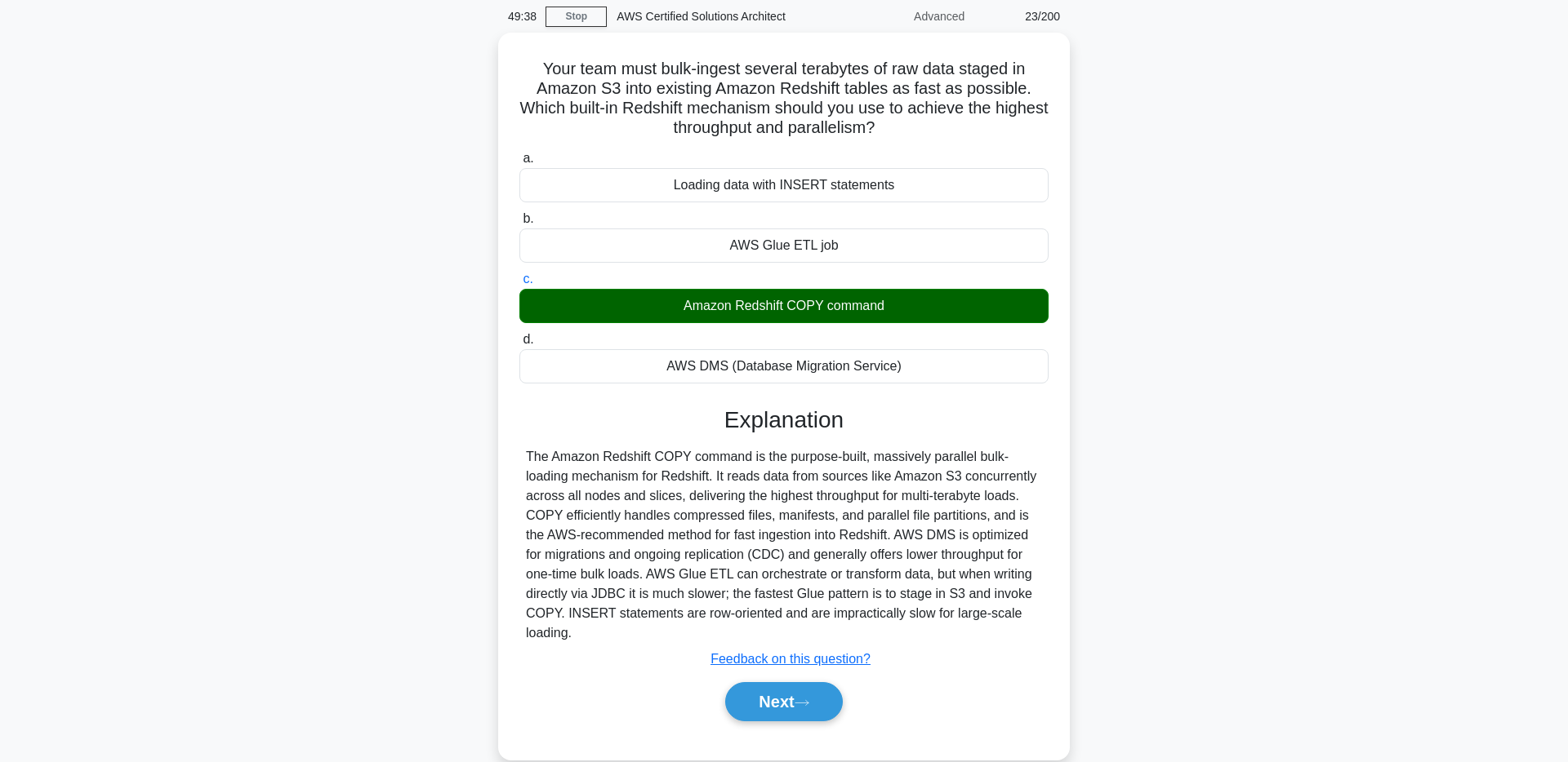
scroll to position [120, 0]
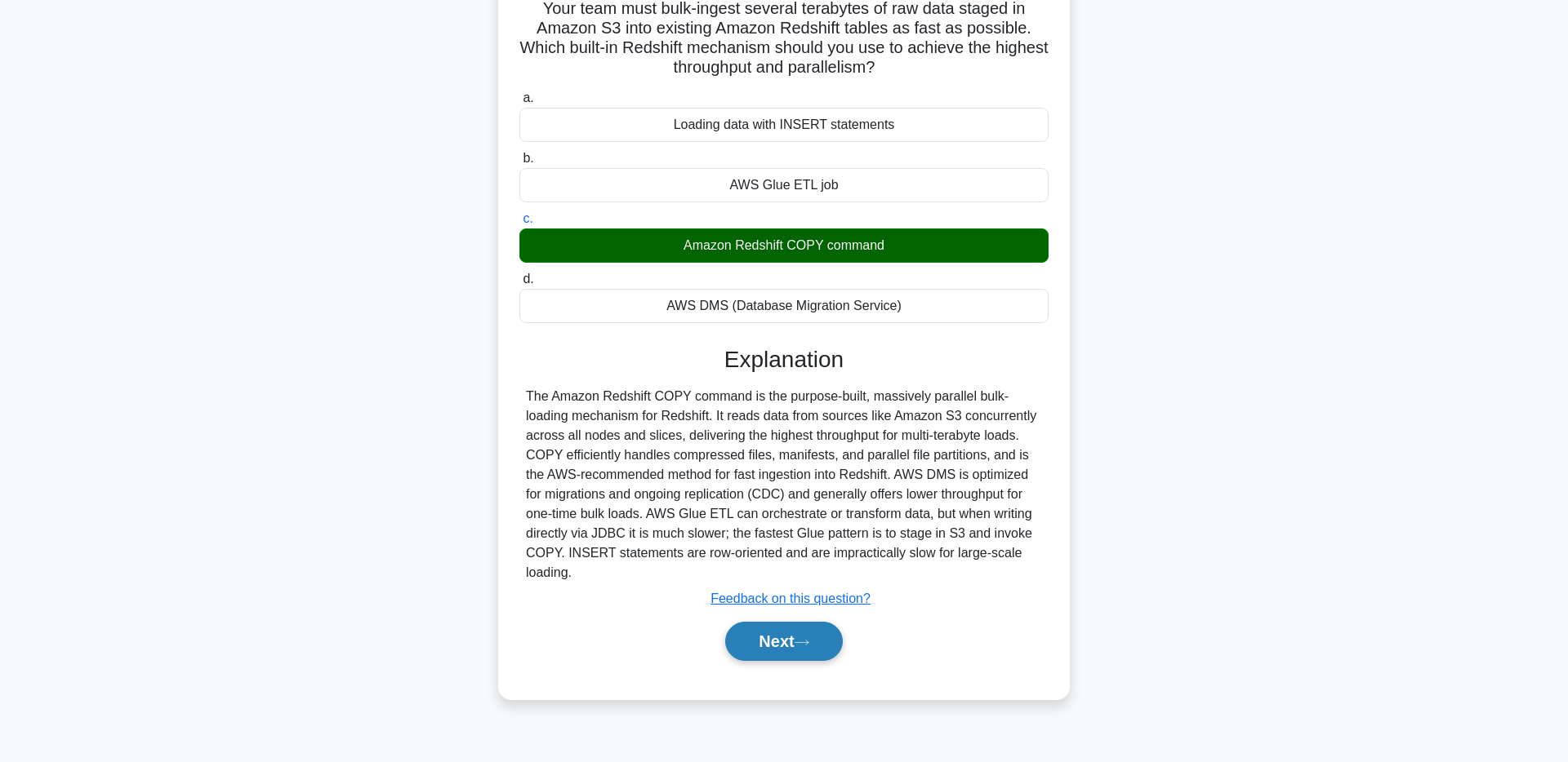
click at [762, 638] on button "Next" at bounding box center [783, 641] width 117 height 40
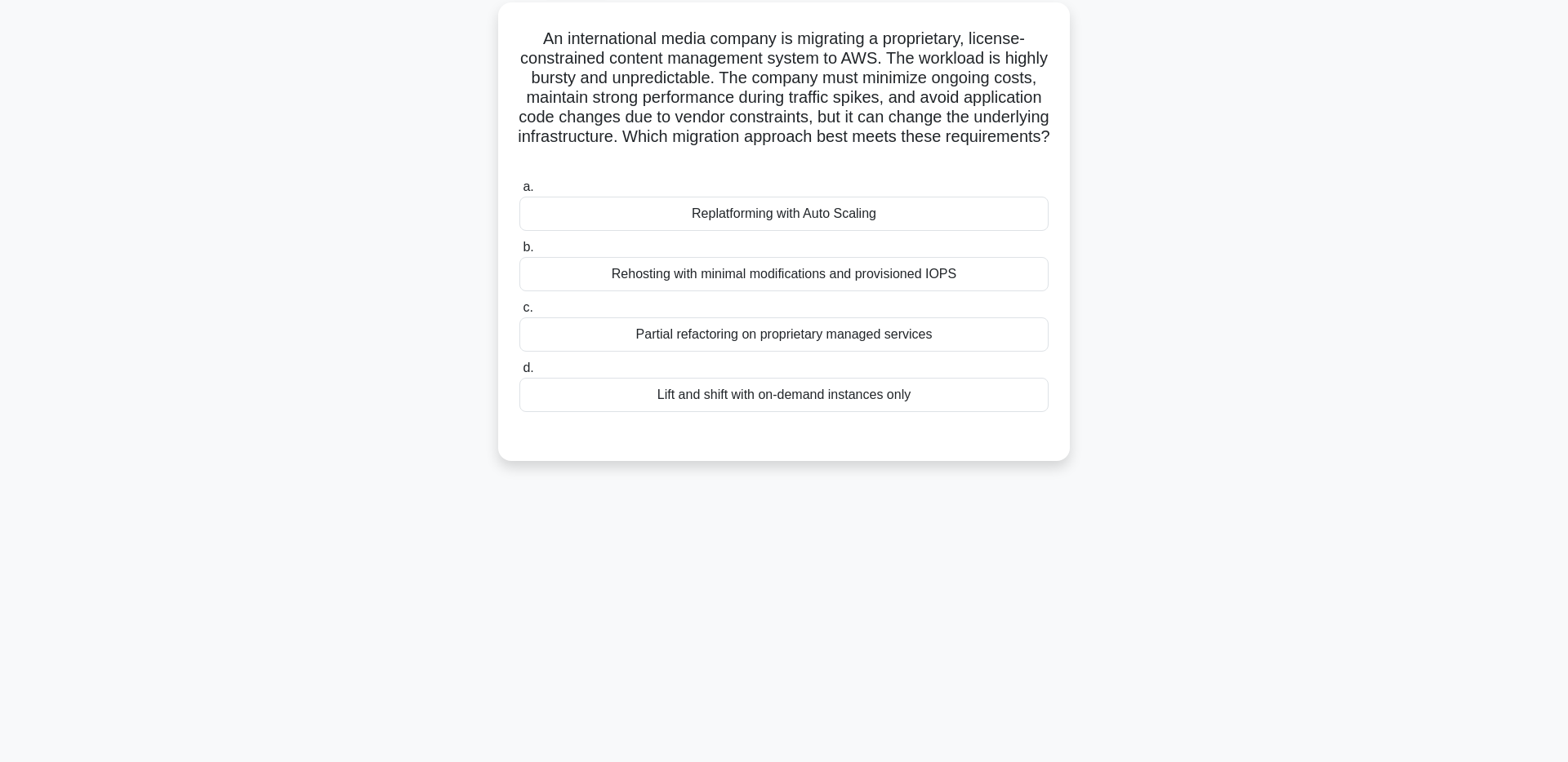
scroll to position [92, 0]
click at [807, 210] on div "Replatforming with Auto Scaling" at bounding box center [783, 210] width 529 height 34
click at [519, 189] on input "a. Replatforming with Auto Scaling" at bounding box center [519, 184] width 0 height 10
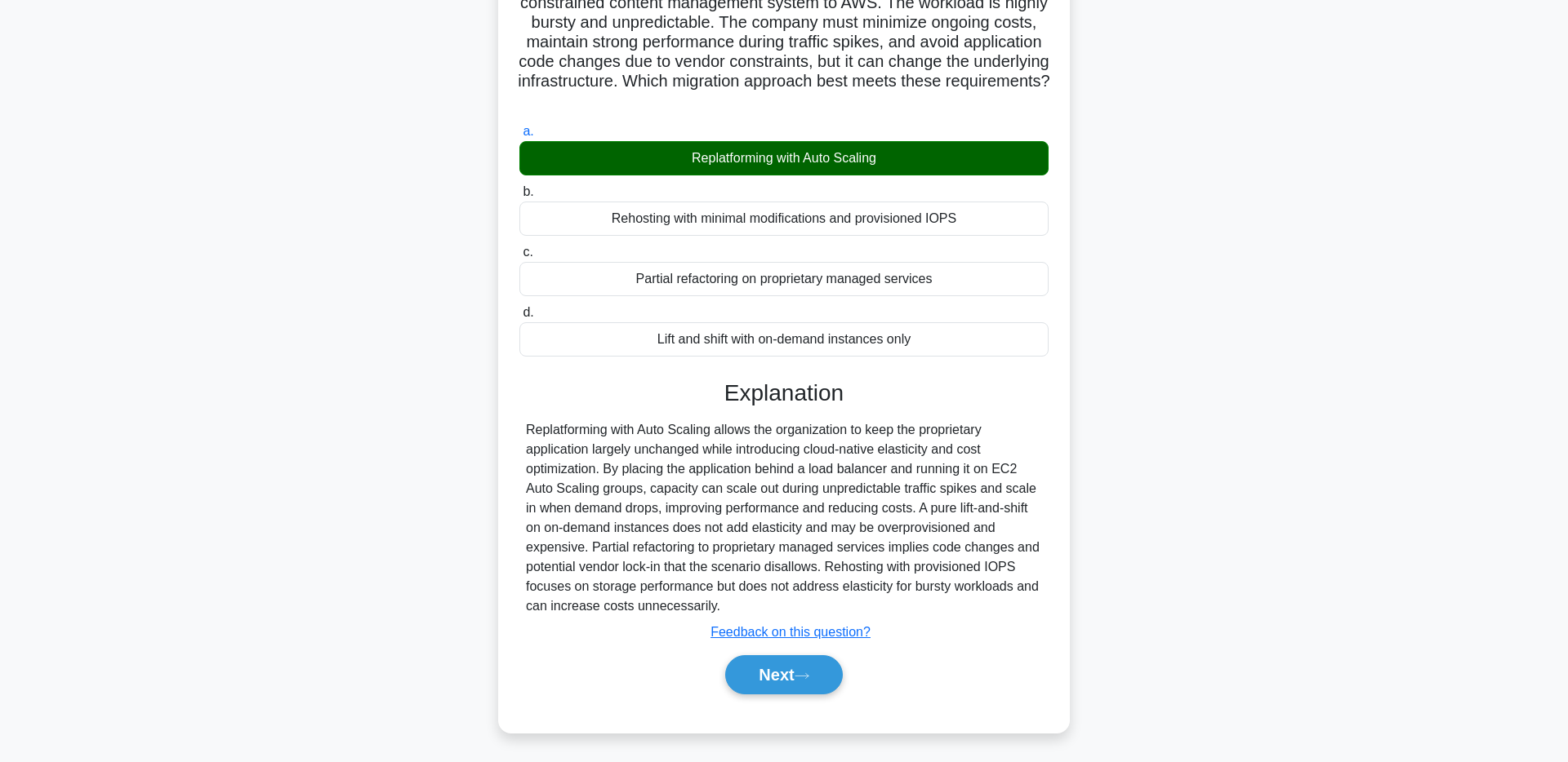
scroll to position [145, 0]
click at [788, 678] on button "Next" at bounding box center [783, 674] width 117 height 40
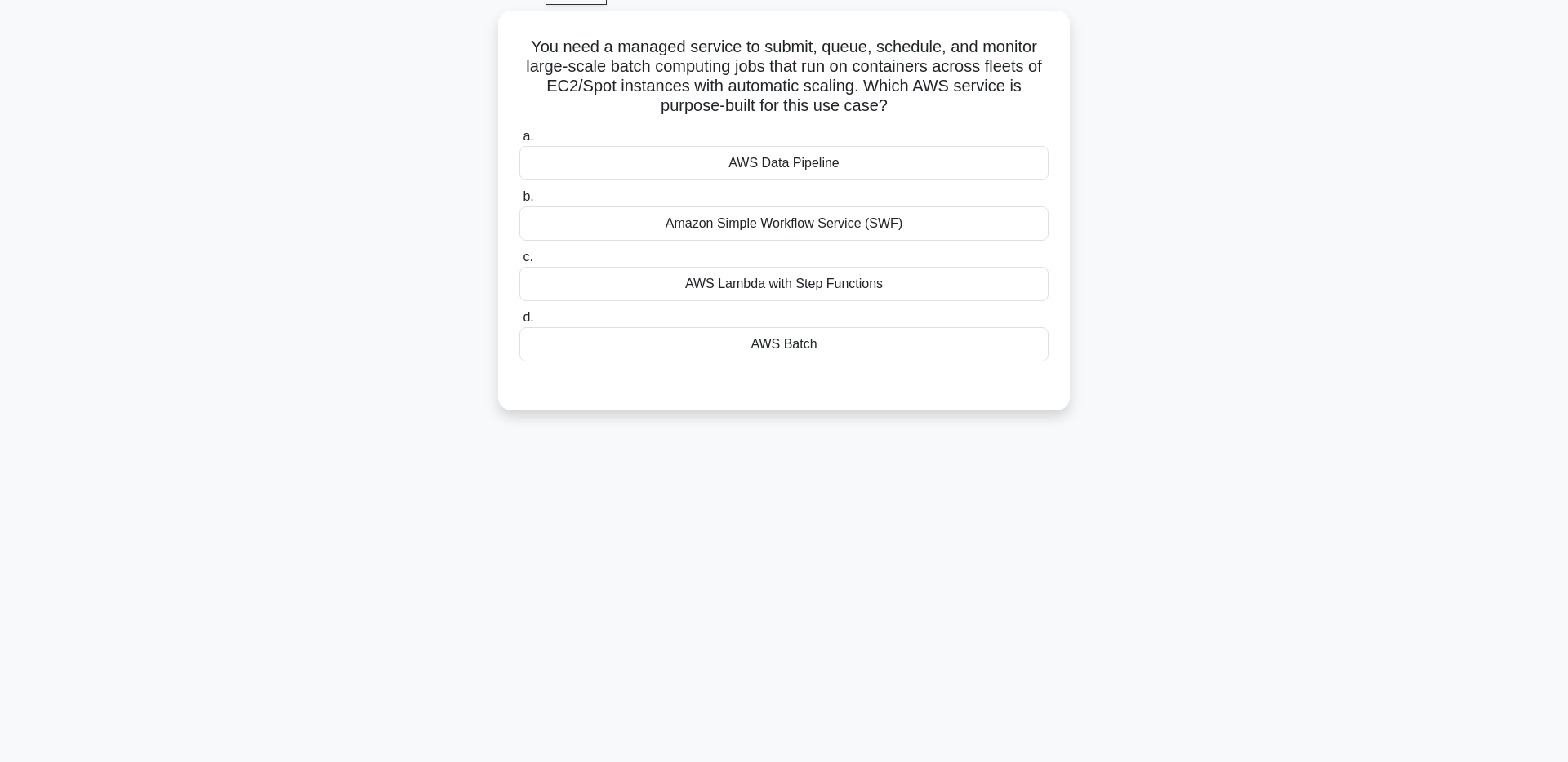
scroll to position [30, 0]
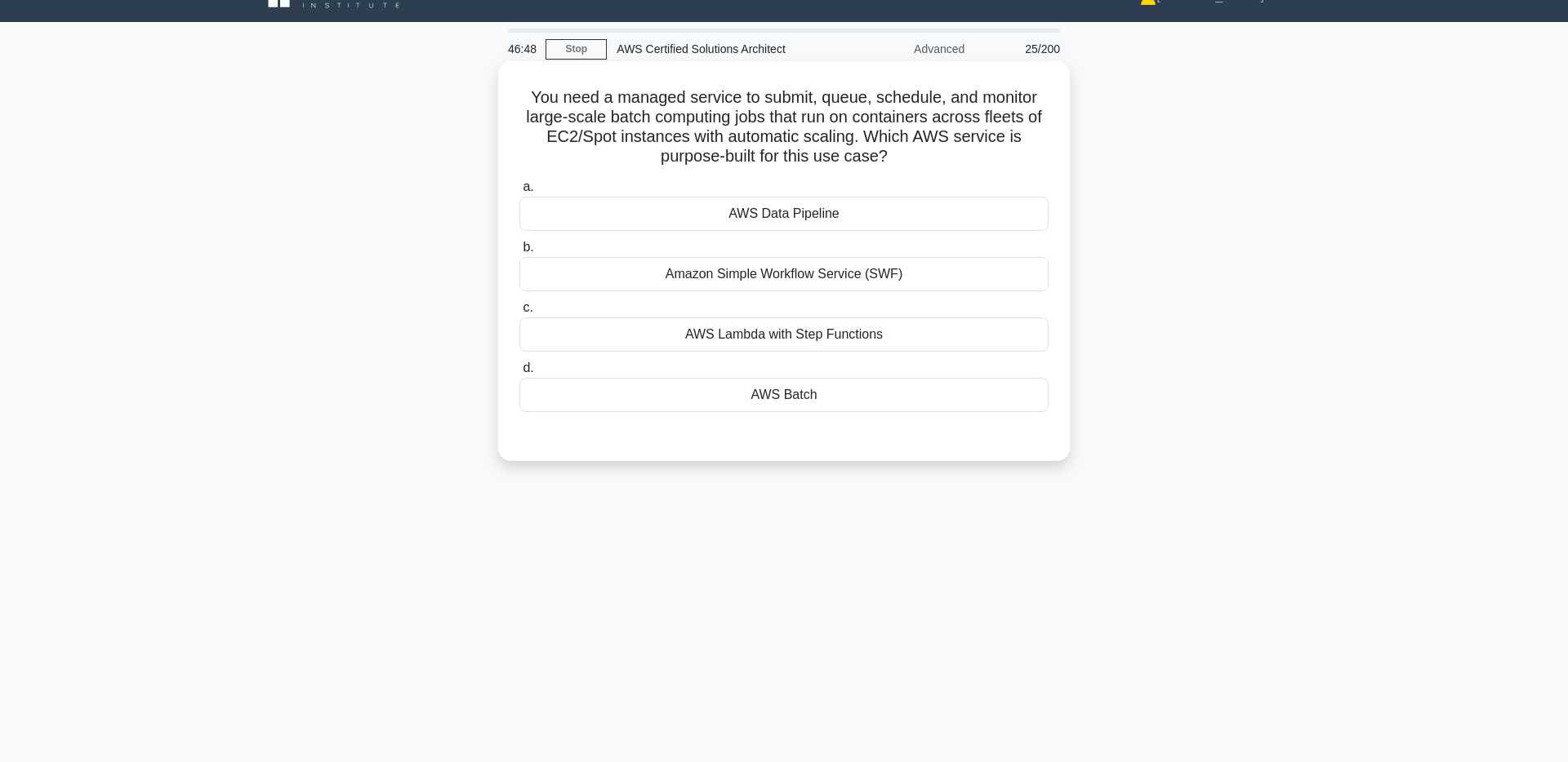
click at [739, 402] on div "AWS Batch" at bounding box center [783, 395] width 529 height 34
click at [519, 374] on input "d. AWS Batch" at bounding box center [519, 368] width 0 height 10
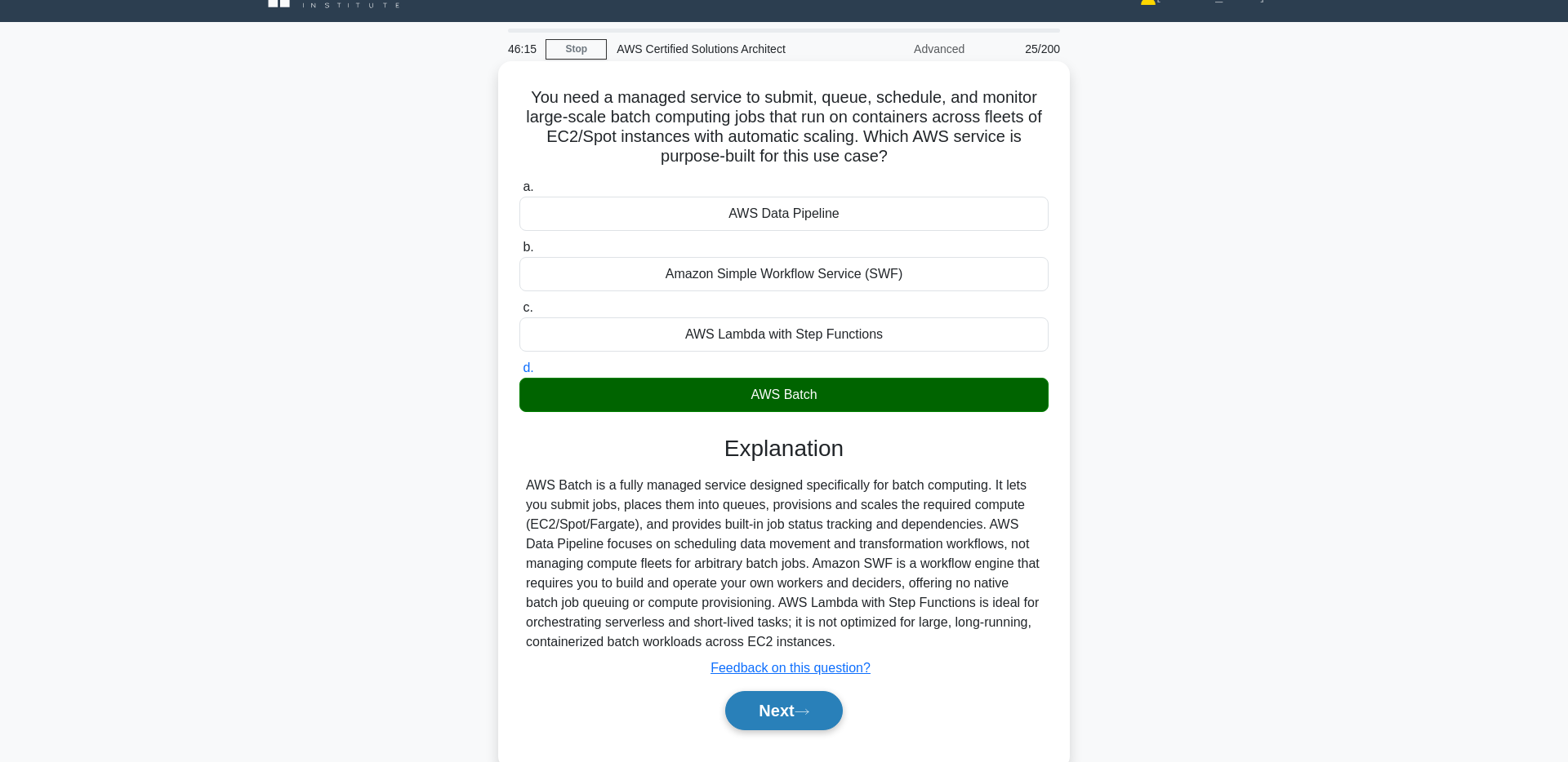
click at [774, 716] on button "Next" at bounding box center [783, 711] width 117 height 40
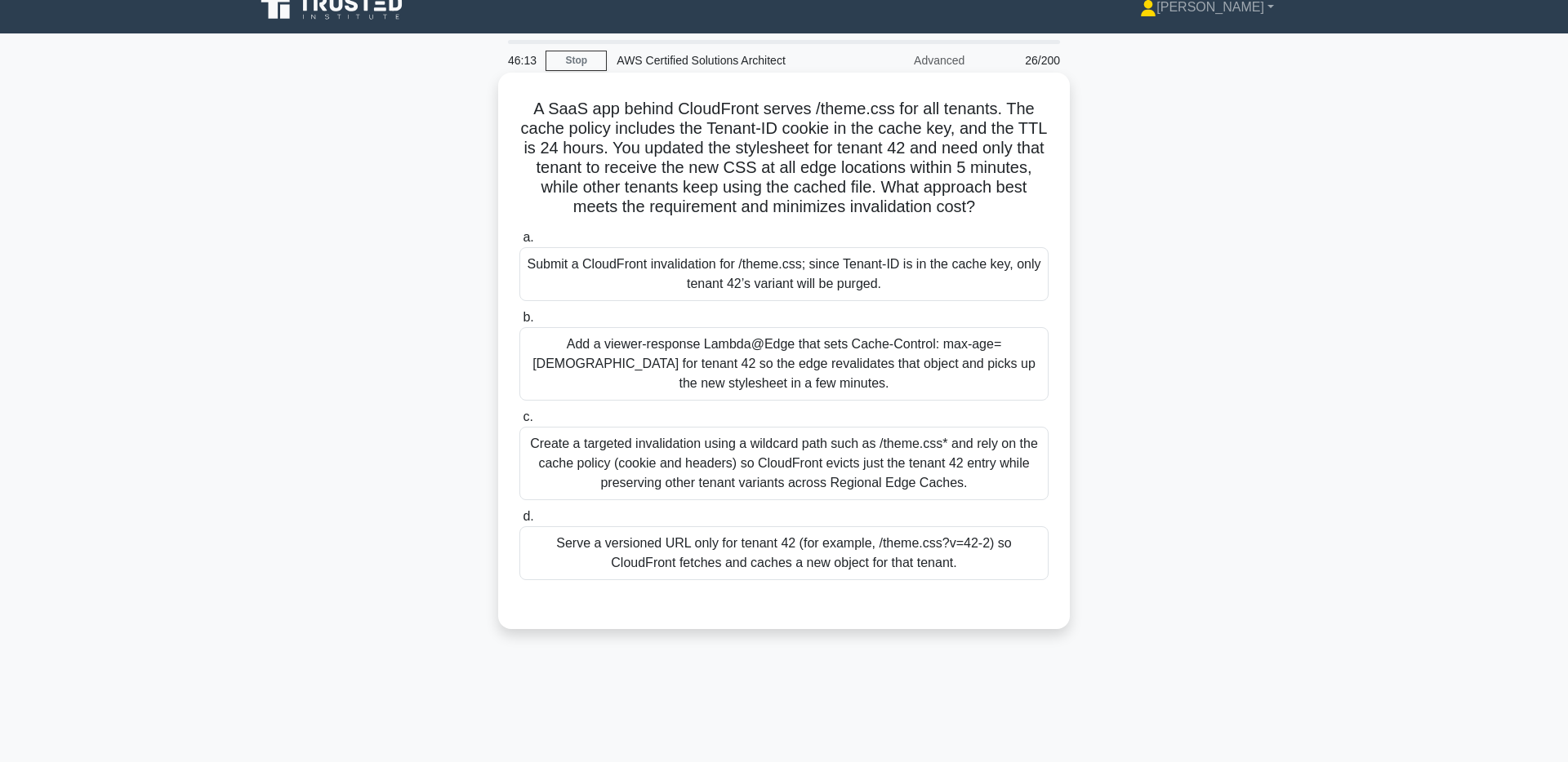
scroll to position [17, 0]
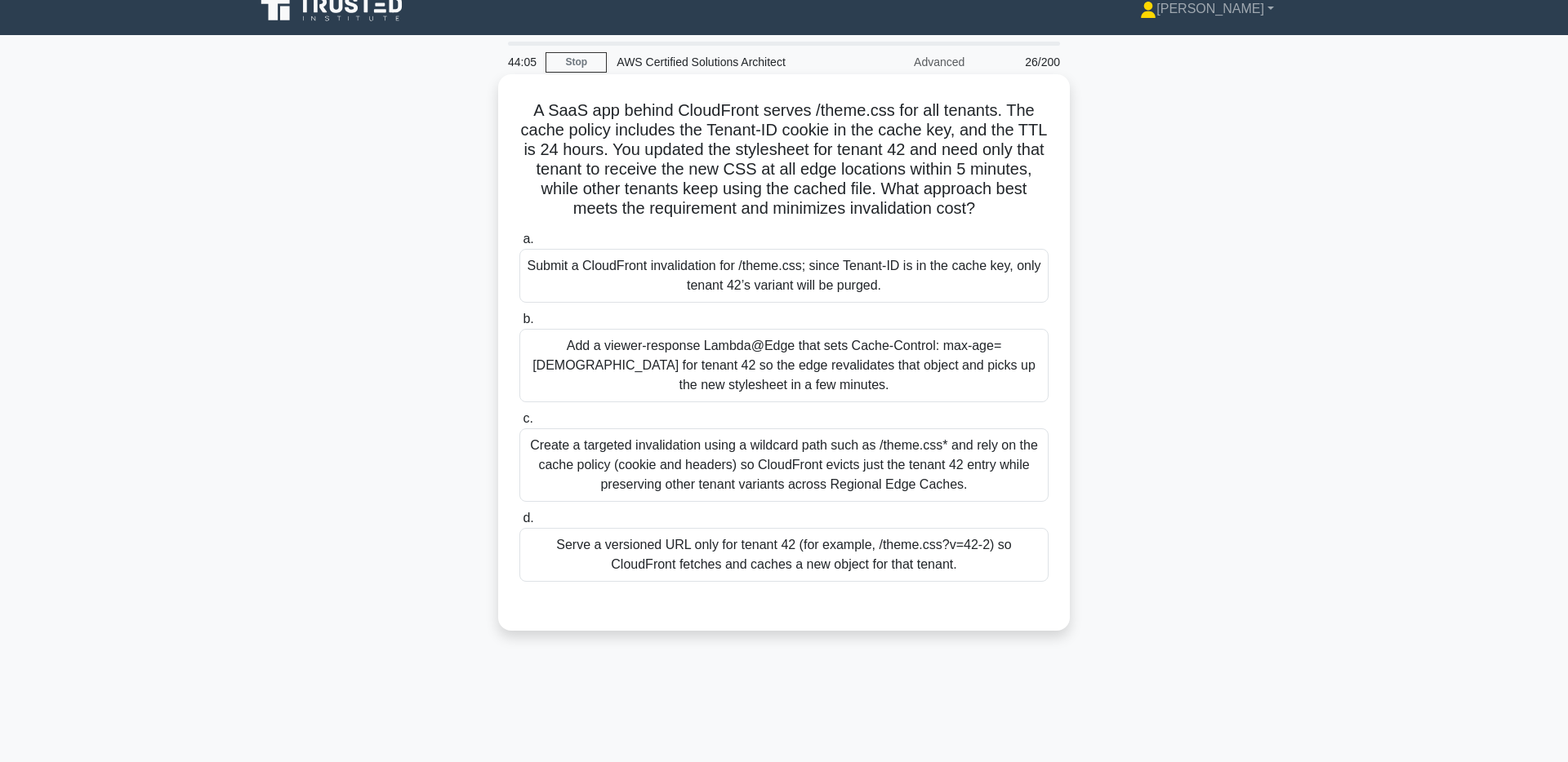
click at [847, 550] on div "Serve a versioned URL only for tenant 42 (for example, /theme.css?v=42-2) so Cl…" at bounding box center [783, 555] width 529 height 54
click at [519, 524] on input "d. Serve a versioned URL only for tenant 42 (for example, /theme.css?v=42-2) so…" at bounding box center [519, 518] width 0 height 10
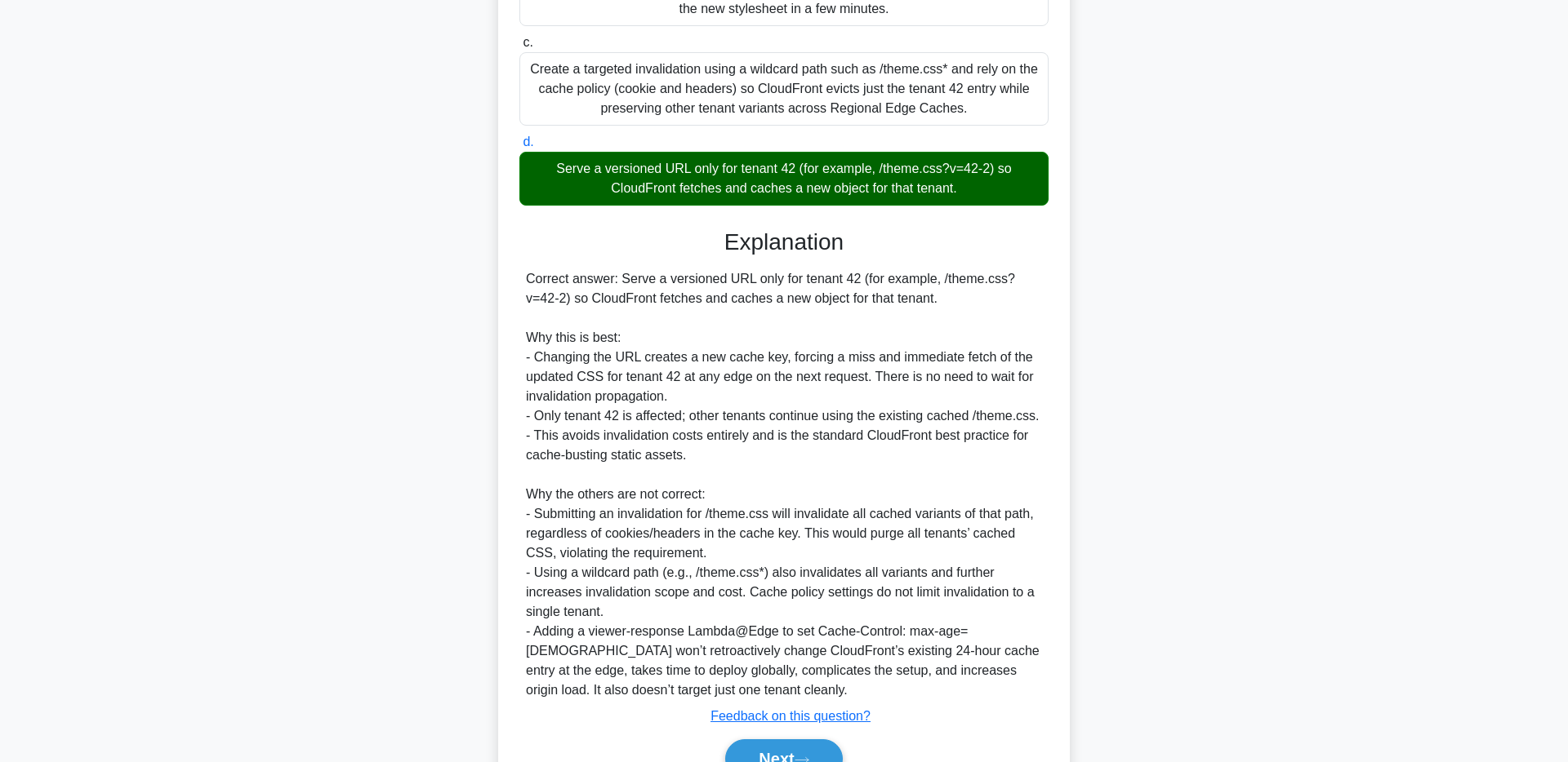
scroll to position [479, 0]
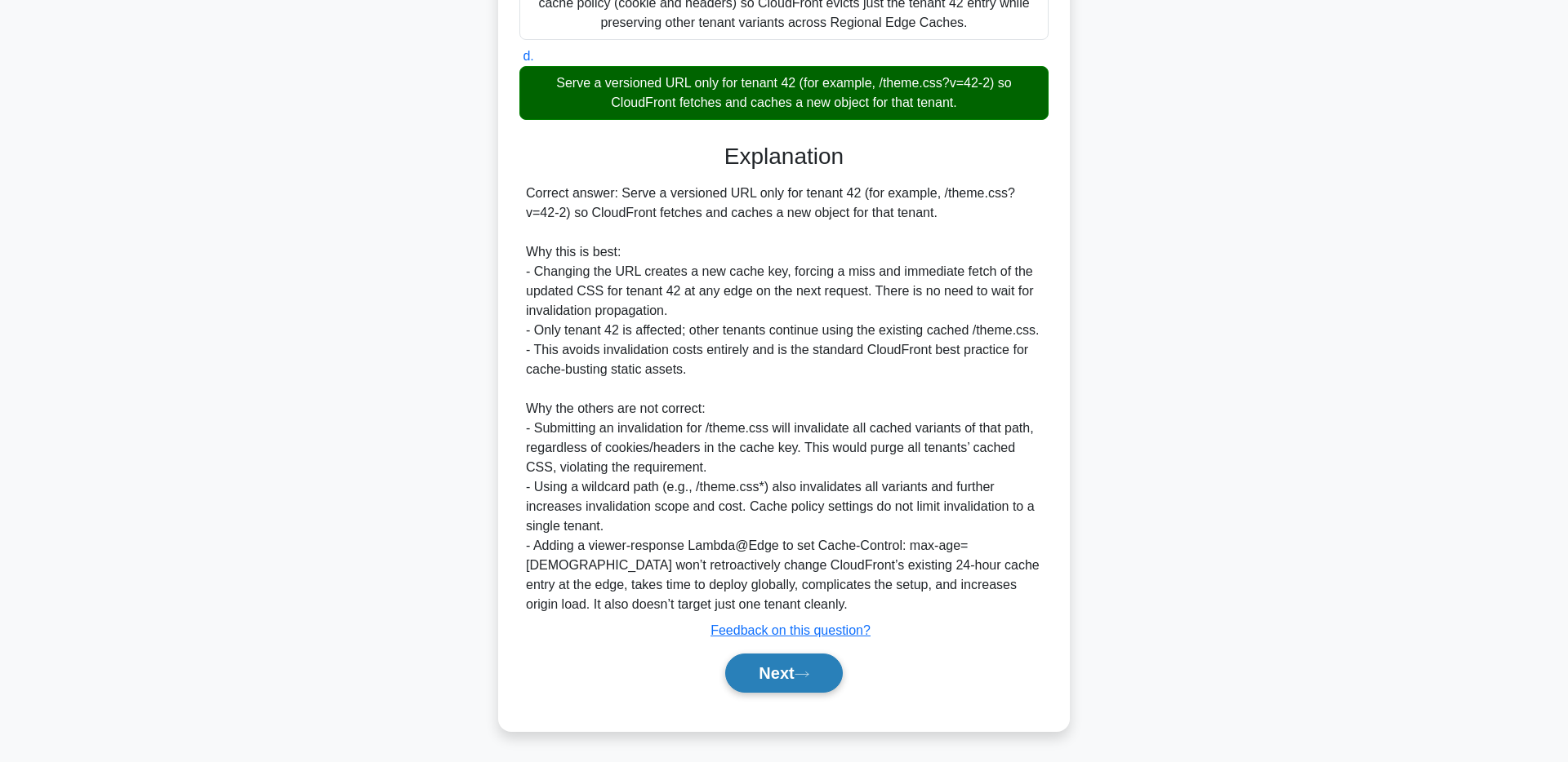
click at [803, 685] on button "Next" at bounding box center [783, 673] width 117 height 40
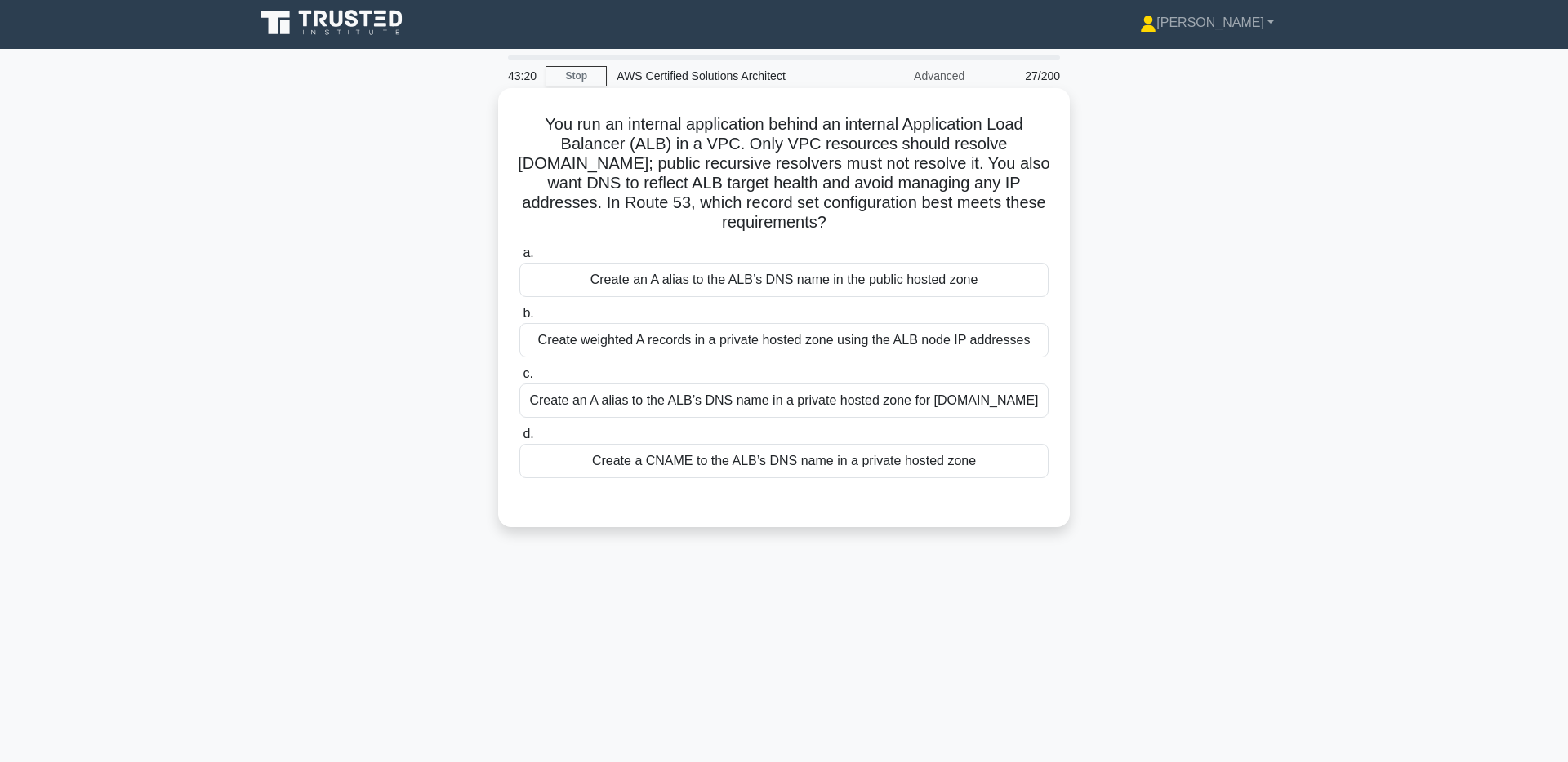
scroll to position [0, 0]
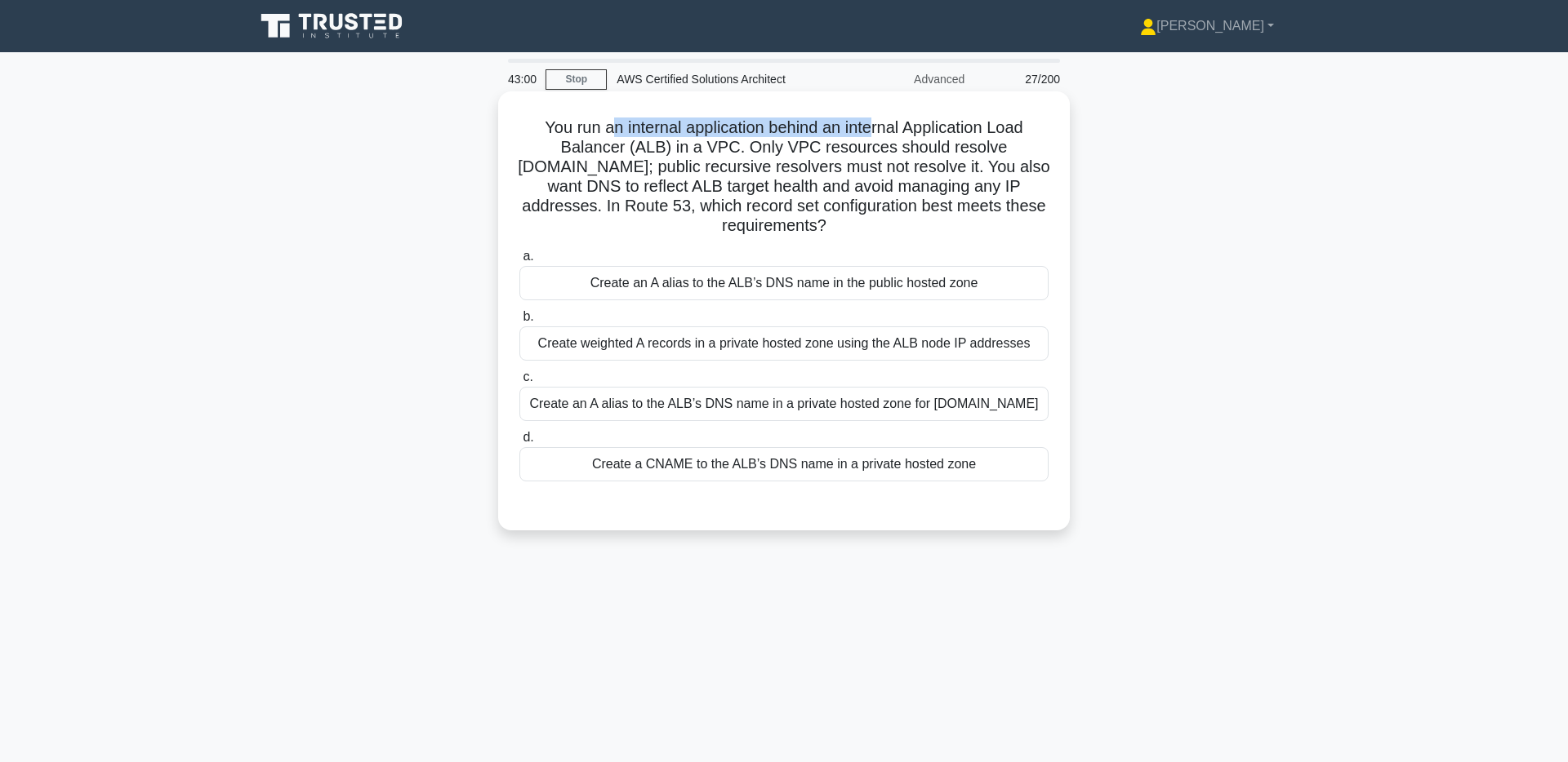
drag, startPoint x: 612, startPoint y: 131, endPoint x: 869, endPoint y: 136, distance: 257.0
click at [869, 136] on h5 "You run an internal application behind an internal Application Load Balancer (A…" at bounding box center [783, 177] width 532 height 120
click at [910, 124] on h5 "You run an internal application behind an internal Application Load Balancer (A…" at bounding box center [783, 177] width 532 height 120
drag, startPoint x: 906, startPoint y: 125, endPoint x: 737, endPoint y: 150, distance: 170.8
click at [737, 150] on h5 "You run an internal application behind an internal Application Load Balancer (A…" at bounding box center [783, 177] width 532 height 120
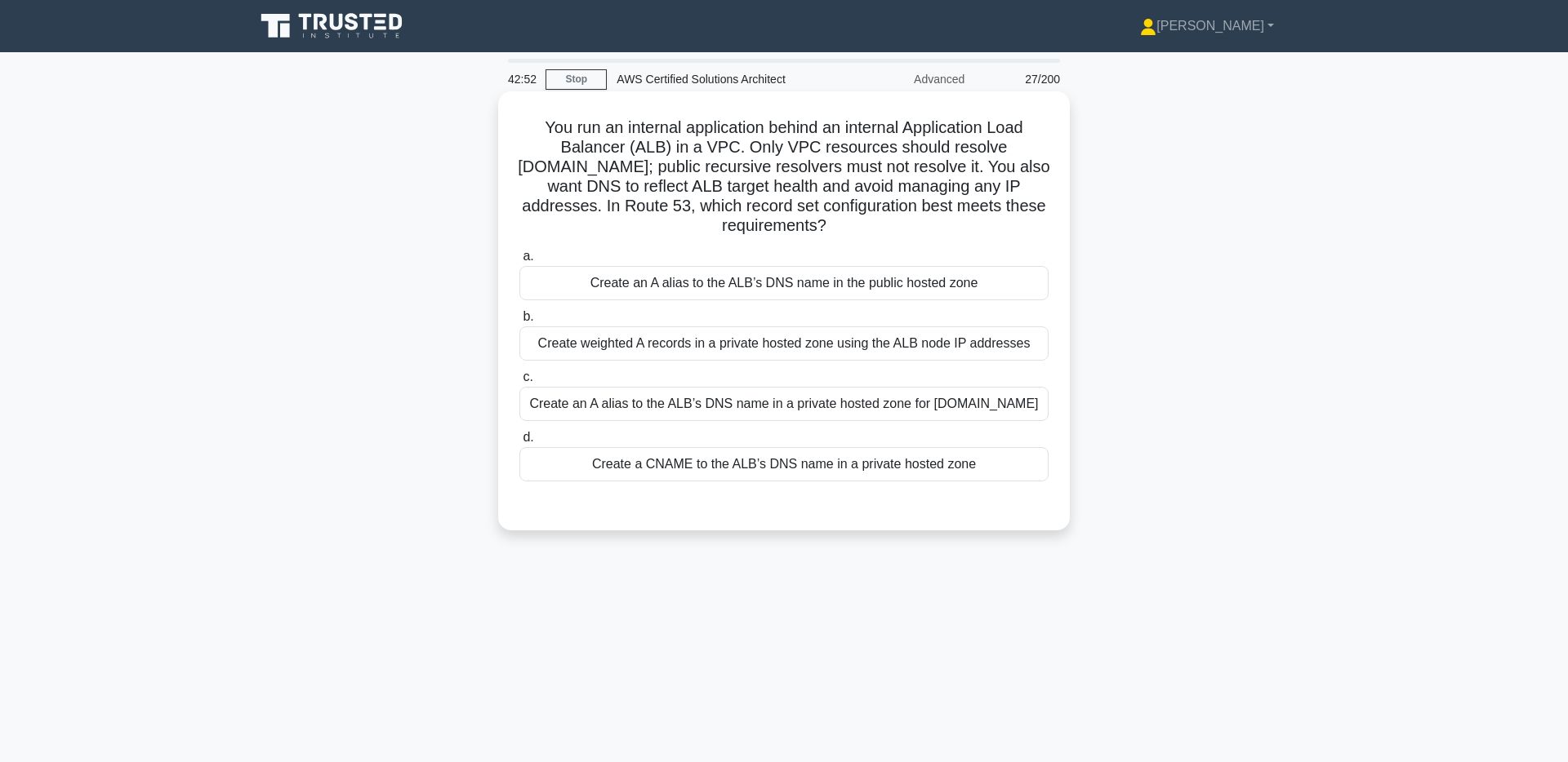
drag, startPoint x: 783, startPoint y: 151, endPoint x: 931, endPoint y: 156, distance: 148.1
click at [931, 156] on h5 "You run an internal application behind an internal Application Load Balancer (A…" at bounding box center [783, 177] width 532 height 120
drag, startPoint x: 523, startPoint y: 172, endPoint x: 705, endPoint y: 173, distance: 182.0
click at [705, 173] on h5 "You run an internal application behind an internal Application Load Balancer (A…" at bounding box center [783, 177] width 532 height 120
drag, startPoint x: 725, startPoint y: 173, endPoint x: 1032, endPoint y: 173, distance: 307.0
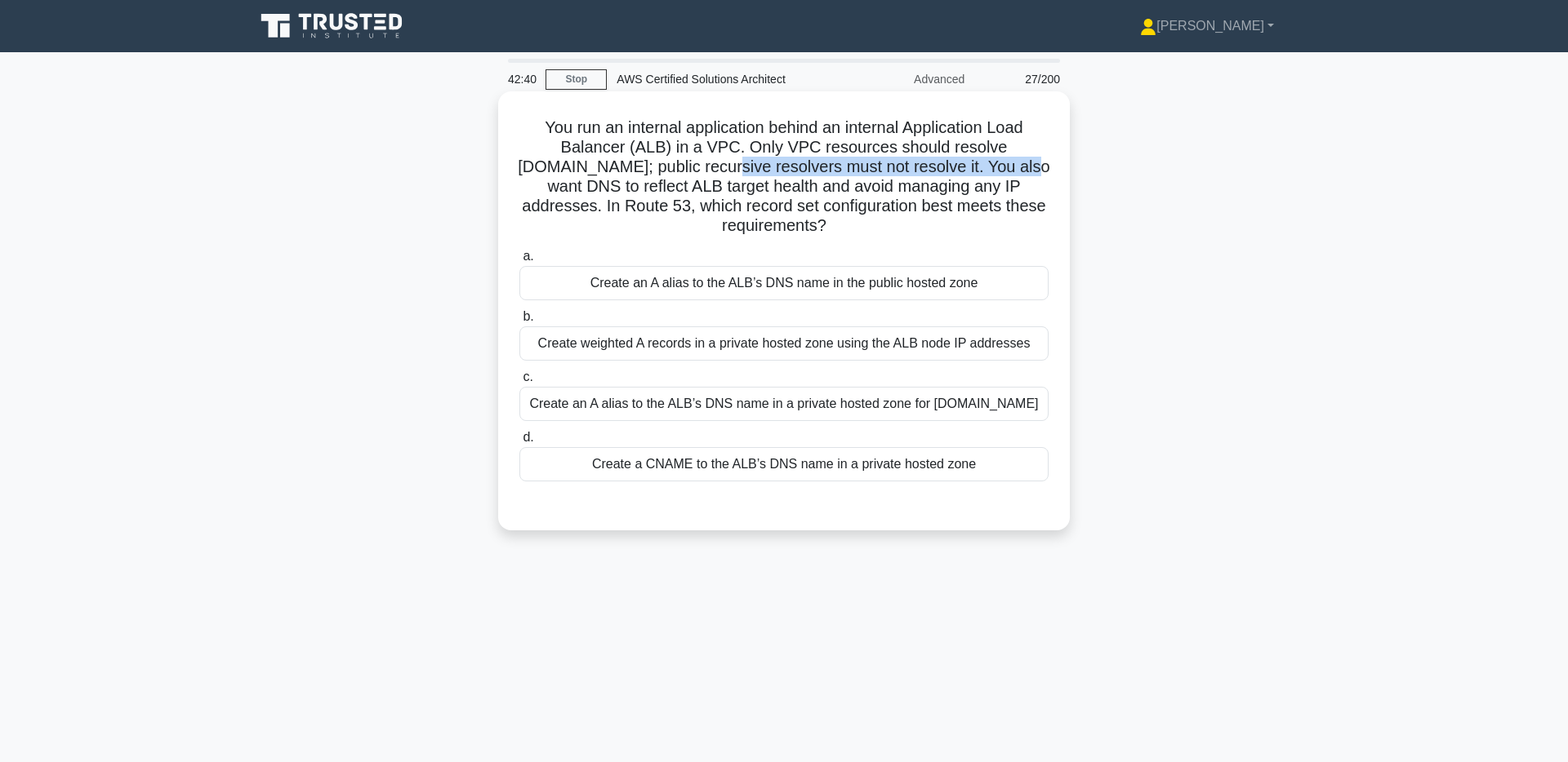
click at [1032, 173] on h5 "You run an internal application behind an internal Application Load Balancer (A…" at bounding box center [783, 177] width 532 height 120
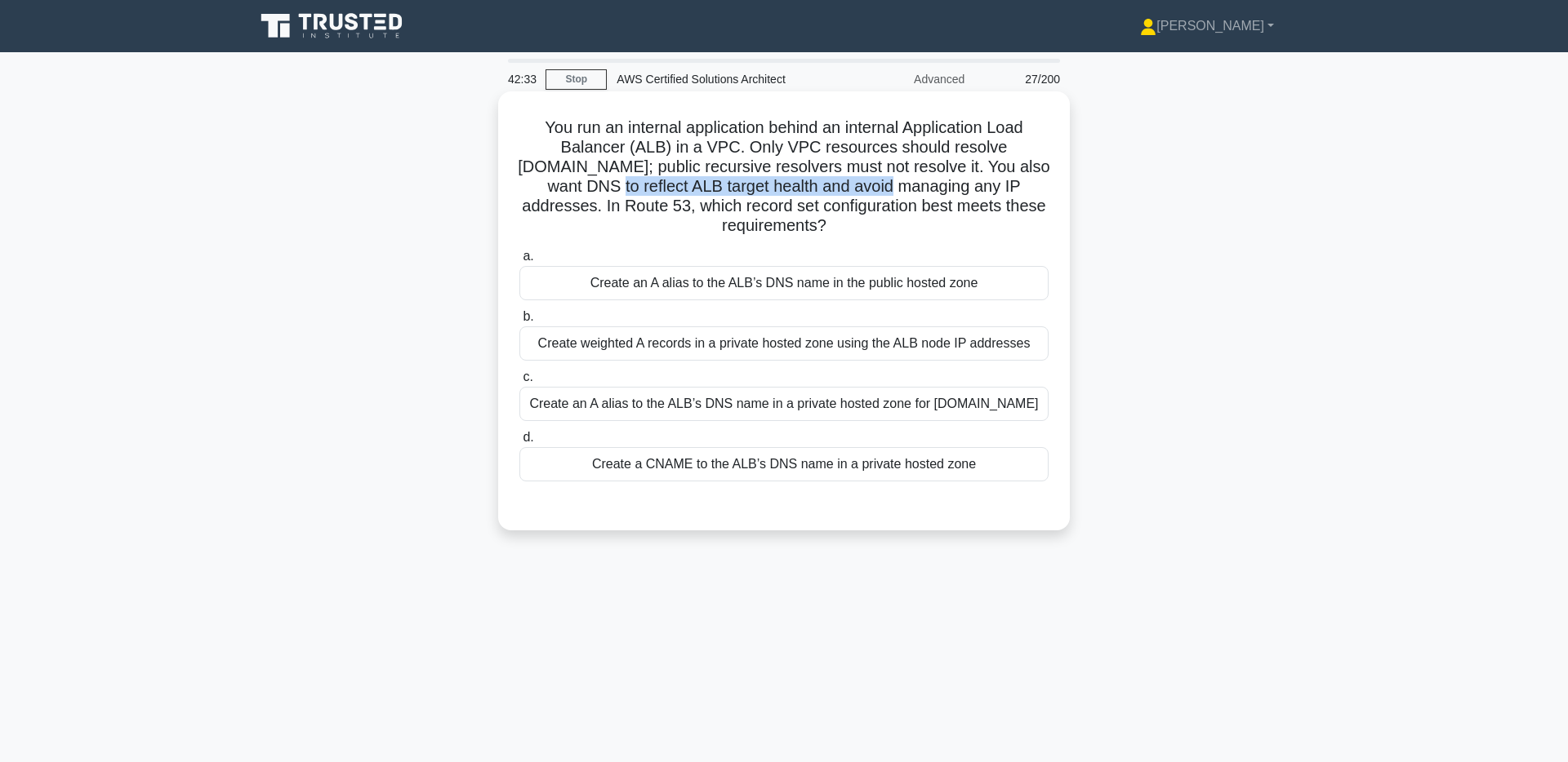
drag, startPoint x: 578, startPoint y: 191, endPoint x: 853, endPoint y: 191, distance: 275.0
click at [853, 191] on h5 "You run an internal application behind an internal Application Load Balancer (A…" at bounding box center [783, 177] width 532 height 120
drag, startPoint x: 562, startPoint y: 212, endPoint x: 617, endPoint y: 210, distance: 55.0
click at [617, 210] on h5 "You run an internal application behind an internal Application Load Balancer (A…" at bounding box center [783, 177] width 532 height 120
drag, startPoint x: 646, startPoint y: 206, endPoint x: 859, endPoint y: 229, distance: 214.2
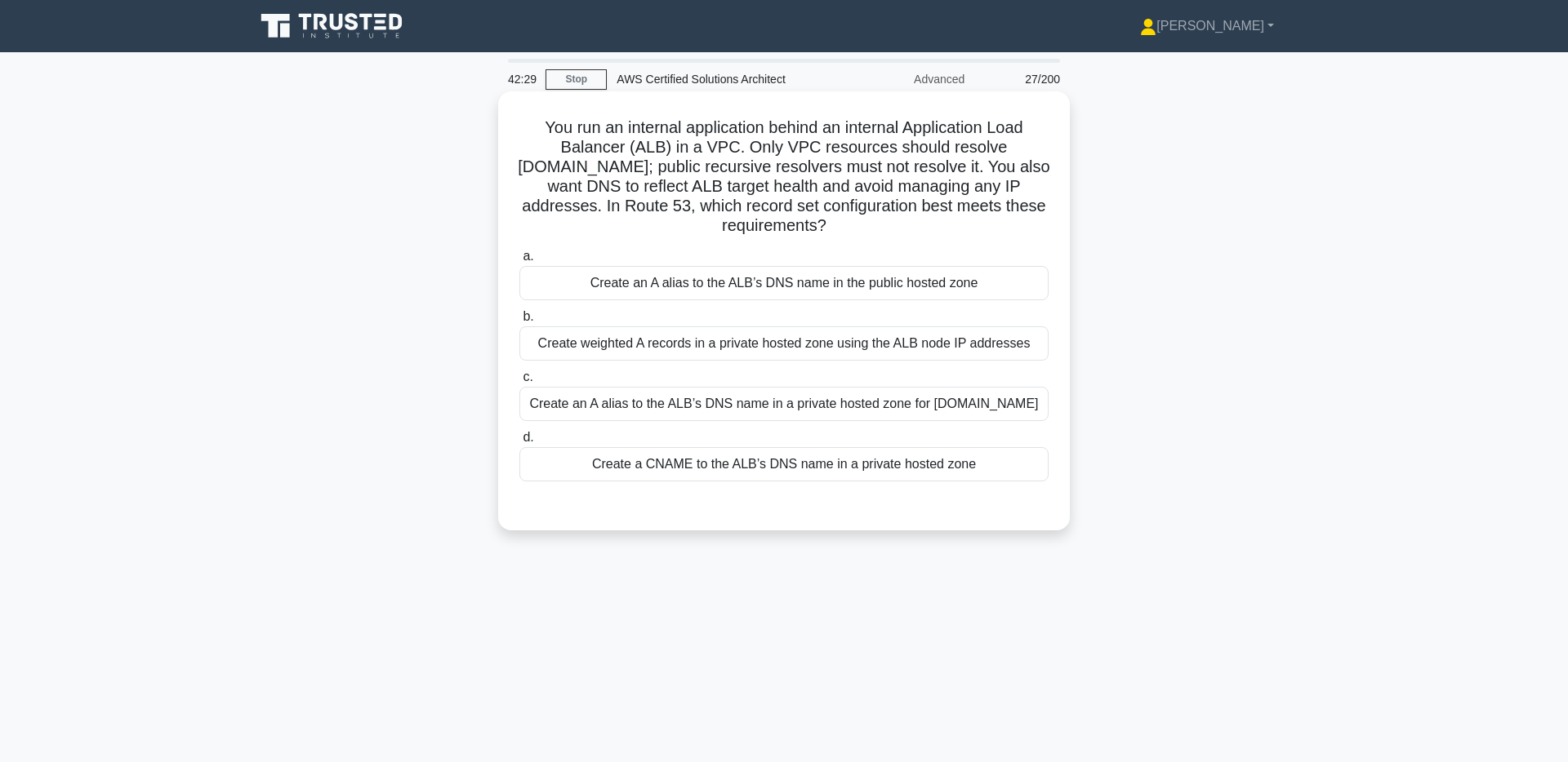
click at [859, 229] on h5 "You run an internal application behind an internal Application Load Balancer (A…" at bounding box center [783, 177] width 532 height 120
drag, startPoint x: 866, startPoint y: 227, endPoint x: 636, endPoint y: 203, distance: 231.2
click at [636, 203] on h5 "You run an internal application behind an internal Application Load Balancer (A…" at bounding box center [783, 177] width 532 height 120
click at [801, 421] on div "Create an A alias to the ALB’s DNS name in a private hosted zone for [DOMAIN_NA…" at bounding box center [783, 404] width 529 height 34
click at [519, 382] on input "c. Create an A alias to the ALB’s DNS name in a private hosted zone for [DOMAIN…" at bounding box center [519, 377] width 0 height 10
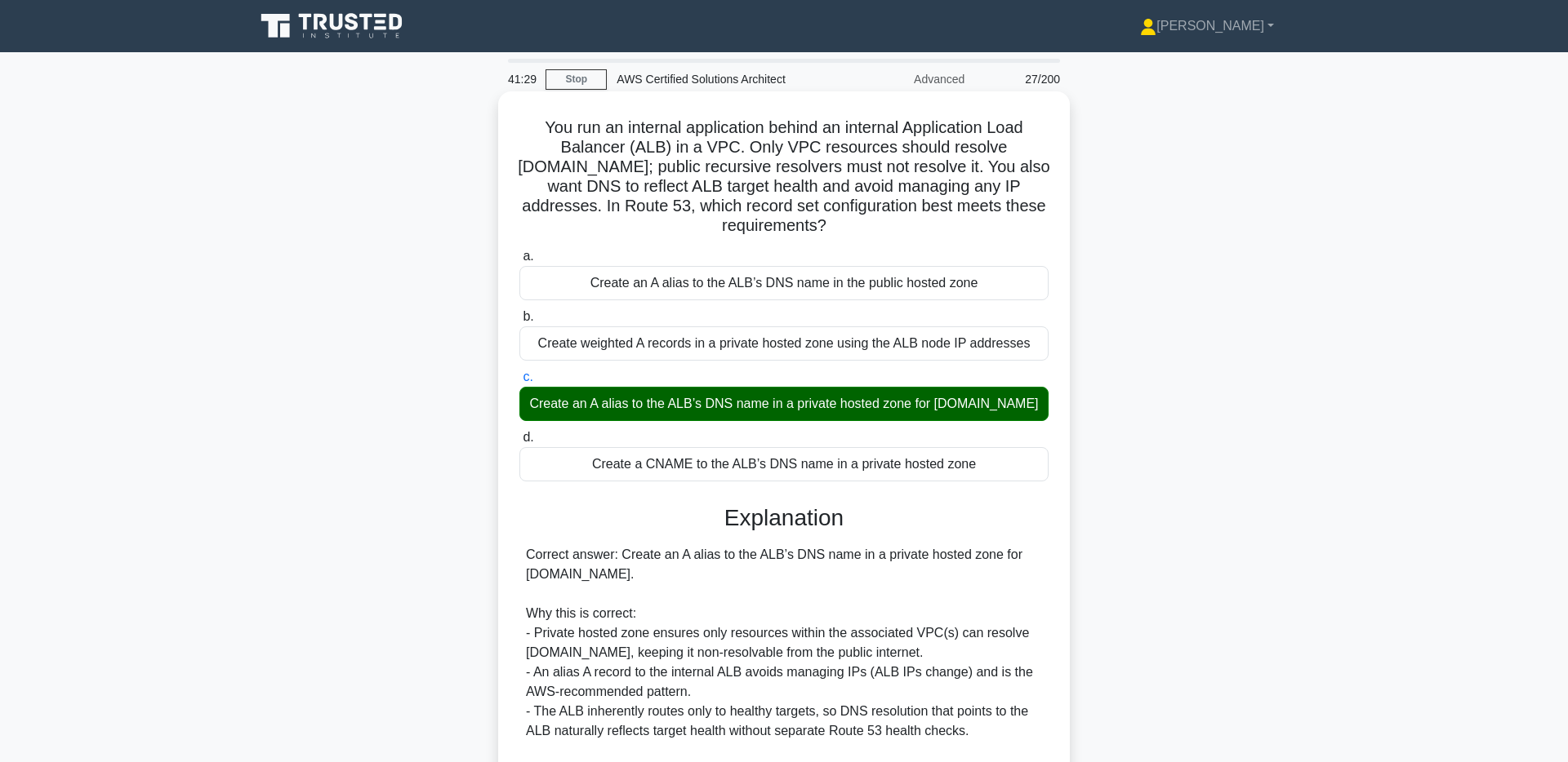
drag, startPoint x: 848, startPoint y: 203, endPoint x: 531, endPoint y: 121, distance: 327.4
click at [531, 121] on h5 "You run an internal application behind an internal Application Load Balancer (A…" at bounding box center [783, 177] width 532 height 120
copy h5 "You run an internal application behind an internal Application Load Balancer (A…"
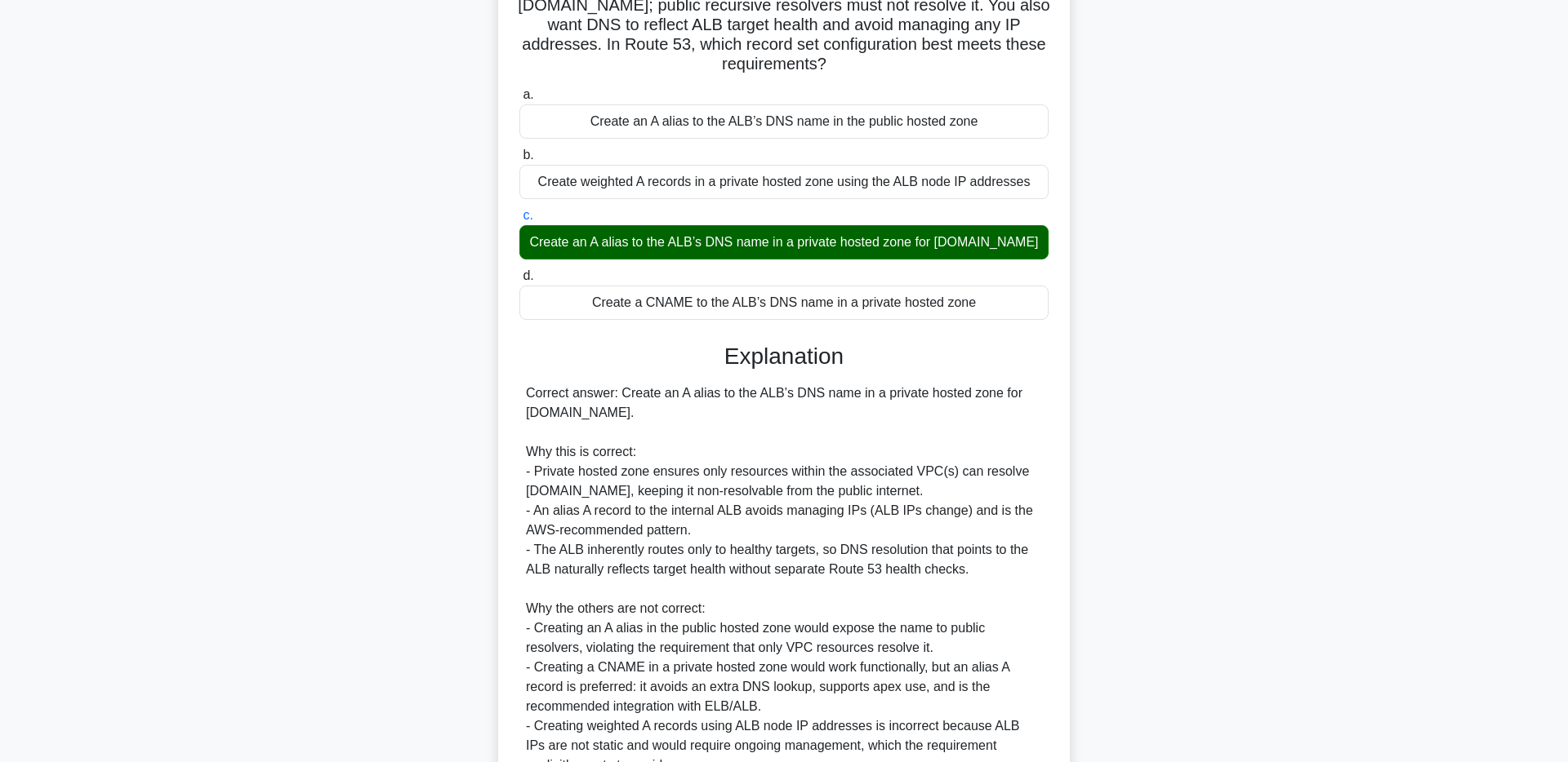
scroll to position [343, 0]
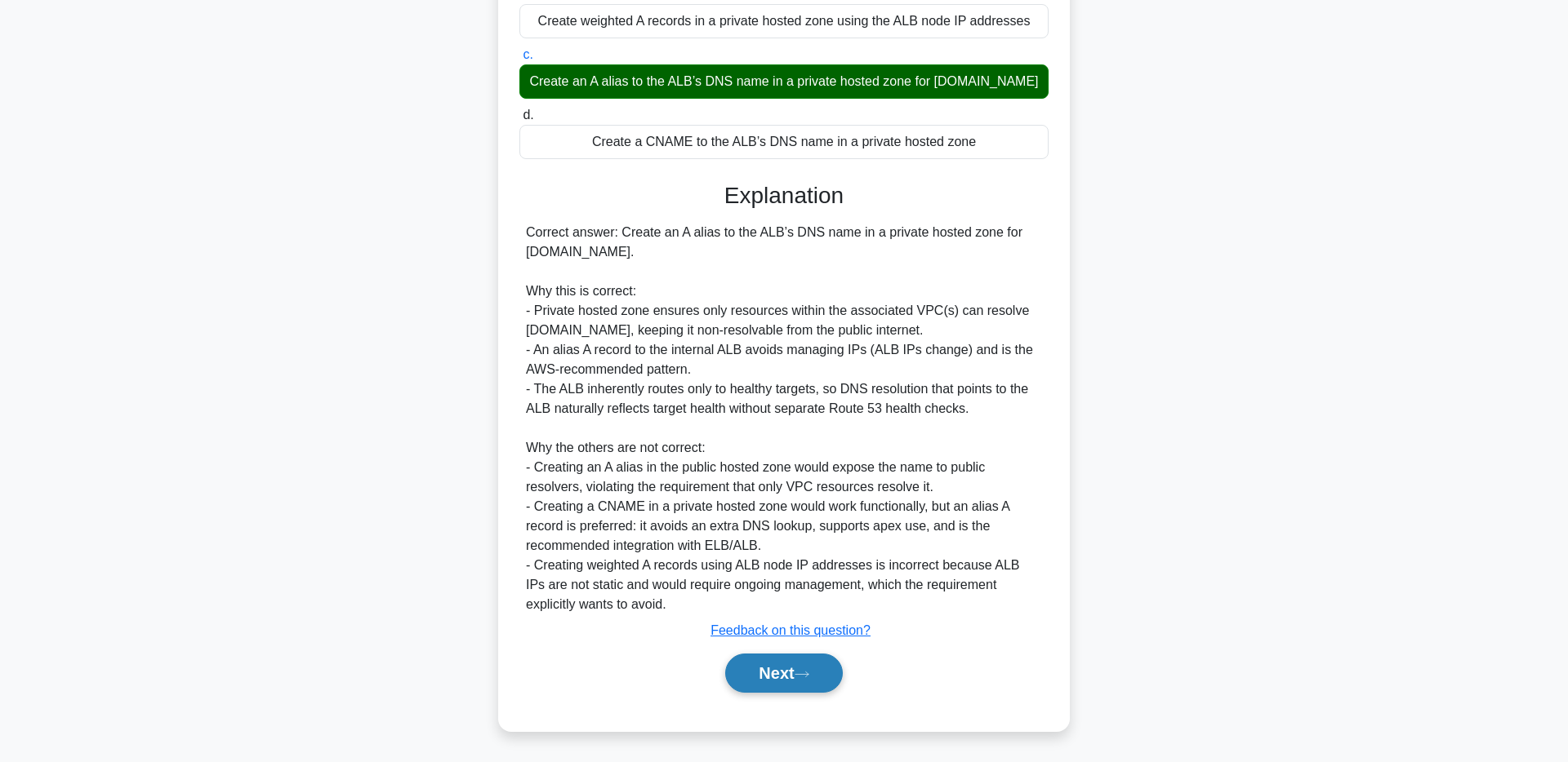
click at [775, 684] on button "Next" at bounding box center [783, 673] width 117 height 40
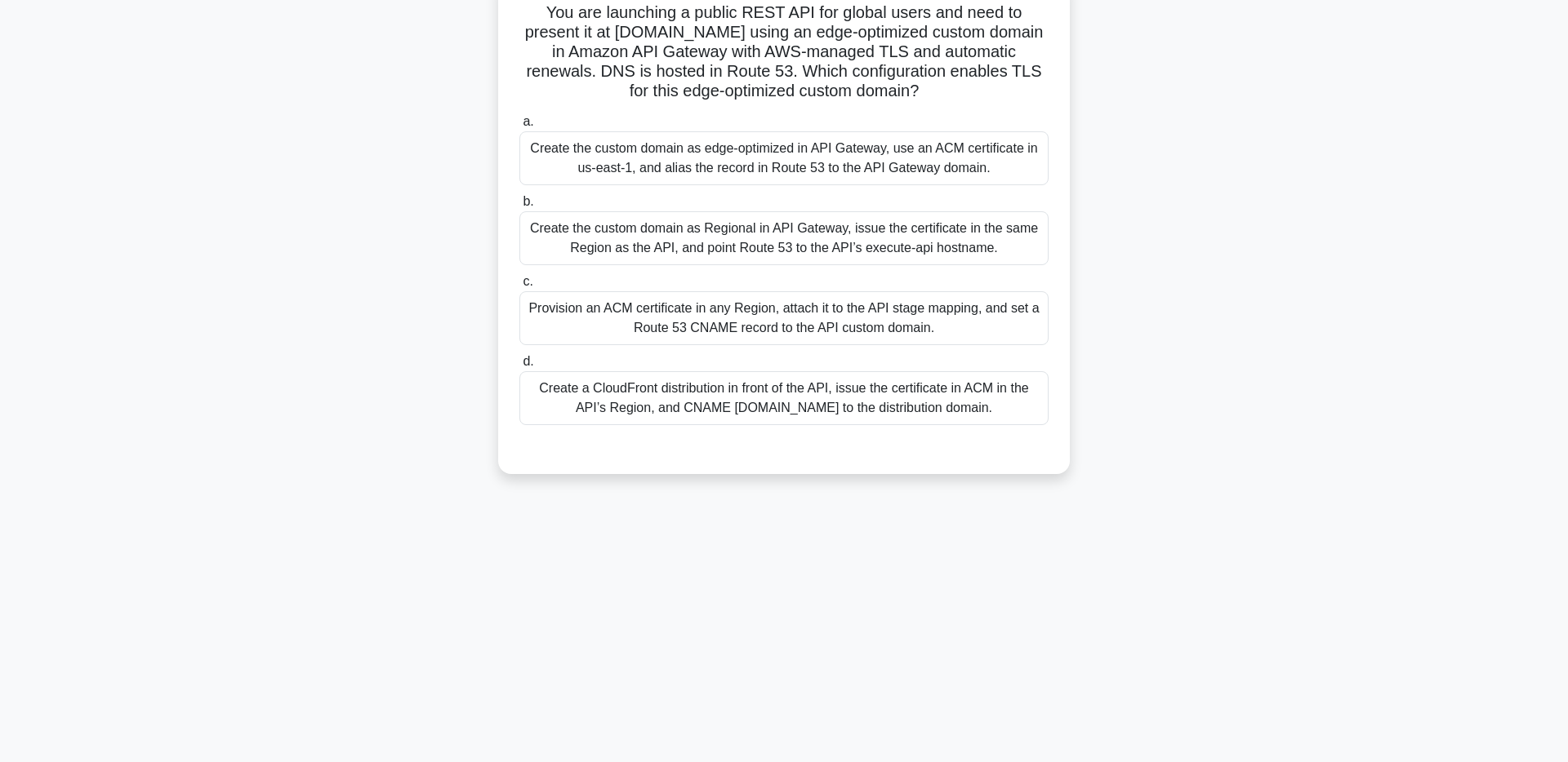
scroll to position [120, 0]
click at [657, 560] on div "39:29 Stop AWS Certified Solutions Architect Advanced 28/200 You are launching …" at bounding box center [784, 348] width 1078 height 816
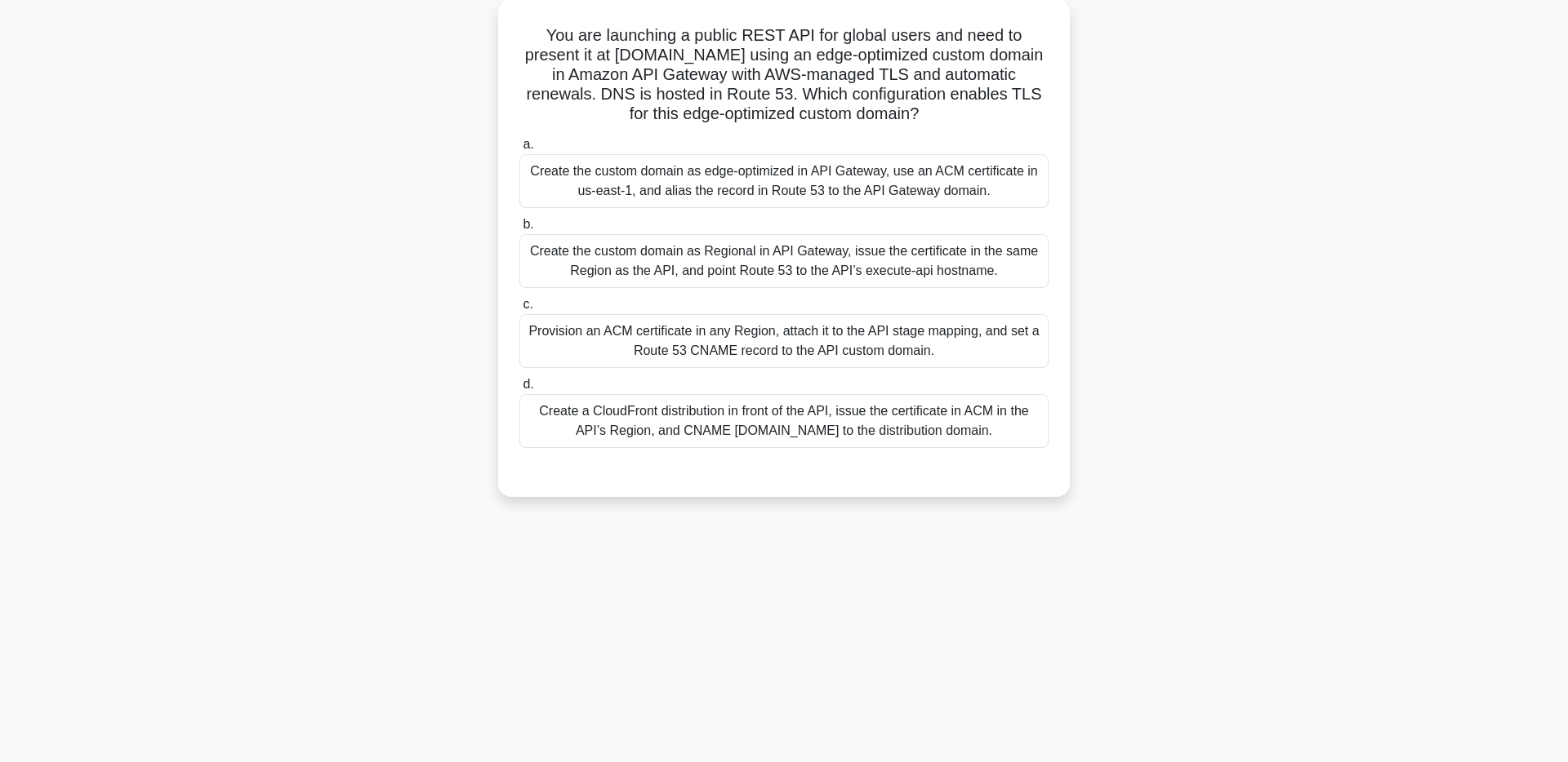
scroll to position [93, 0]
click at [959, 413] on div "Create a CloudFront distribution in front of the API, issue the certificate in …" at bounding box center [783, 420] width 529 height 54
click at [519, 389] on input "d. Create a CloudFront distribution in front of the API, issue the certificate …" at bounding box center [519, 383] width 0 height 10
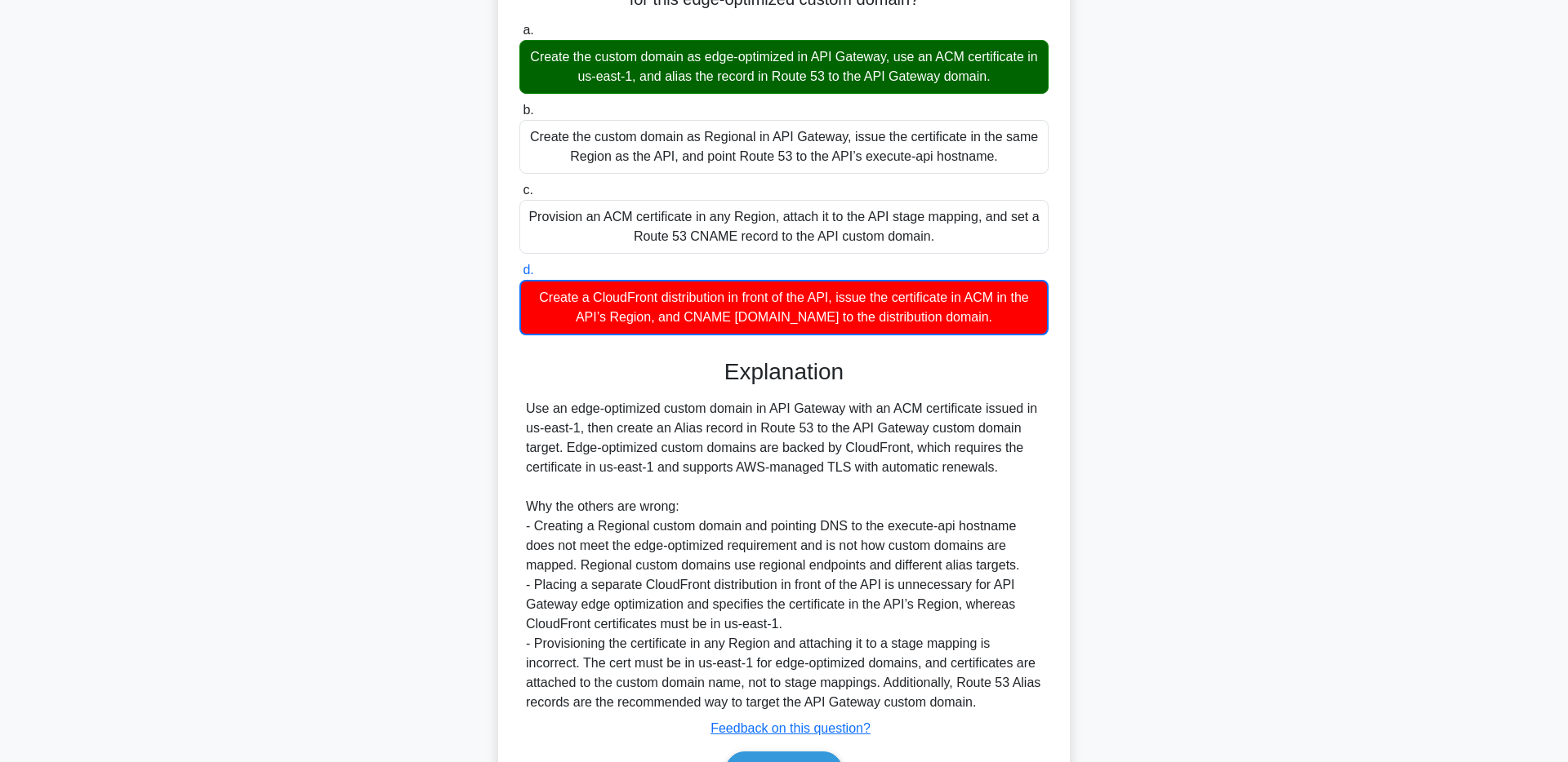
scroll to position [52, 0]
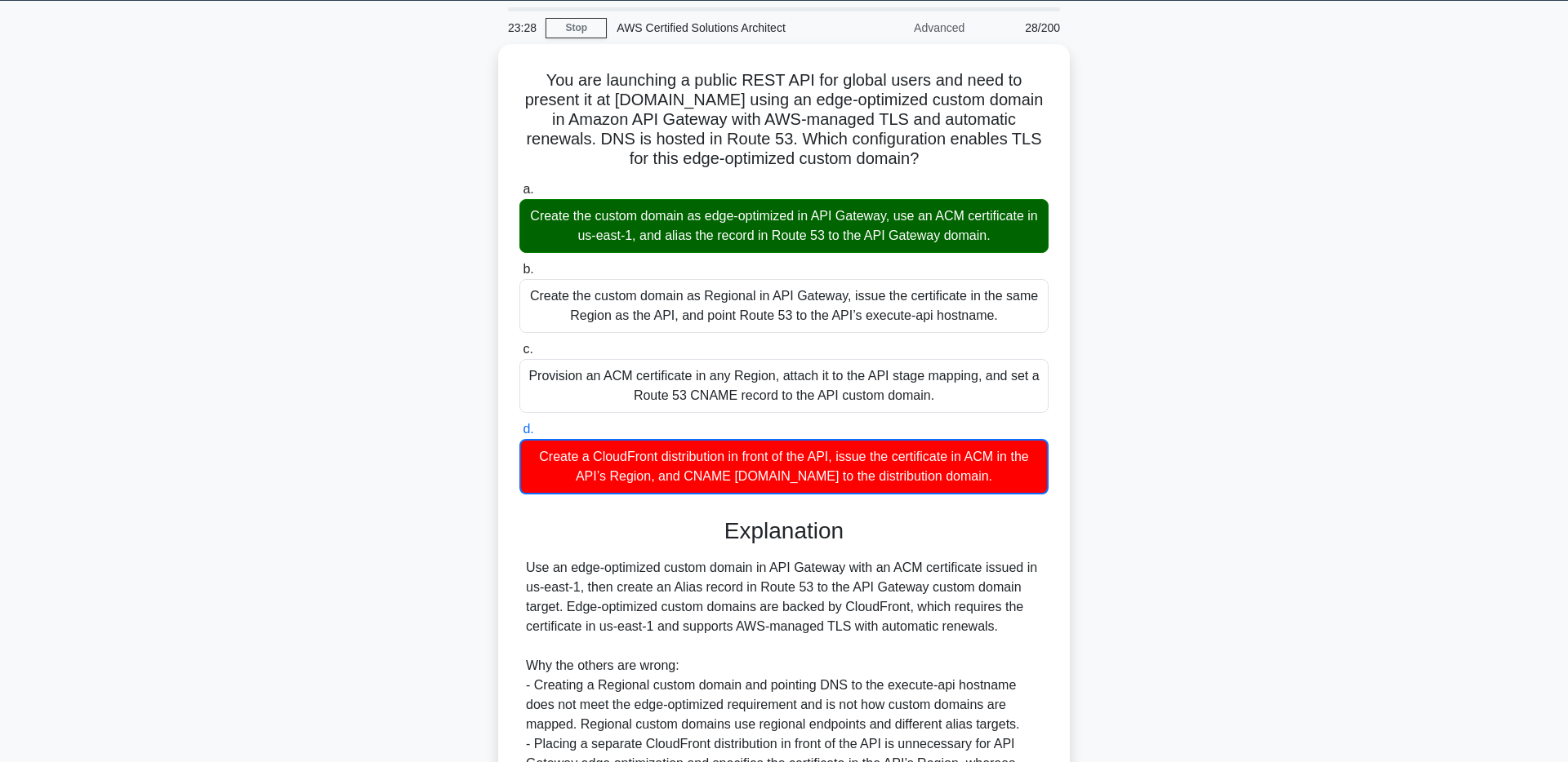
drag, startPoint x: 889, startPoint y: 151, endPoint x: 486, endPoint y: 83, distance: 408.7
click at [486, 83] on div "You are launching a public REST API for global users and need to present it at …" at bounding box center [784, 526] width 1078 height 964
copy h5 "You are launching a public REST API for global users and need to present it at …"
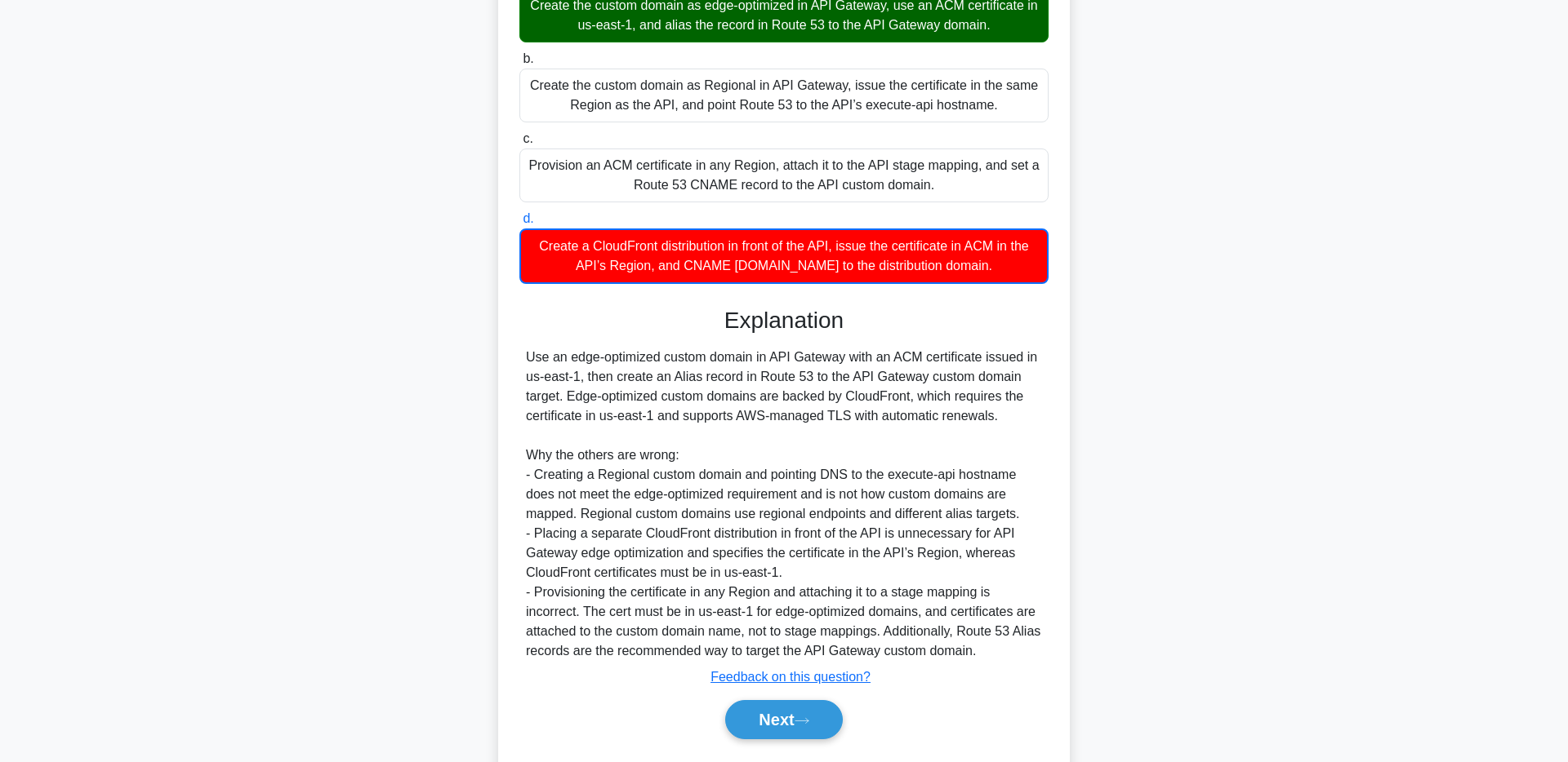
scroll to position [260, 0]
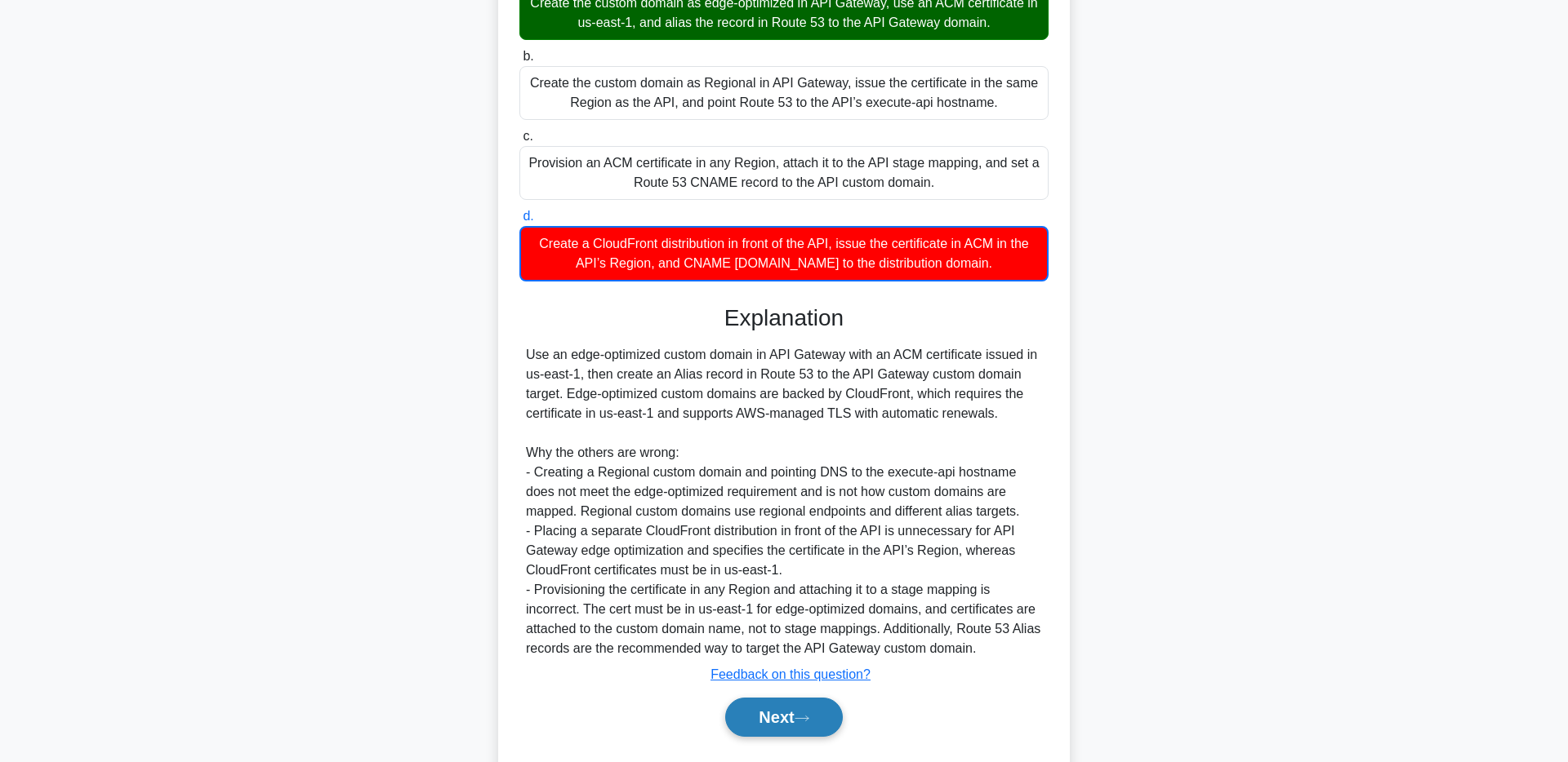
click at [782, 723] on button "Next" at bounding box center [783, 718] width 117 height 40
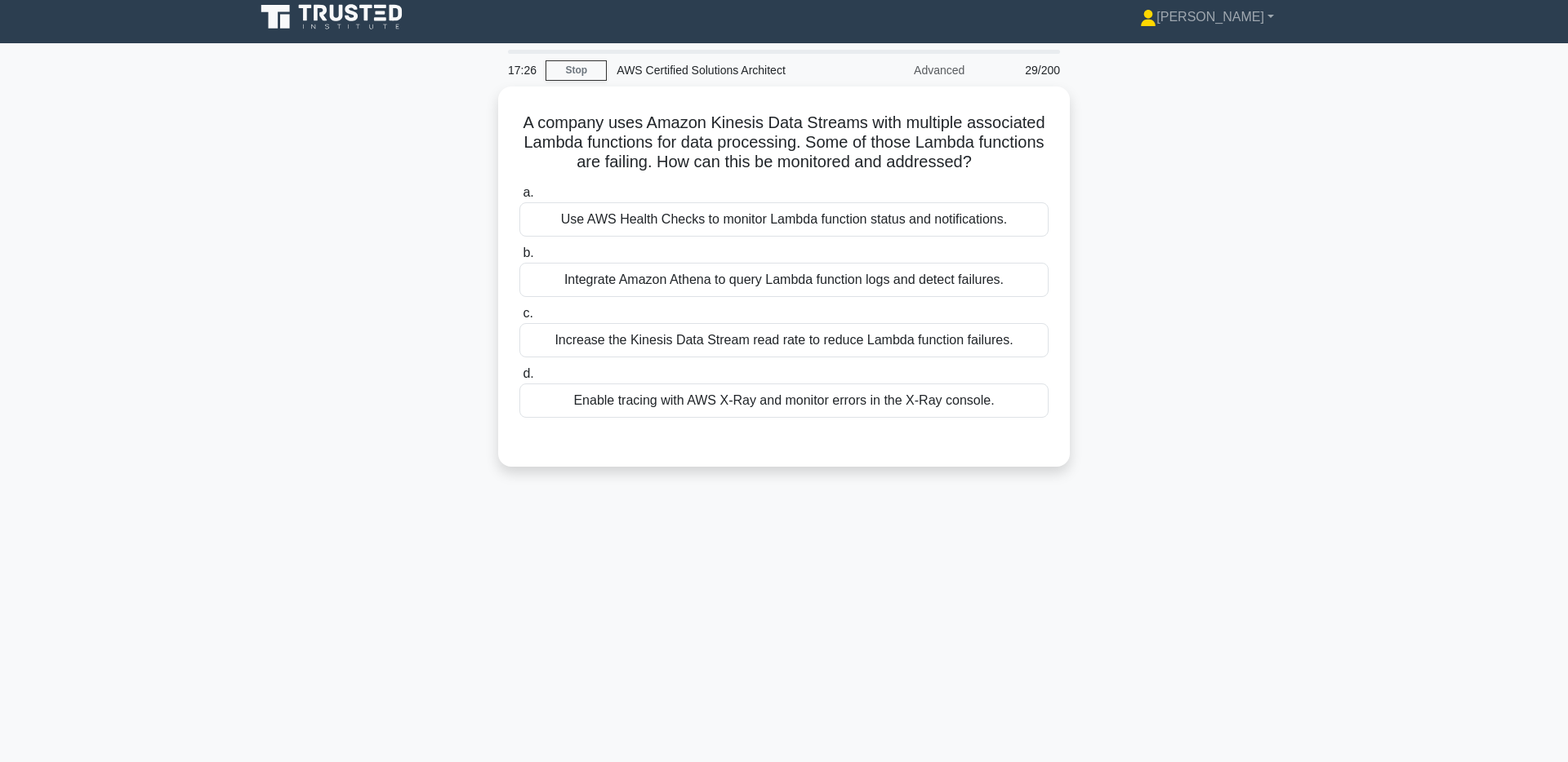
scroll to position [0, 0]
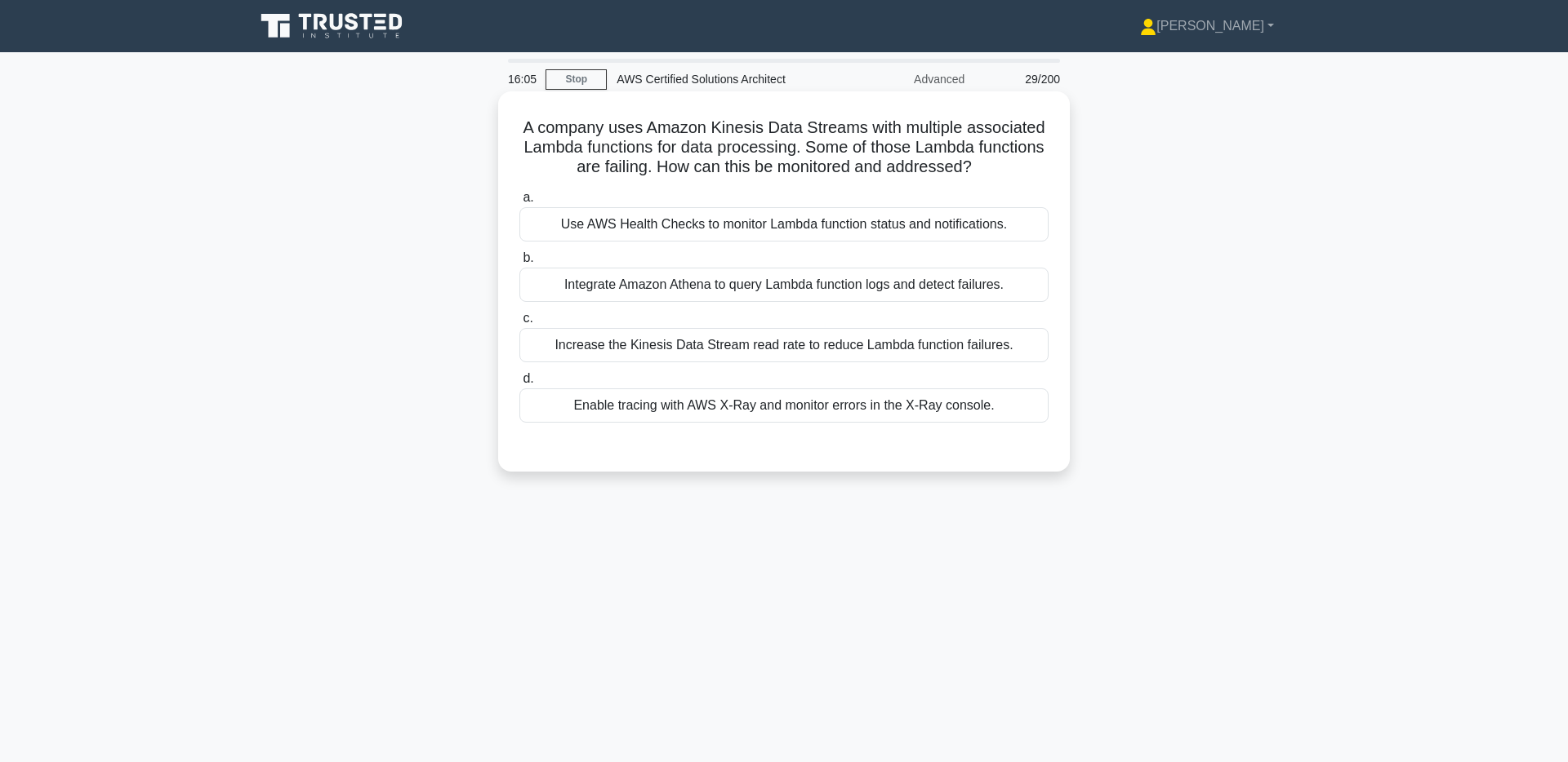
click at [796, 413] on div "Enable tracing with AWS X-Ray and monitor errors in the X-Ray console." at bounding box center [783, 405] width 529 height 34
click at [519, 384] on input "d. Enable tracing with AWS X-Ray and monitor errors in the X-Ray console." at bounding box center [519, 379] width 0 height 10
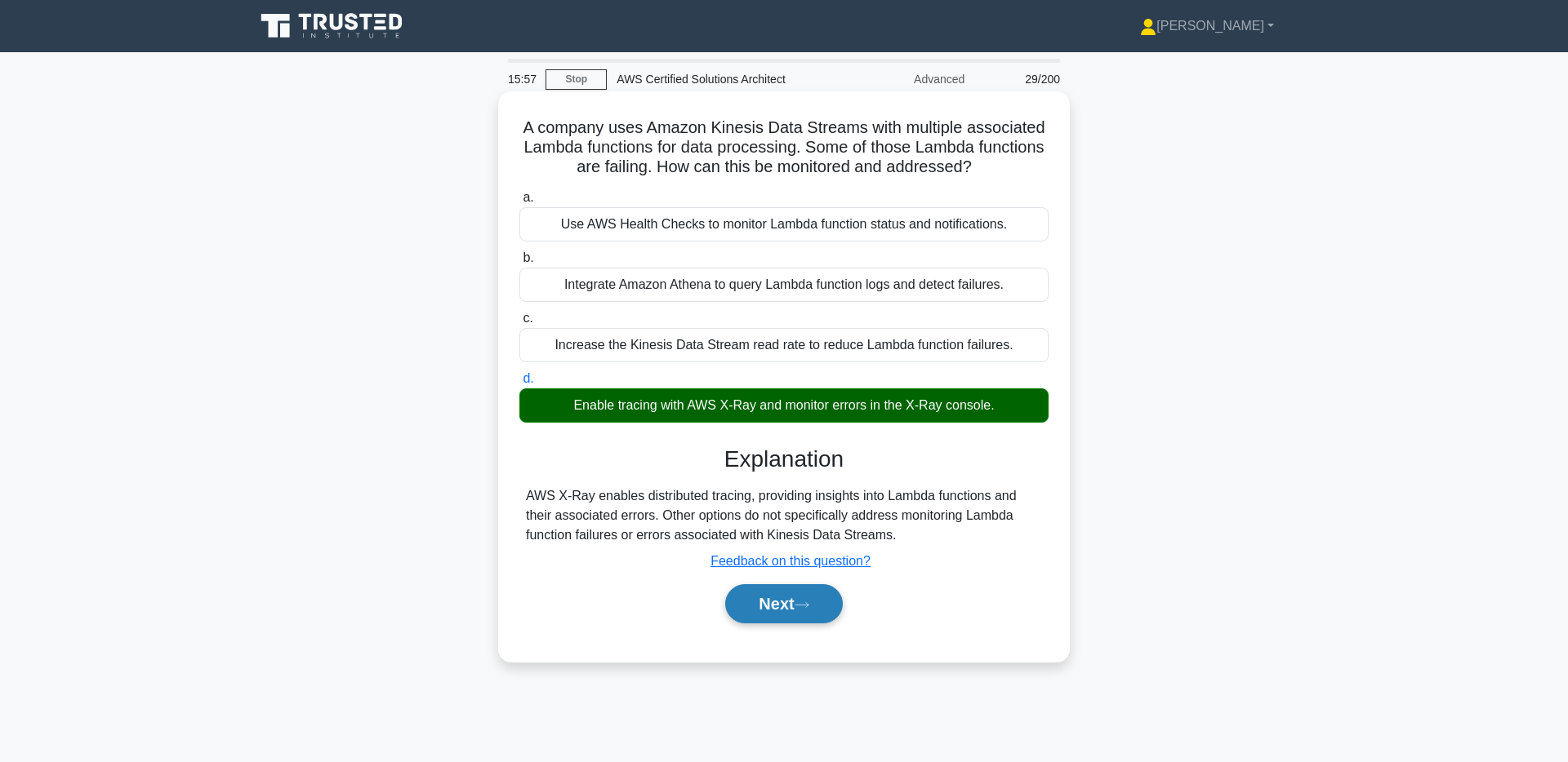
click at [781, 602] on button "Next" at bounding box center [783, 604] width 117 height 40
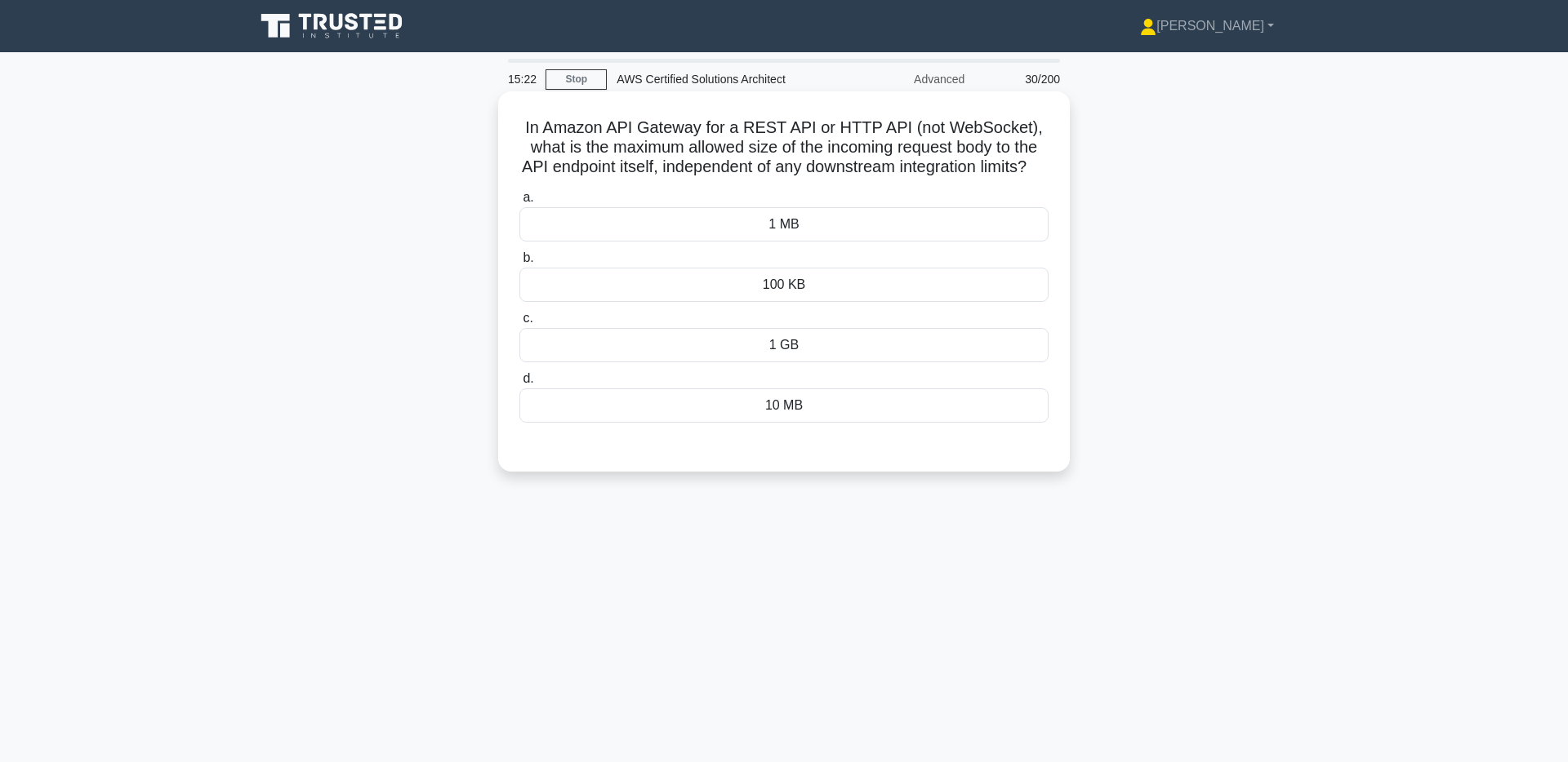
click at [736, 345] on div "1 GB" at bounding box center [783, 345] width 529 height 34
click at [519, 324] on input "c. 1 GB" at bounding box center [519, 318] width 0 height 10
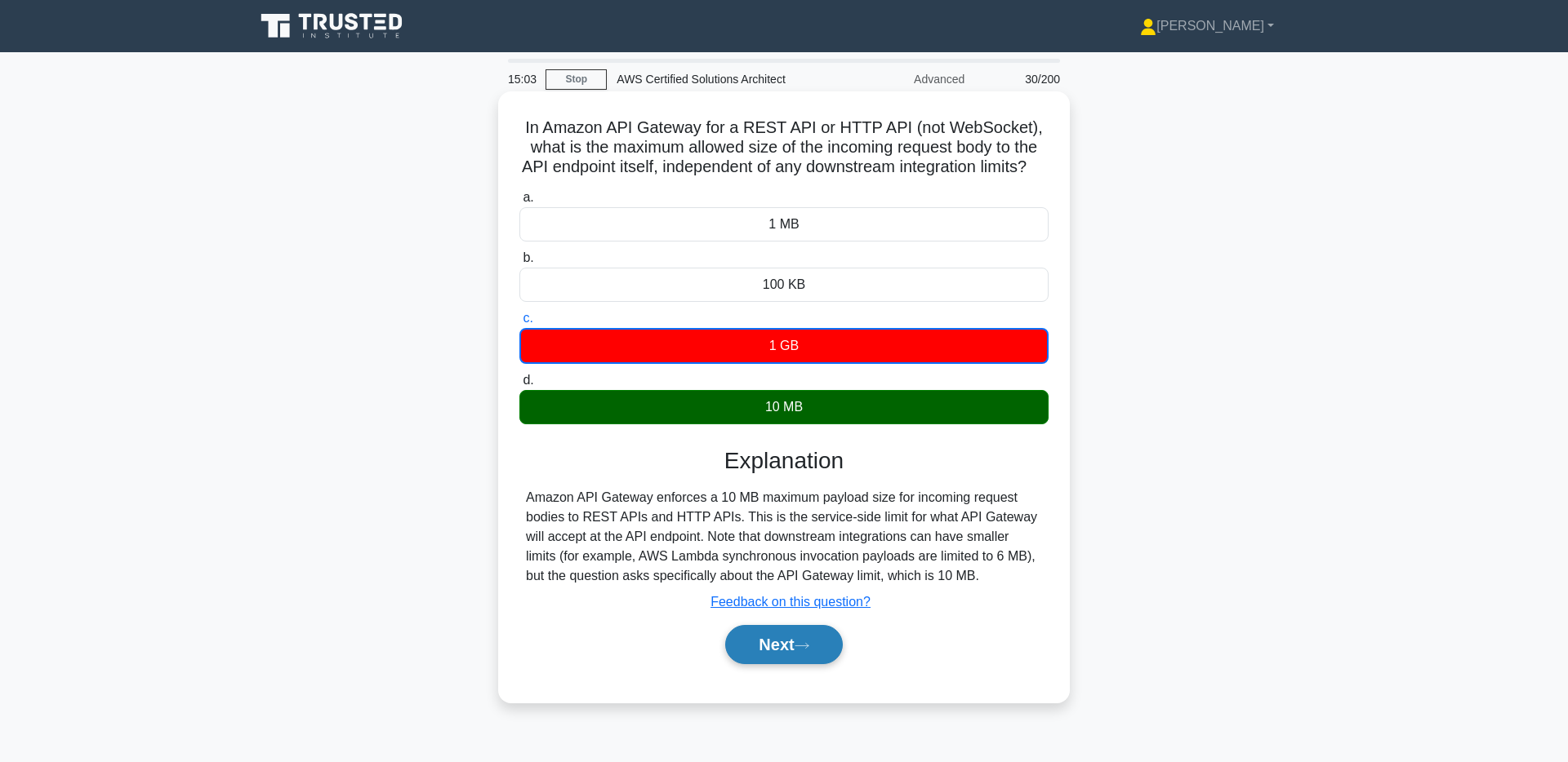
click at [768, 635] on button "Next" at bounding box center [783, 645] width 117 height 40
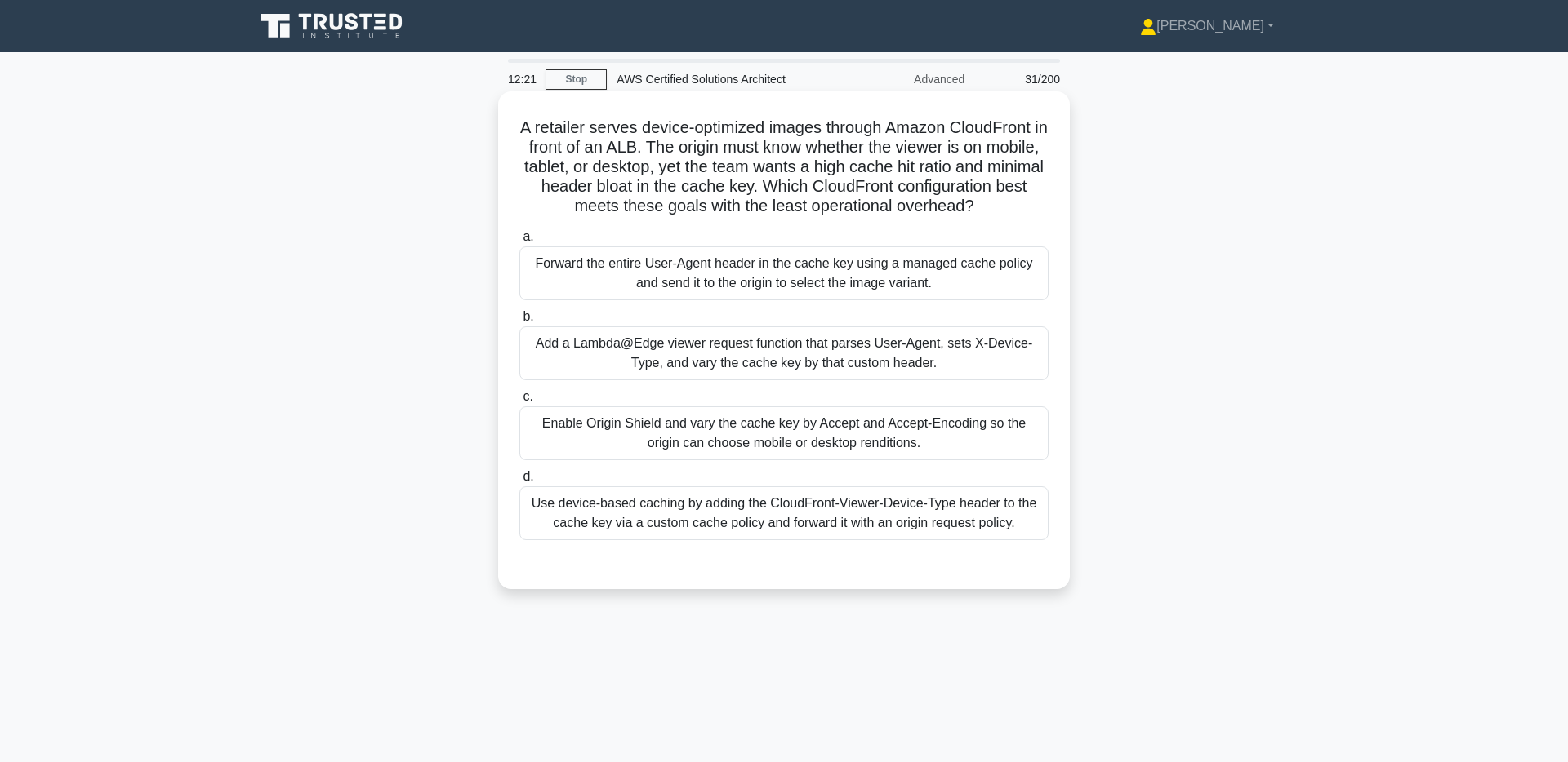
click at [674, 429] on div "Enable Origin Shield and vary the cache key by Accept and Accept-Encoding so th…" at bounding box center [783, 433] width 529 height 54
click at [519, 402] on input "c. Enable Origin Shield and vary the cache key by Accept and Accept-Encoding so…" at bounding box center [519, 397] width 0 height 10
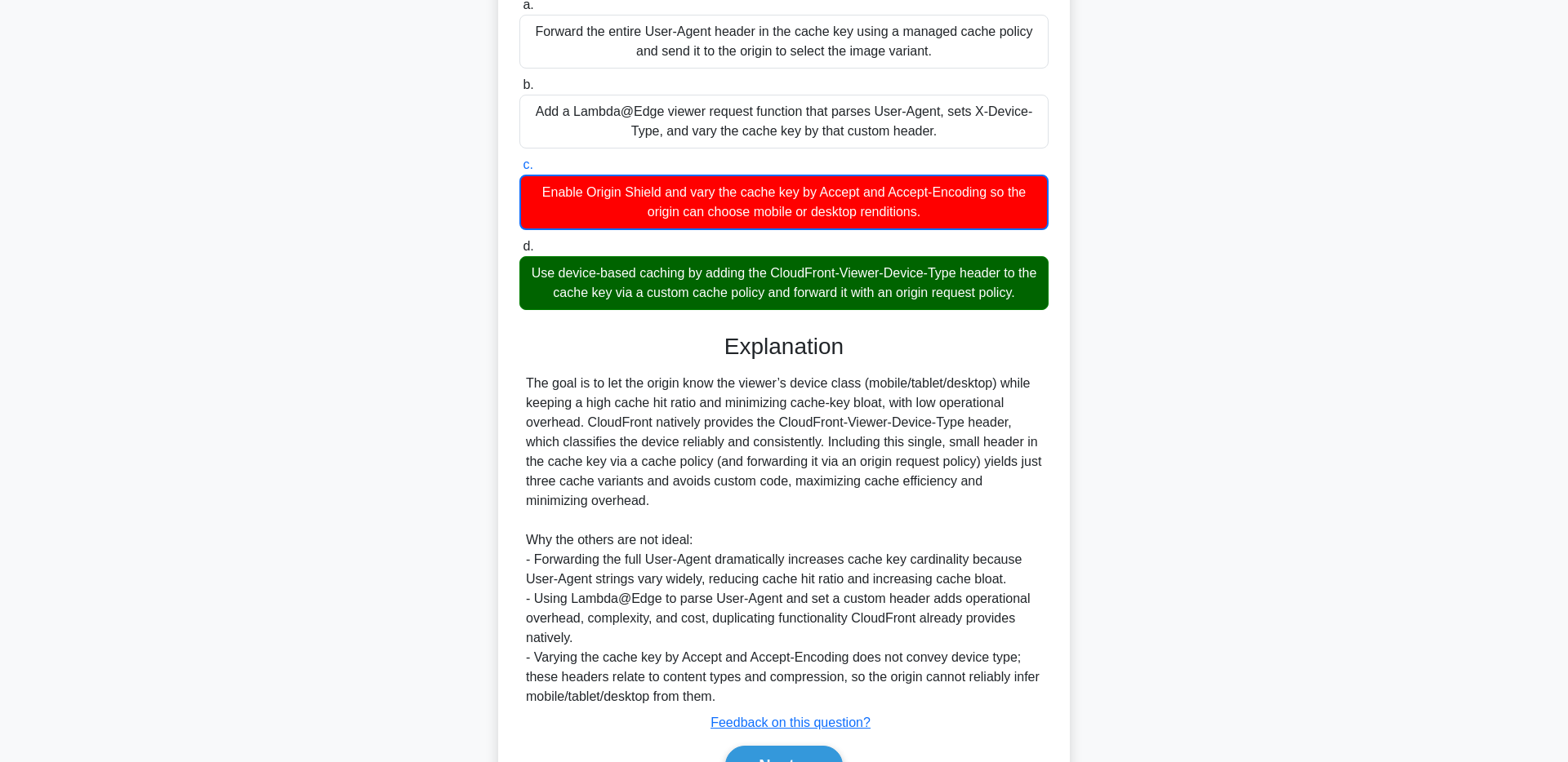
scroll to position [240, 0]
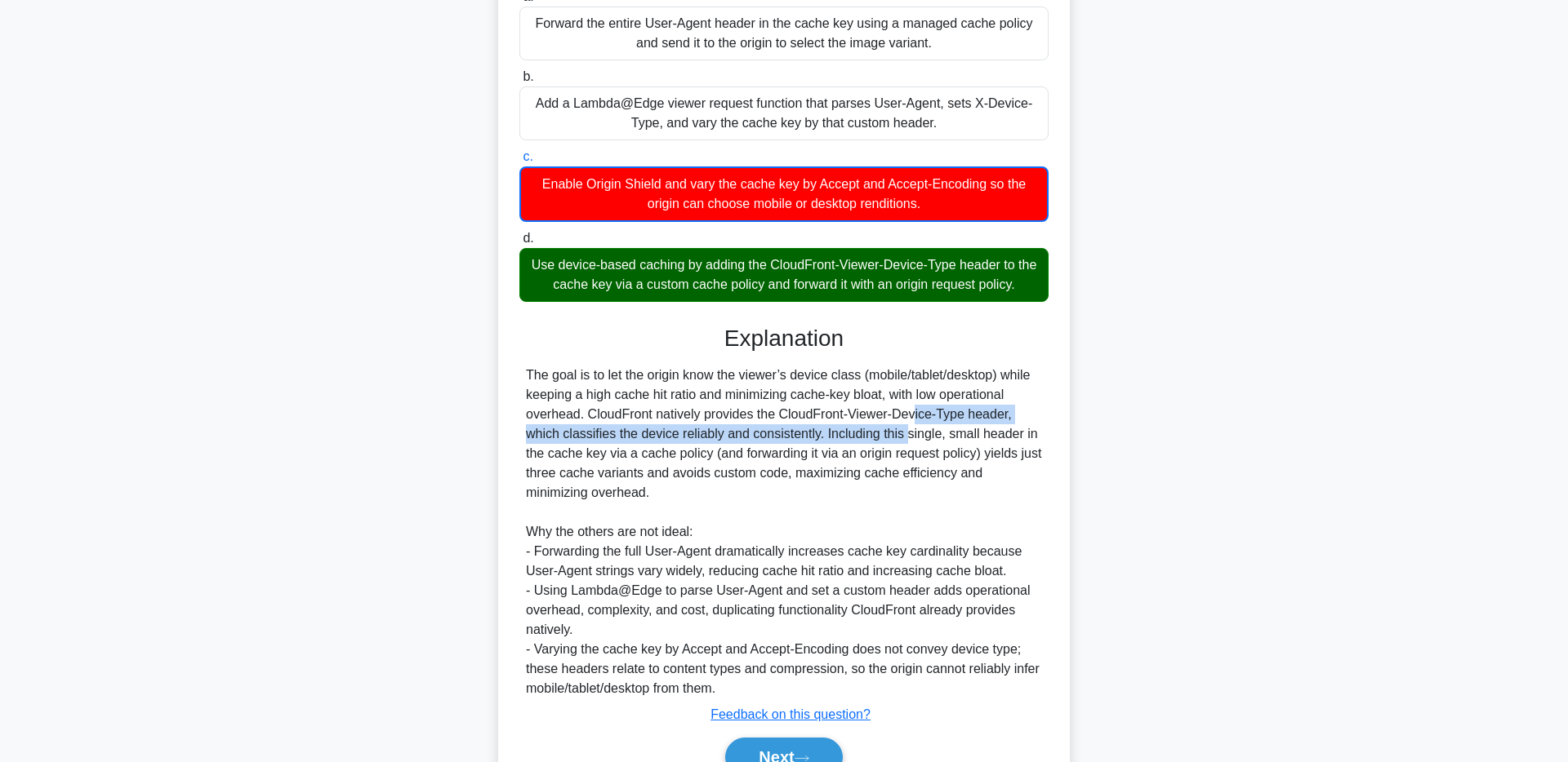
drag, startPoint x: 802, startPoint y: 414, endPoint x: 781, endPoint y: 440, distance: 33.4
click at [781, 440] on div "The goal is to let the origin know the viewer’s device class (mobile/tablet/des…" at bounding box center [784, 532] width 516 height 333
drag, startPoint x: 794, startPoint y: 439, endPoint x: 754, endPoint y: 492, distance: 66.4
click at [754, 492] on div "The goal is to let the origin know the viewer’s device class (mobile/tablet/des…" at bounding box center [784, 532] width 516 height 333
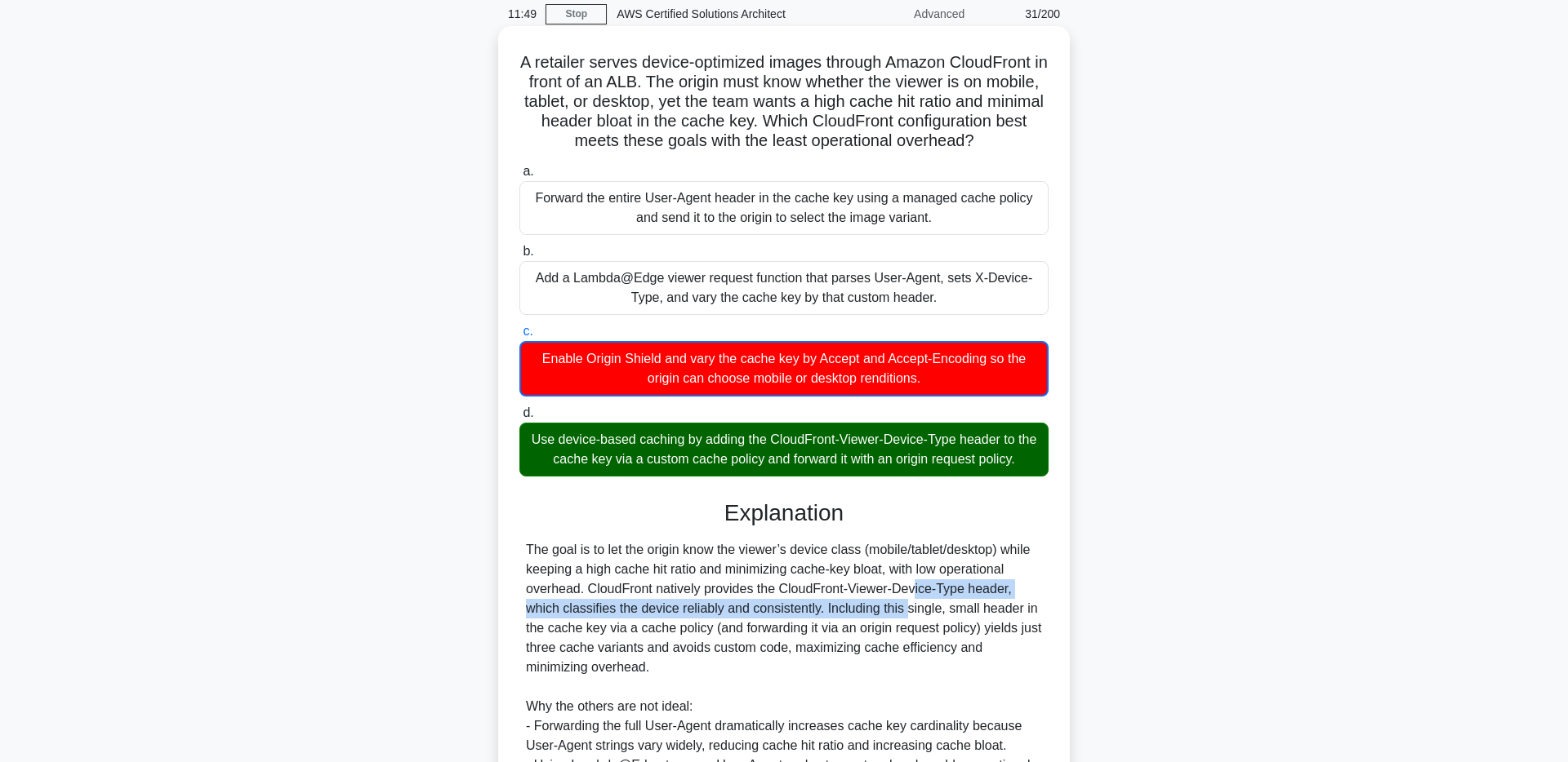
drag, startPoint x: 516, startPoint y: 64, endPoint x: 977, endPoint y: 144, distance: 467.9
click at [977, 144] on h5 "A retailer serves device-optimized images through Amazon CloudFront in front of…" at bounding box center [783, 102] width 532 height 100
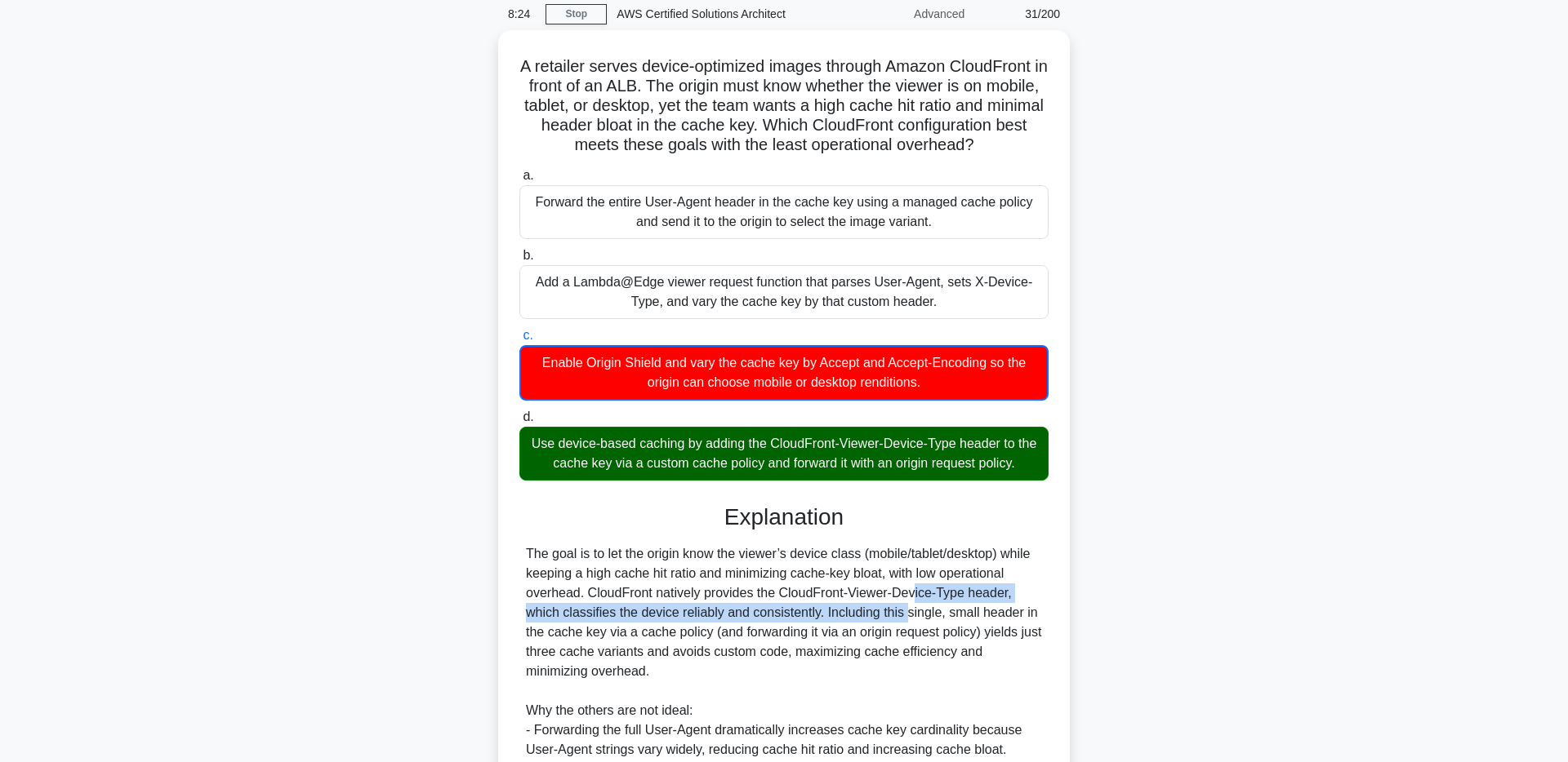
scroll to position [325, 0]
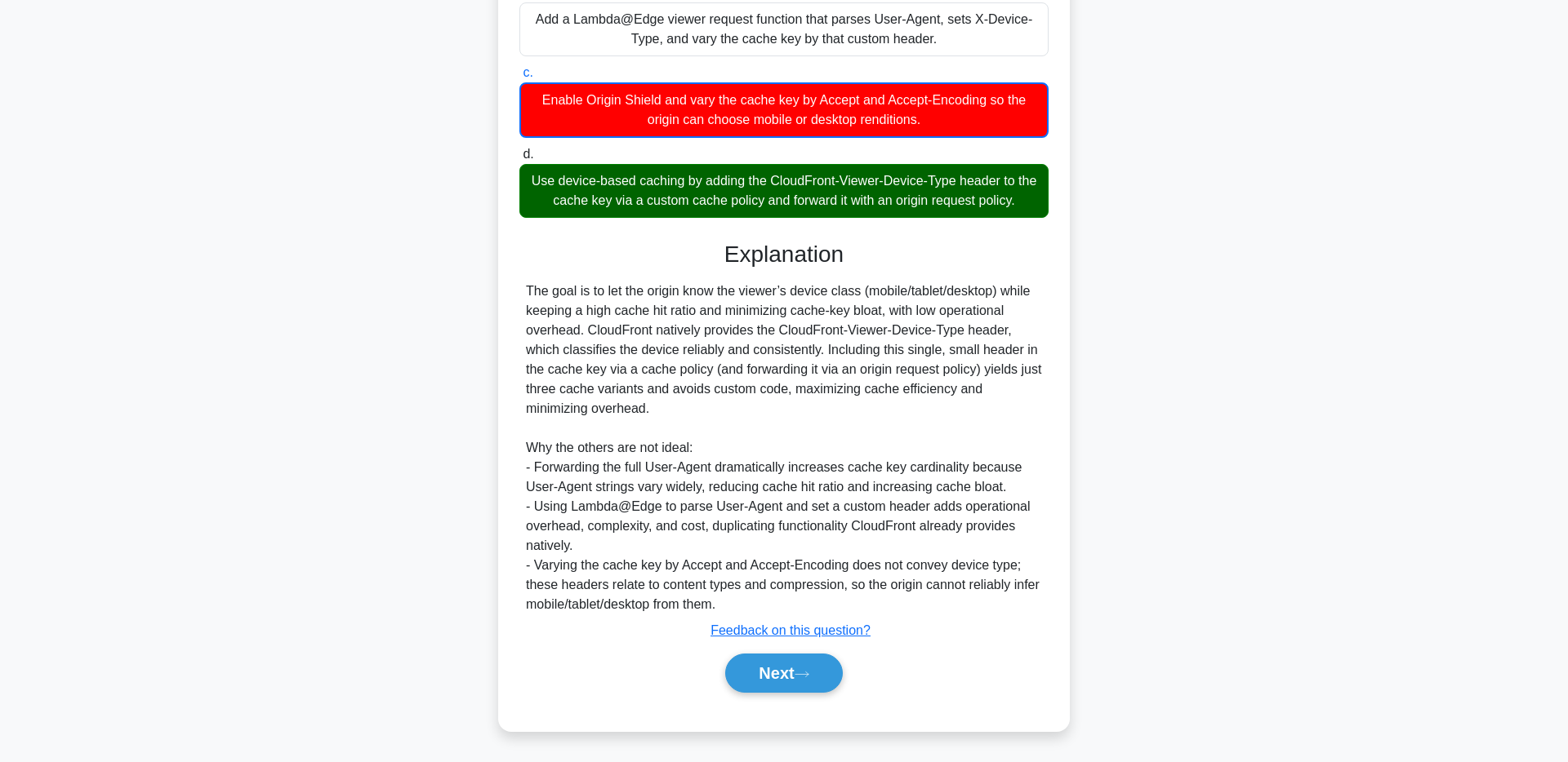
click at [806, 697] on div "Next" at bounding box center [783, 673] width 529 height 52
click at [802, 692] on button "Next" at bounding box center [783, 673] width 117 height 40
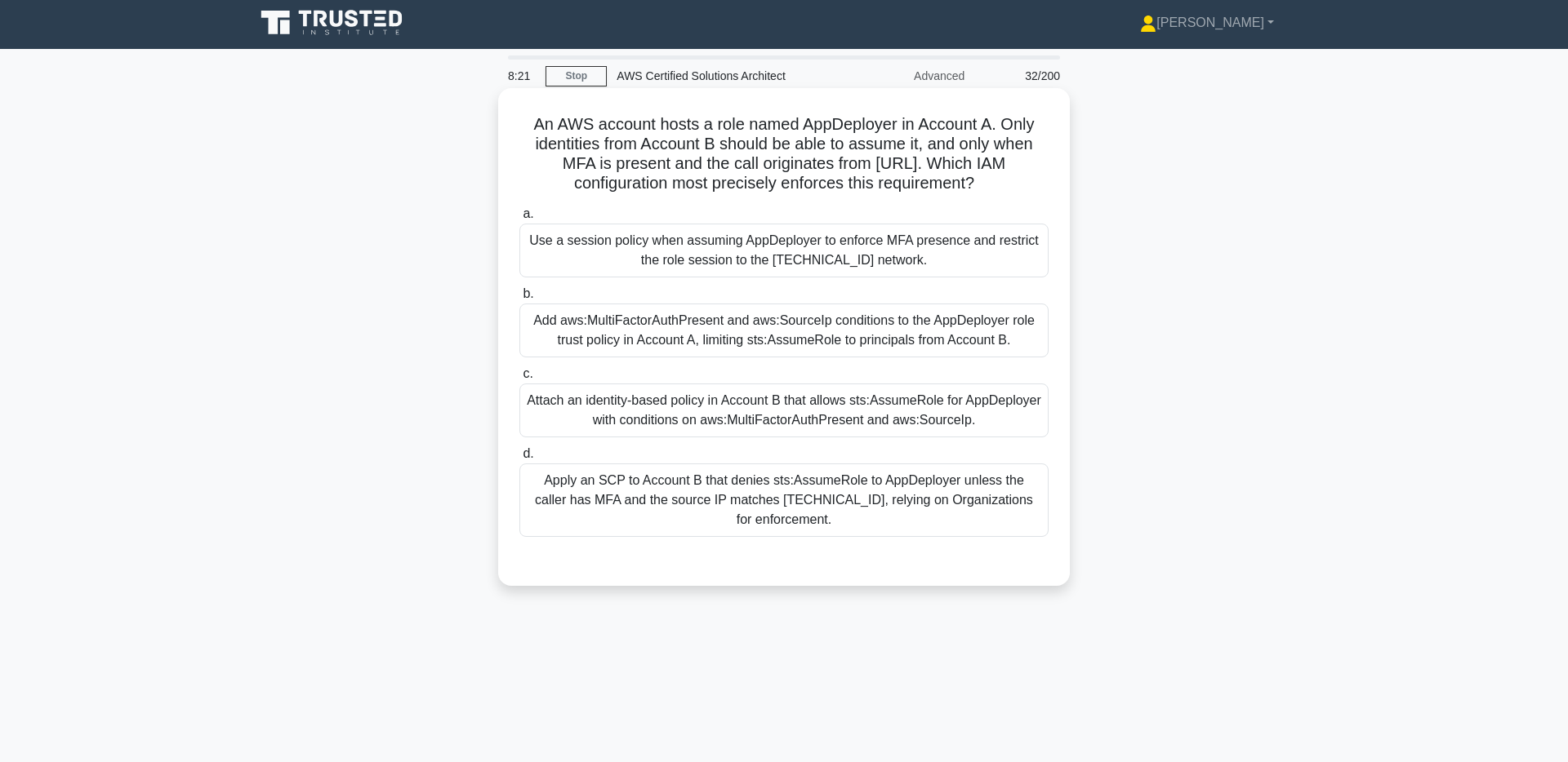
scroll to position [0, 0]
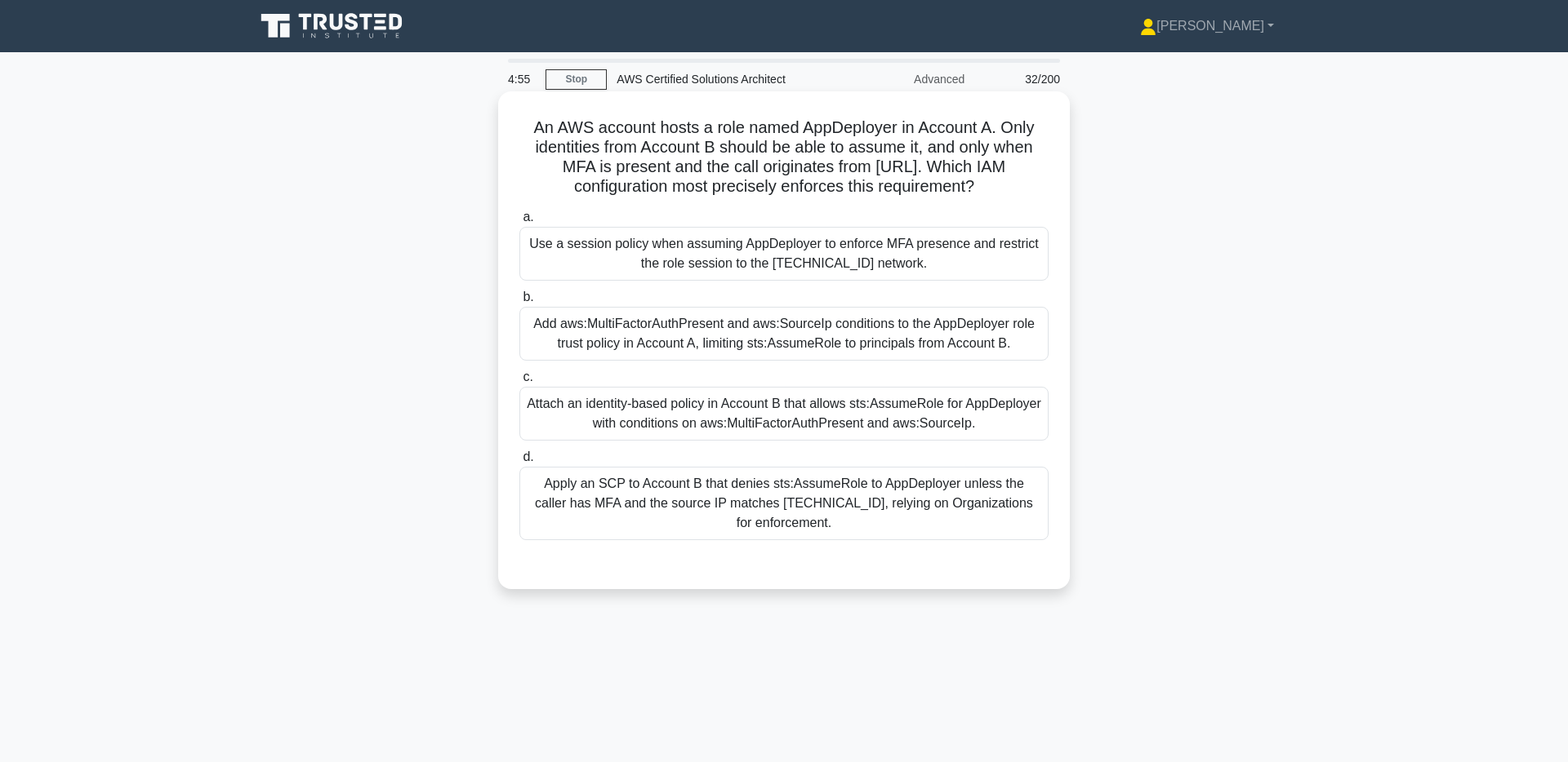
click at [990, 321] on div "Add aws:MultiFactorAuthPresent and aws:SourceIp conditions to the AppDeployer r…" at bounding box center [783, 333] width 529 height 54
click at [519, 302] on input "b. Add aws:MultiFactorAuthPresent and aws:SourceIp conditions to the AppDeploye…" at bounding box center [519, 297] width 0 height 10
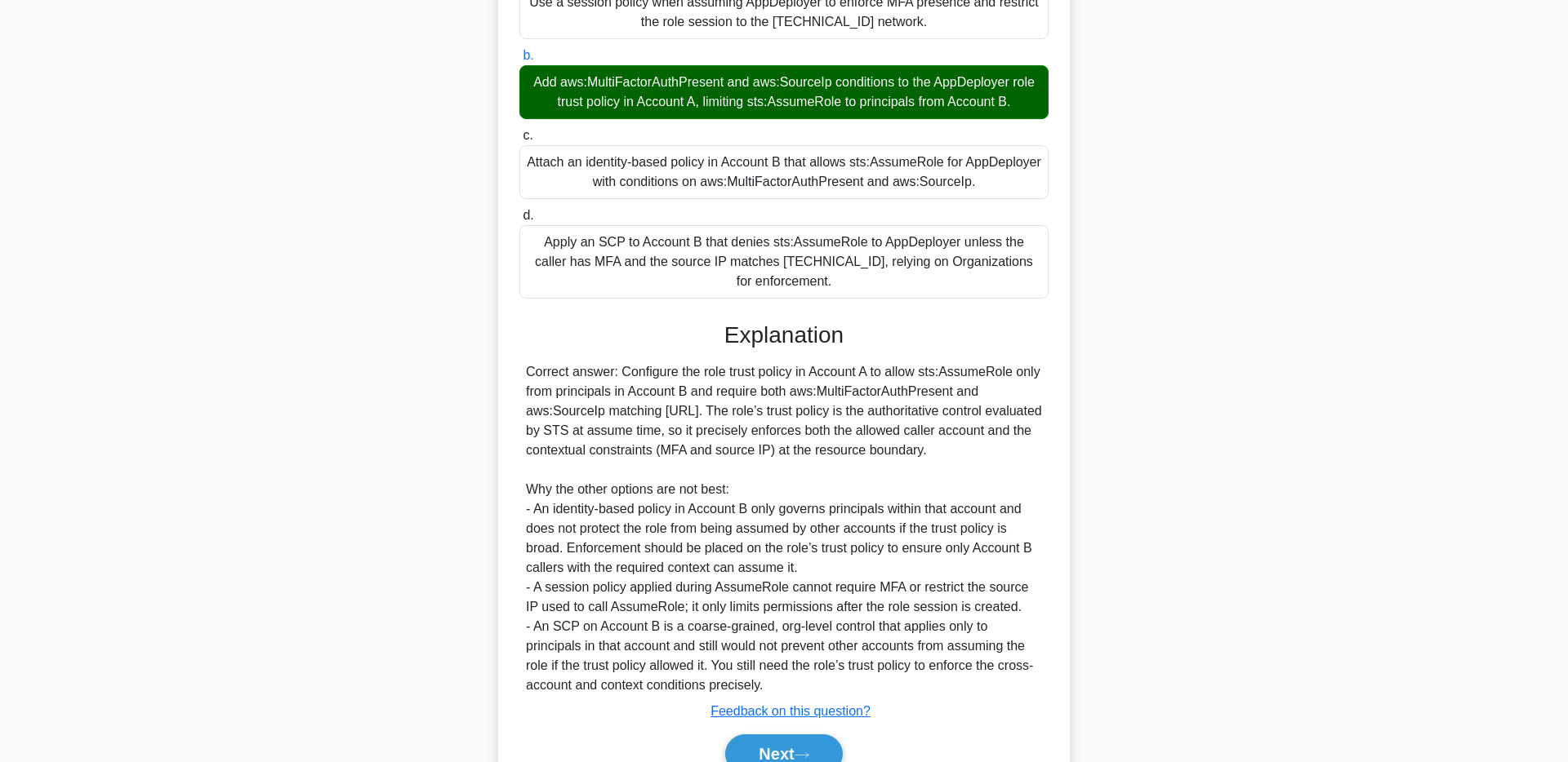
scroll to position [247, 0]
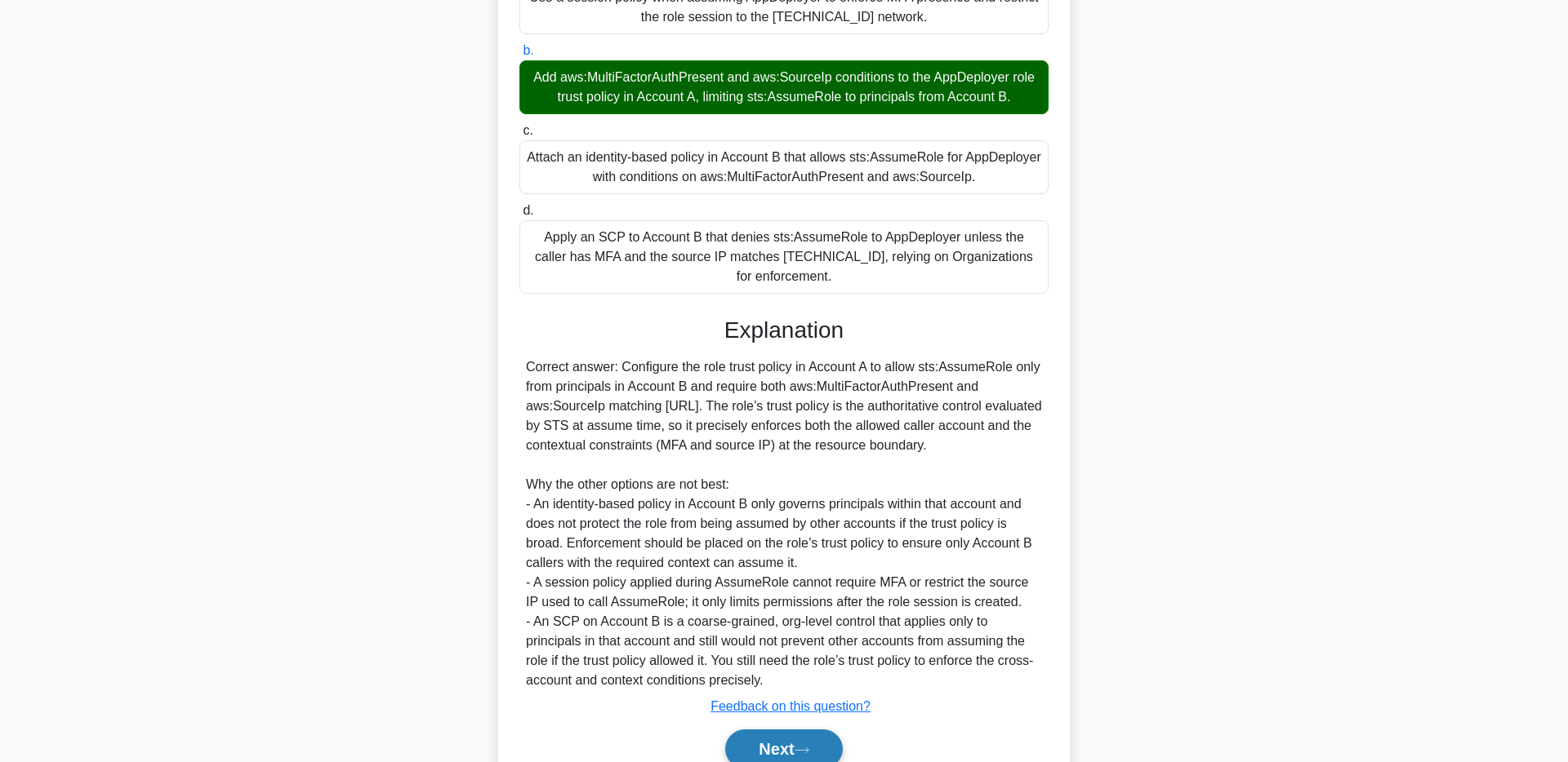
click at [780, 757] on button "Next" at bounding box center [783, 750] width 117 height 40
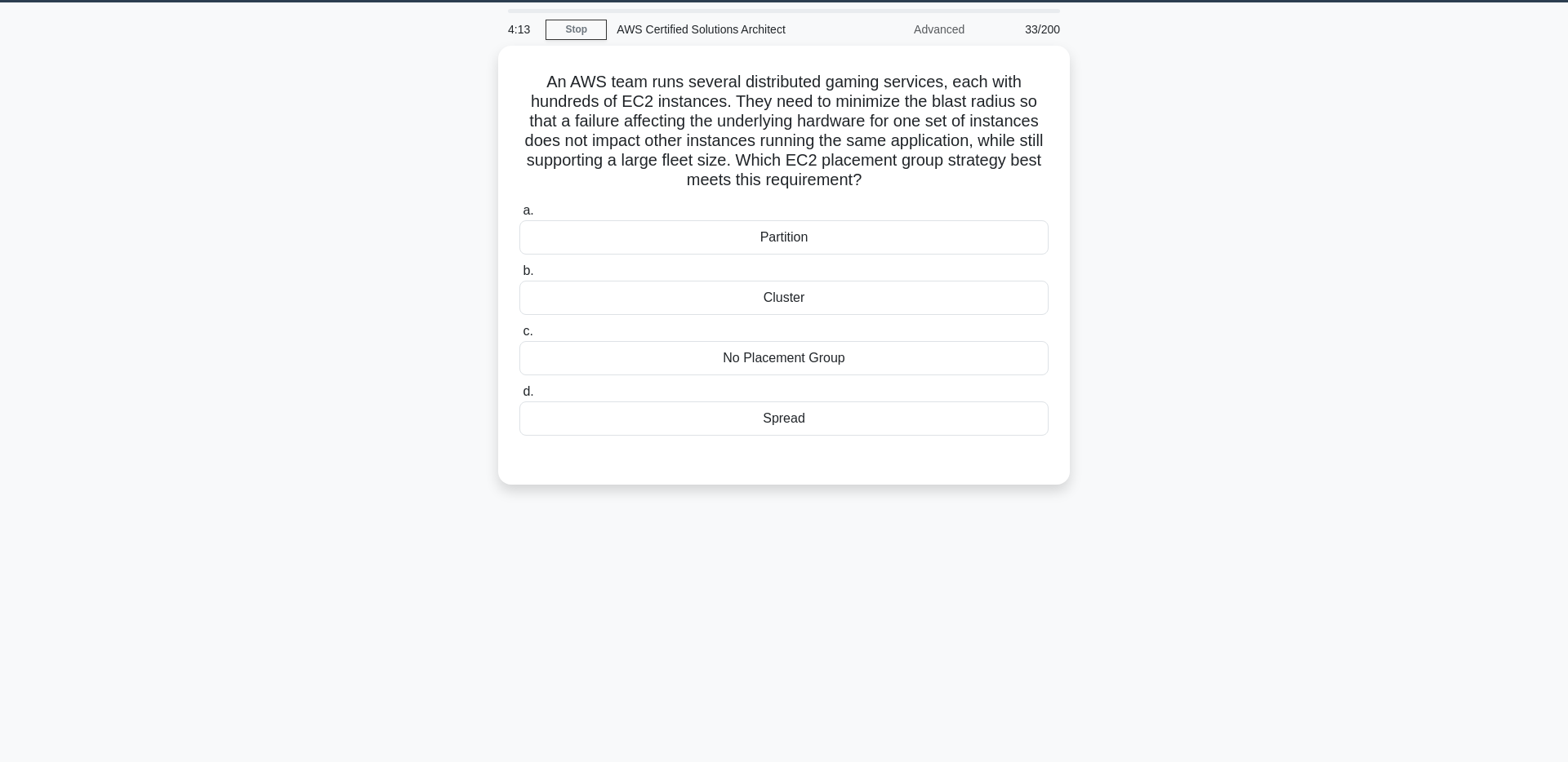
scroll to position [31, 0]
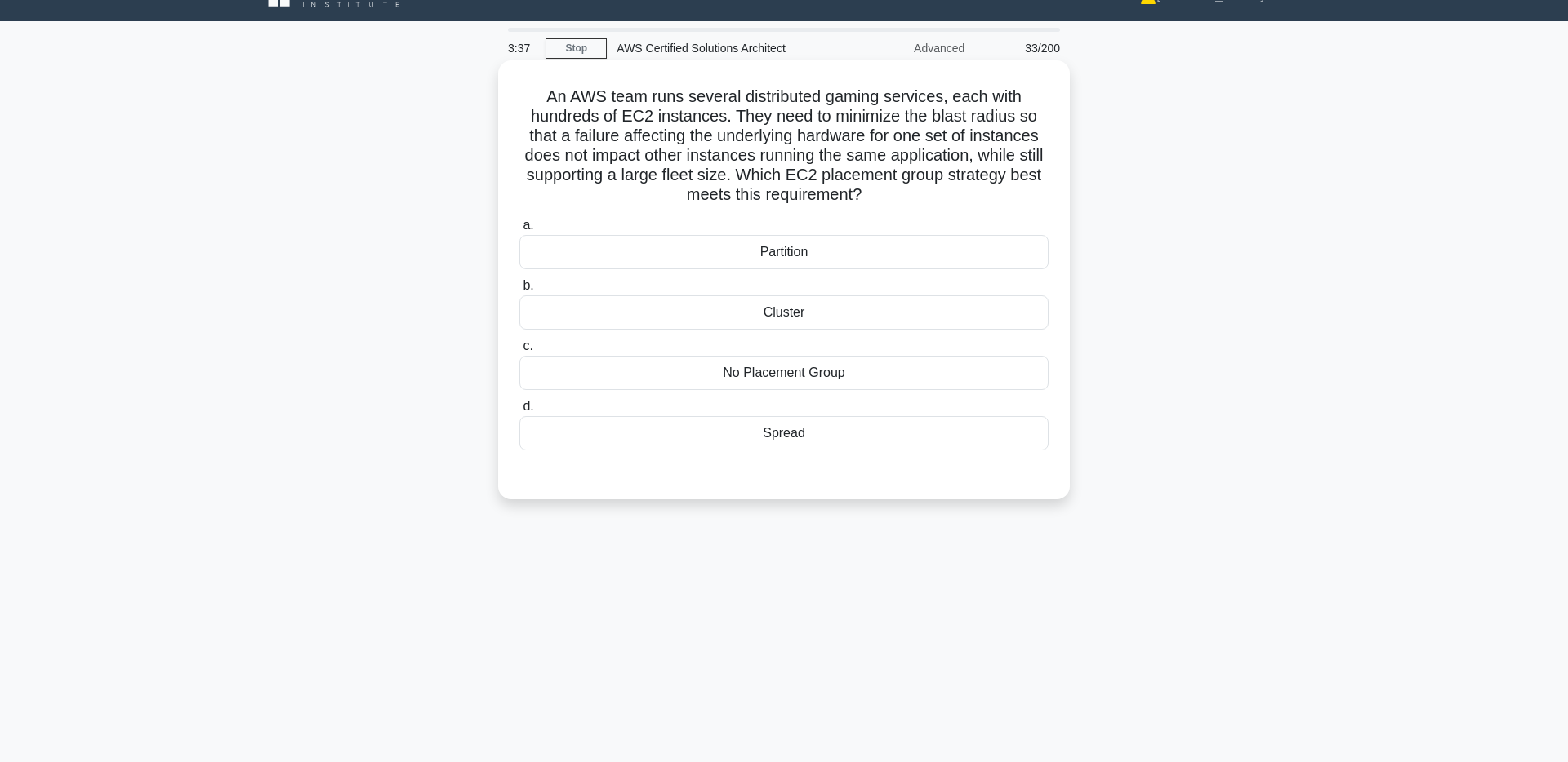
click at [824, 367] on div "No Placement Group" at bounding box center [783, 373] width 529 height 34
click at [519, 351] on input "c. No Placement Group" at bounding box center [519, 346] width 0 height 10
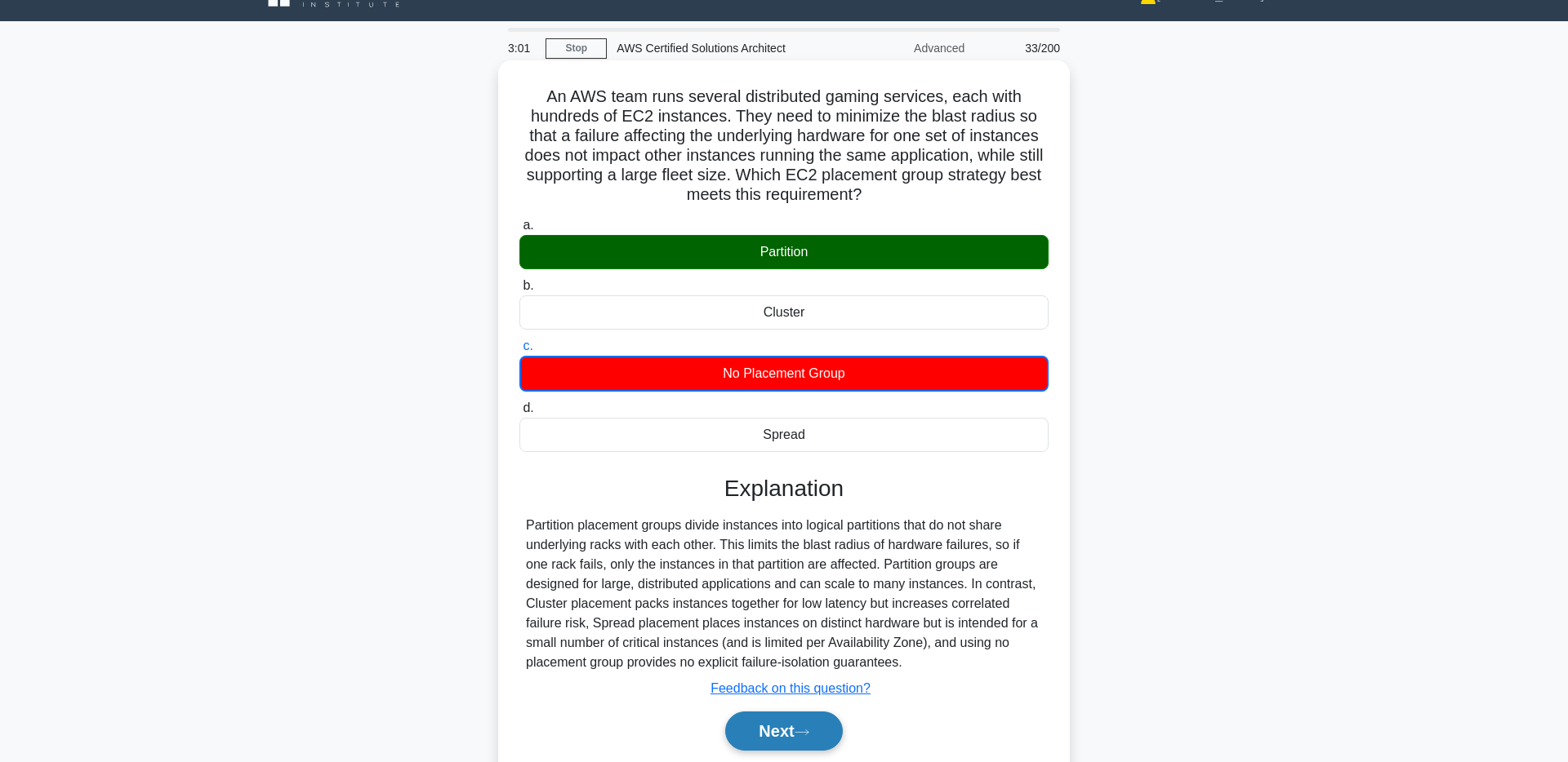
click at [779, 735] on button "Next" at bounding box center [783, 732] width 117 height 40
click at [773, 723] on button "Next" at bounding box center [783, 732] width 117 height 40
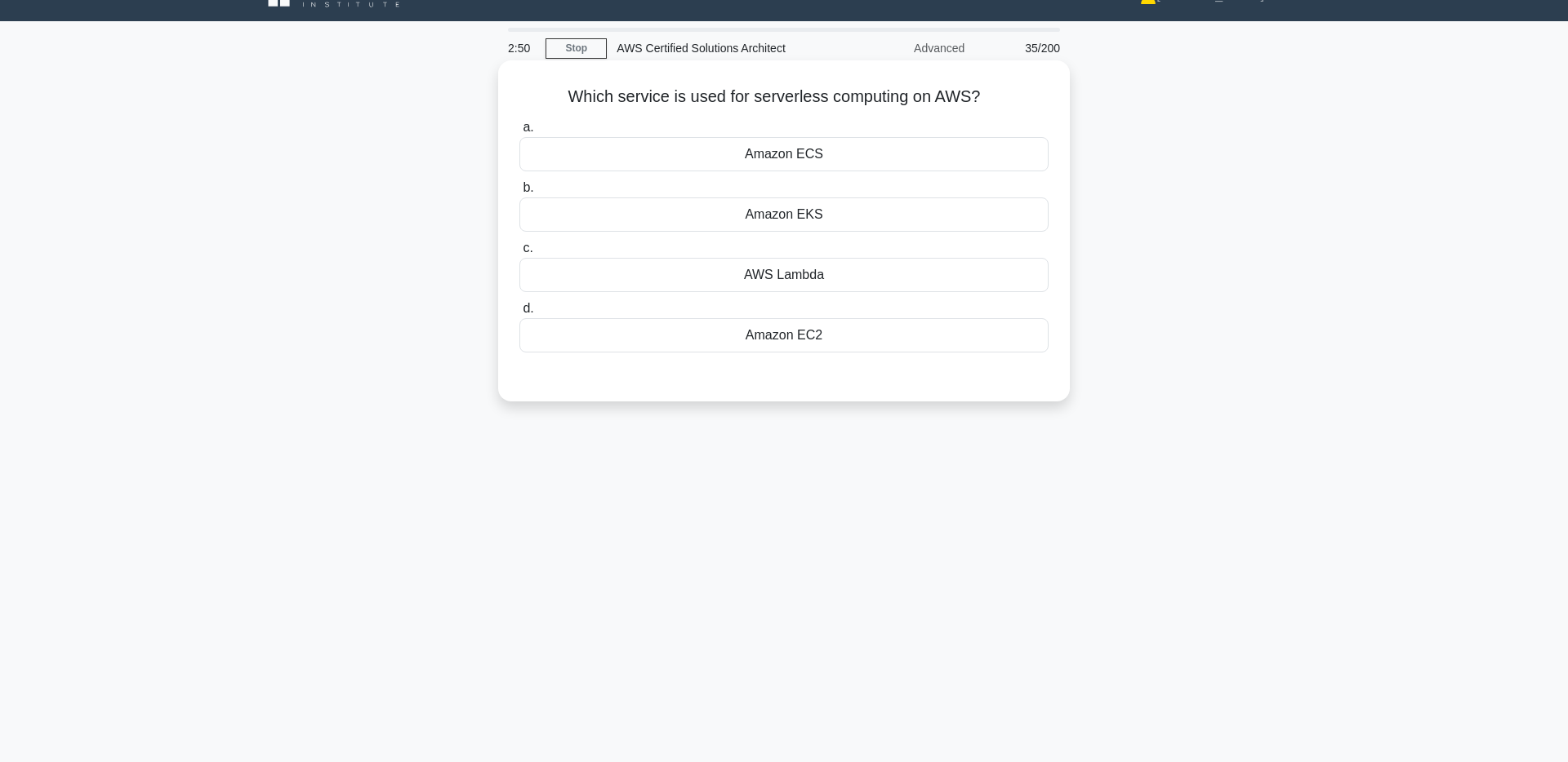
click at [879, 271] on div "AWS Lambda" at bounding box center [783, 275] width 529 height 34
click at [519, 253] on input "c. AWS Lambda" at bounding box center [519, 248] width 0 height 10
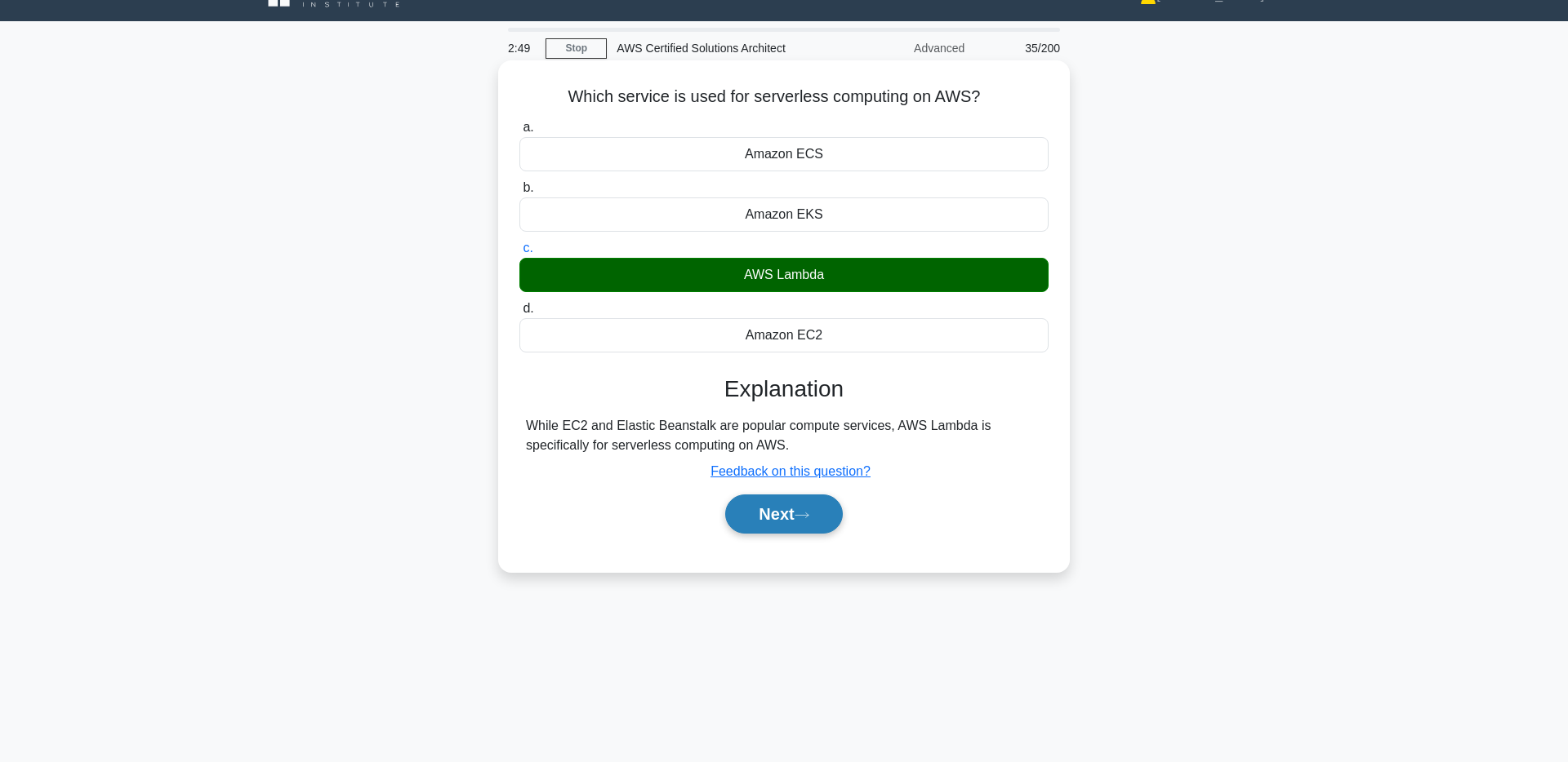
click at [783, 521] on button "Next" at bounding box center [783, 514] width 117 height 40
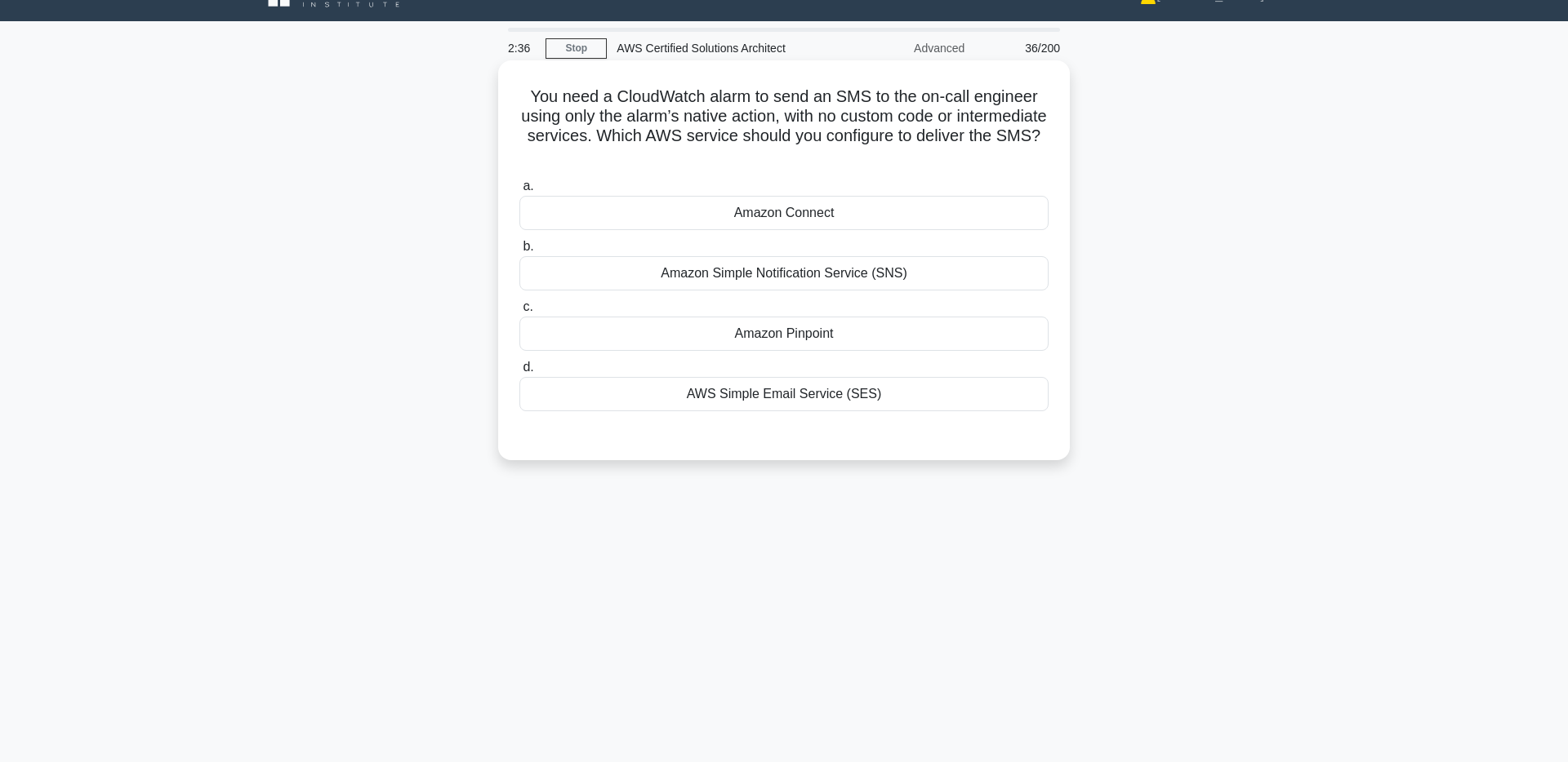
click at [887, 256] on div "Amazon Simple Notification Service (SNS)" at bounding box center [783, 273] width 529 height 34
click at [519, 252] on input "b. Amazon Simple Notification Service (SNS)" at bounding box center [519, 246] width 0 height 10
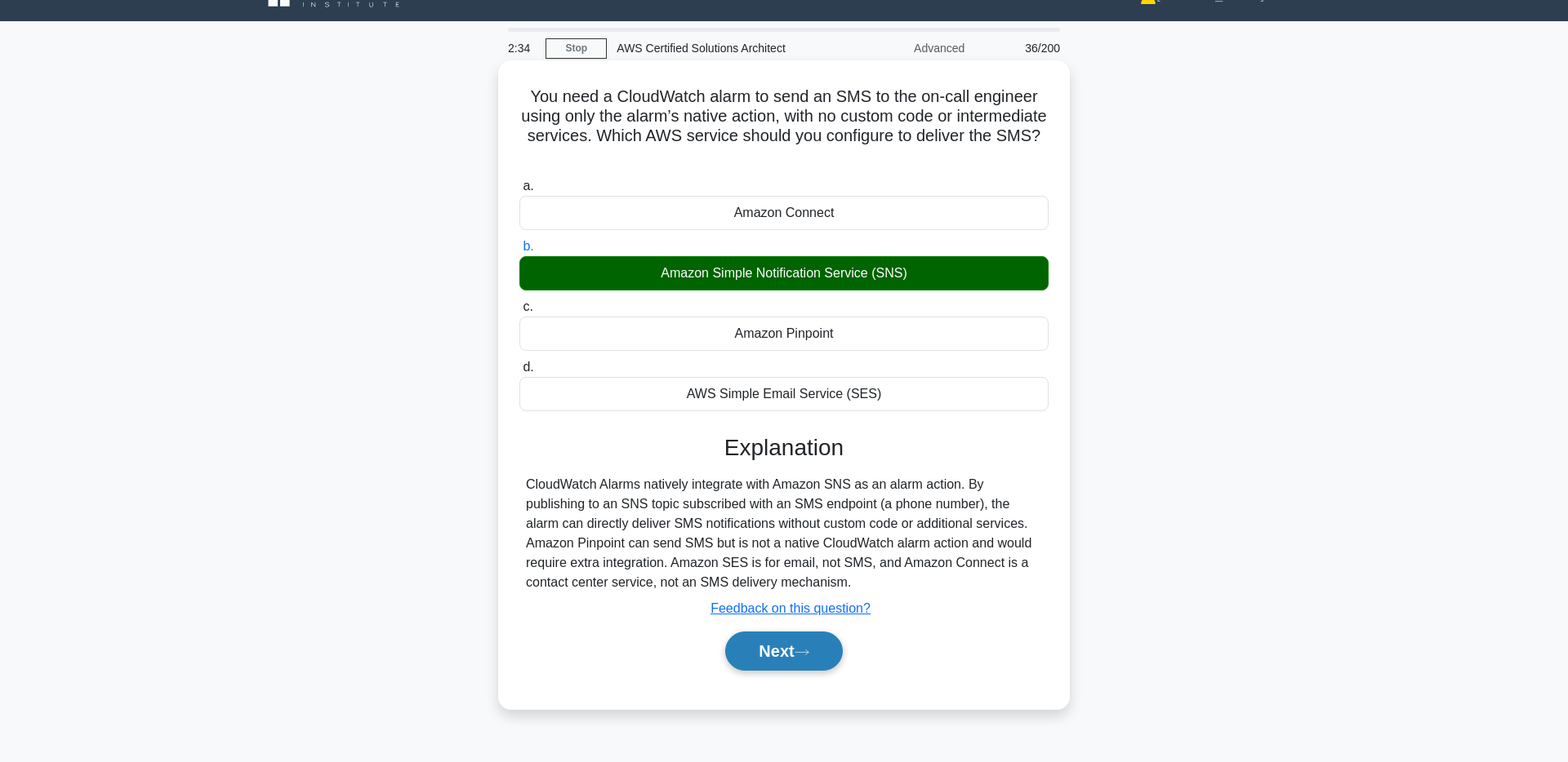
click at [778, 639] on button "Next" at bounding box center [783, 652] width 117 height 40
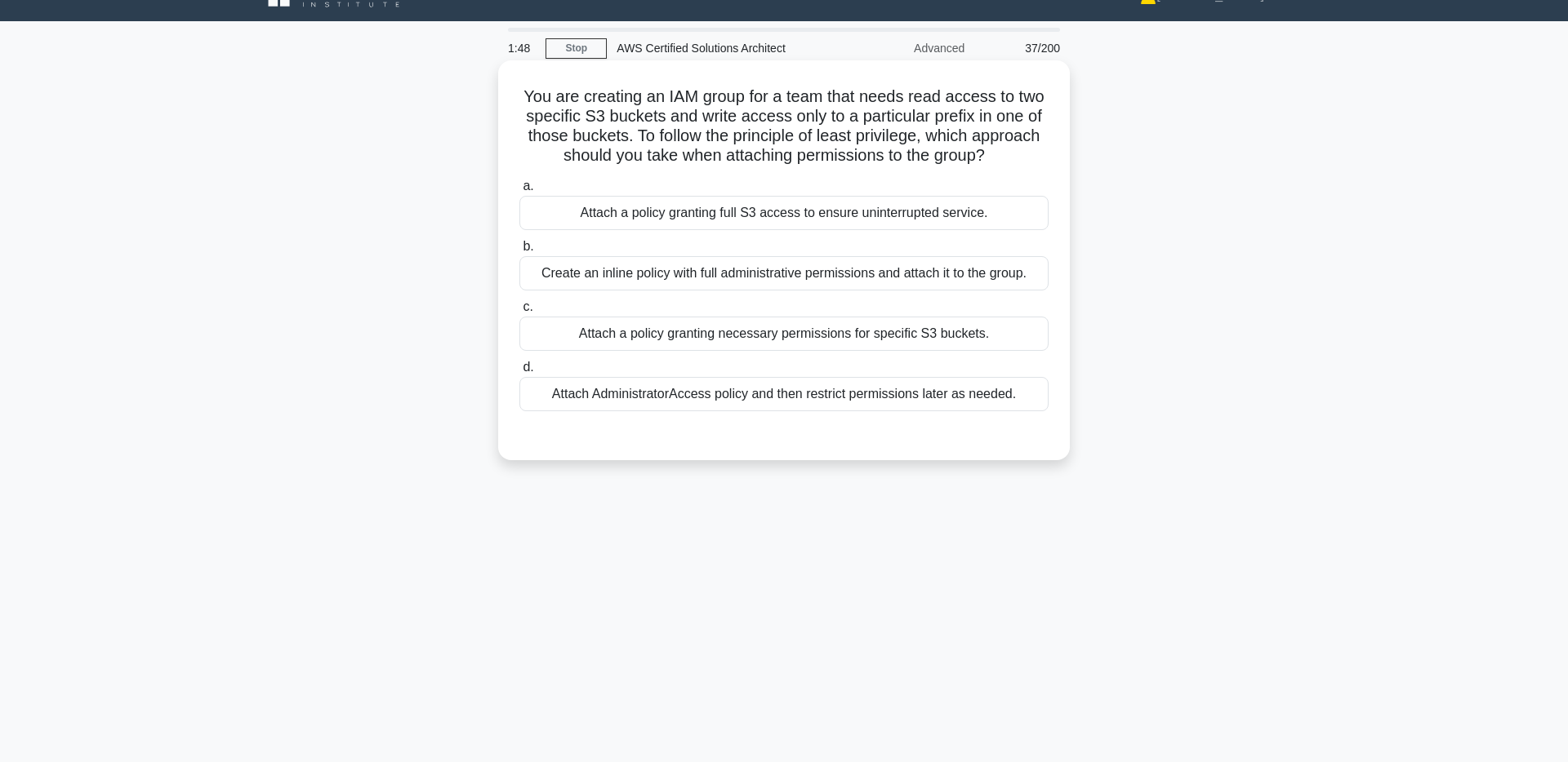
click at [920, 353] on div "a. Attach a policy granting full S3 access to ensure uninterrupted service. b. …" at bounding box center [784, 294] width 548 height 241
click at [956, 343] on div "Attach a policy granting necessary permissions for specific S3 buckets." at bounding box center [783, 333] width 529 height 34
click at [519, 313] on input "c. Attach a policy granting necessary permissions for specific S3 buckets." at bounding box center [519, 307] width 0 height 10
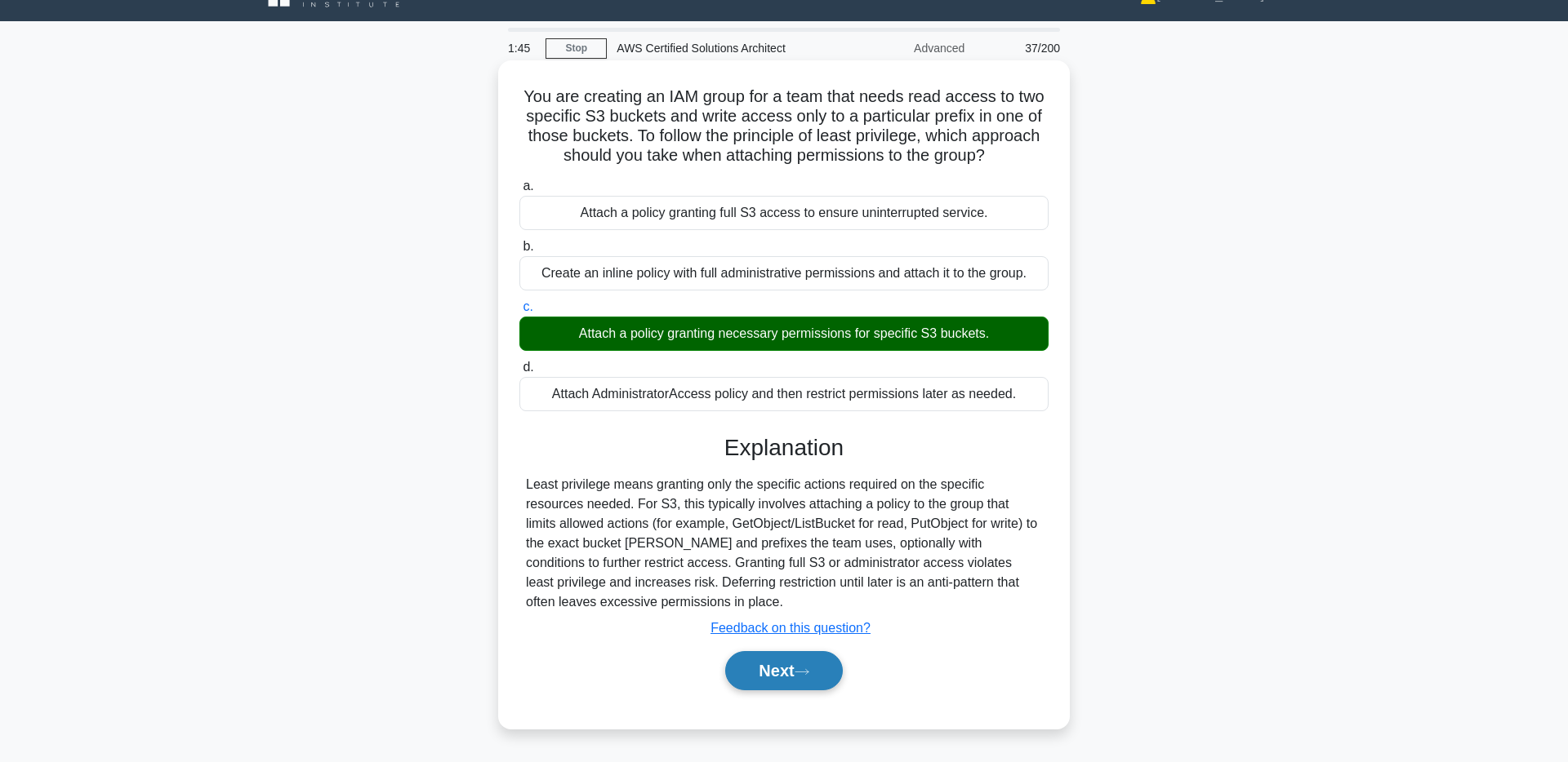
click at [764, 682] on button "Next" at bounding box center [783, 671] width 117 height 40
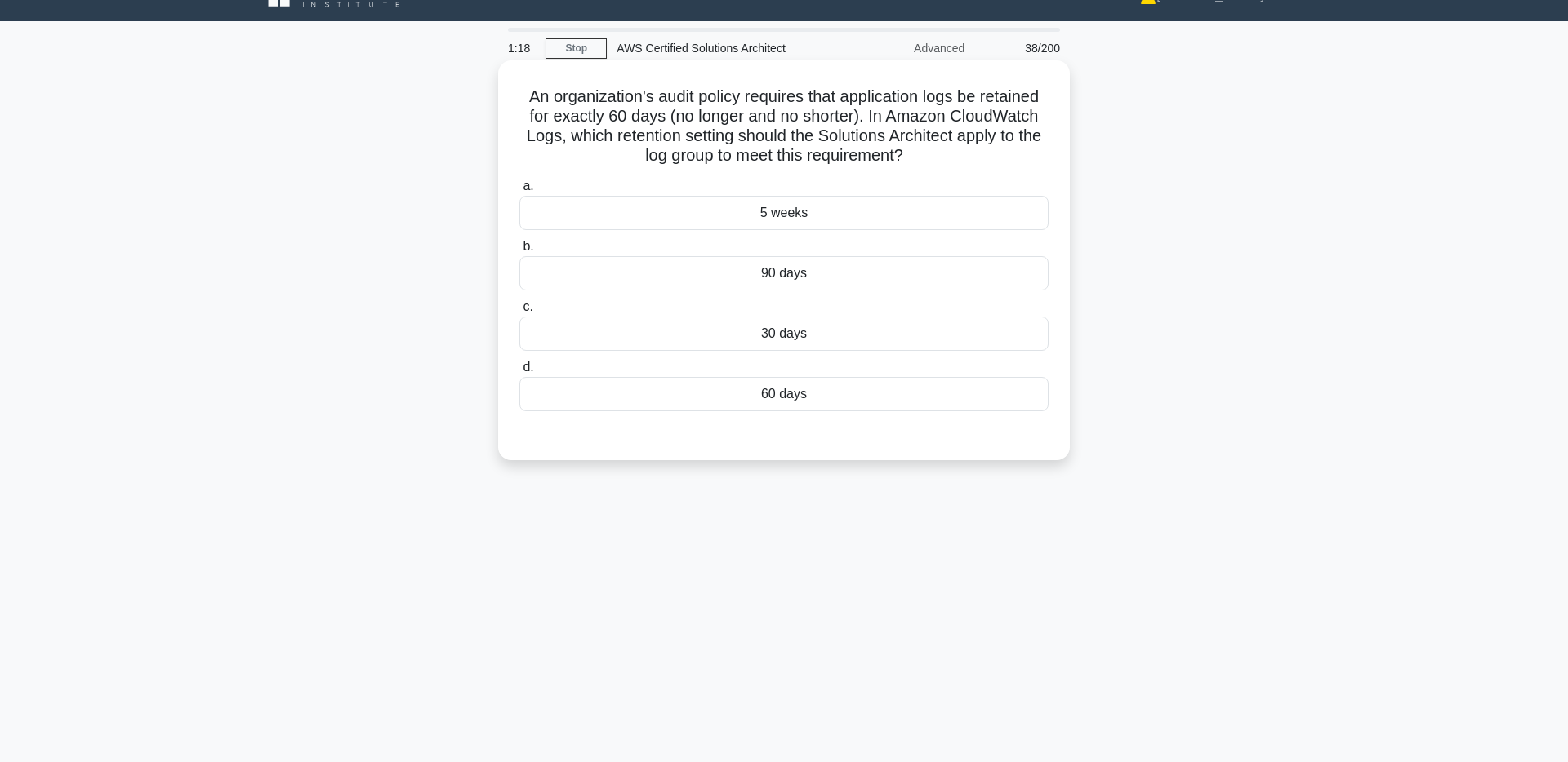
click at [842, 388] on div "60 days" at bounding box center [783, 394] width 529 height 34
click at [519, 373] on input "d. 60 days" at bounding box center [519, 367] width 0 height 10
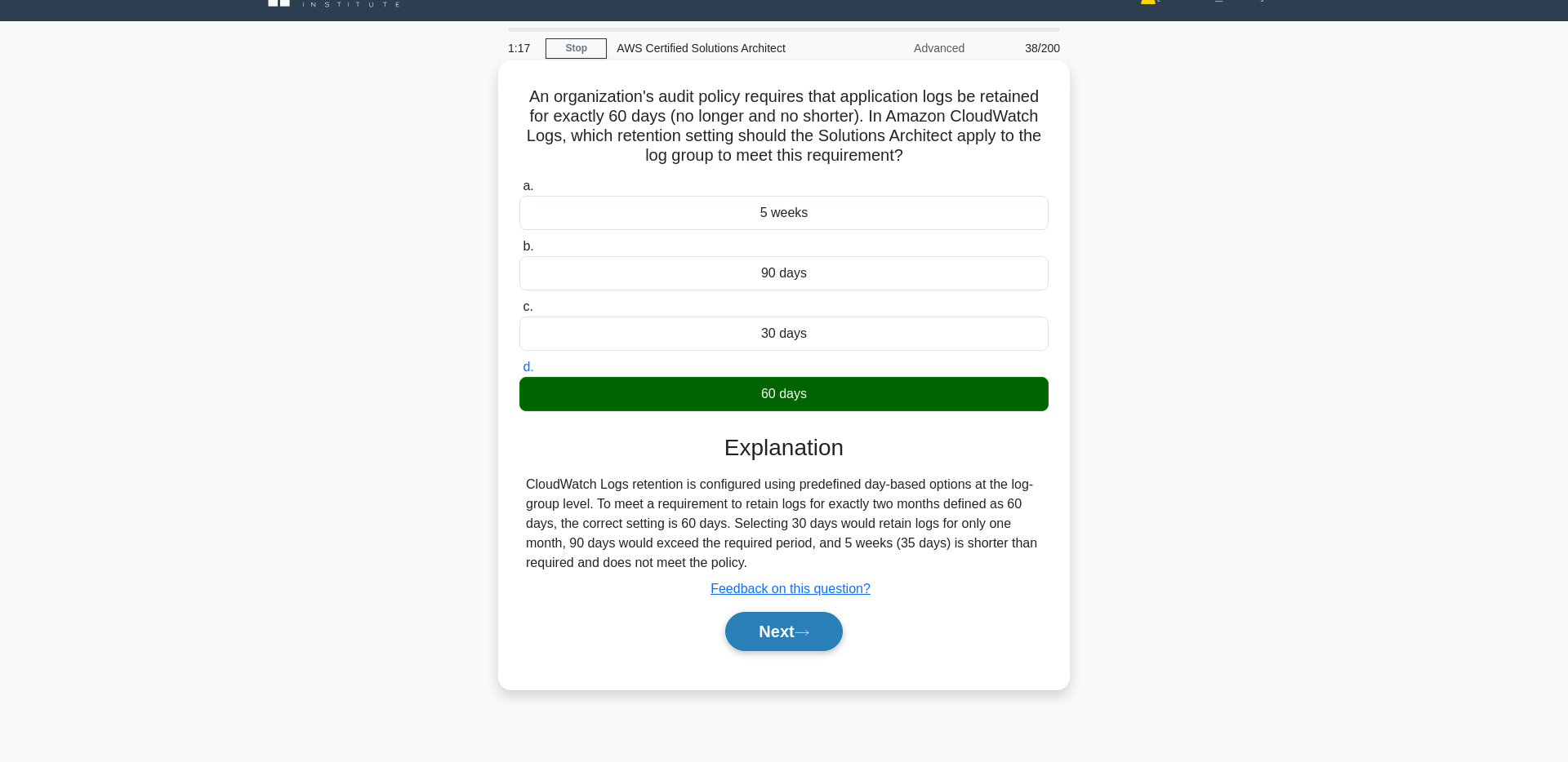
click at [784, 626] on button "Next" at bounding box center [783, 632] width 117 height 40
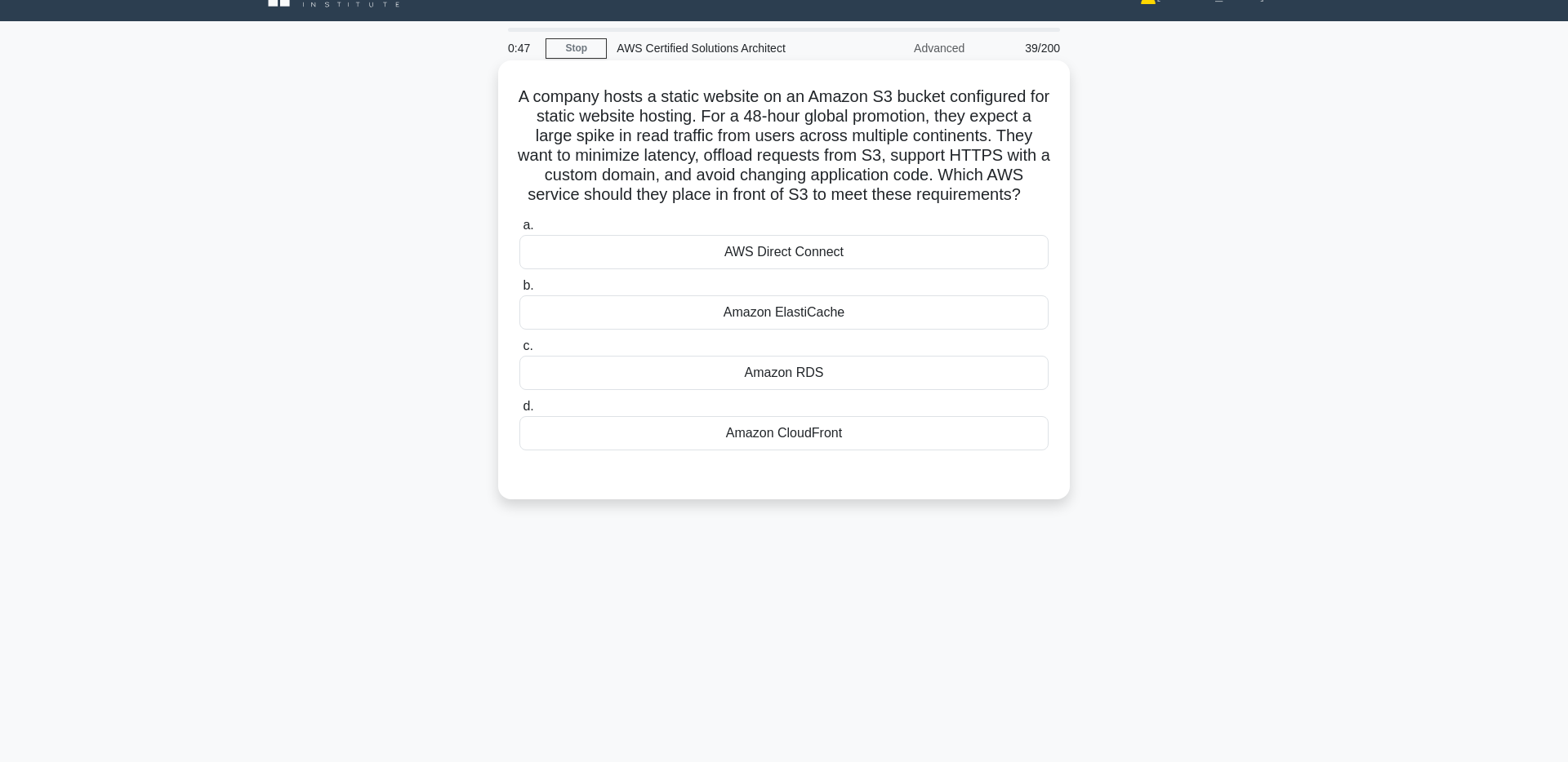
click at [928, 438] on div "Amazon CloudFront" at bounding box center [783, 433] width 529 height 34
click at [519, 413] on input "d. Amazon CloudFront" at bounding box center [519, 406] width 0 height 10
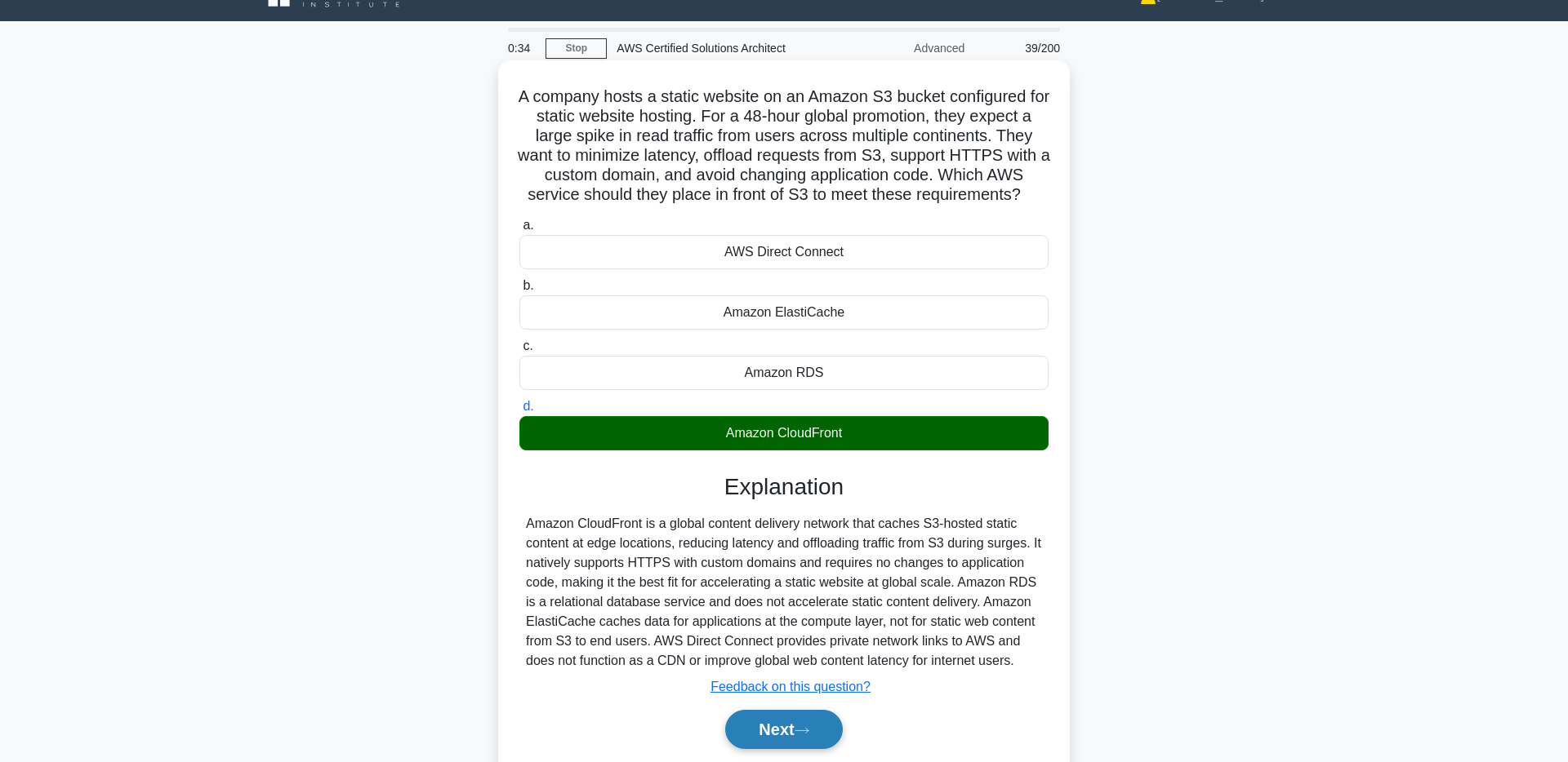
click at [793, 726] on button "Next" at bounding box center [783, 730] width 117 height 40
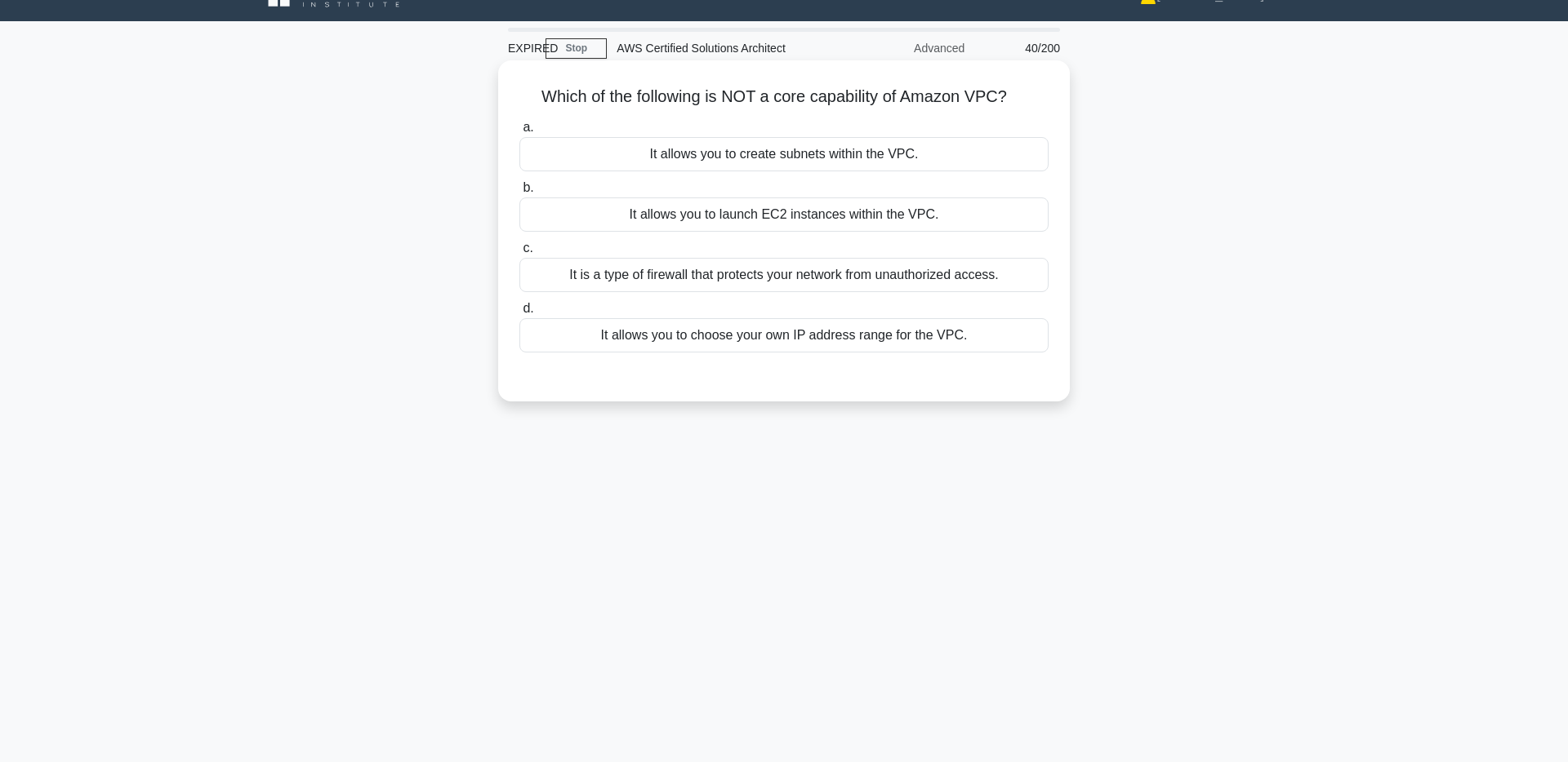
click at [700, 269] on div "It is a type of firewall that protects your network from unauthorized access." at bounding box center [783, 275] width 529 height 34
click at [519, 253] on input "c. It is a type of firewall that protects your network from unauthorized access." at bounding box center [519, 248] width 0 height 10
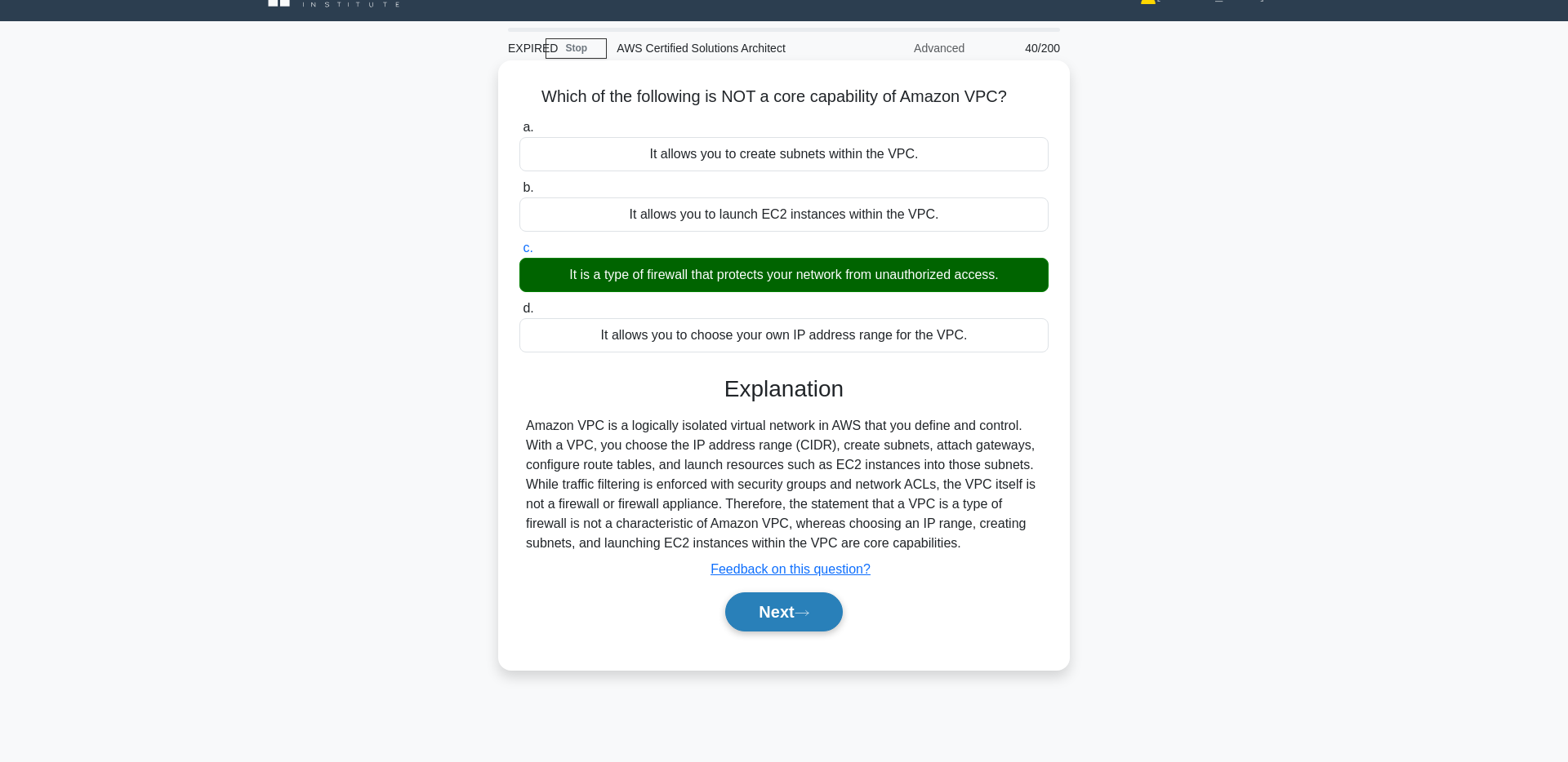
click at [769, 607] on button "Next" at bounding box center [783, 612] width 117 height 40
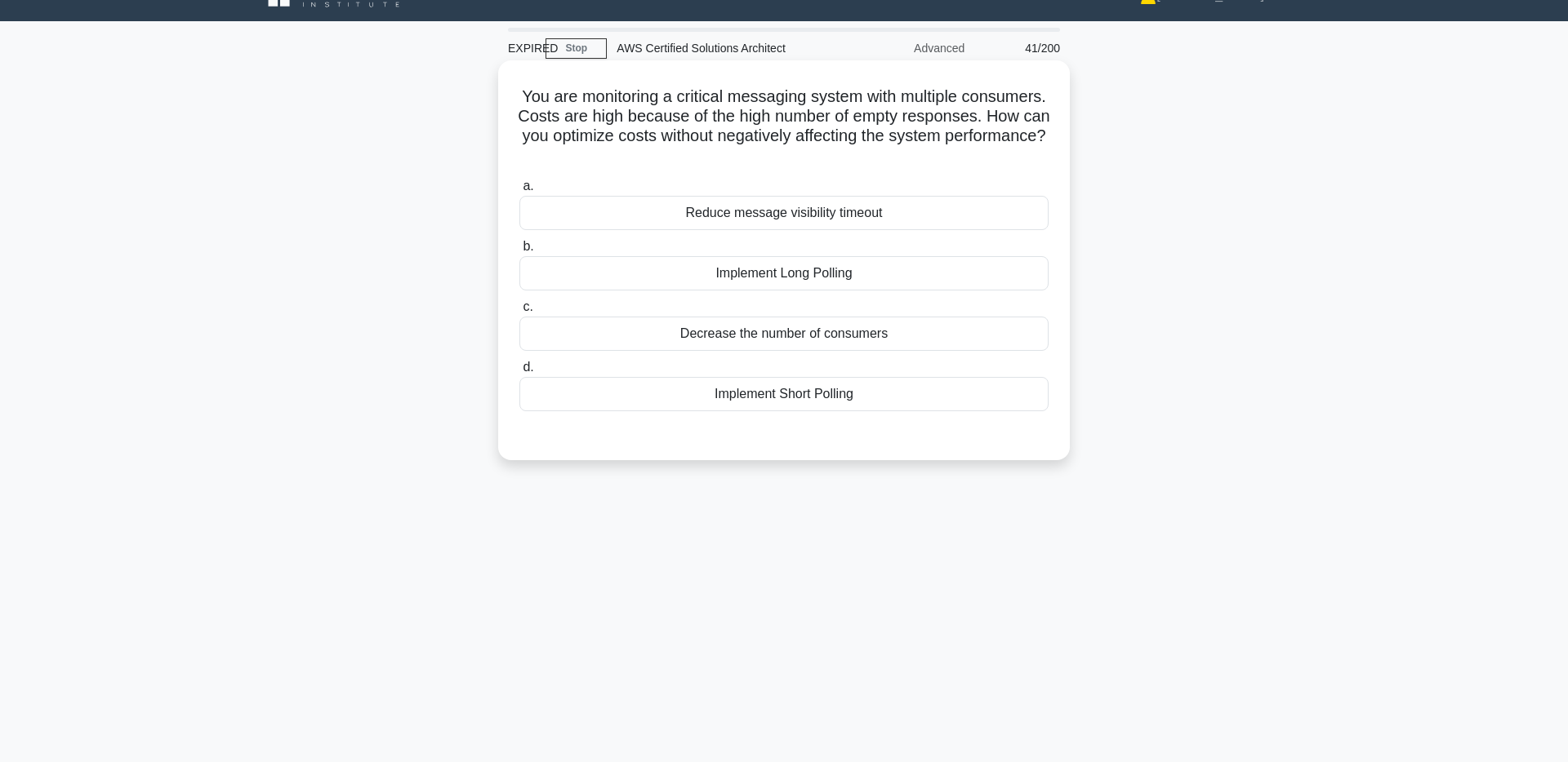
click at [798, 283] on div "Implement Long Polling" at bounding box center [783, 273] width 529 height 34
click at [519, 252] on input "b. Implement Long Polling" at bounding box center [519, 246] width 0 height 10
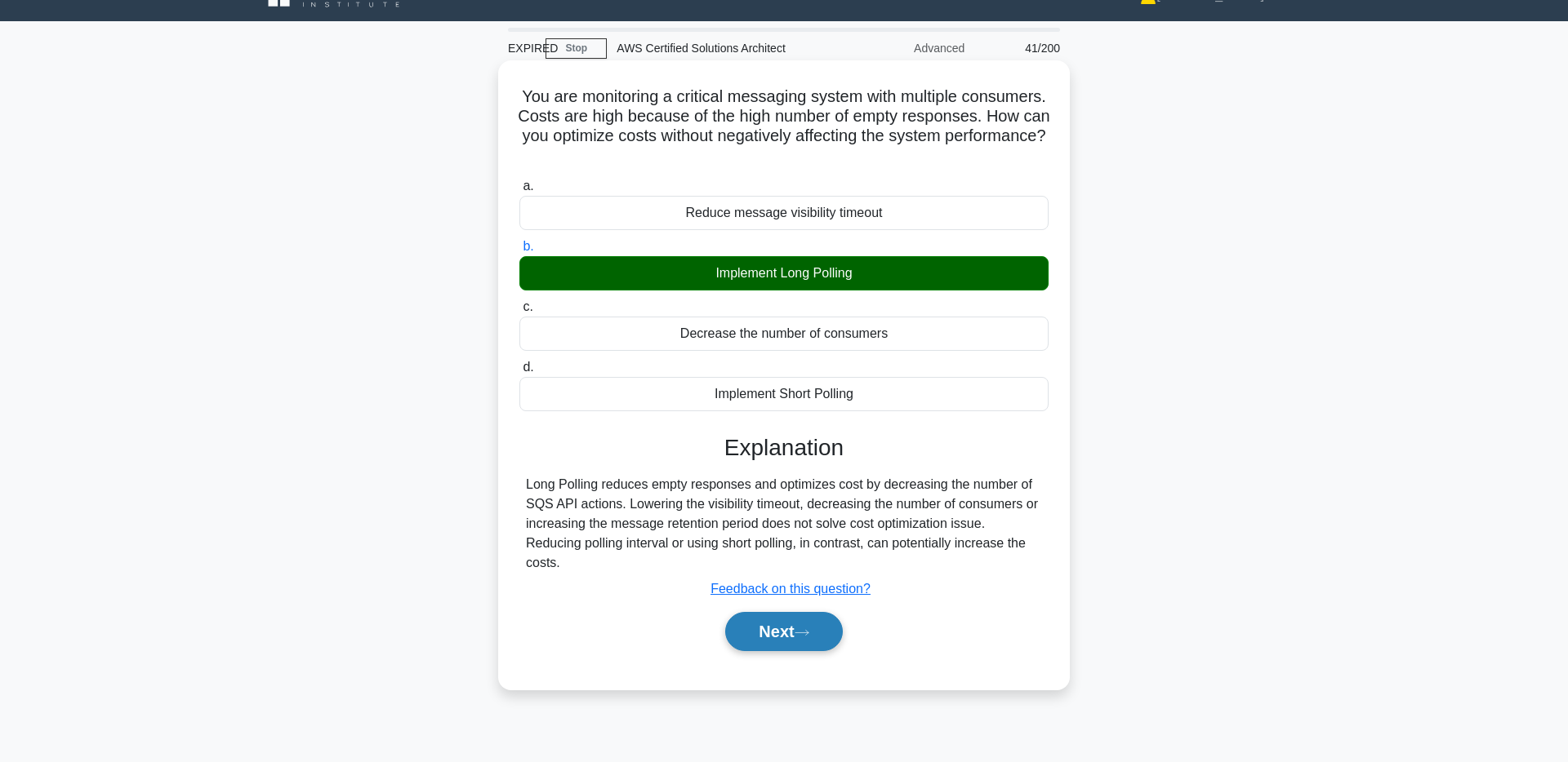
click at [773, 612] on button "Next" at bounding box center [783, 632] width 117 height 40
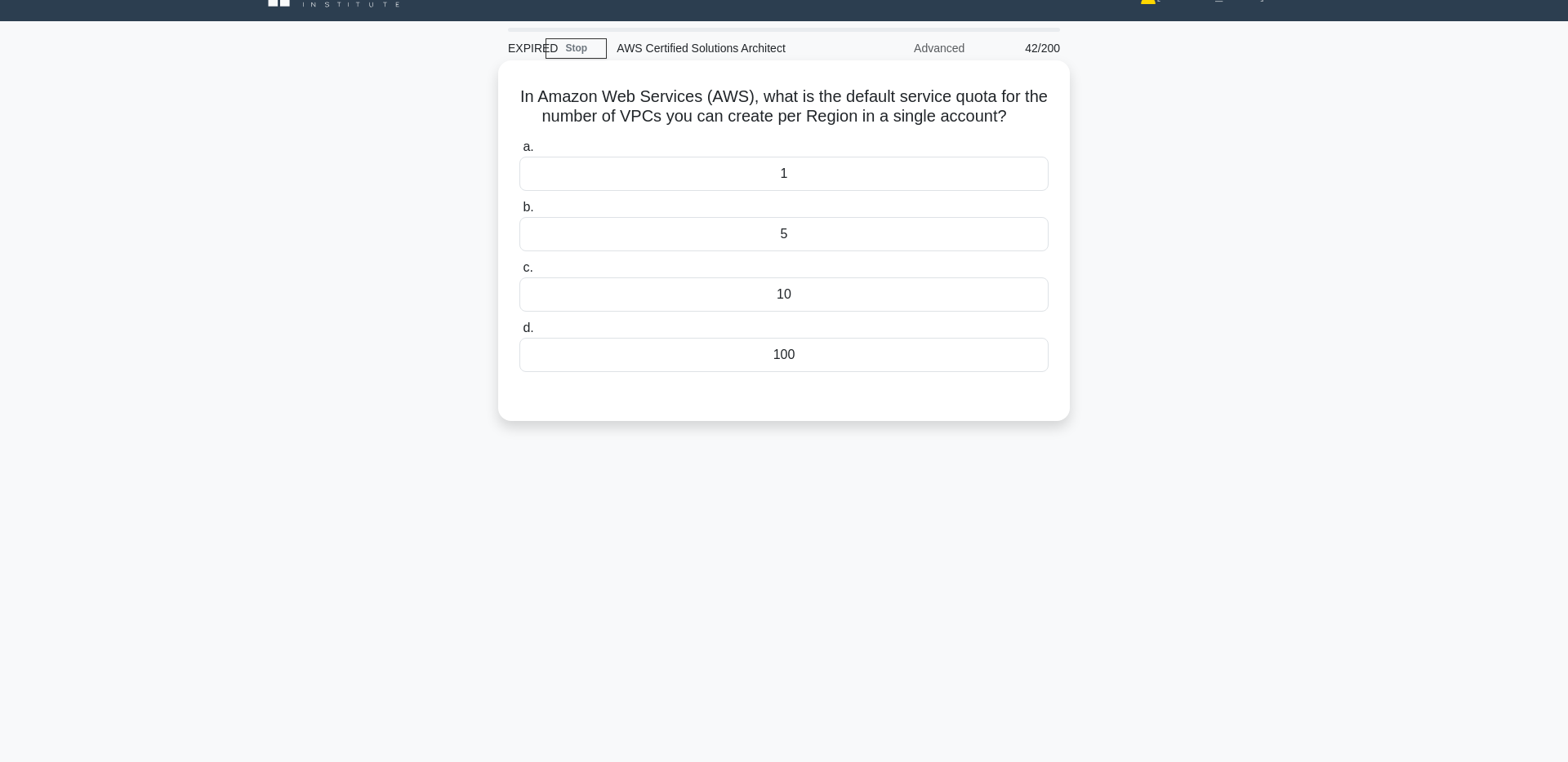
click at [846, 300] on div "10" at bounding box center [783, 295] width 529 height 34
click at [519, 273] on input "c. 10" at bounding box center [519, 268] width 0 height 10
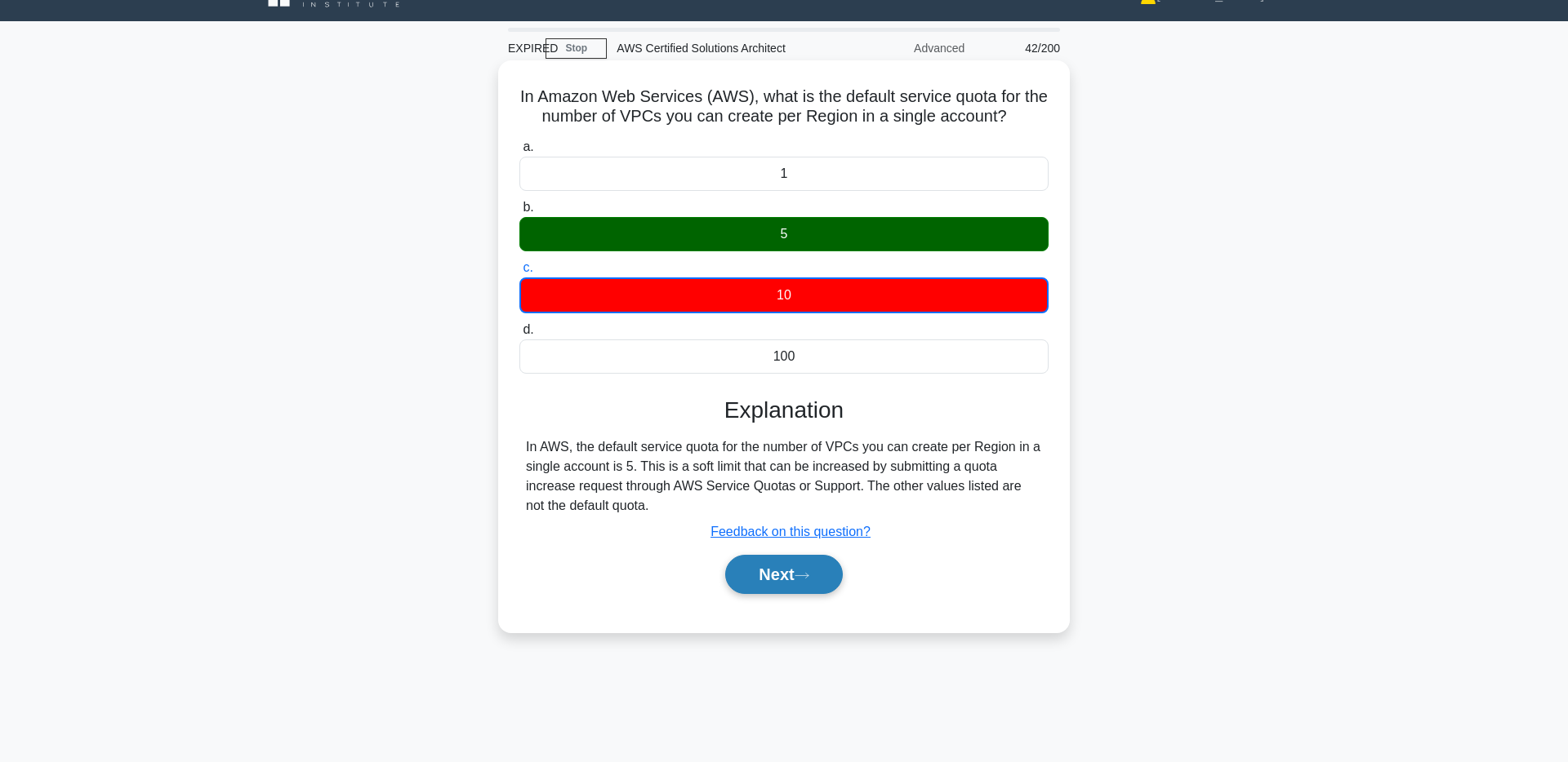
click at [788, 584] on button "Next" at bounding box center [783, 575] width 117 height 40
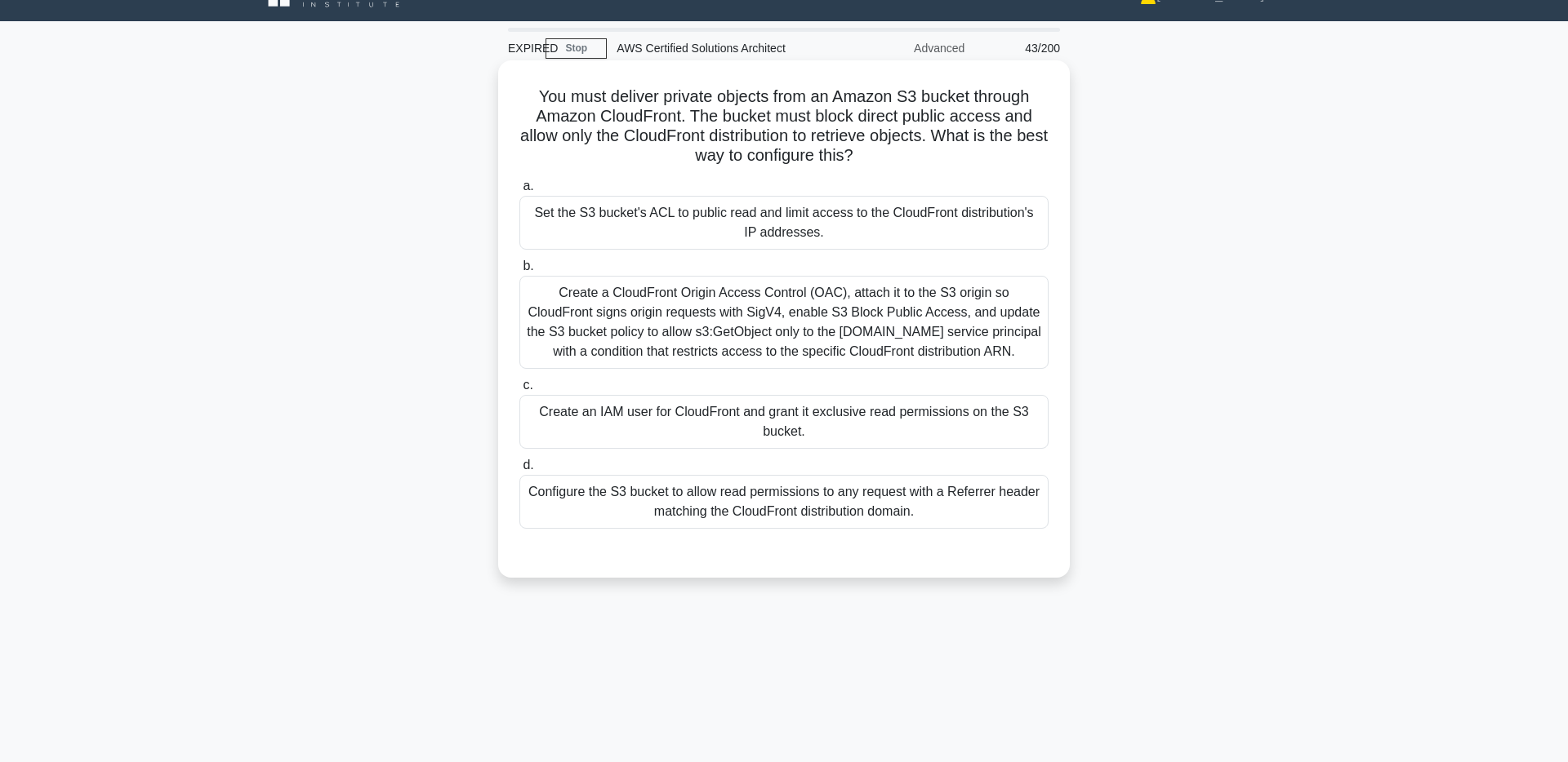
click at [865, 306] on div "Create a CloudFront Origin Access Control (OAC), attach it to the S3 origin so …" at bounding box center [783, 322] width 529 height 93
click at [519, 272] on input "b. Create a CloudFront Origin Access Control (OAC), attach it to the S3 origin …" at bounding box center [519, 266] width 0 height 10
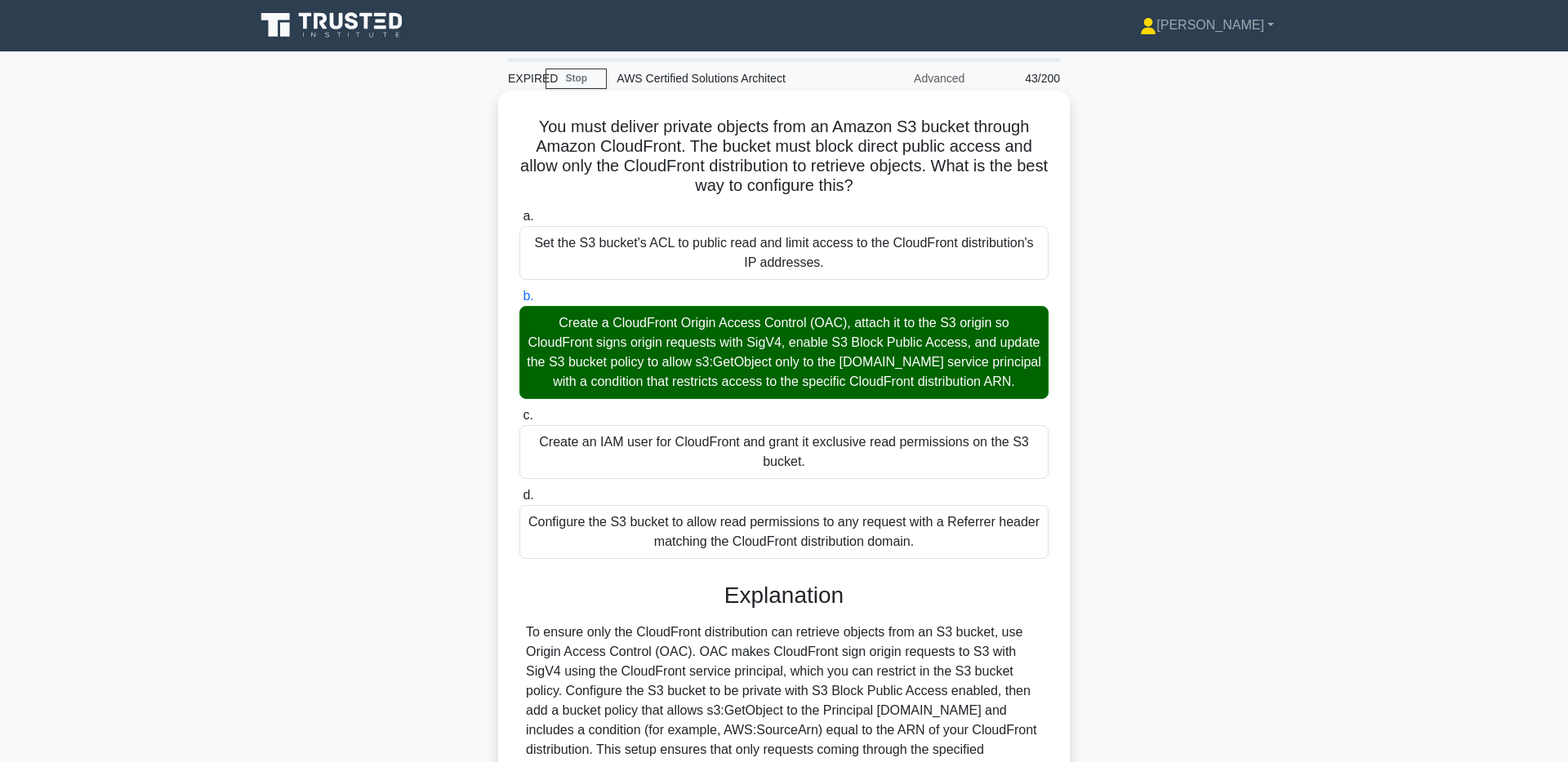
scroll to position [0, 0]
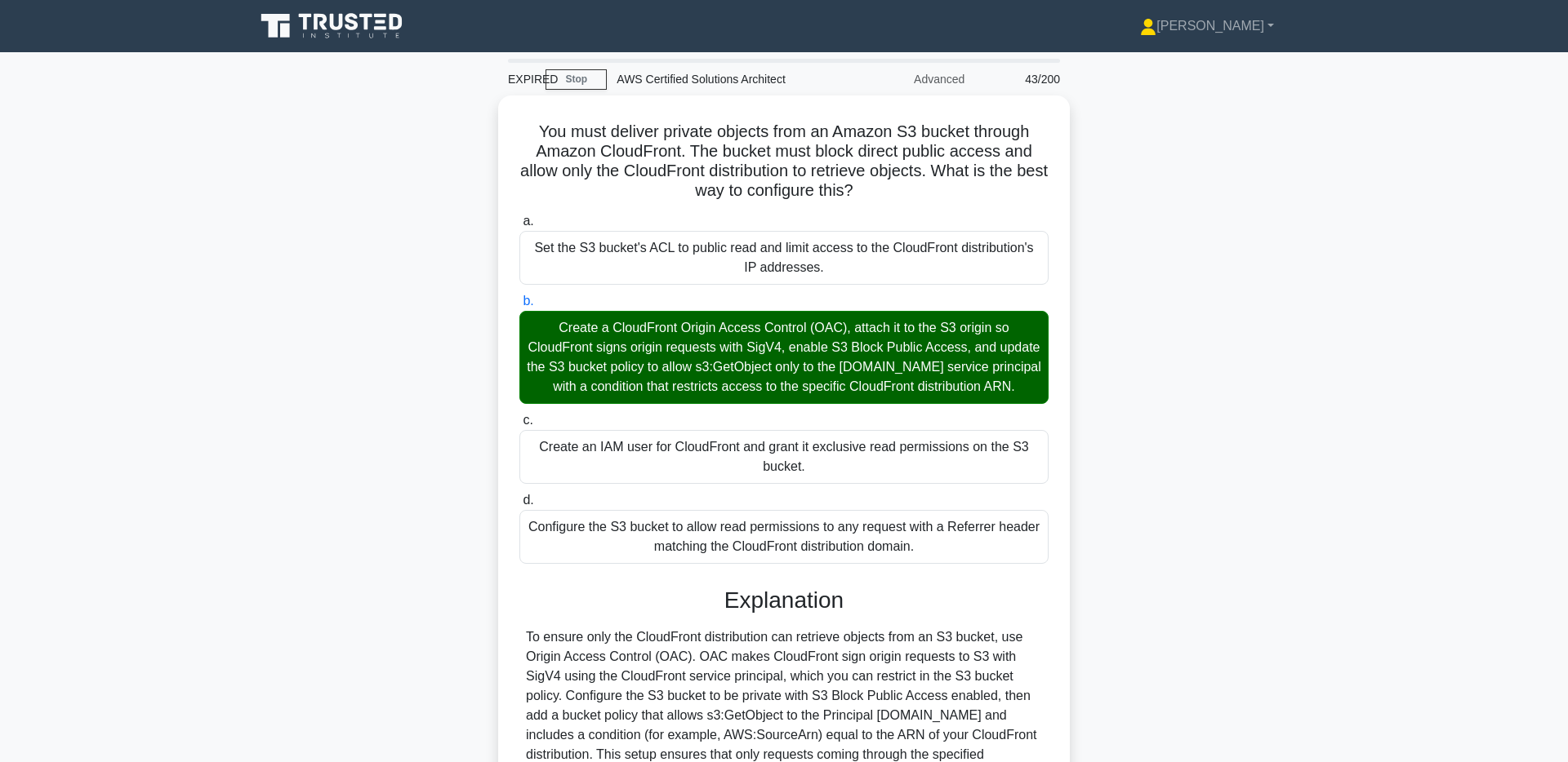
drag, startPoint x: 842, startPoint y: 185, endPoint x: 482, endPoint y: 118, distance: 366.2
click at [482, 118] on div "You must deliver private objects from an Amazon S3 bucket through Amazon CloudF…" at bounding box center [784, 527] width 1078 height 865
